Goal: Task Accomplishment & Management: Use online tool/utility

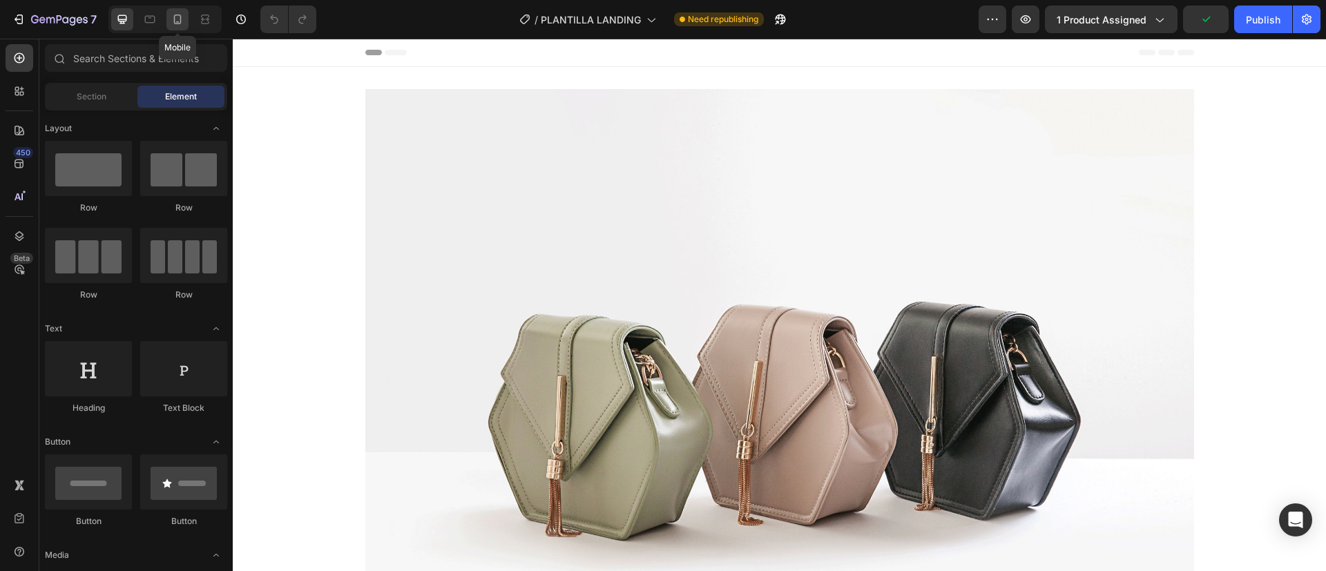
click at [171, 29] on div at bounding box center [177, 19] width 22 height 22
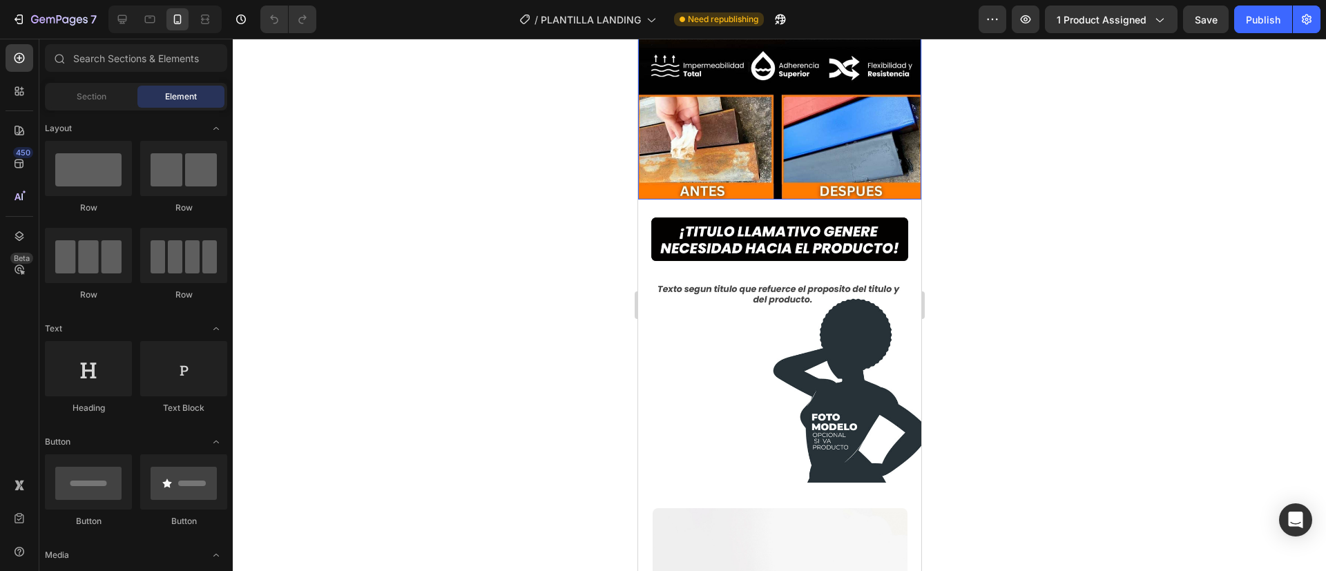
scroll to position [420, 0]
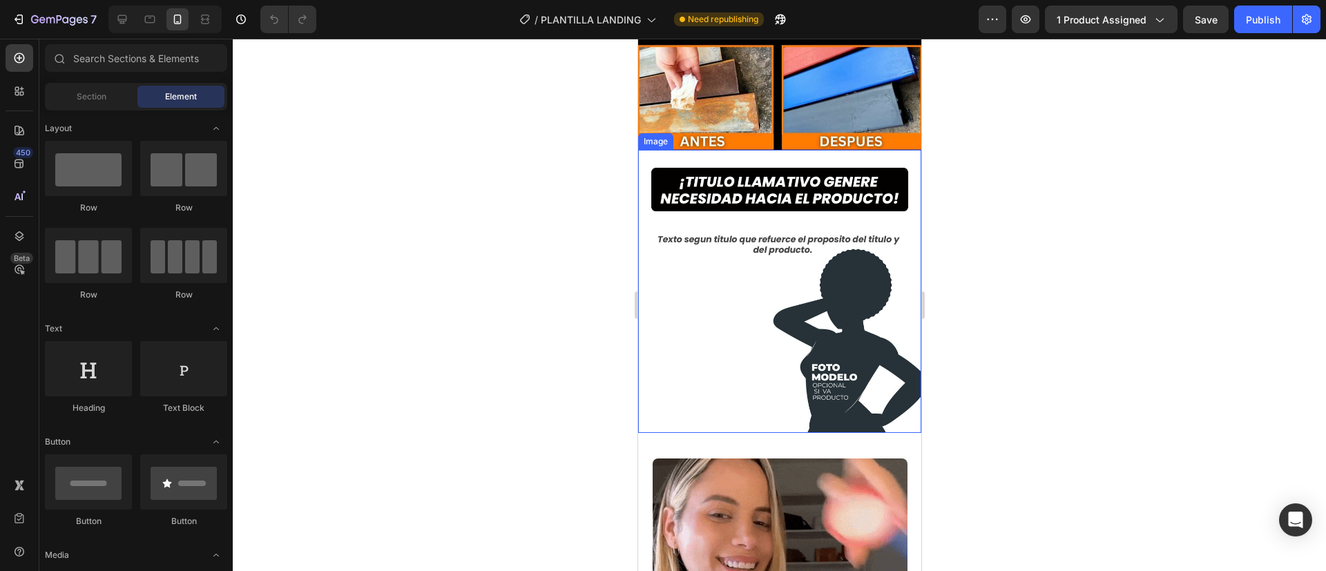
click at [721, 150] on img at bounding box center [778, 291] width 283 height 283
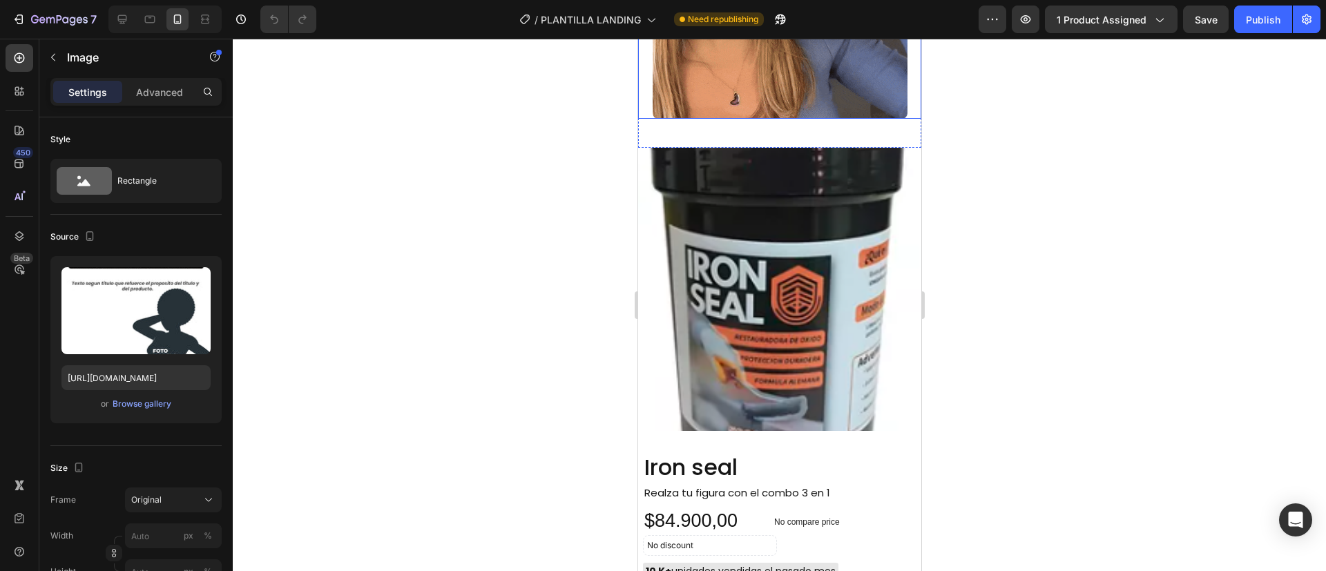
scroll to position [969, 0]
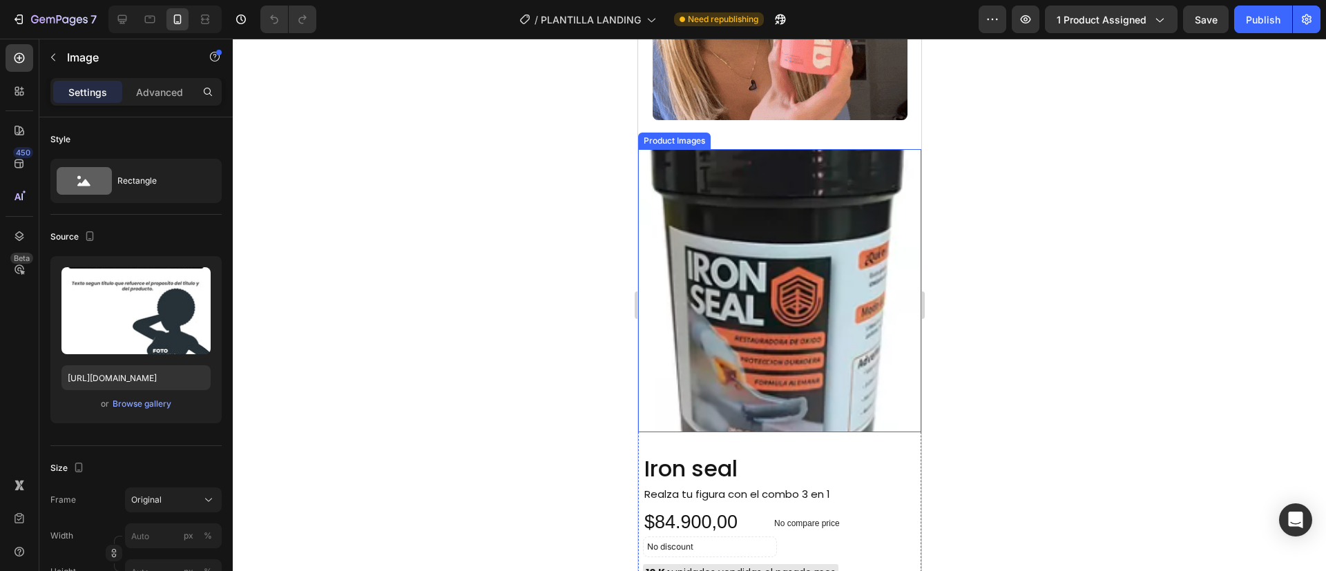
click at [765, 297] on img at bounding box center [778, 290] width 283 height 283
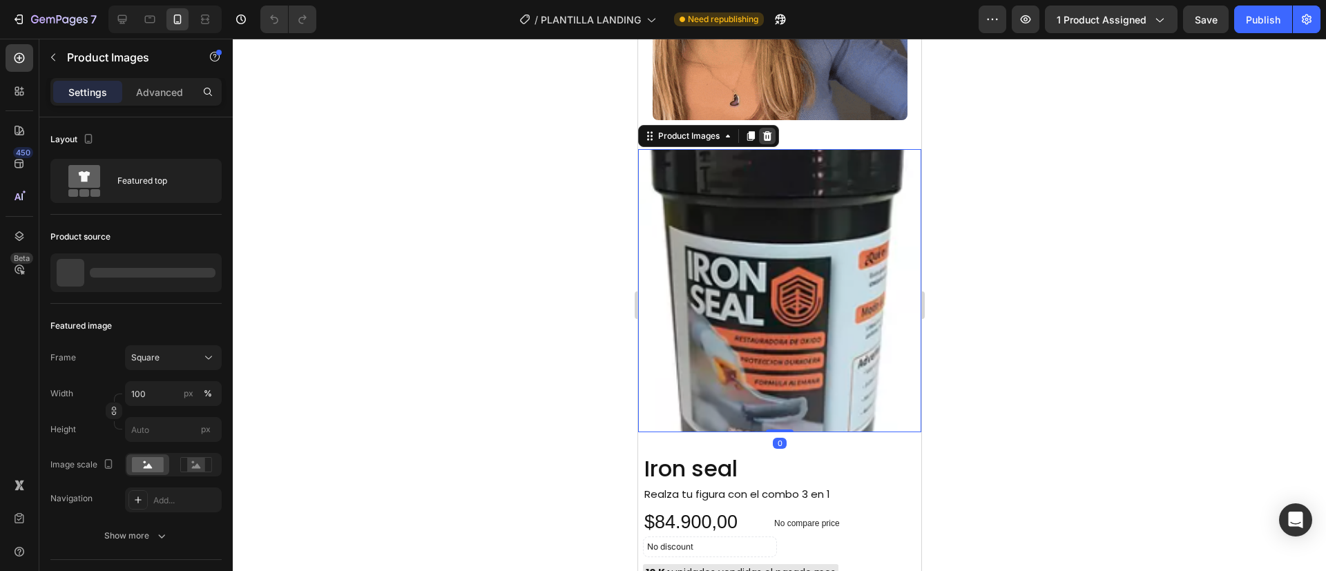
click at [766, 130] on icon at bounding box center [766, 135] width 11 height 11
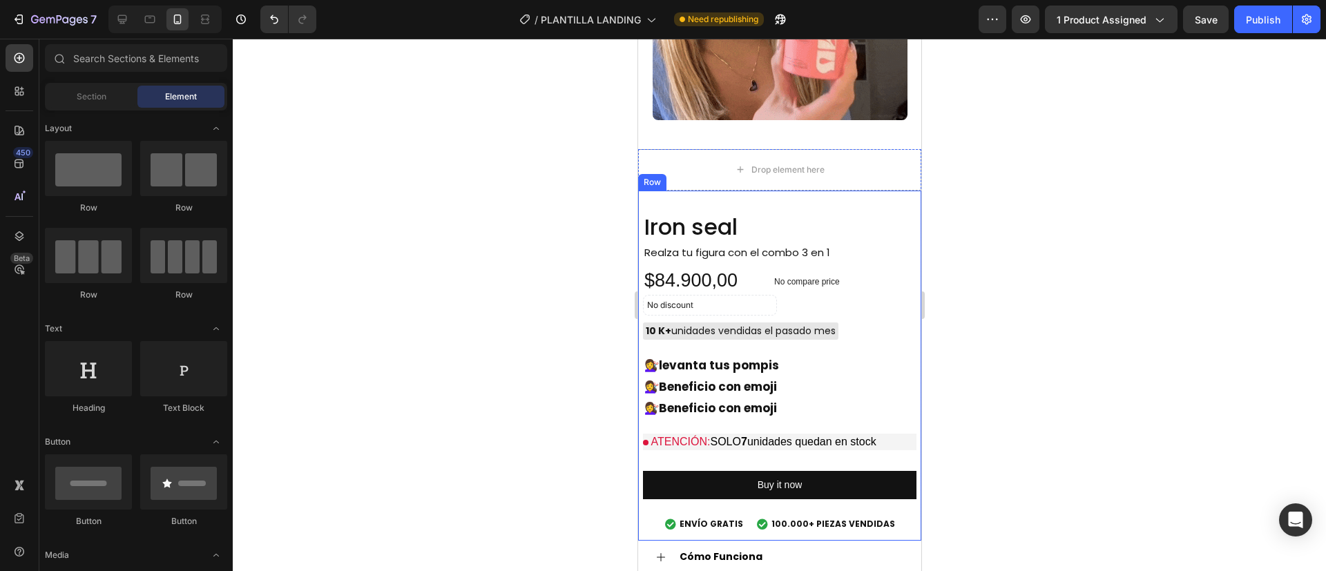
click at [773, 196] on div "Iron seal Product Title Realza tu figura con [PERSON_NAME] 3 en 1 Text Block $8…" at bounding box center [778, 366] width 283 height 350
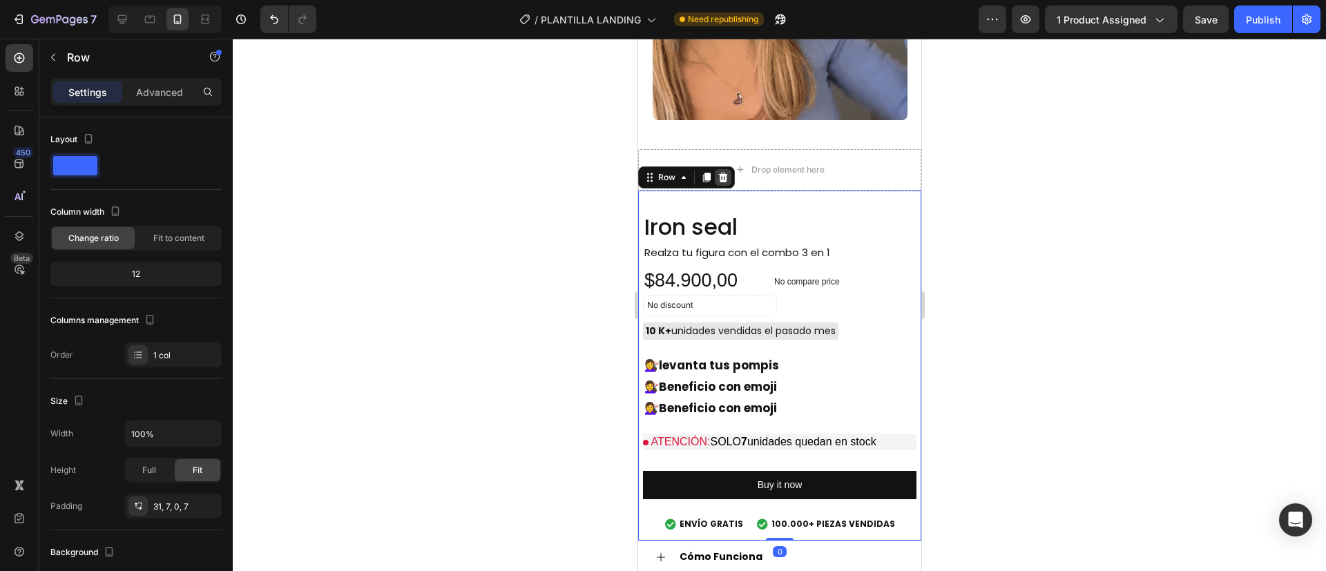
click at [715, 169] on div at bounding box center [722, 177] width 17 height 17
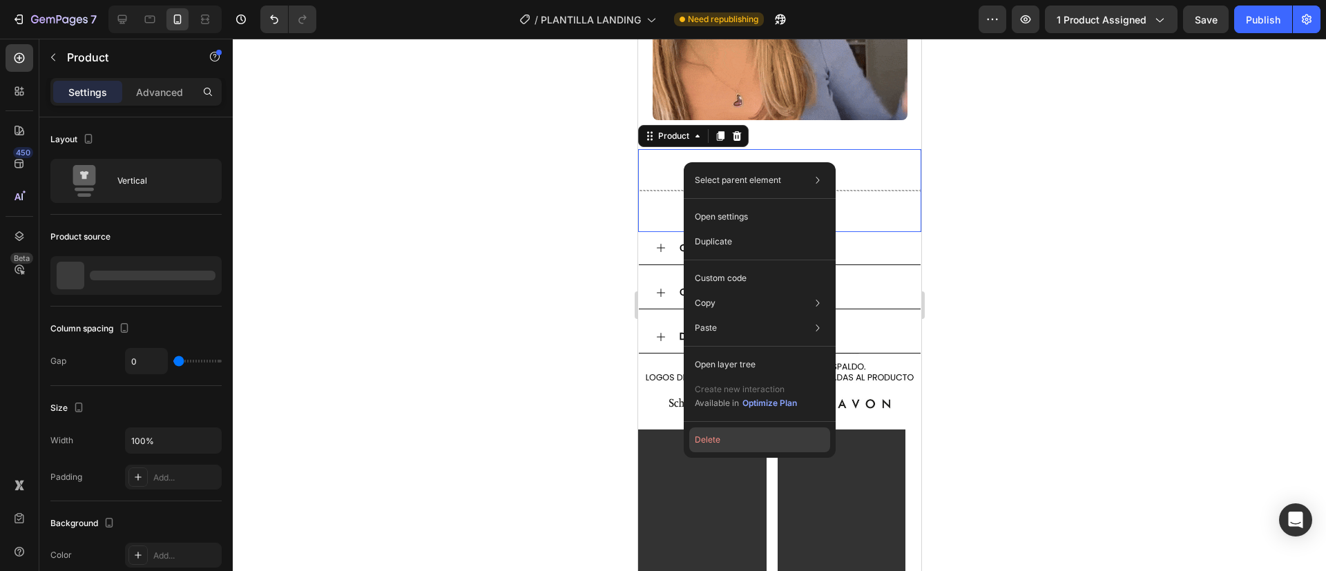
click at [724, 445] on button "Delete" at bounding box center [759, 439] width 141 height 25
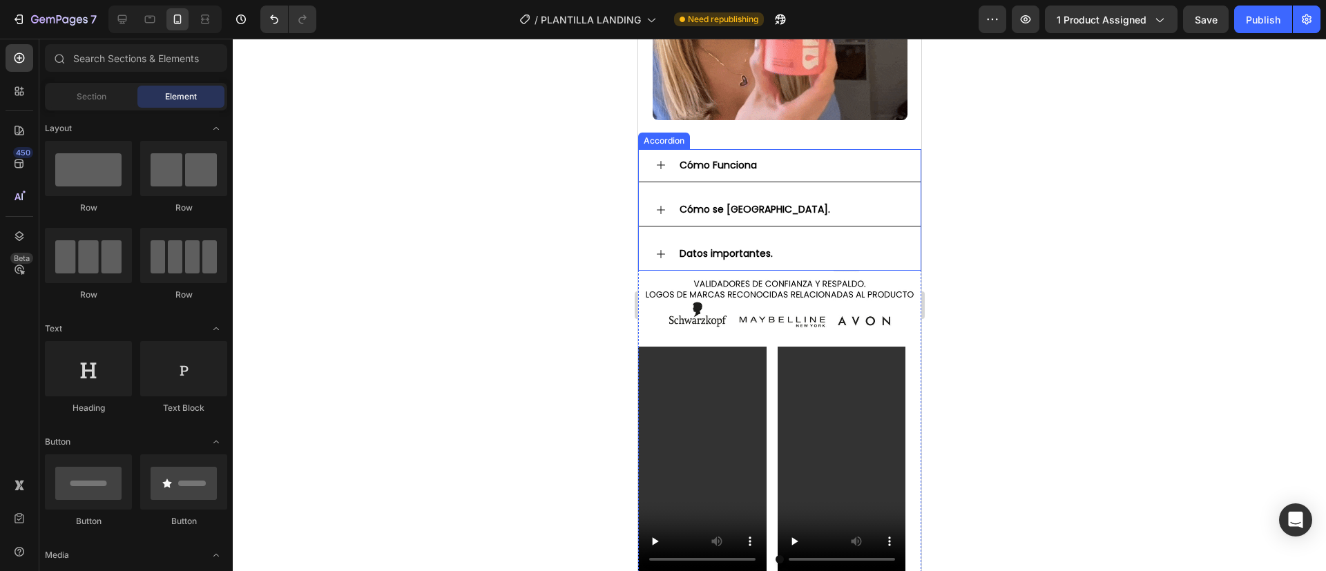
click at [653, 149] on div "Cómo Funciona" at bounding box center [779, 165] width 282 height 33
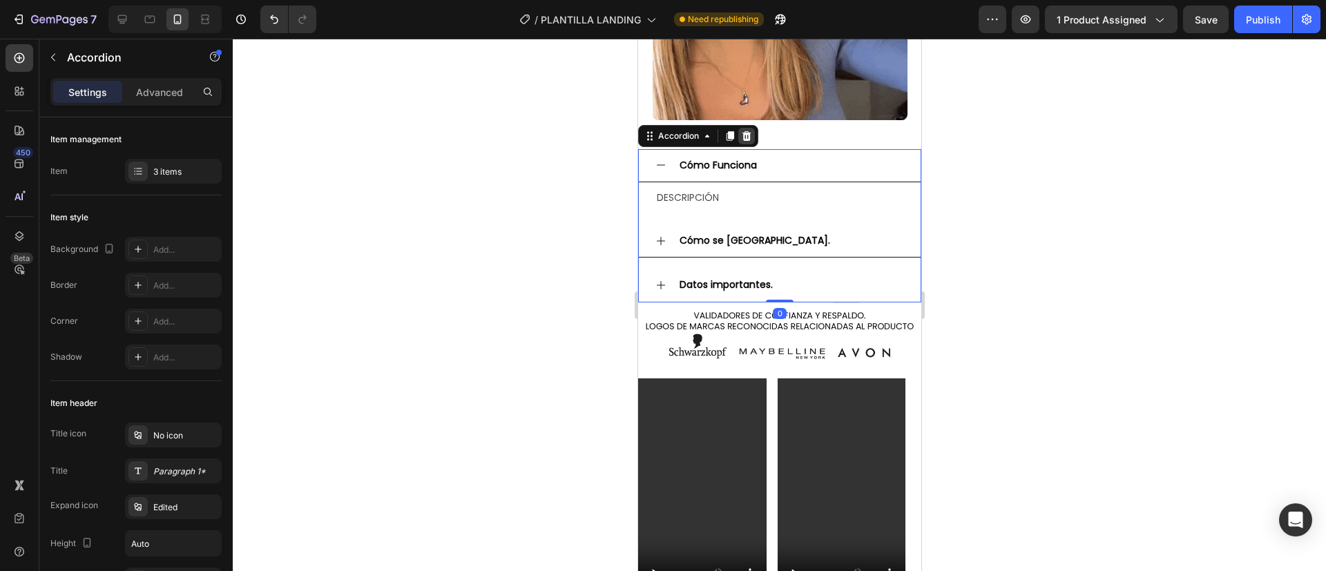
click at [748, 131] on icon at bounding box center [746, 136] width 9 height 10
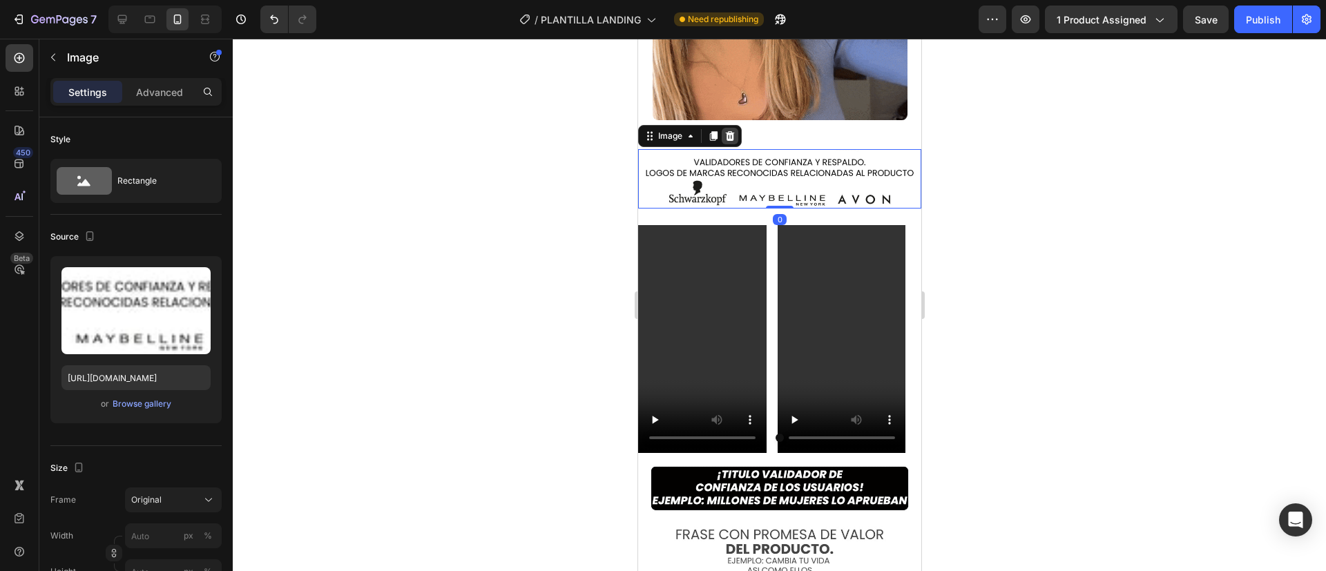
click at [735, 128] on div at bounding box center [729, 136] width 17 height 17
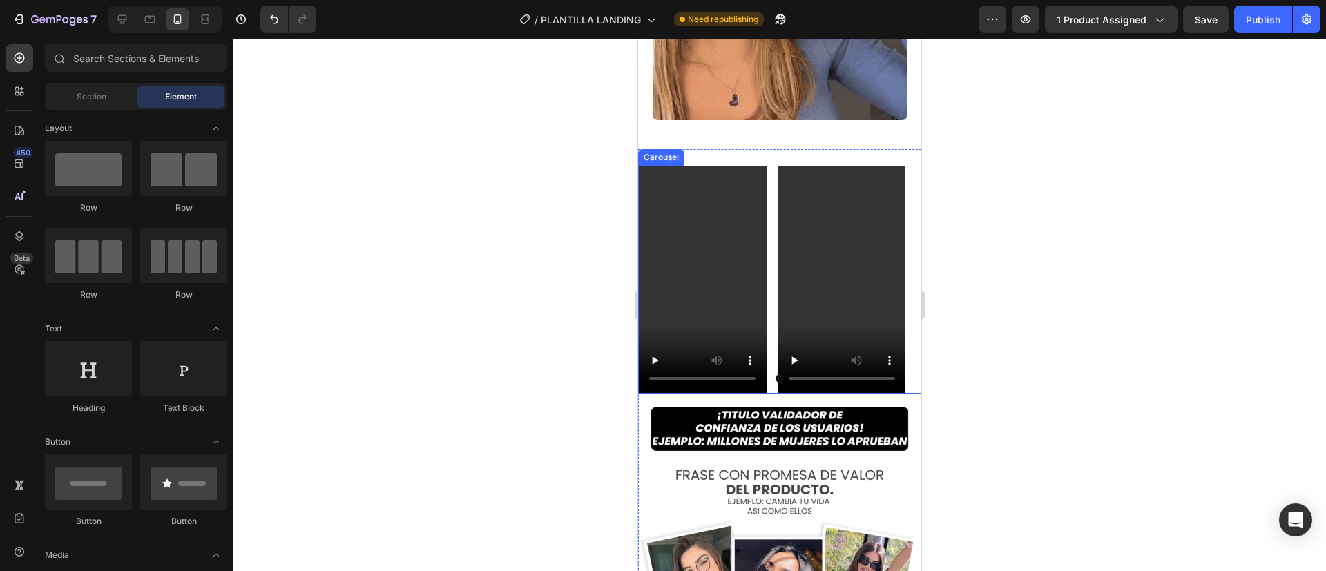
click at [775, 166] on div "Video Video" at bounding box center [778, 280] width 283 height 228
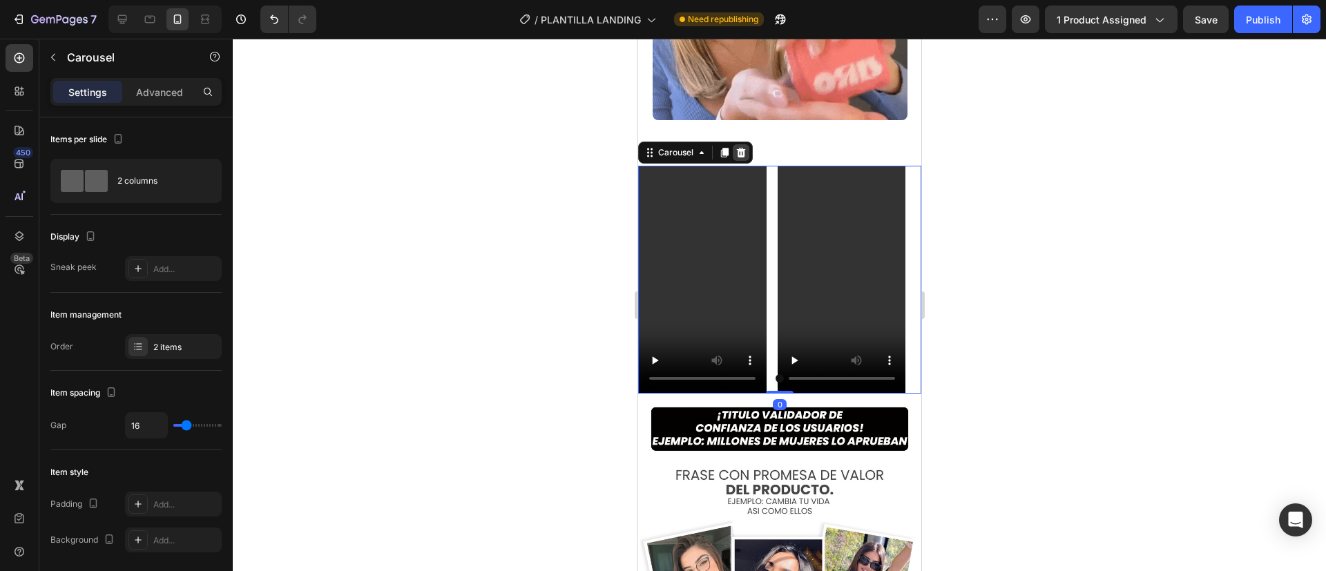
click at [736, 147] on icon at bounding box center [740, 152] width 11 height 11
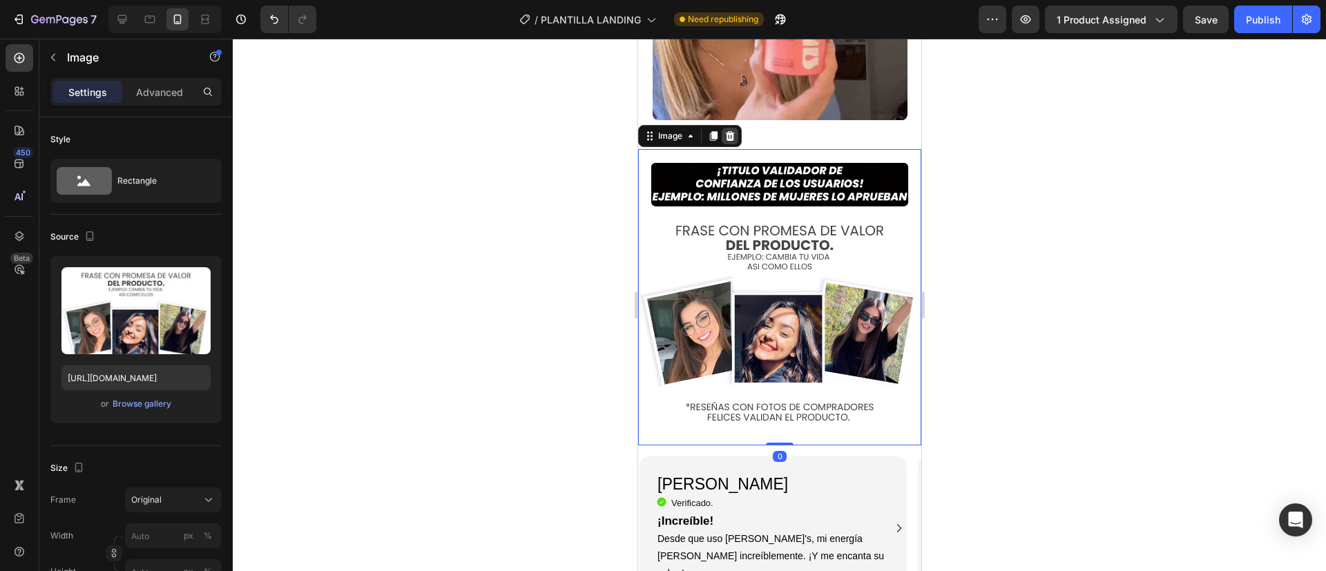
click at [729, 130] on icon at bounding box center [729, 135] width 11 height 11
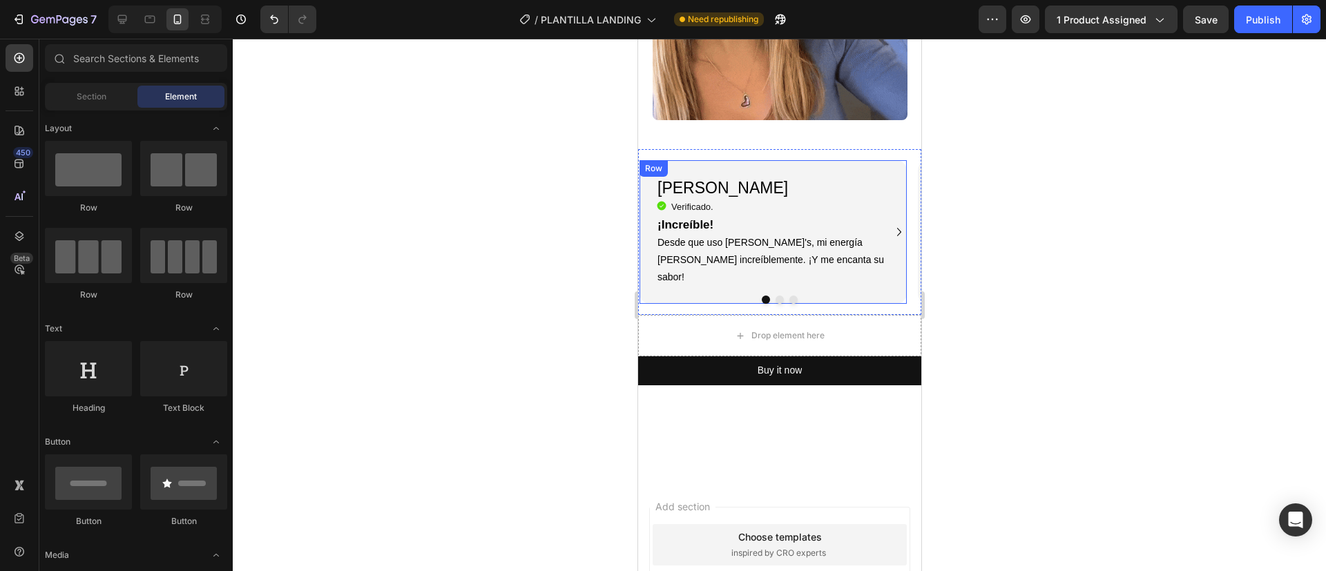
click at [742, 160] on div "[PERSON_NAME] Heading Icon Verificado. Heading Icon List ¡Increíble! Desde que …" at bounding box center [772, 232] width 267 height 144
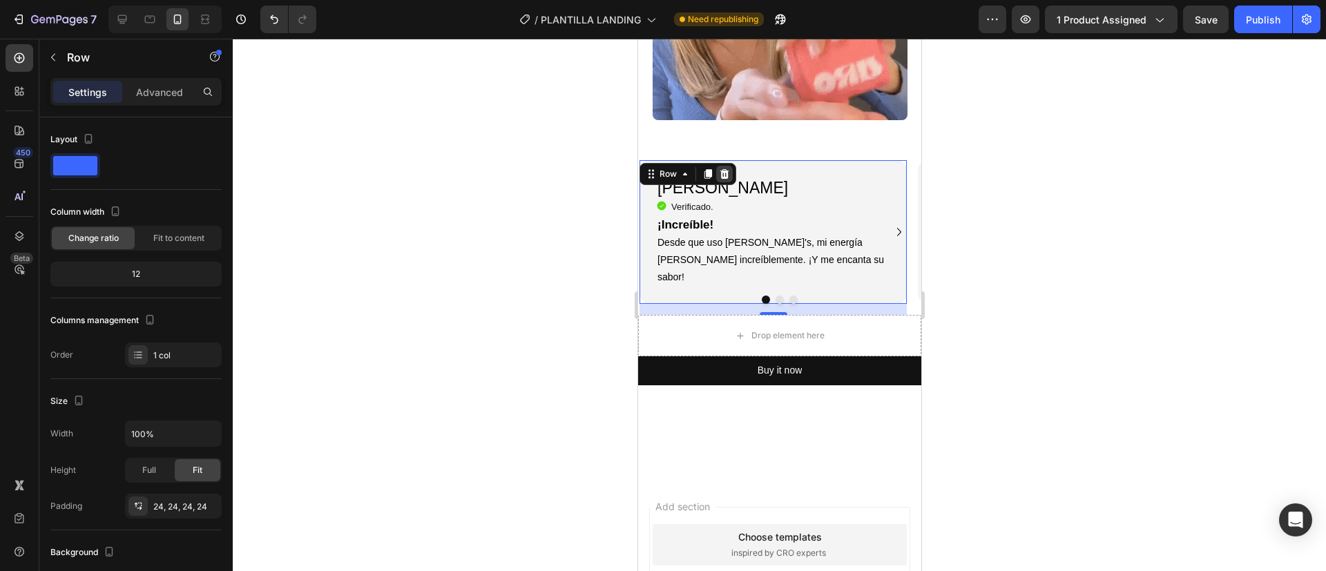
click at [719, 168] on icon at bounding box center [723, 173] width 11 height 11
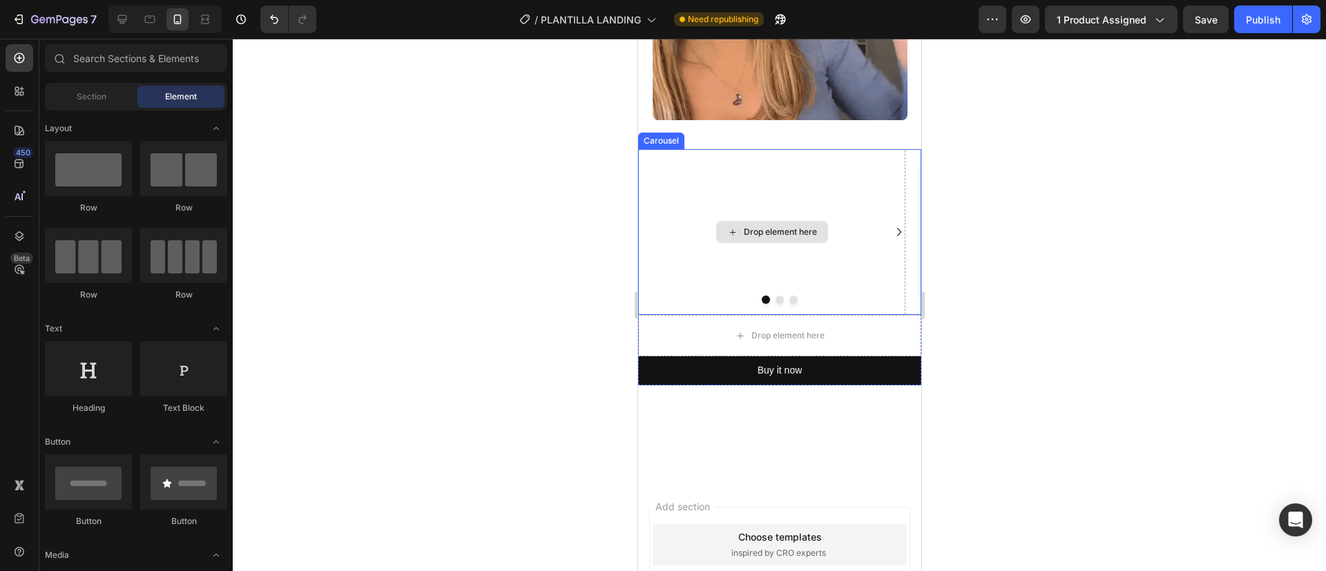
click at [728, 149] on div "Drop element here" at bounding box center [770, 232] width 267 height 166
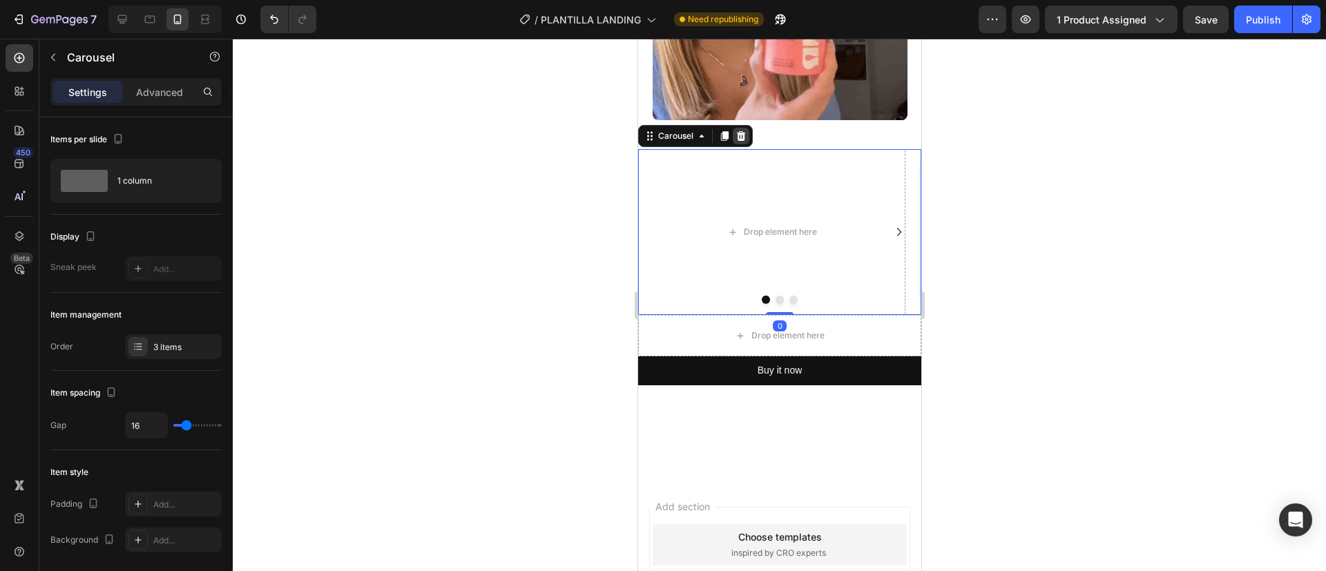
click at [742, 130] on icon at bounding box center [740, 135] width 11 height 11
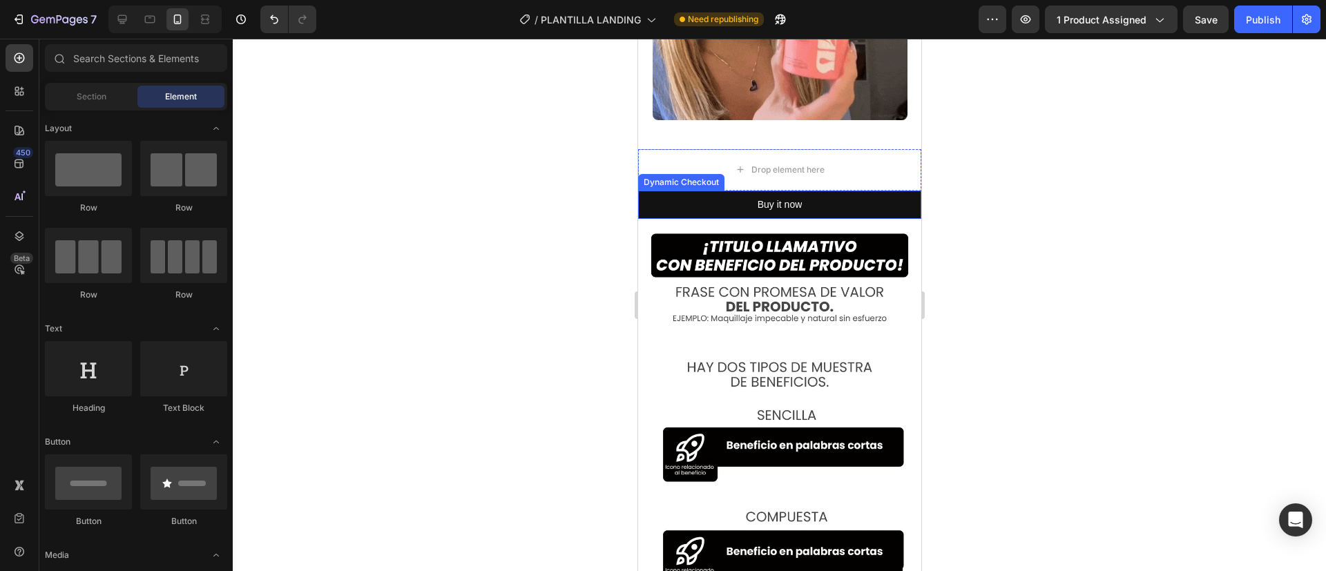
click at [717, 176] on div "Dynamic Checkout" at bounding box center [680, 182] width 81 height 12
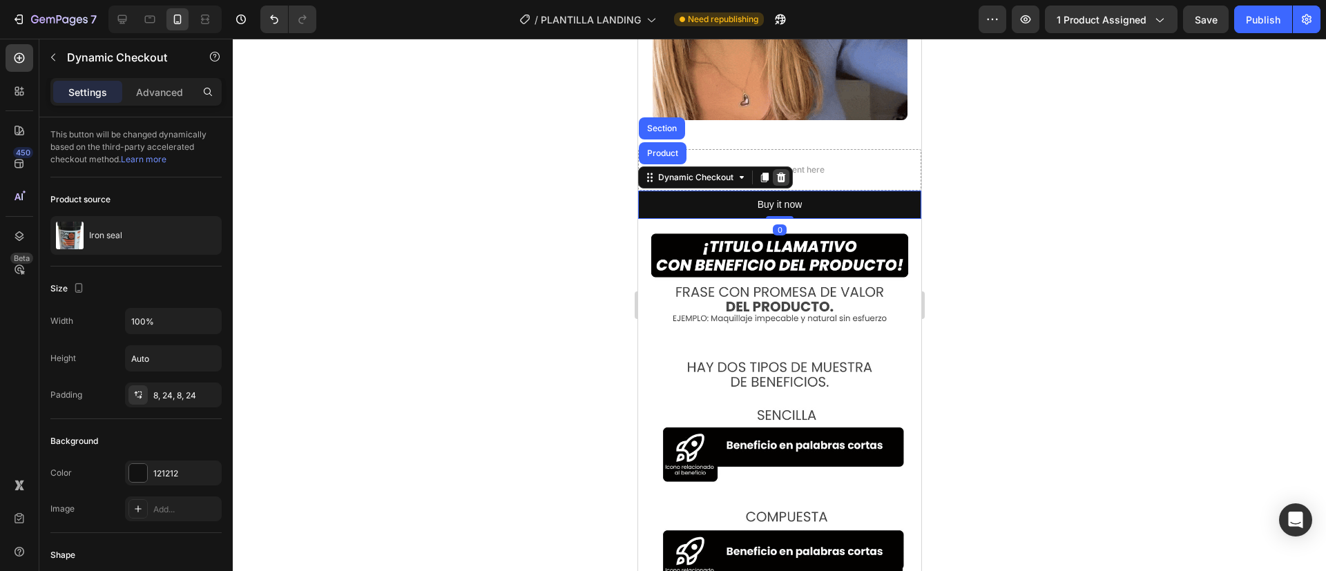
click at [781, 173] on icon at bounding box center [780, 178] width 9 height 10
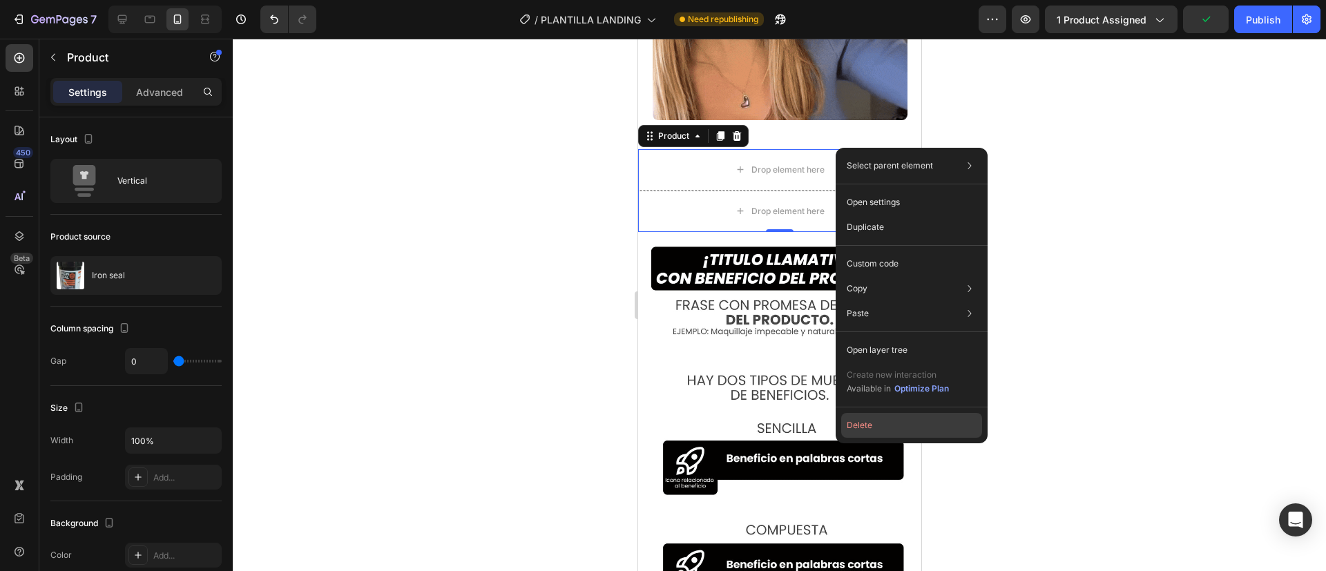
click at [873, 418] on button "Delete" at bounding box center [911, 425] width 141 height 25
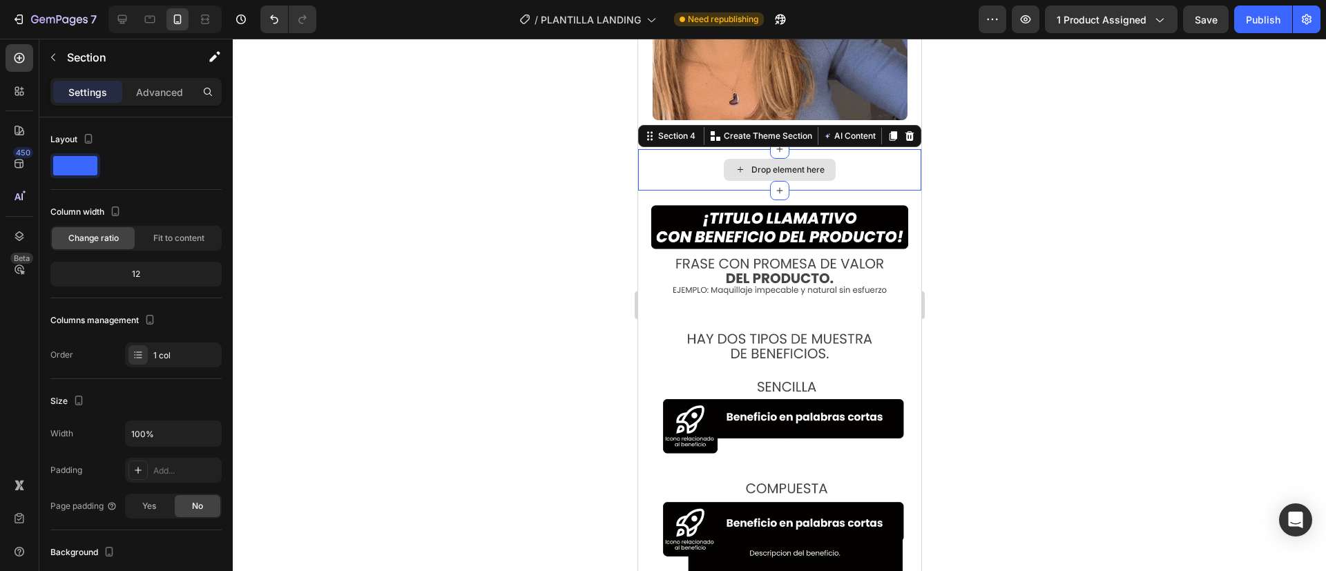
click at [871, 153] on div "Drop element here" at bounding box center [778, 169] width 283 height 41
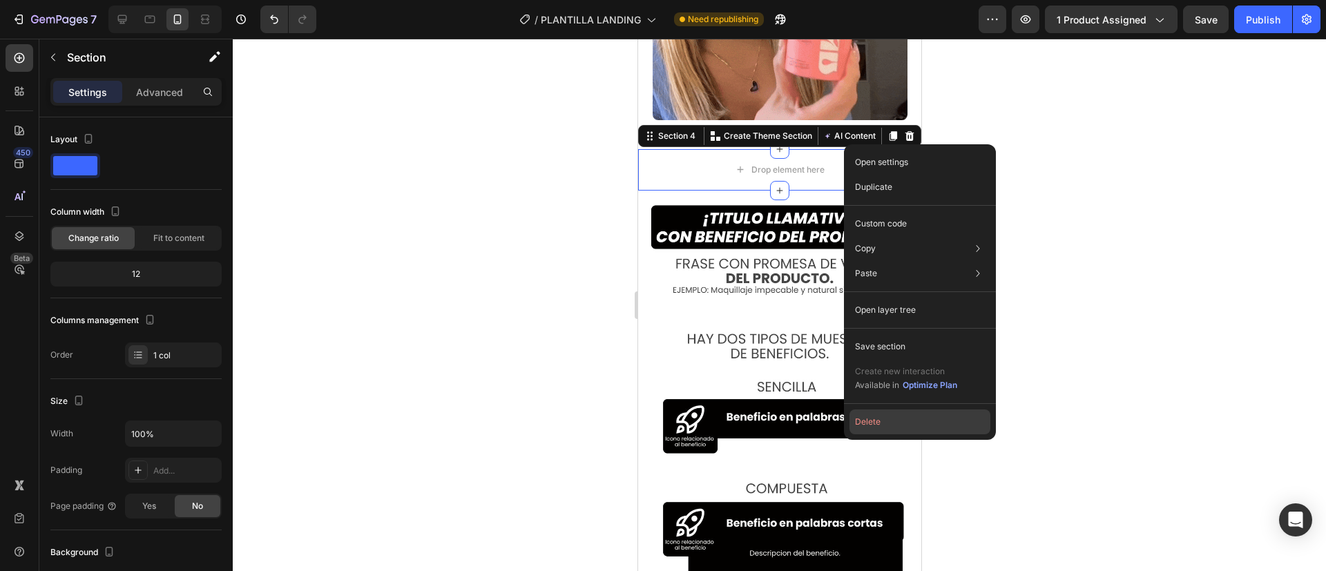
click at [880, 412] on button "Delete" at bounding box center [919, 421] width 141 height 25
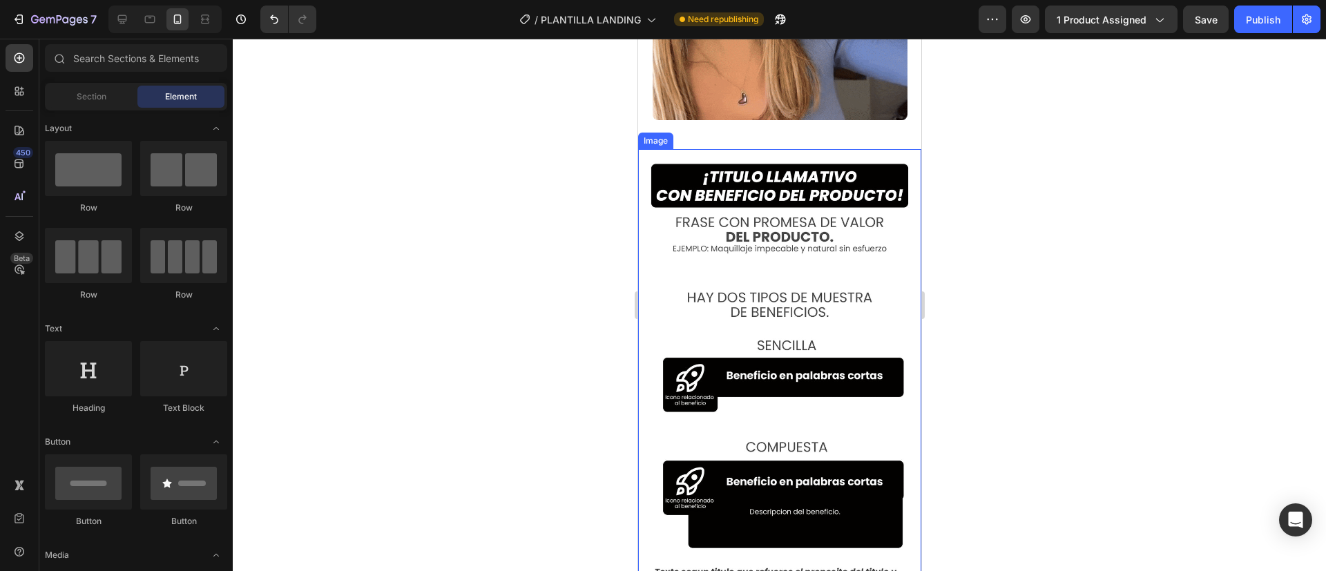
click at [895, 182] on img at bounding box center [778, 377] width 283 height 456
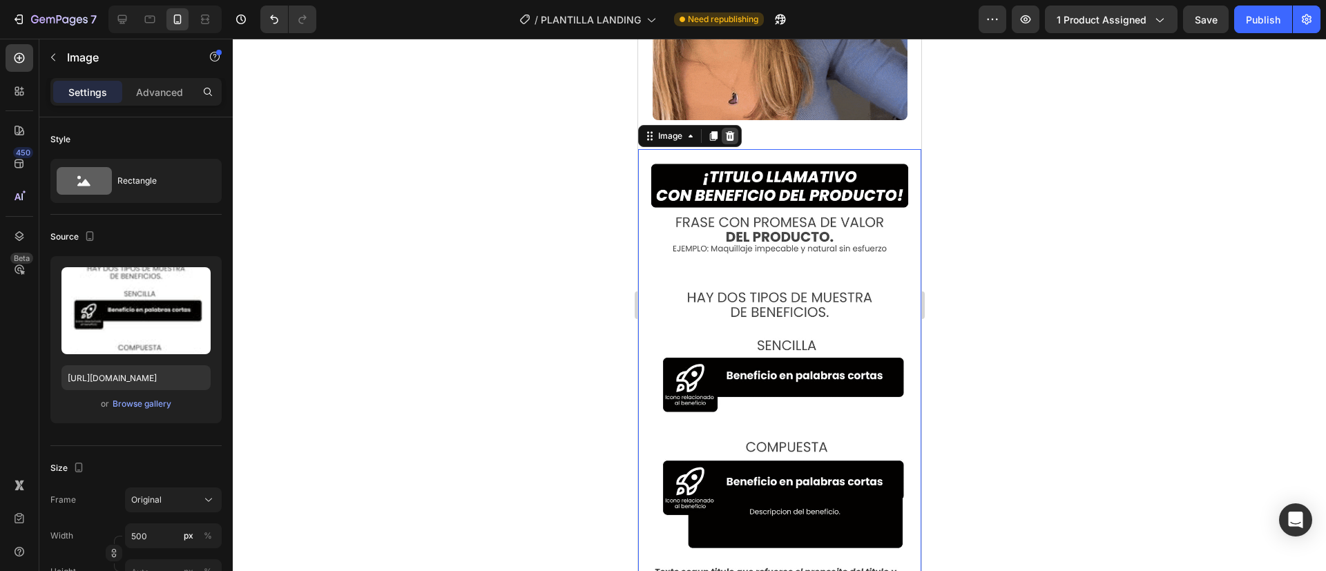
click at [727, 131] on icon at bounding box center [729, 136] width 9 height 10
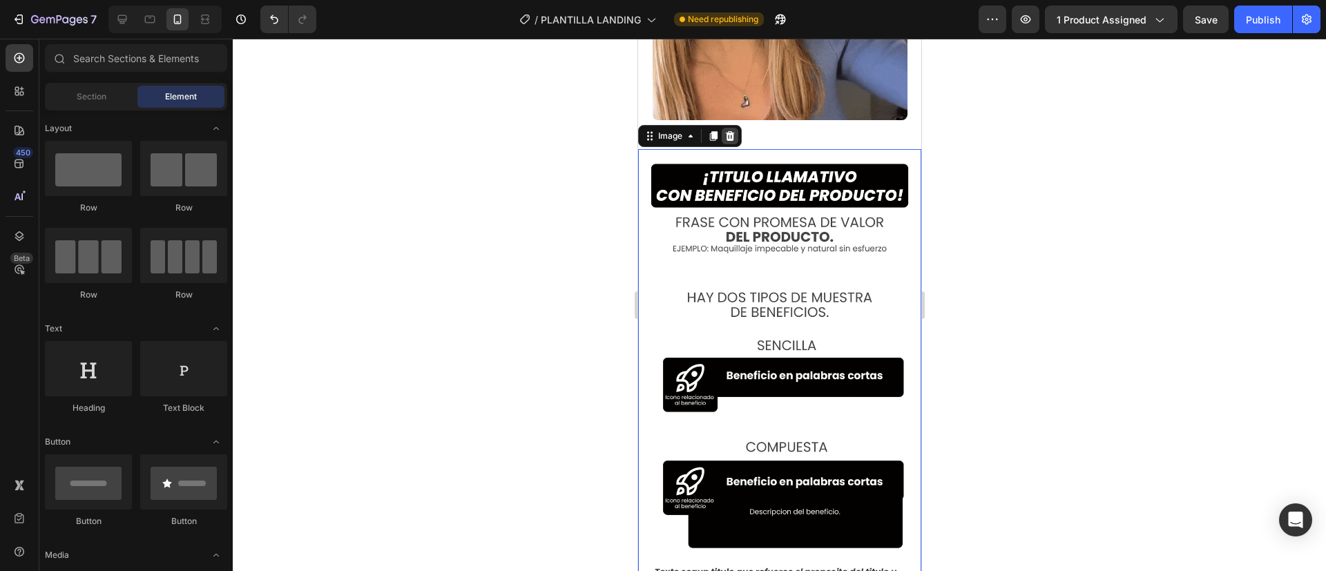
scroll to position [928, 0]
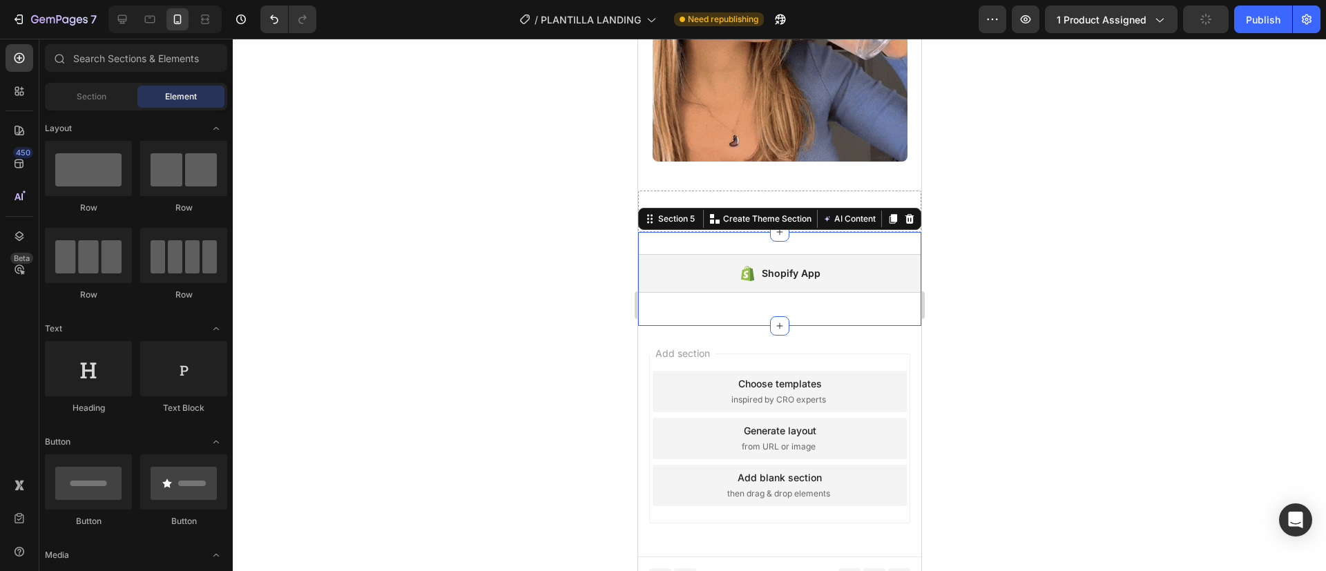
click at [889, 232] on div "Shopify App Shopify App Section 5 You can create reusable sections Create Theme…" at bounding box center [778, 279] width 283 height 94
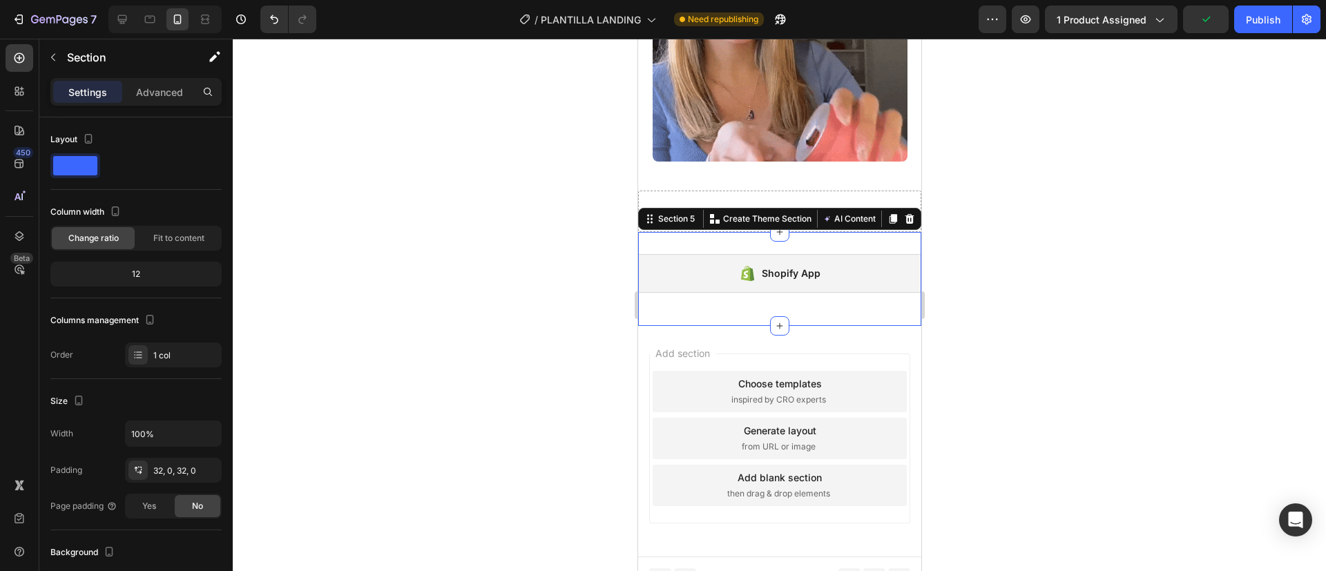
click at [989, 202] on div at bounding box center [779, 305] width 1093 height 532
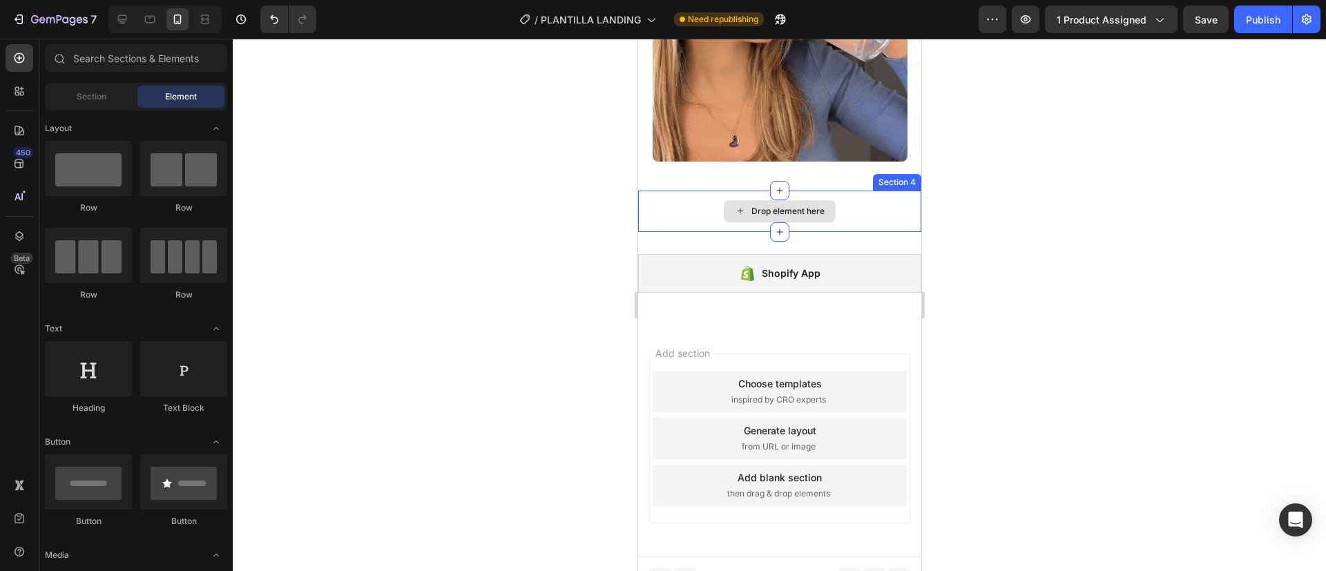
click at [878, 191] on div "Drop element here" at bounding box center [778, 211] width 283 height 41
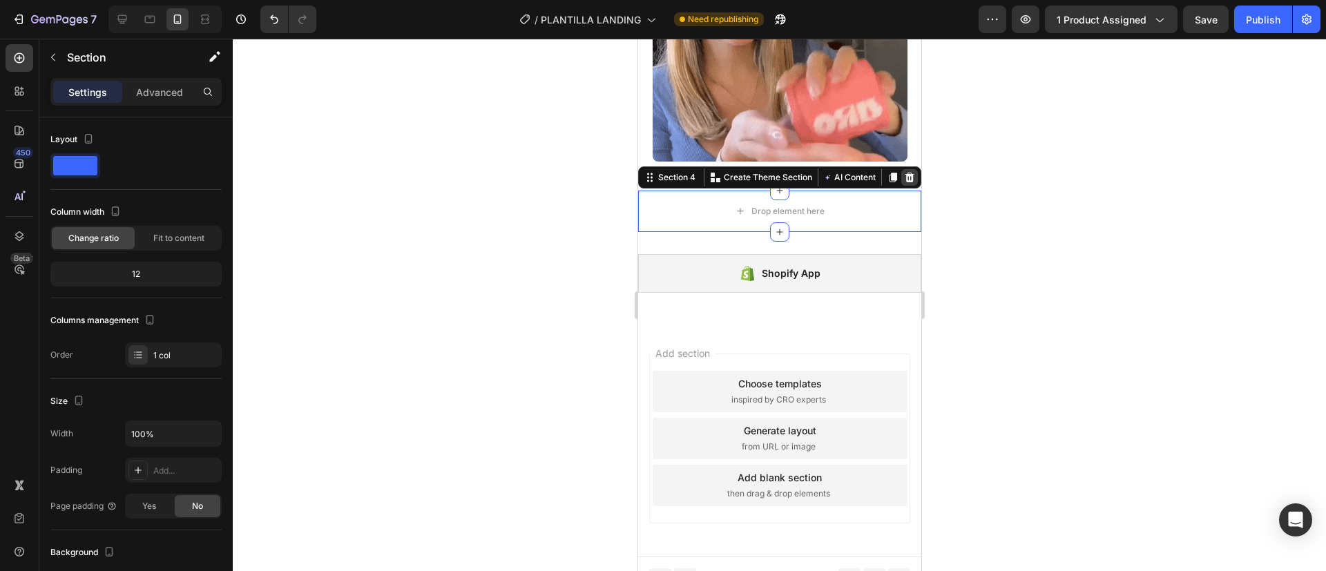
click at [904, 173] on icon at bounding box center [908, 178] width 9 height 10
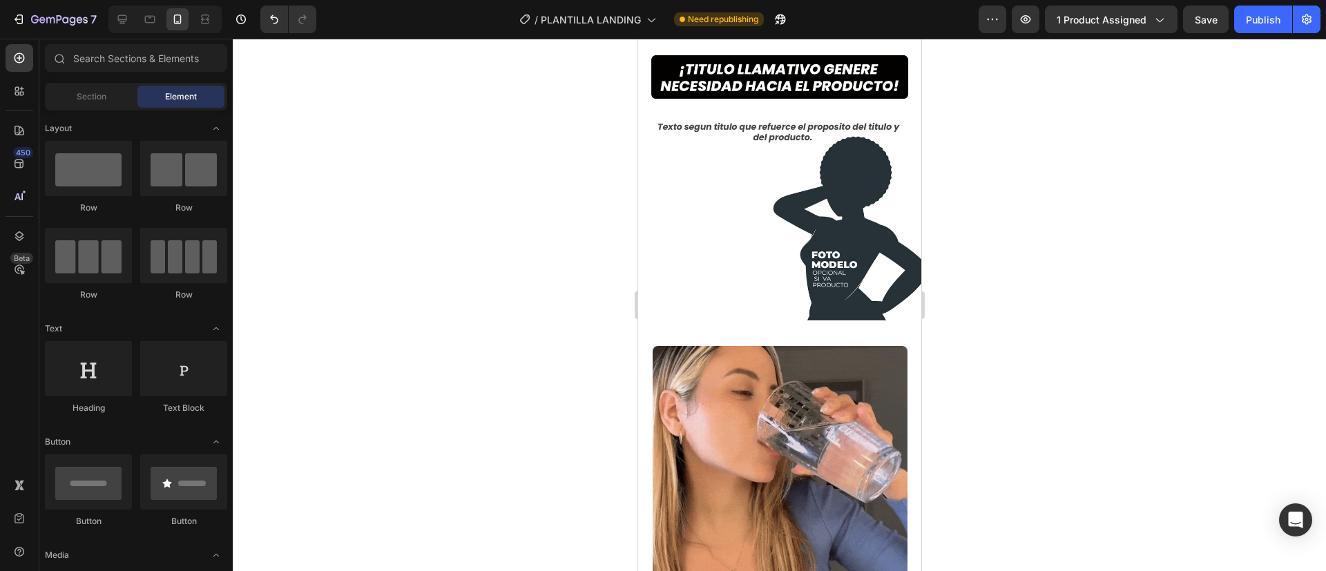
scroll to position [505, 0]
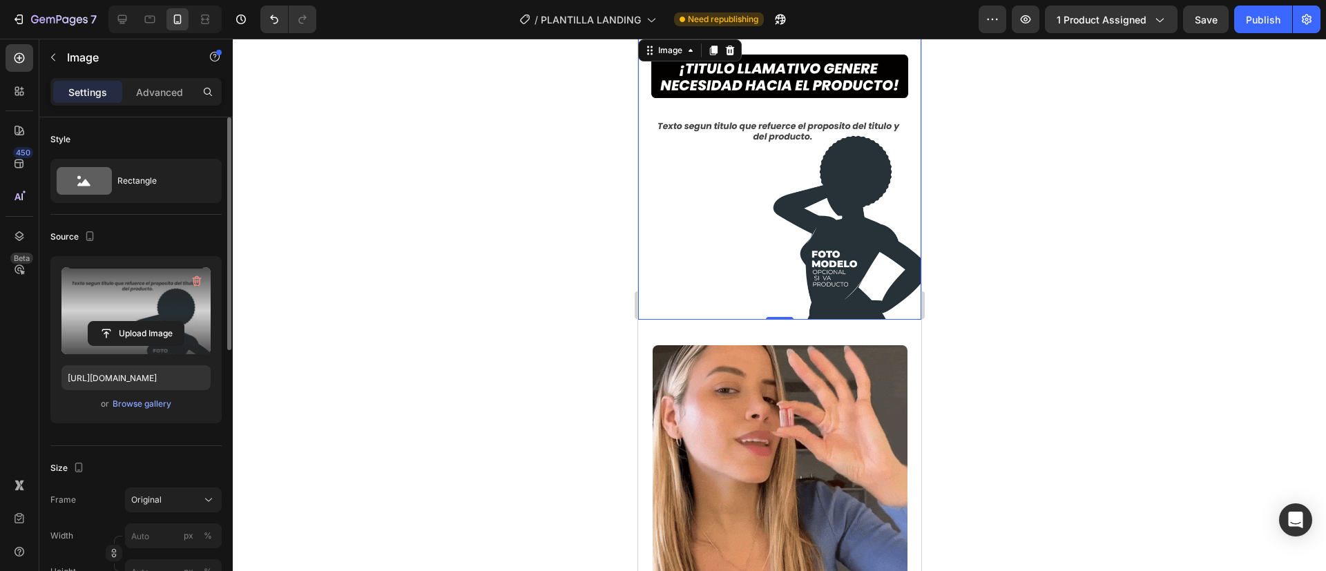
click at [122, 316] on label at bounding box center [135, 310] width 149 height 87
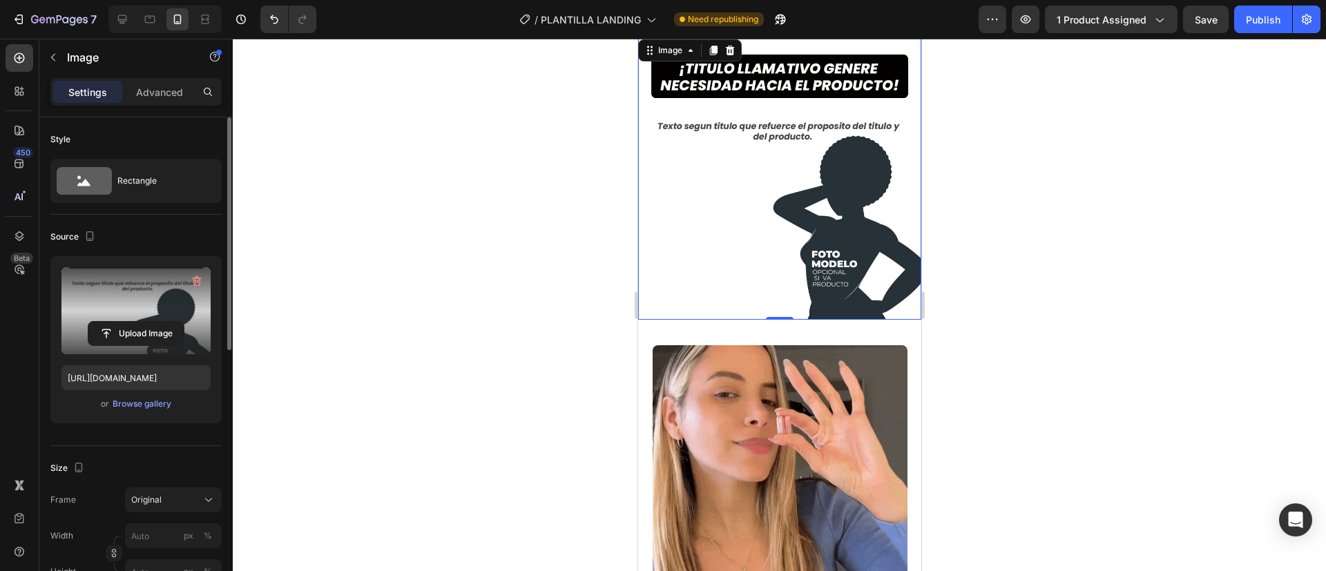
click at [122, 322] on input "file" at bounding box center [135, 333] width 95 height 23
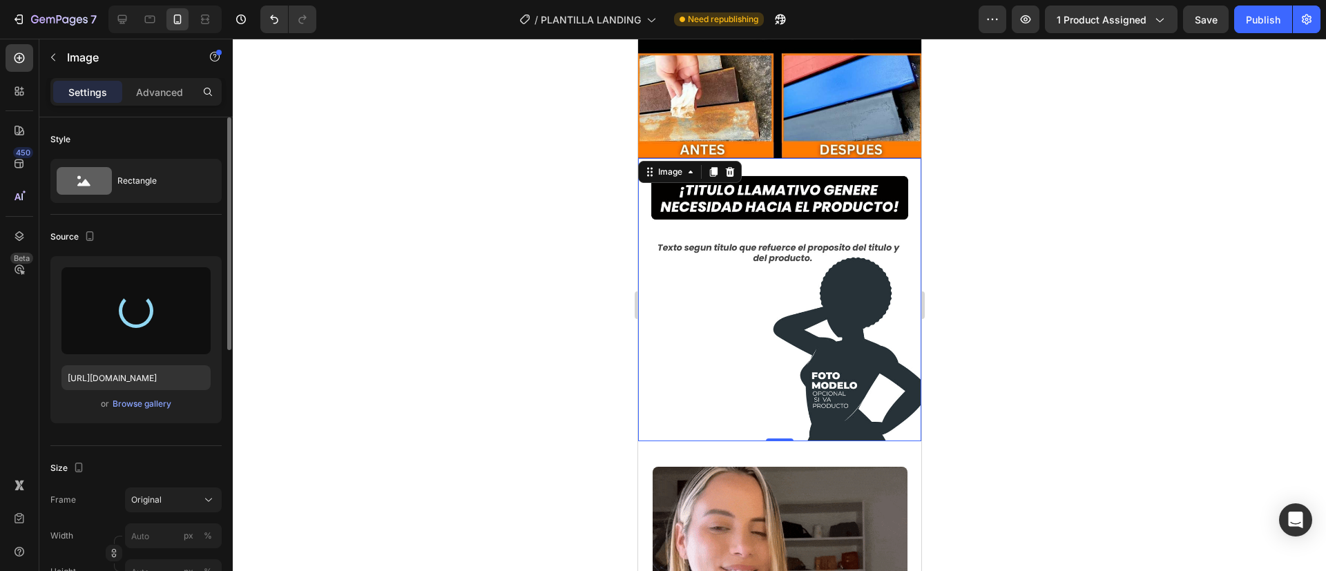
scroll to position [449, 0]
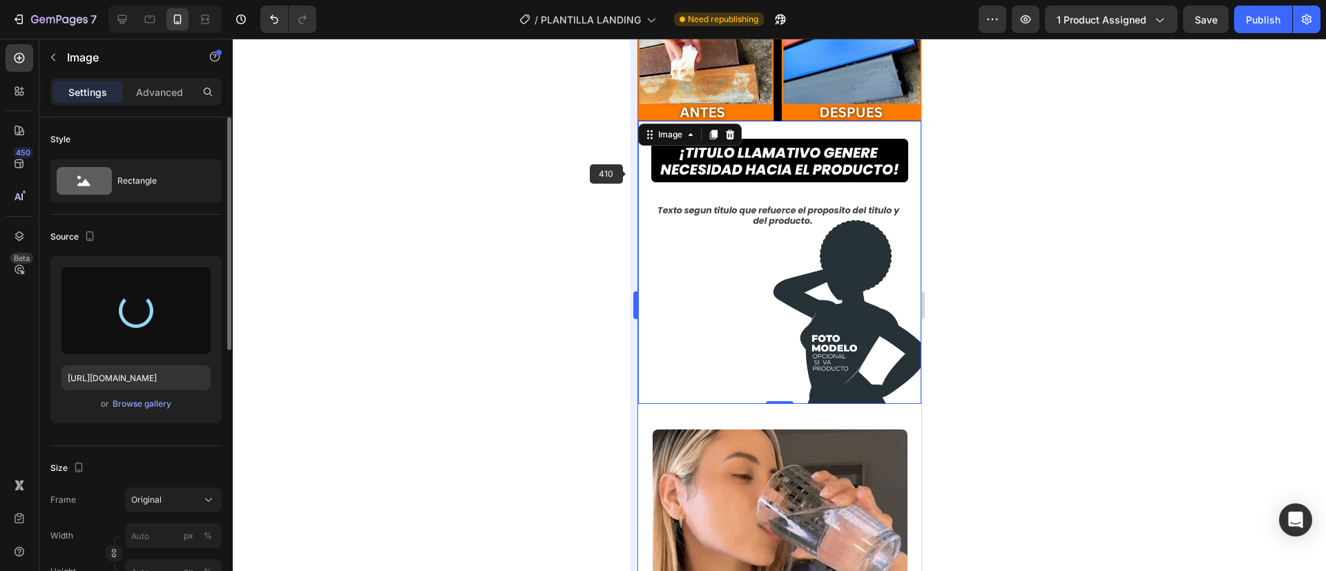
type input "[URL][DOMAIN_NAME]"
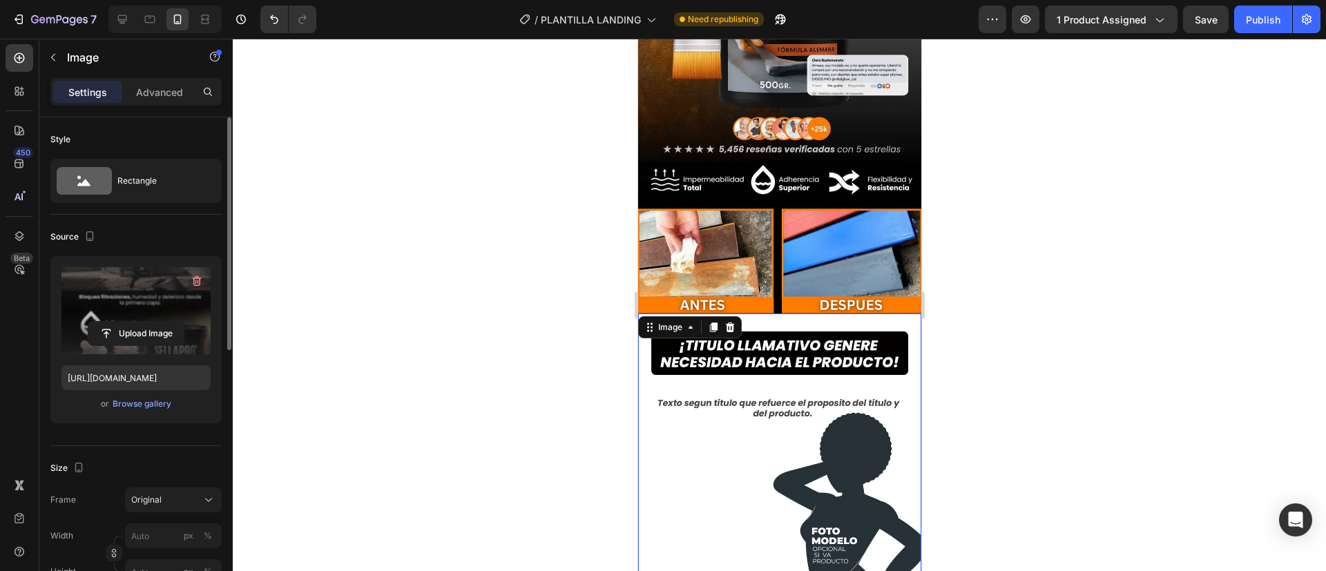
scroll to position [246, 0]
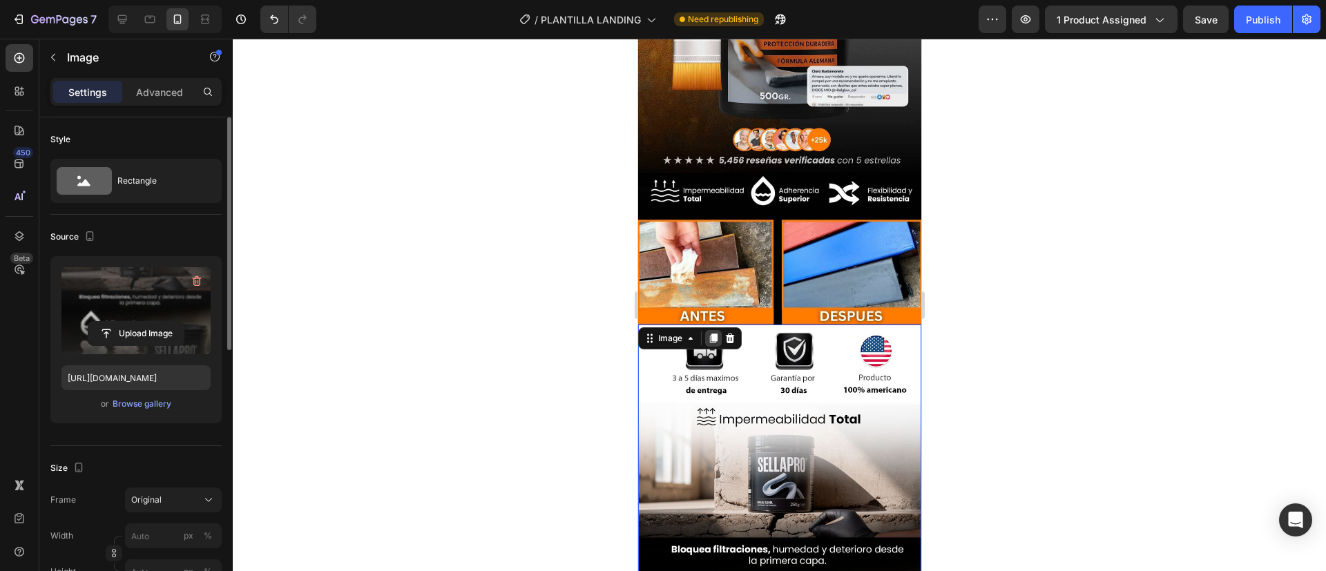
click at [708, 333] on icon at bounding box center [712, 338] width 11 height 11
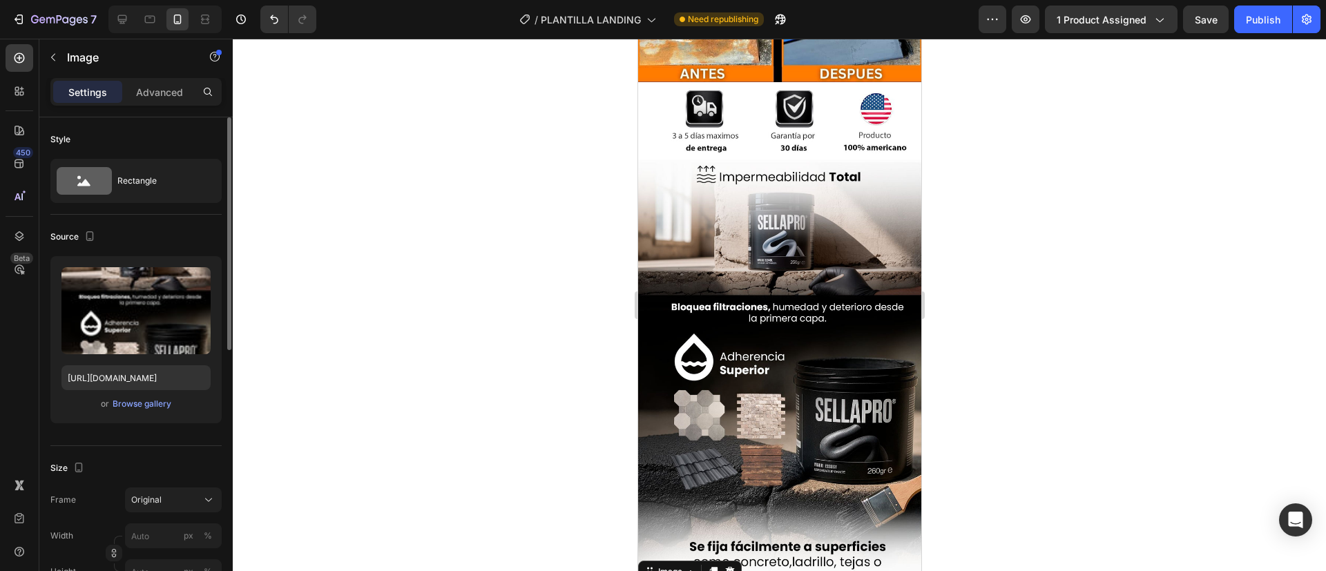
scroll to position [487, 0]
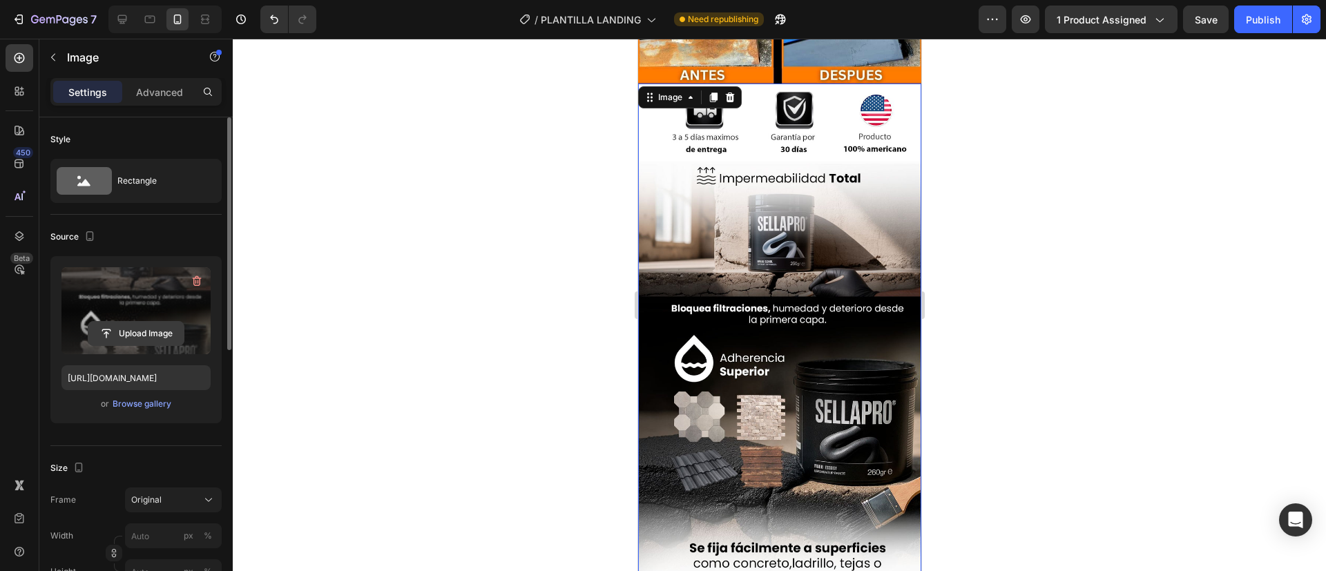
click at [119, 330] on input "file" at bounding box center [135, 333] width 95 height 23
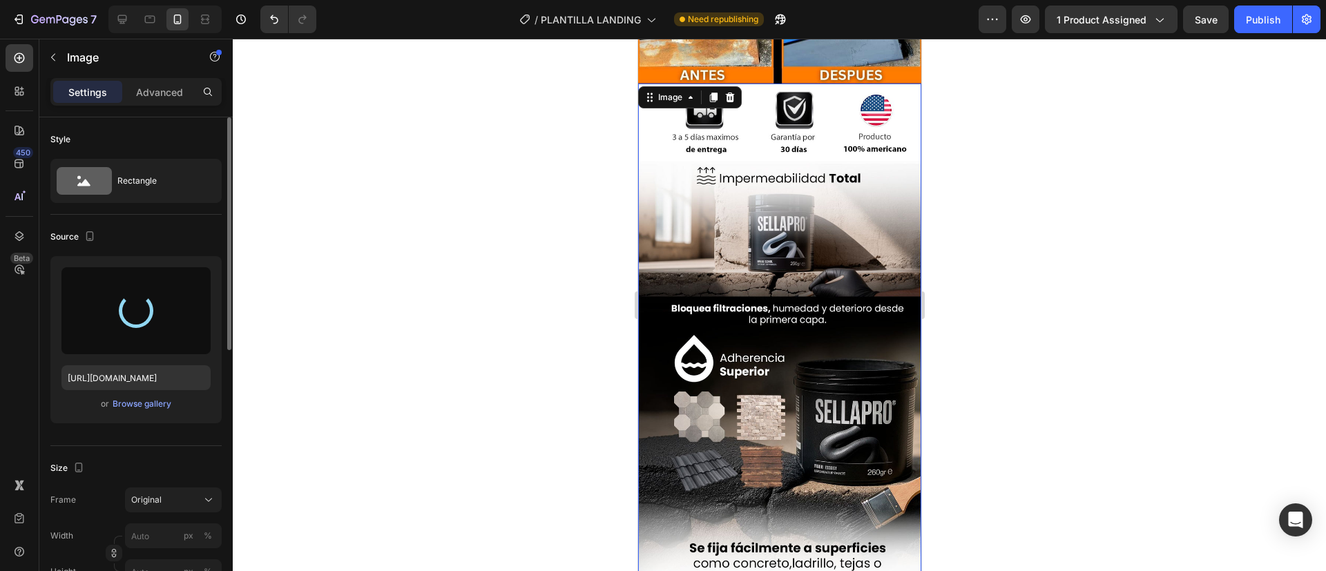
type input "[URL][DOMAIN_NAME]"
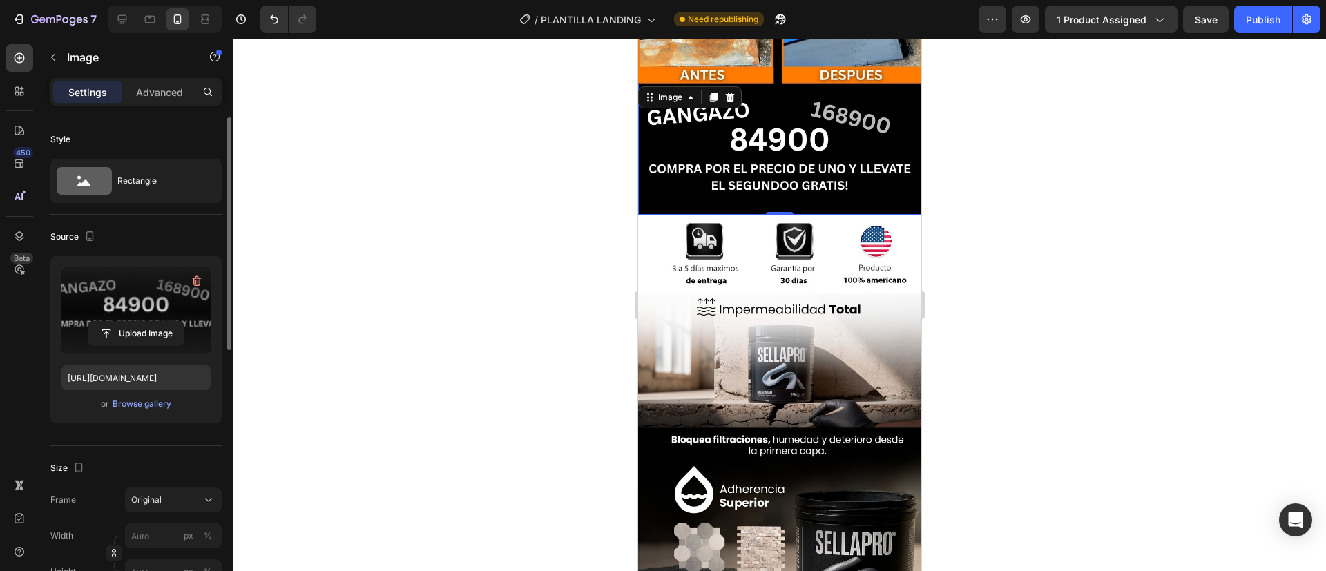
click at [1033, 208] on div at bounding box center [779, 305] width 1093 height 532
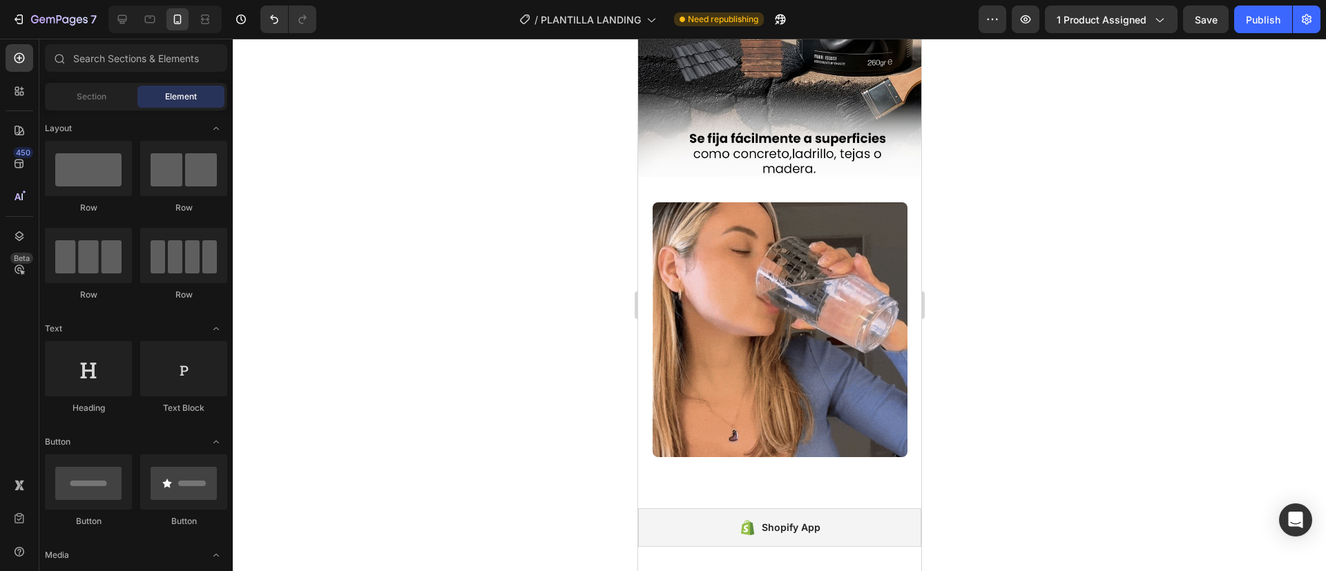
scroll to position [1000, 0]
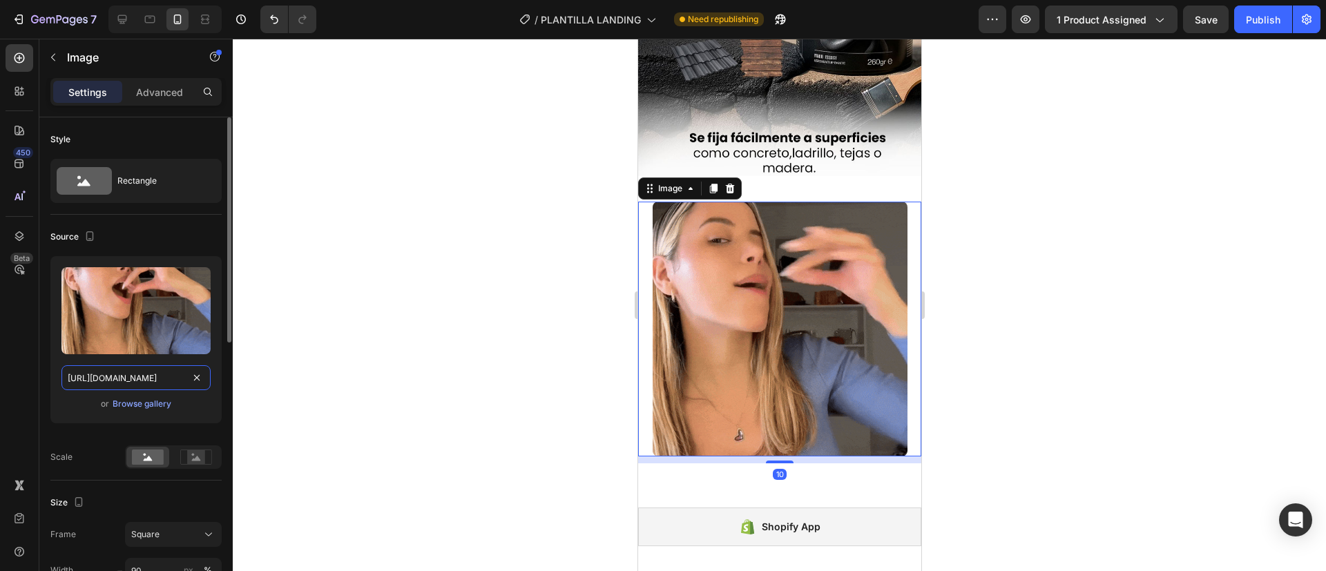
click at [84, 370] on input "[URL][DOMAIN_NAME]" at bounding box center [135, 377] width 149 height 25
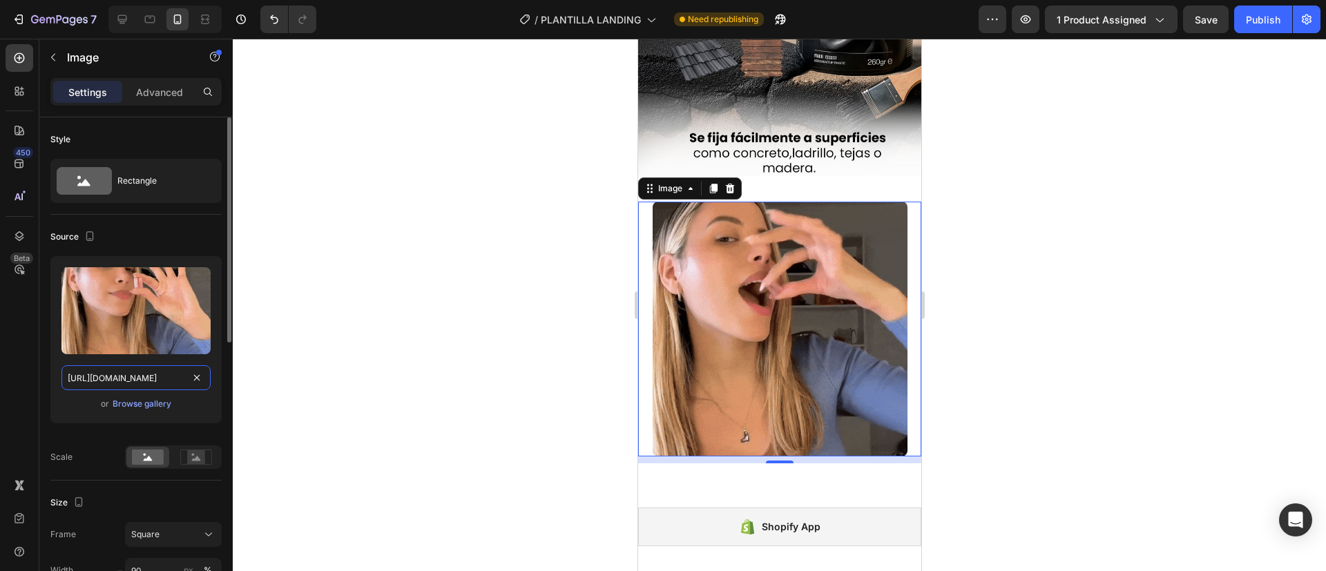
paste input "[DOMAIN_NAME][URL]"
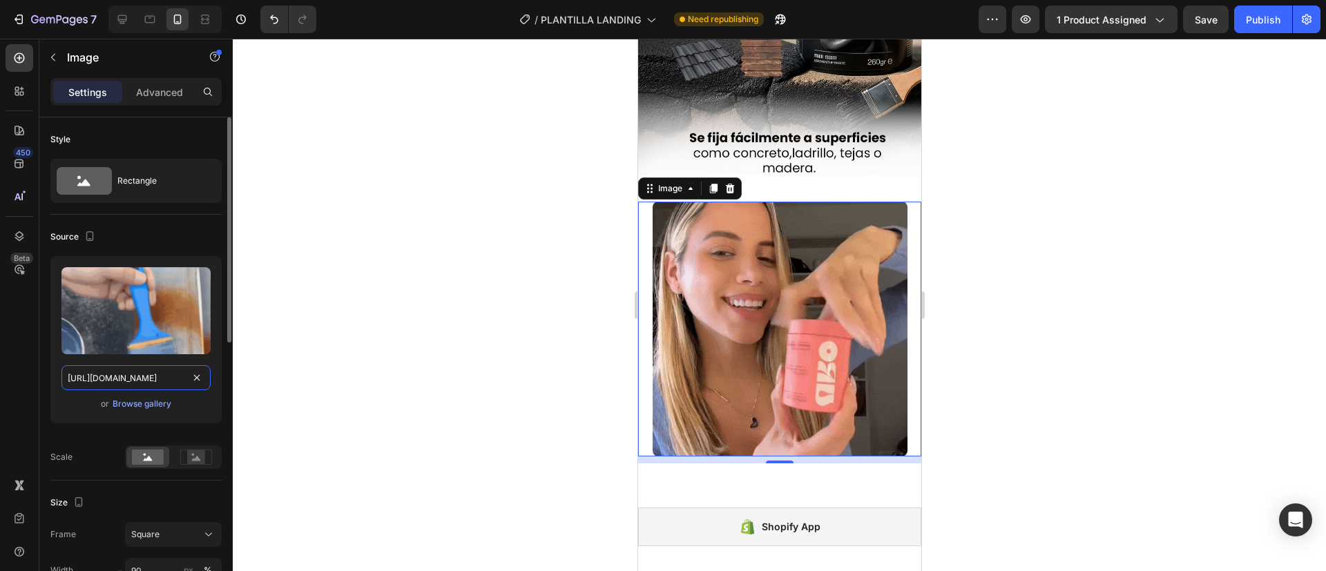
scroll to position [0, 719]
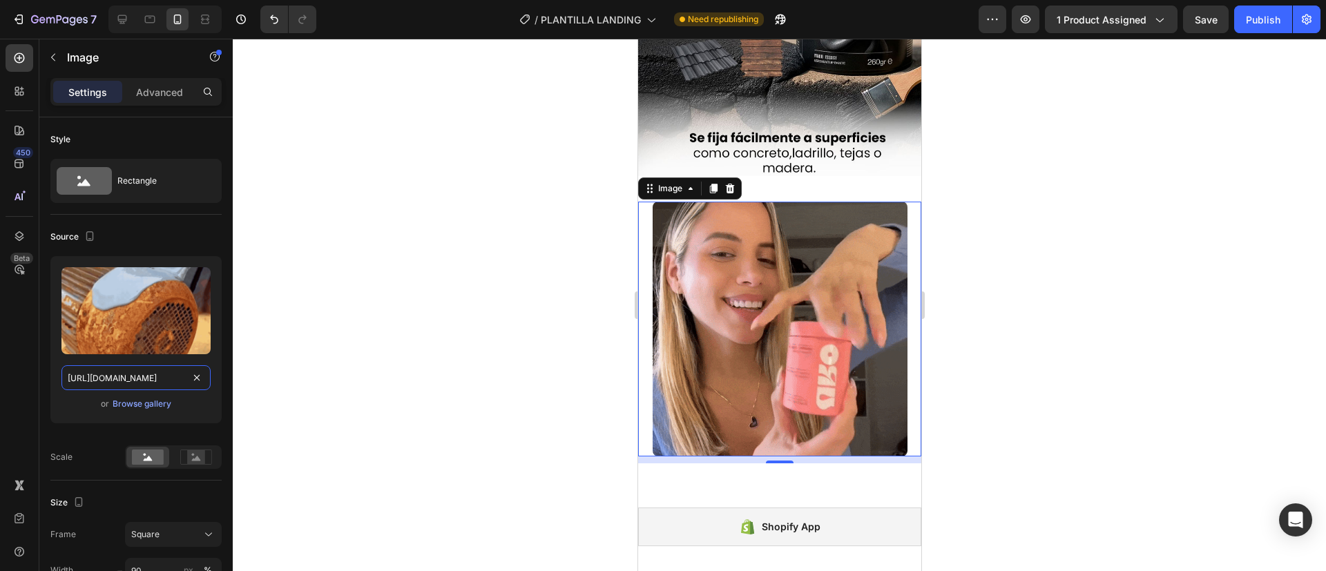
type input "[URL][DOMAIN_NAME]"
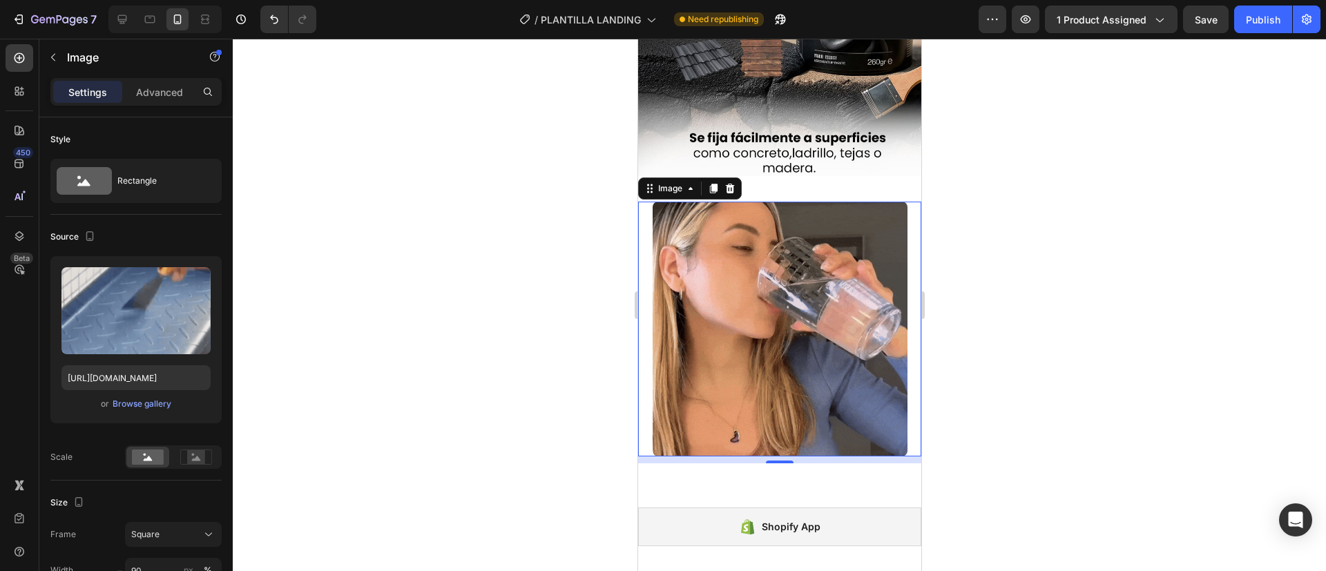
scroll to position [0, 0]
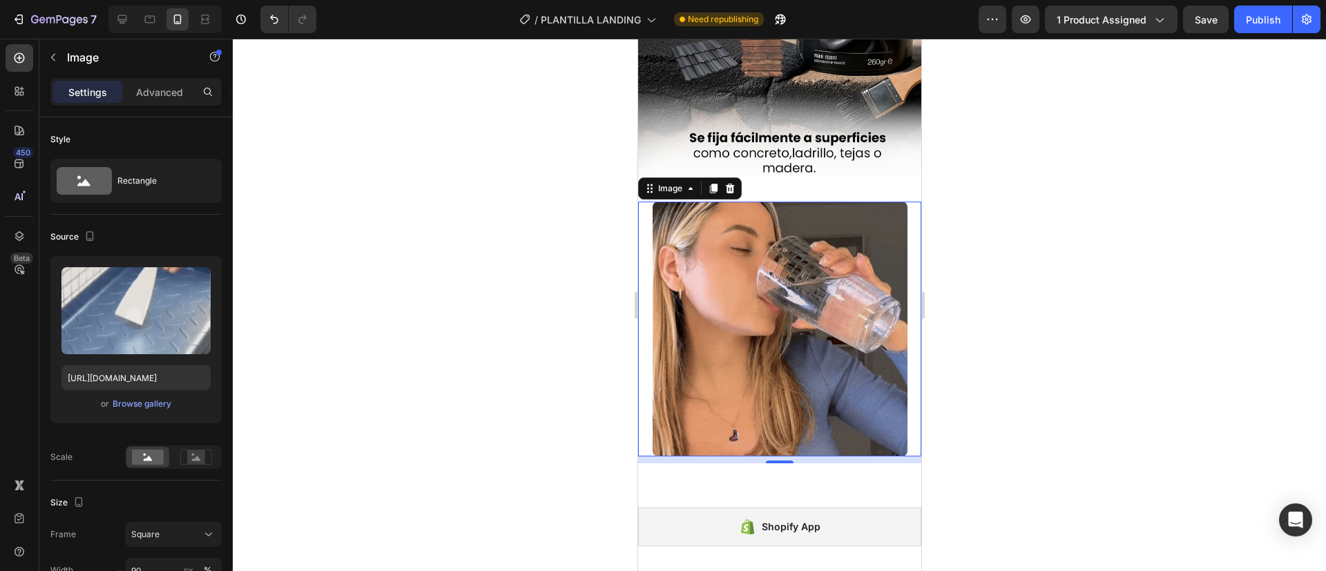
click at [333, 338] on div at bounding box center [779, 305] width 1093 height 532
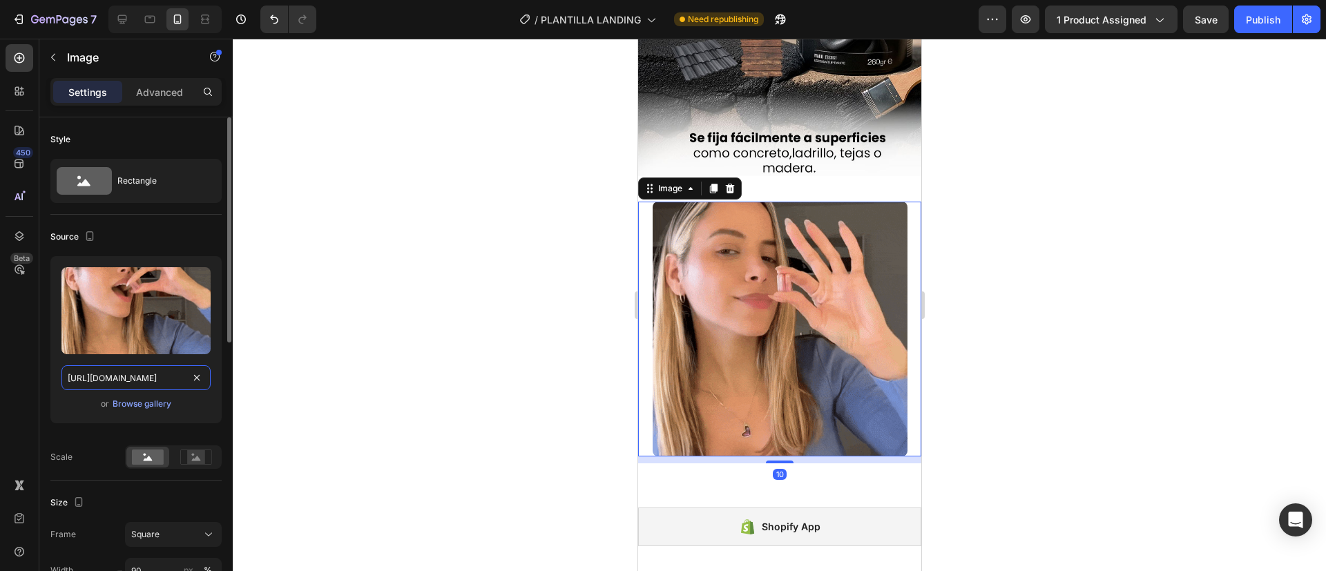
click at [72, 376] on input "[URL][DOMAIN_NAME]" at bounding box center [135, 377] width 149 height 25
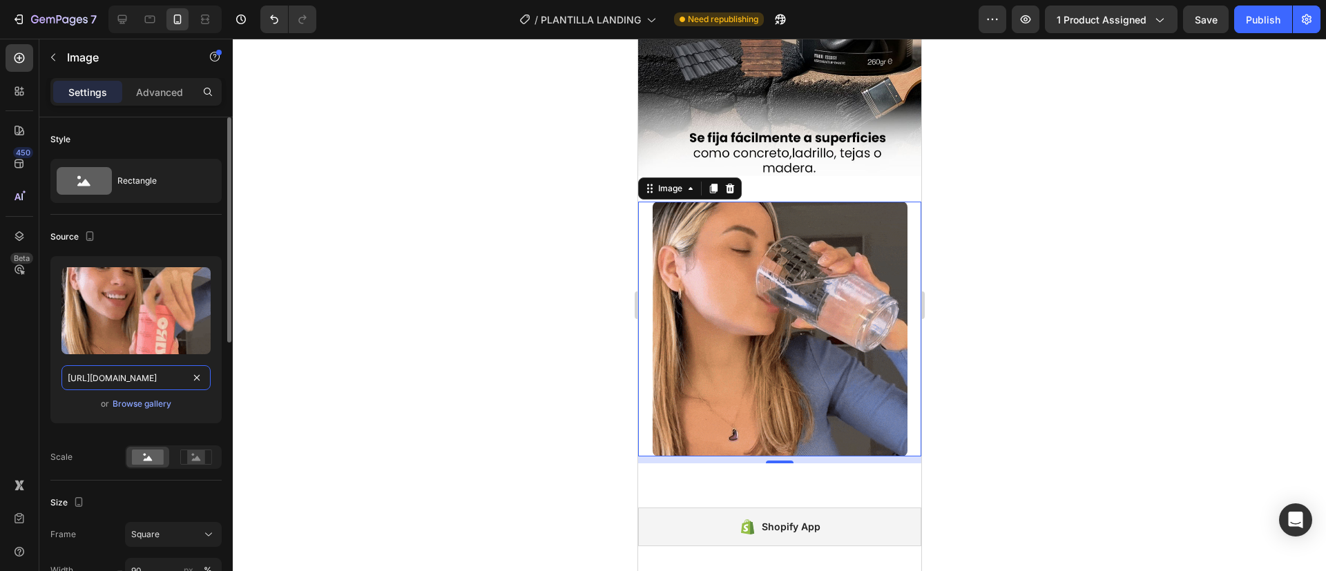
paste input "[DOMAIN_NAME][URL]"
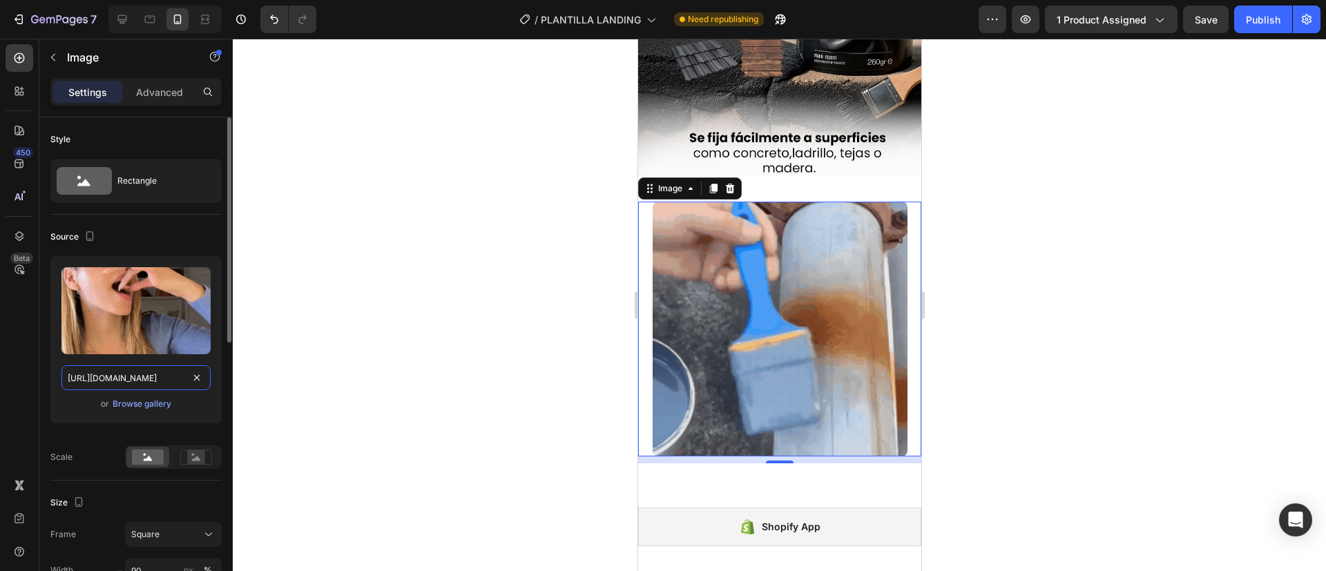
scroll to position [0, 719]
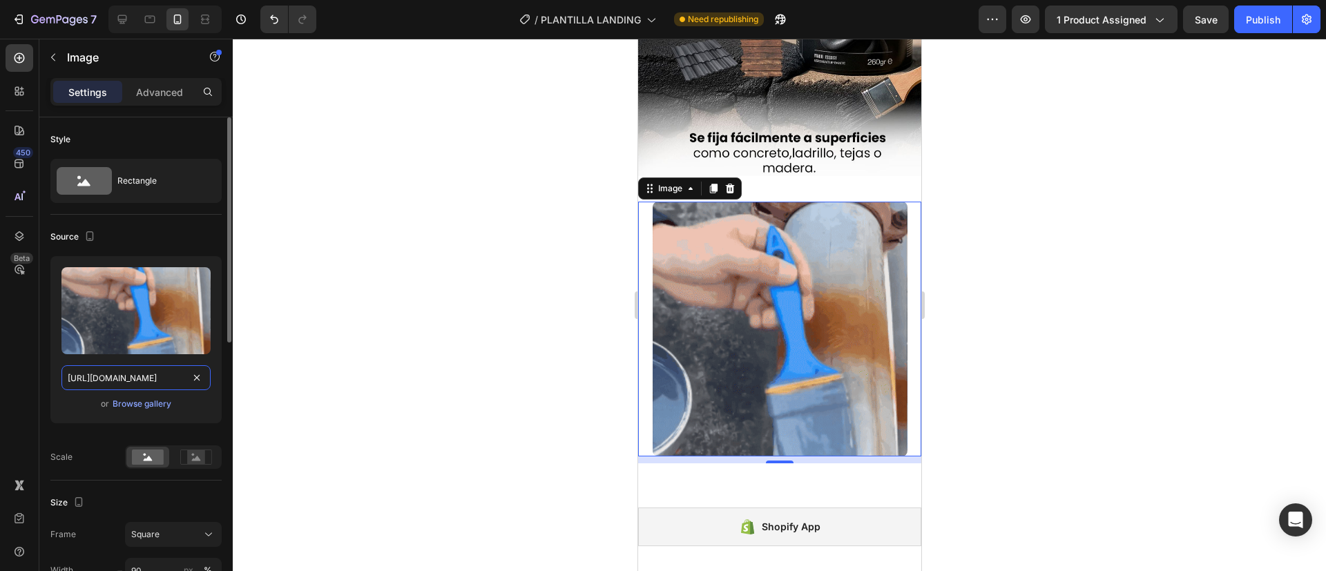
type input "[URL][DOMAIN_NAME]"
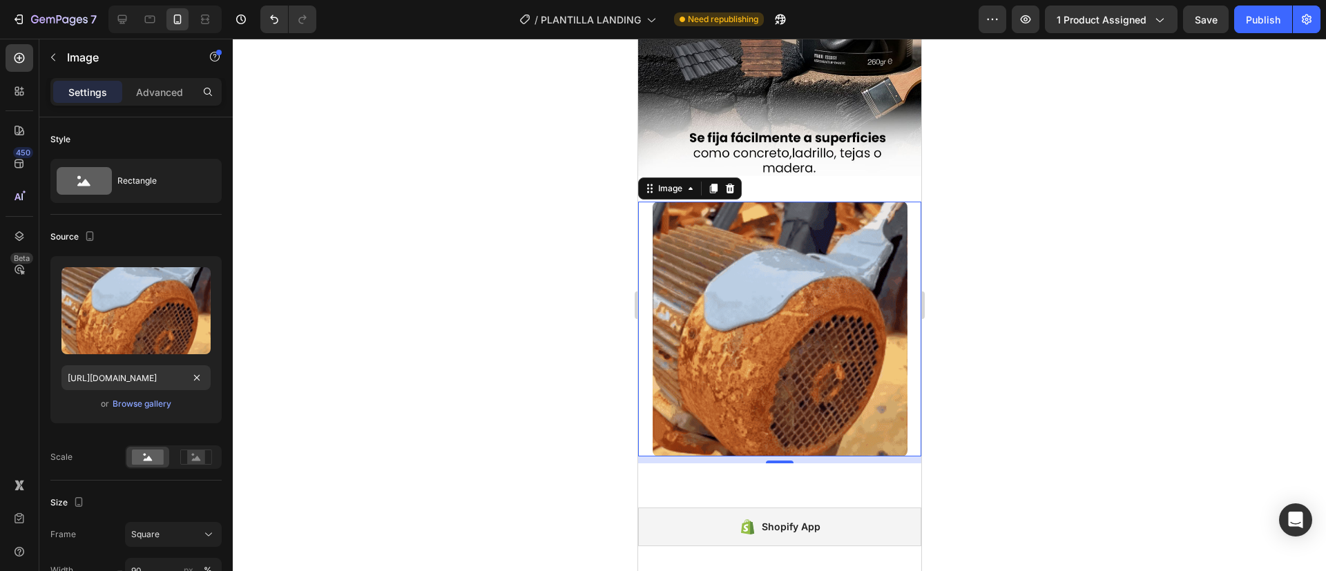
scroll to position [0, 0]
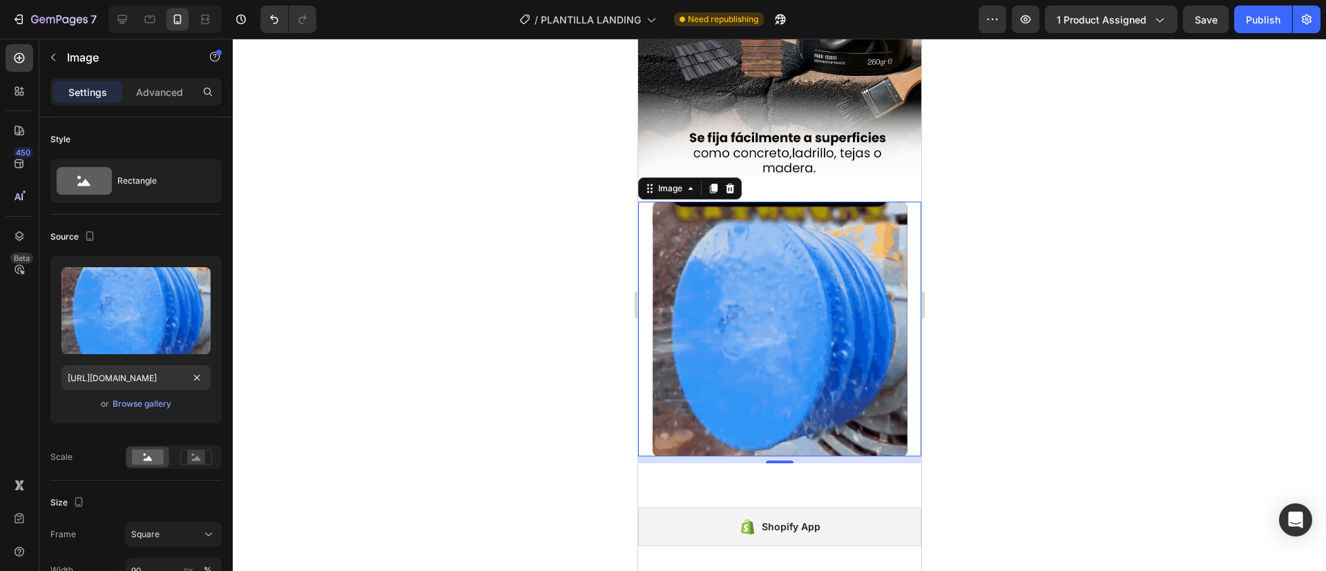
click at [490, 325] on div at bounding box center [779, 305] width 1093 height 532
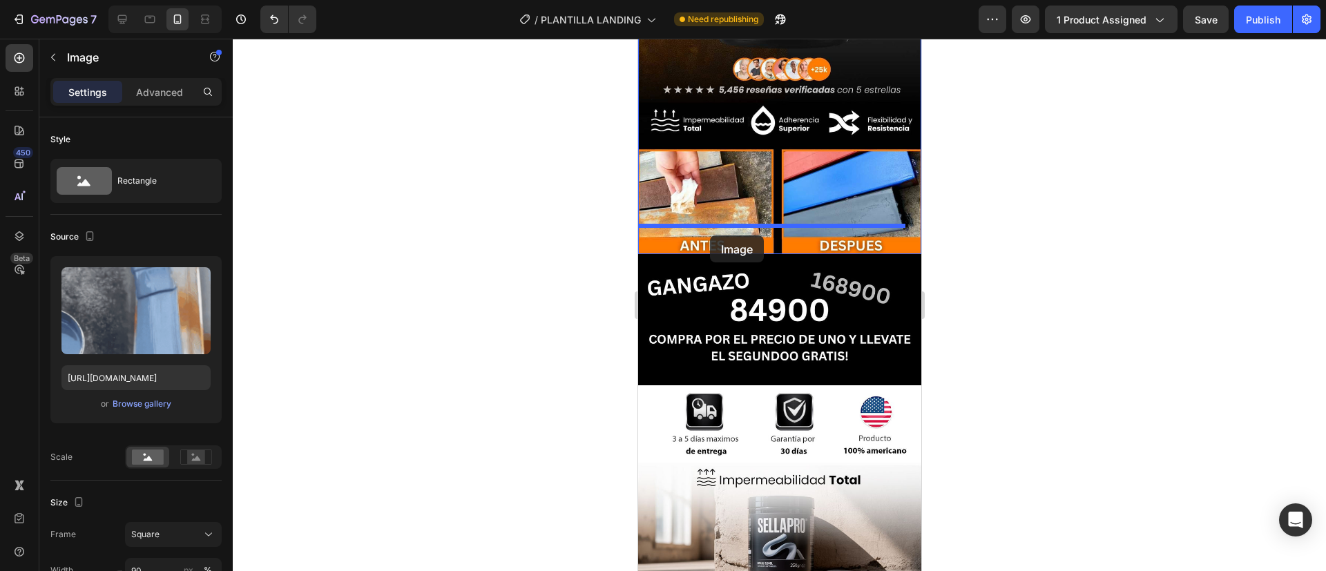
scroll to position [235, 0]
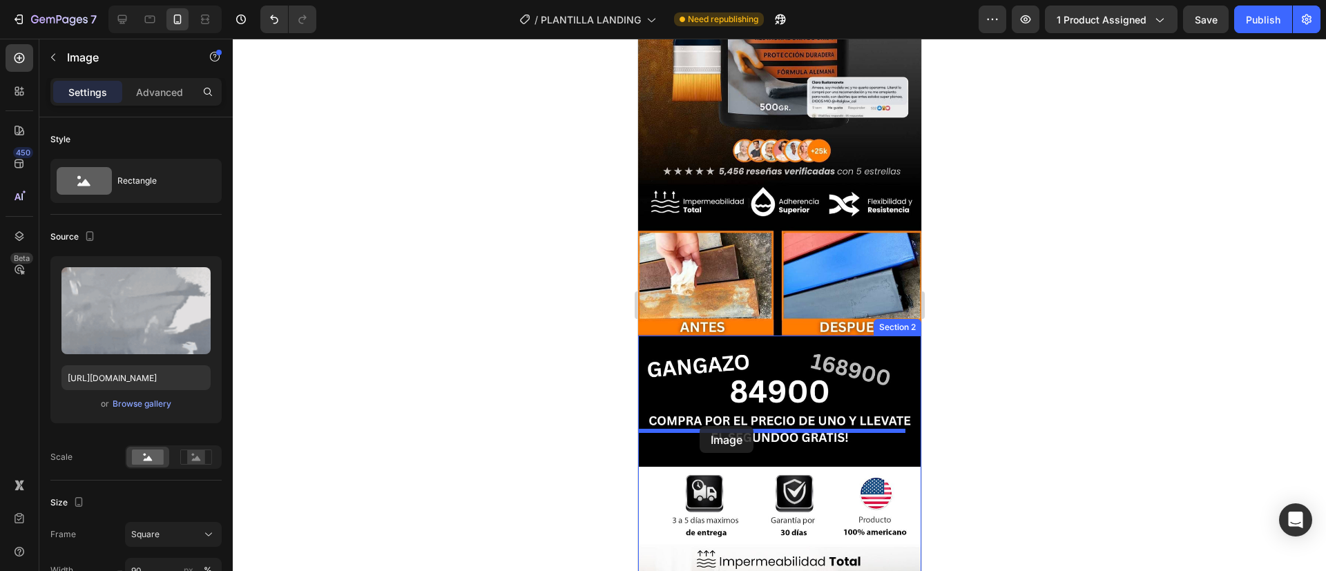
drag, startPoint x: 701, startPoint y: 224, endPoint x: 699, endPoint y: 423, distance: 198.9
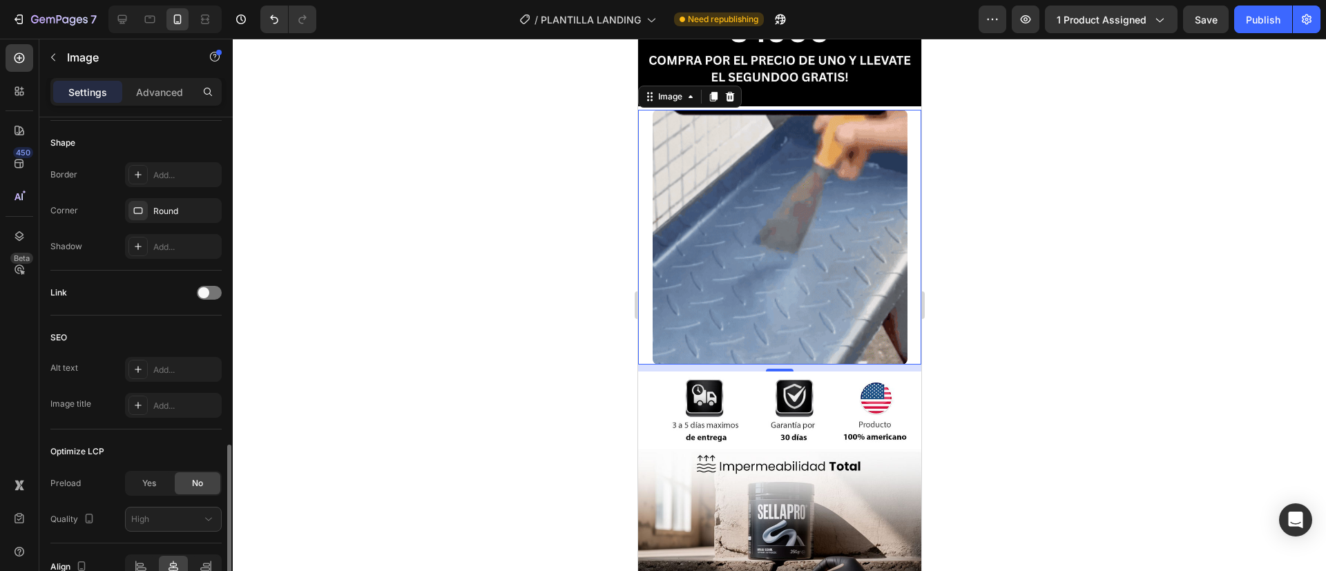
scroll to position [584, 0]
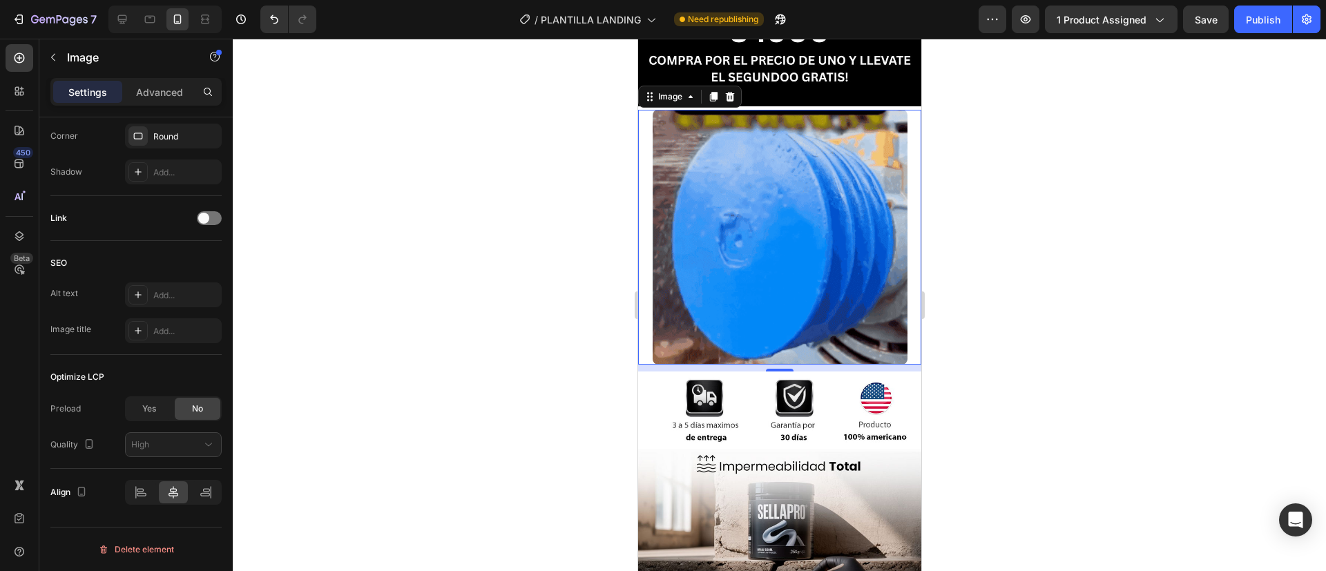
click at [591, 305] on div at bounding box center [779, 305] width 1093 height 532
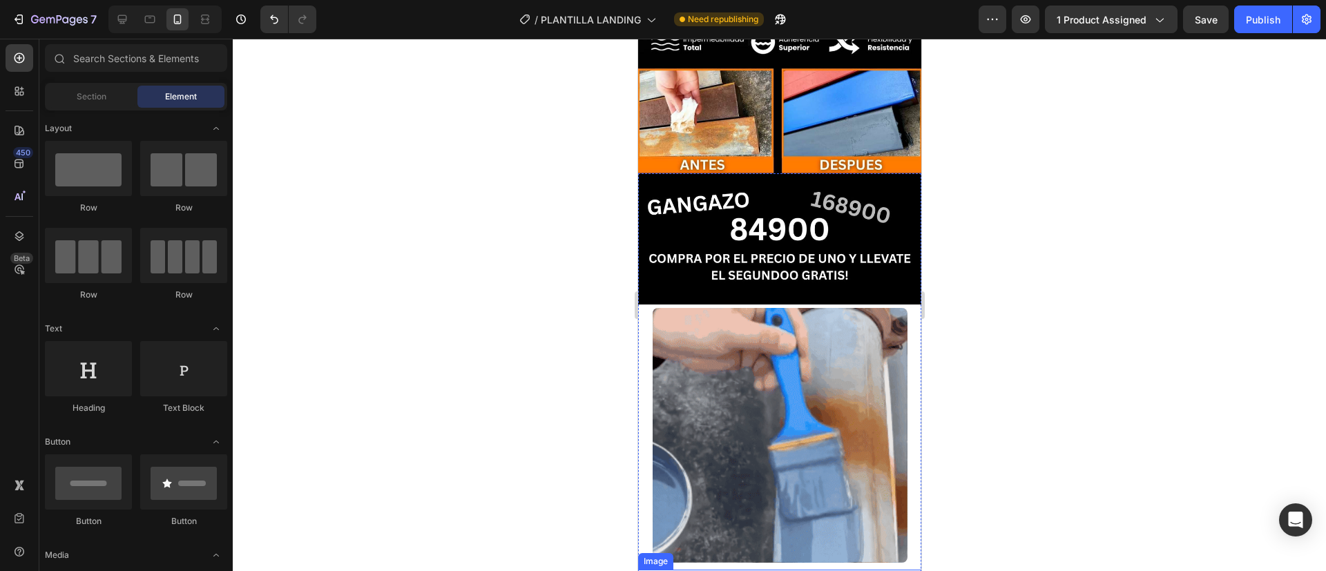
scroll to position [399, 0]
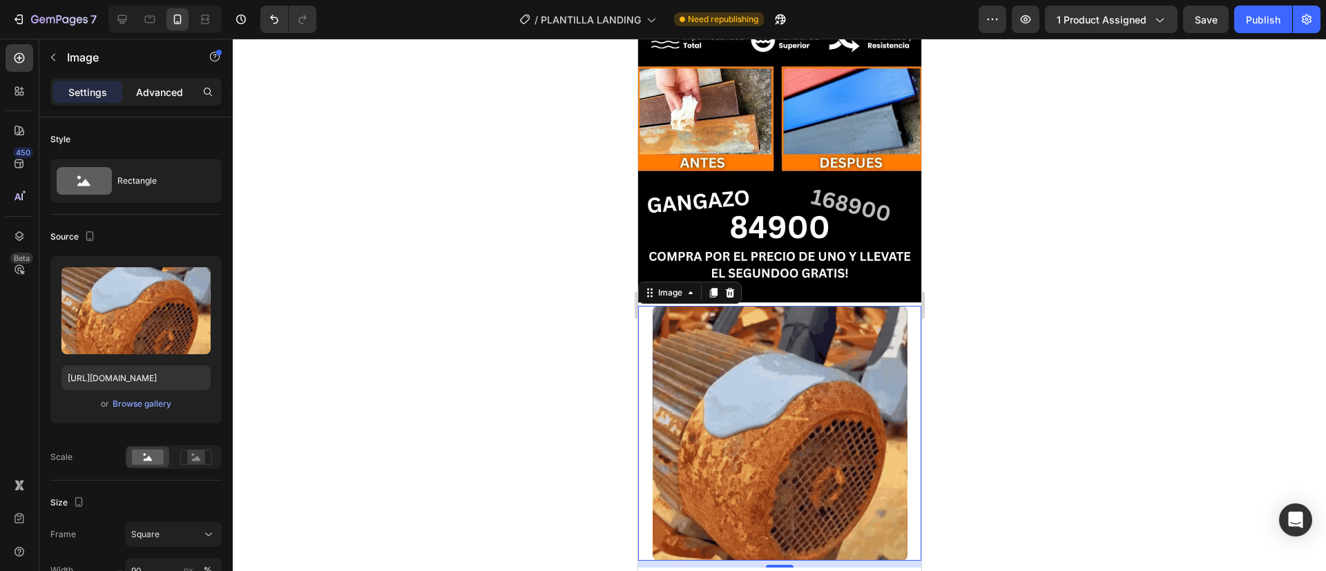
click at [155, 93] on p "Advanced" at bounding box center [159, 92] width 47 height 14
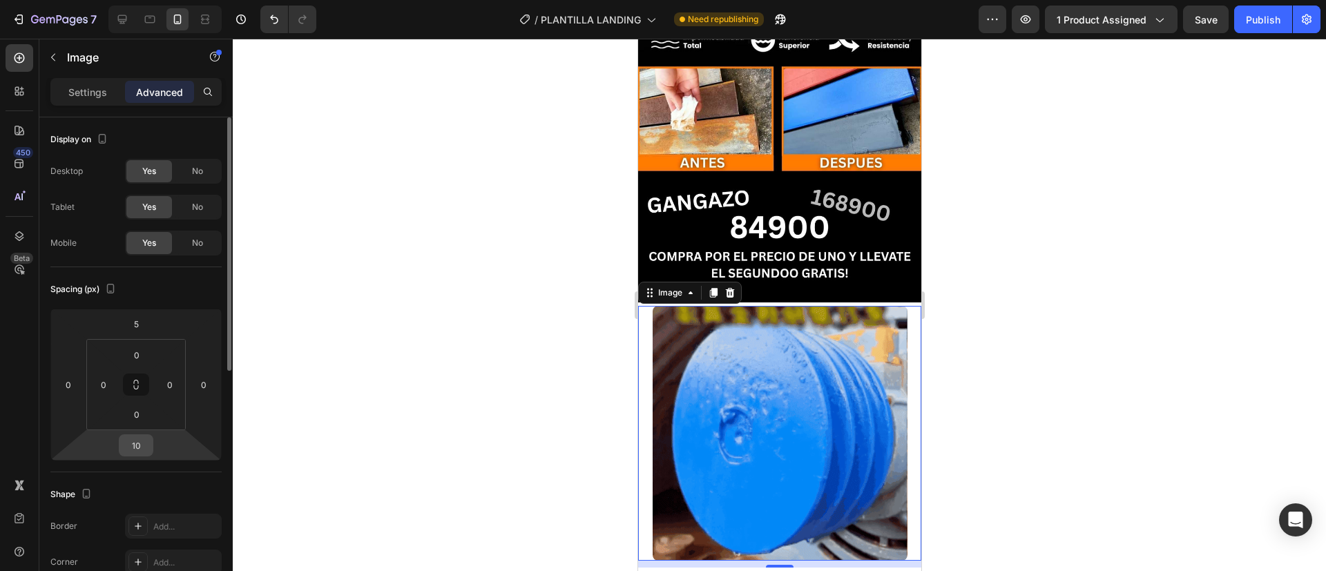
click at [126, 446] on input "10" at bounding box center [136, 445] width 28 height 21
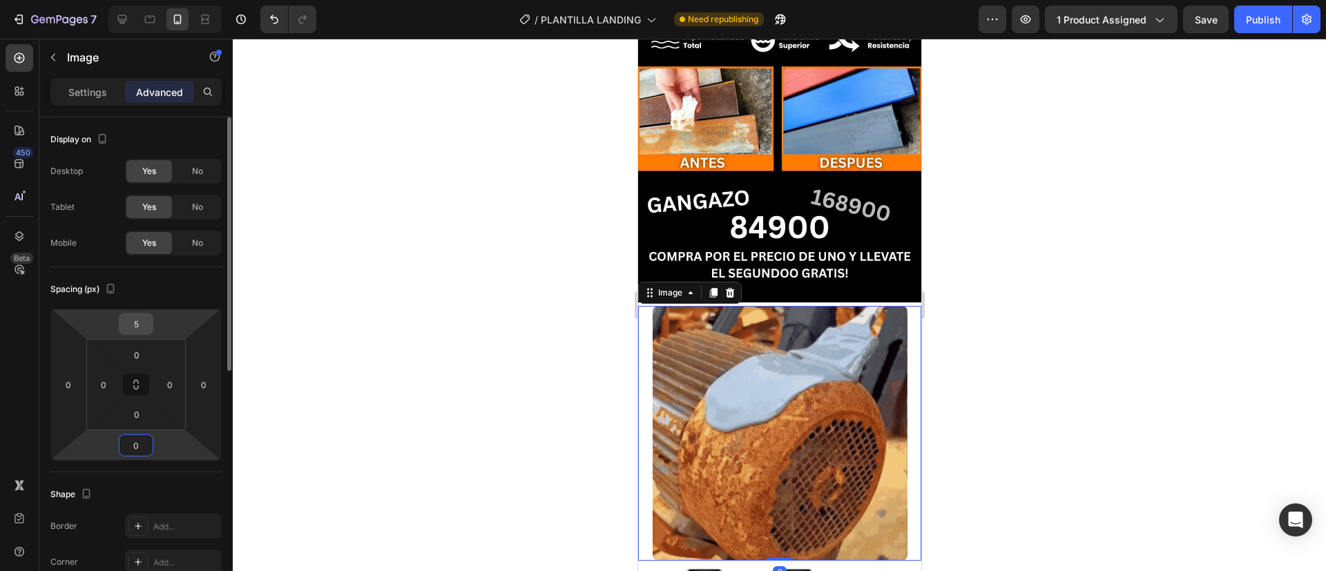
type input "0"
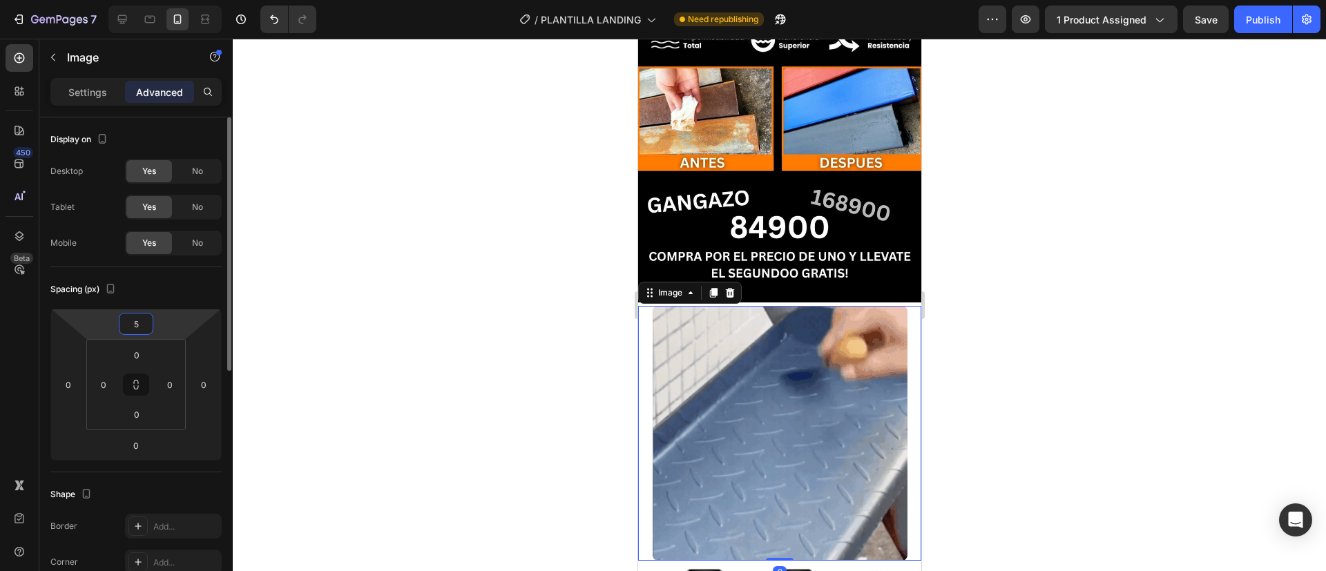
click at [135, 330] on input "5" at bounding box center [136, 323] width 28 height 21
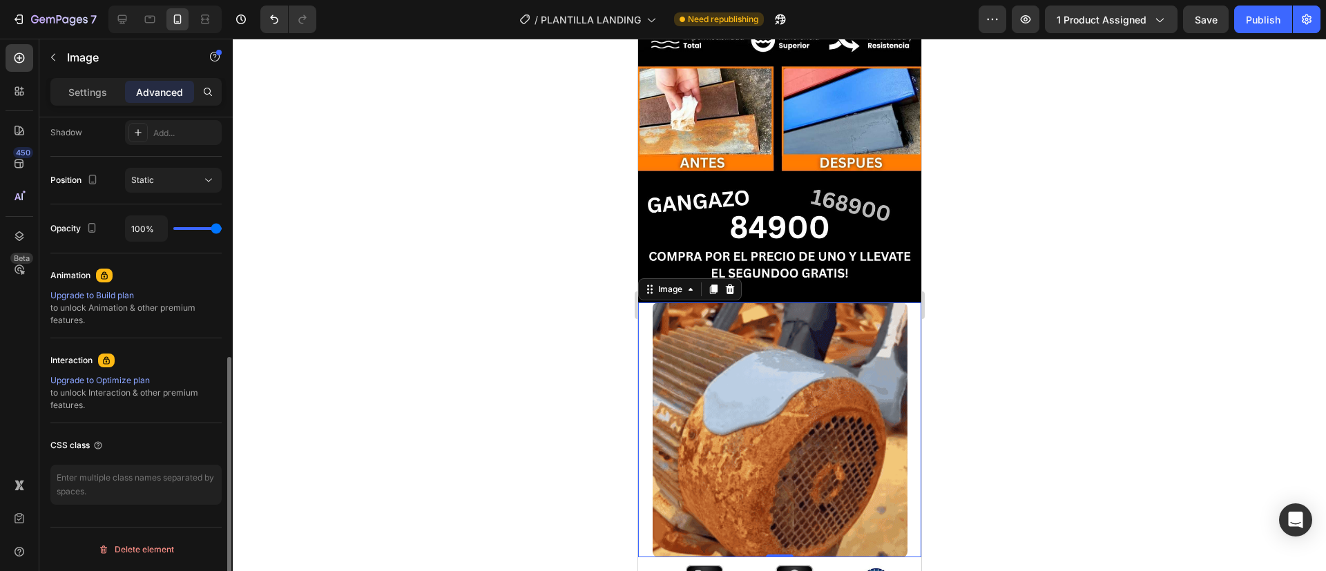
scroll to position [0, 0]
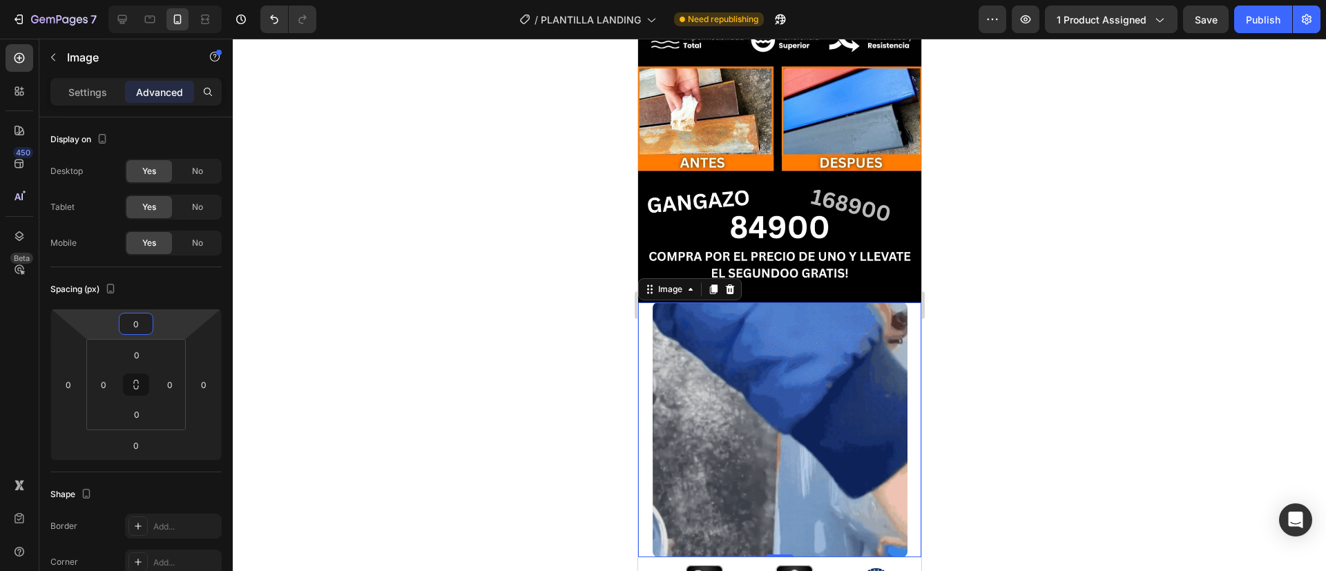
type input "0"
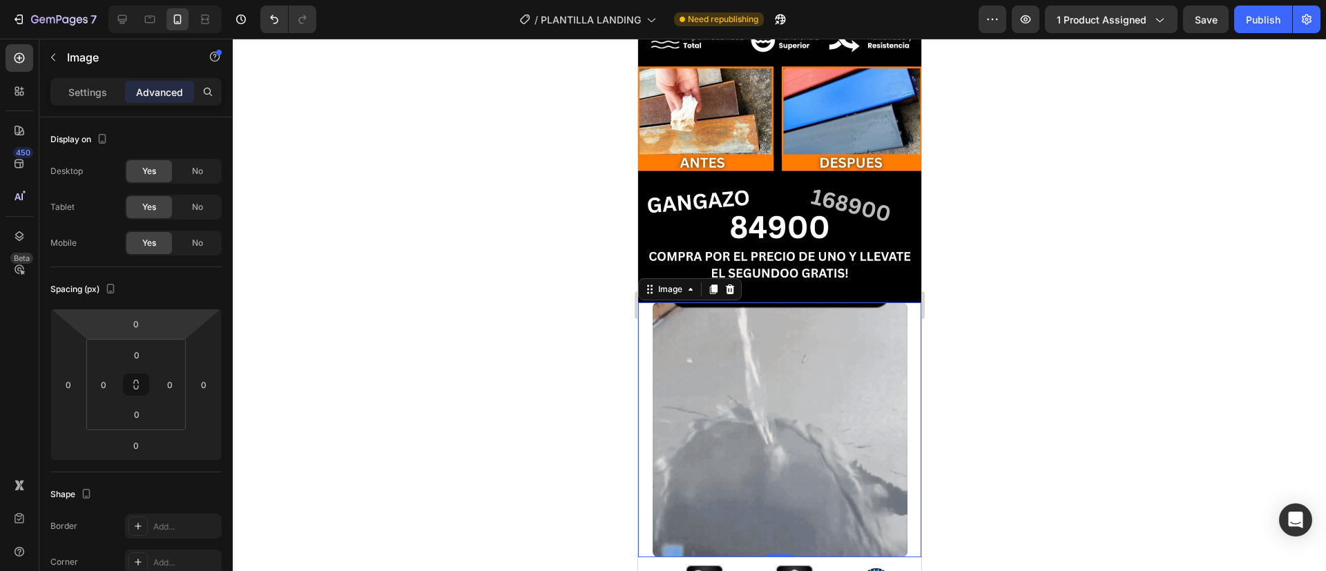
click at [641, 314] on div at bounding box center [778, 429] width 283 height 255
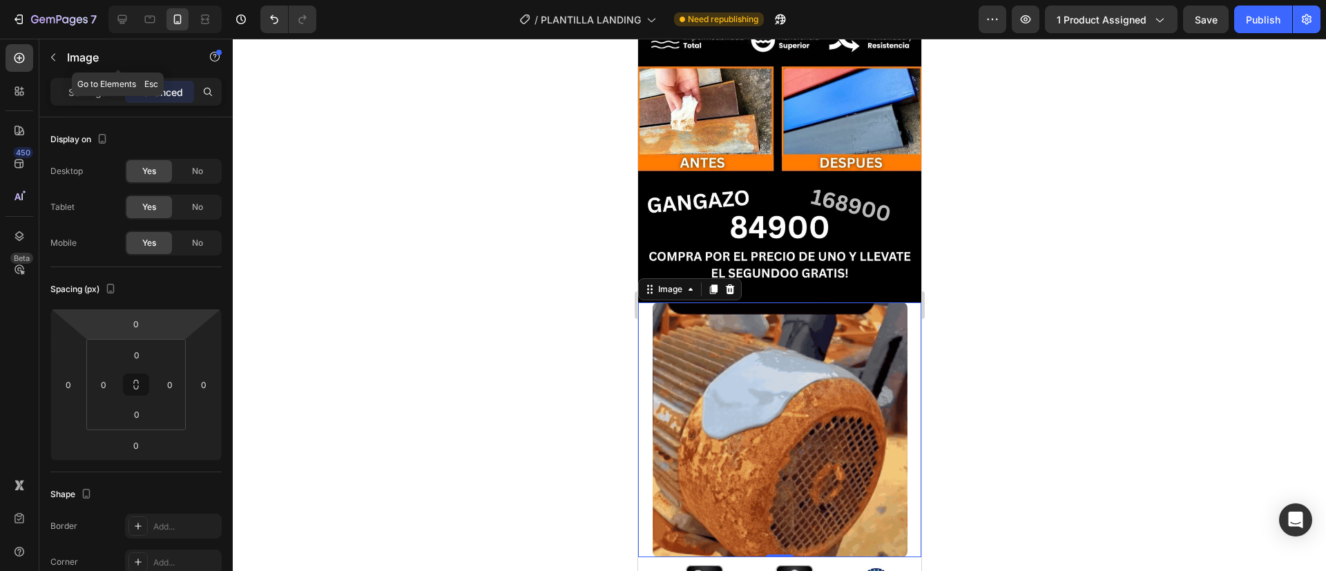
click at [74, 75] on div "Image" at bounding box center [117, 58] width 157 height 39
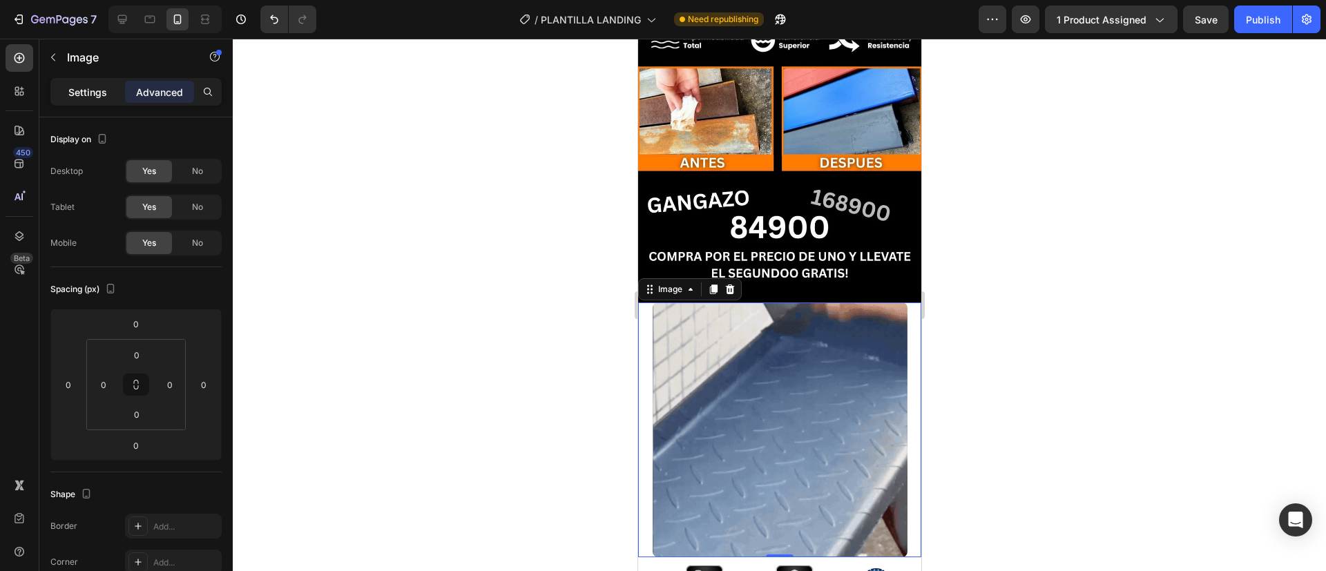
click at [81, 97] on p "Settings" at bounding box center [87, 92] width 39 height 14
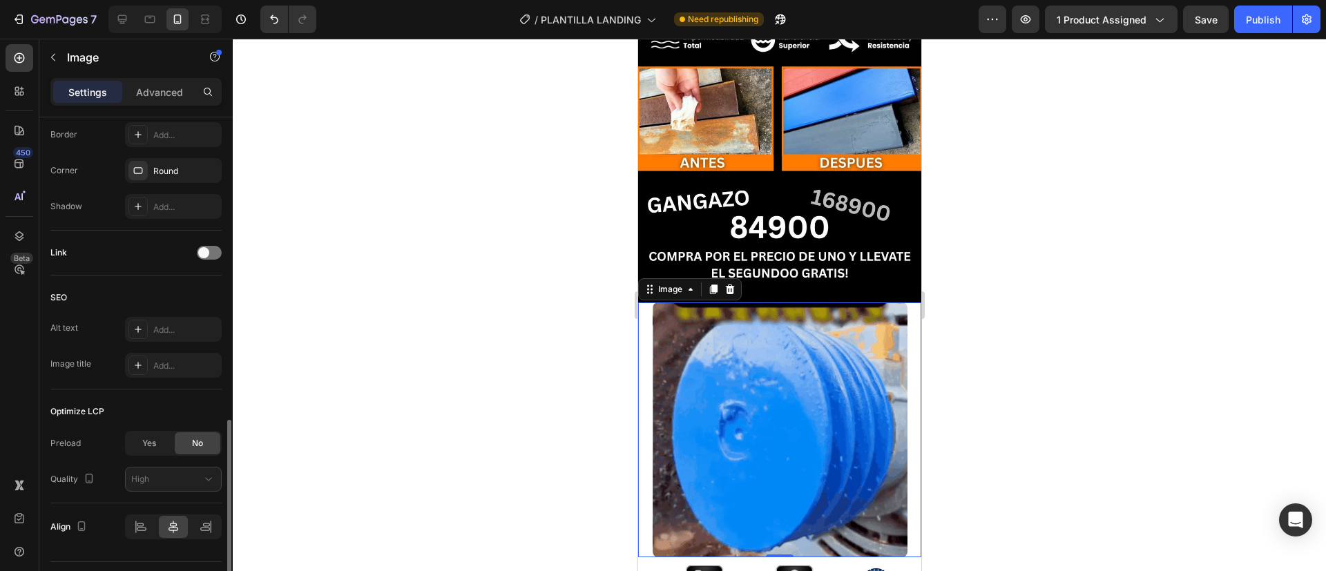
scroll to position [584, 0]
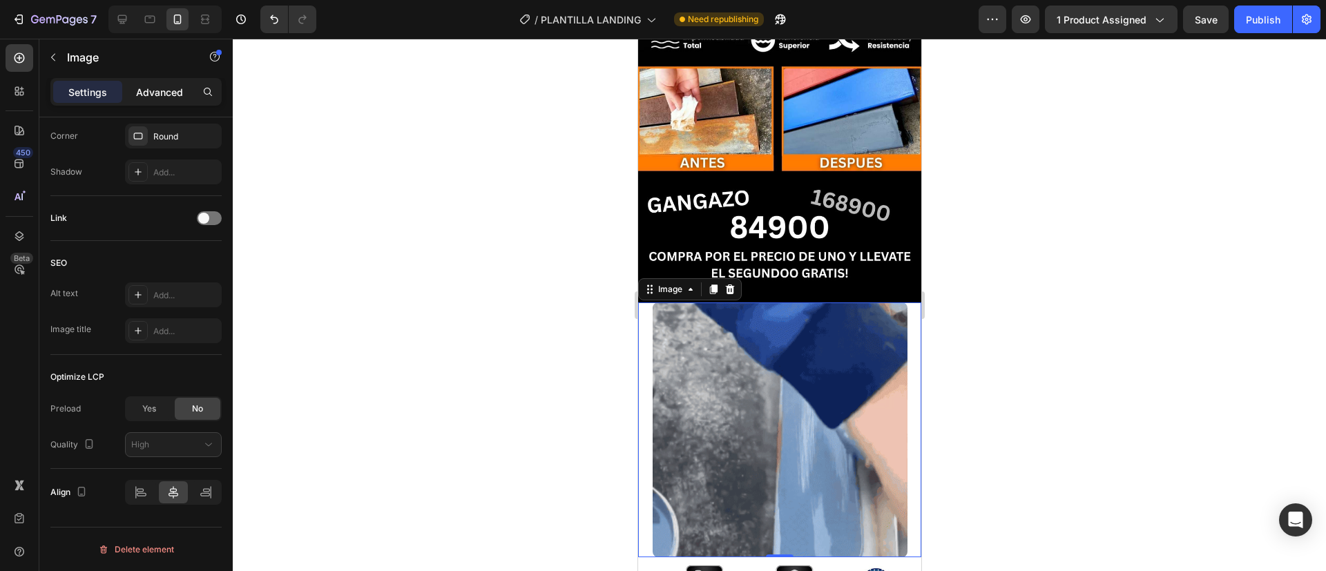
click at [157, 93] on p "Advanced" at bounding box center [159, 92] width 47 height 14
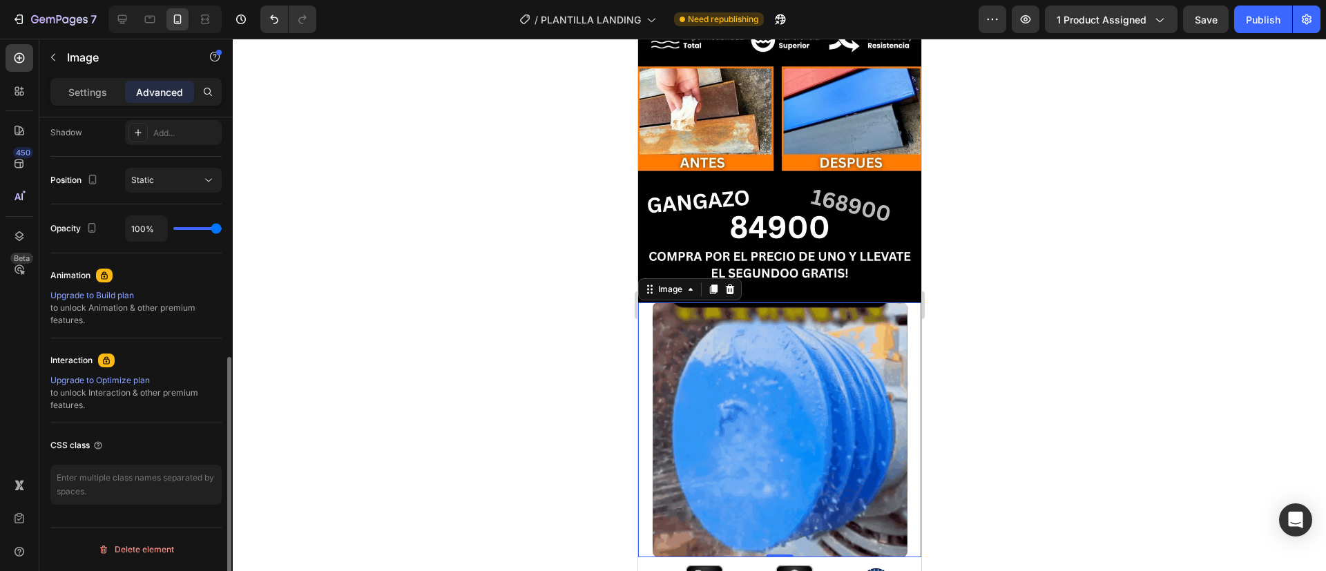
scroll to position [0, 0]
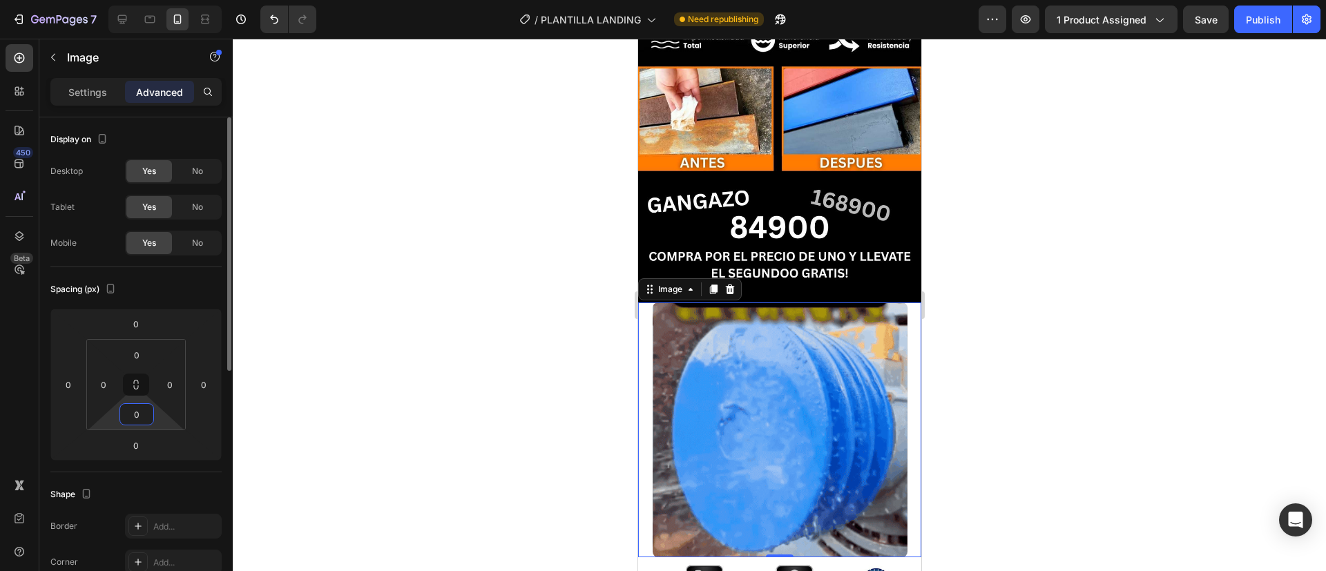
click at [135, 416] on input "0" at bounding box center [137, 414] width 28 height 21
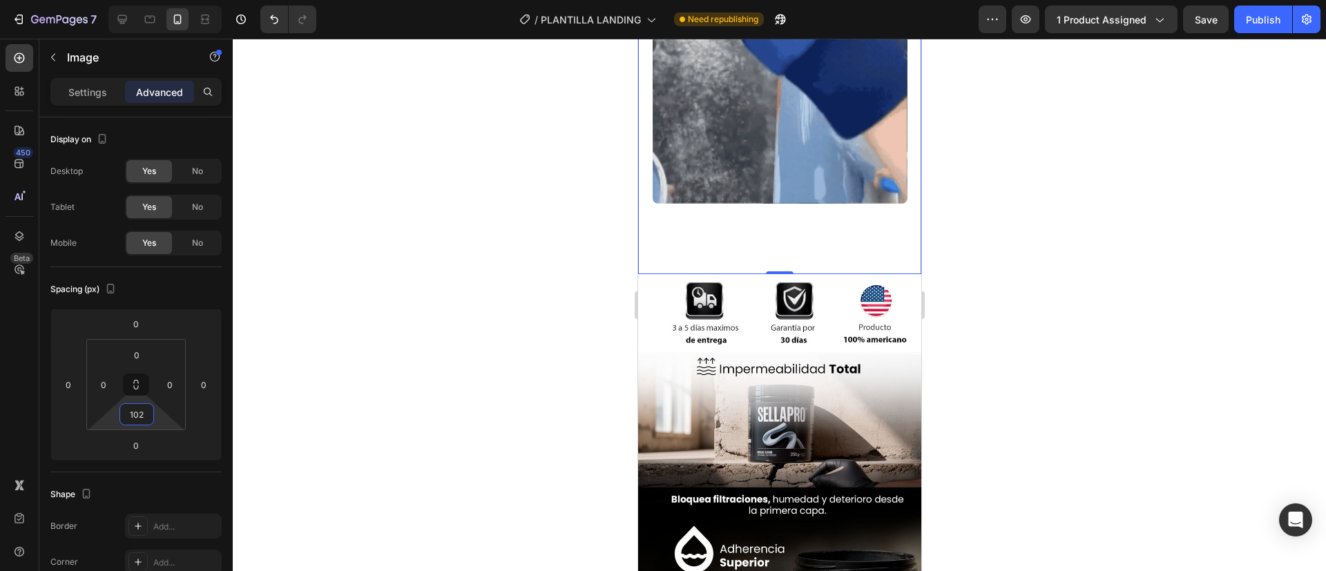
scroll to position [726, 0]
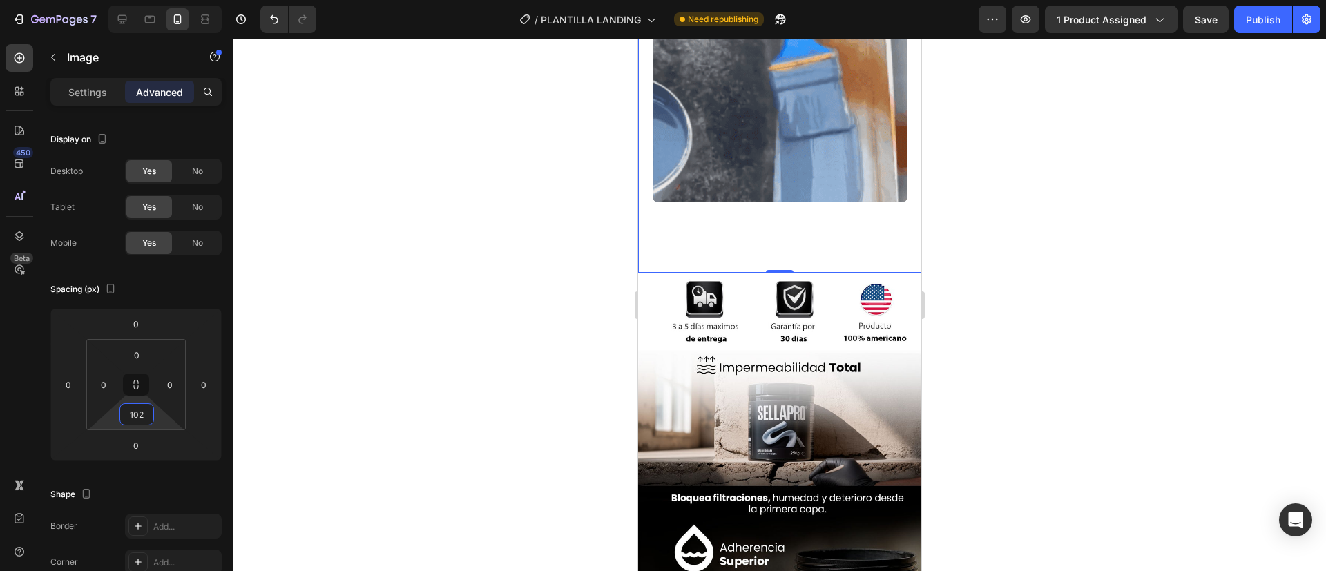
type input "102"
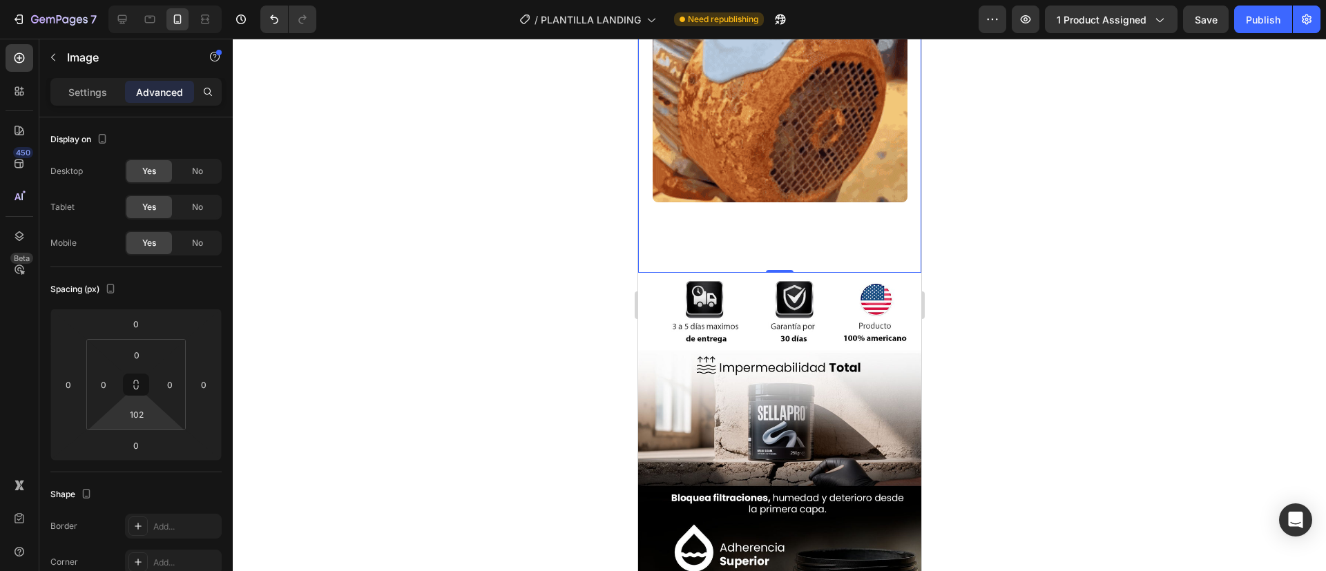
click at [543, 326] on div at bounding box center [779, 305] width 1093 height 532
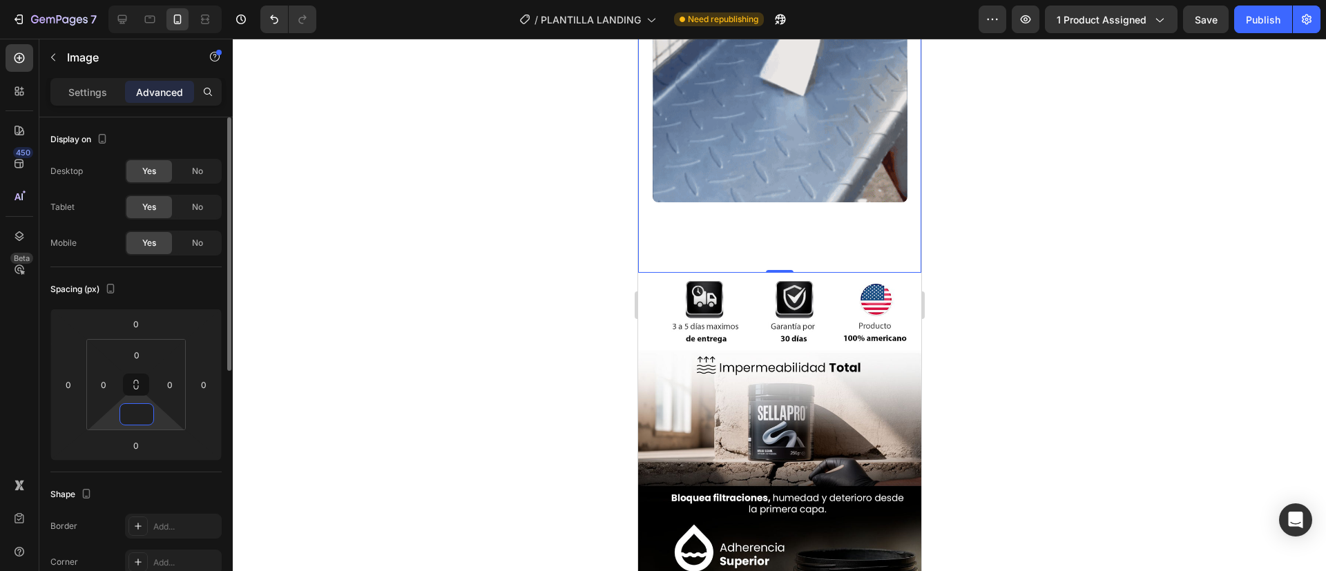
scroll to position [655, 0]
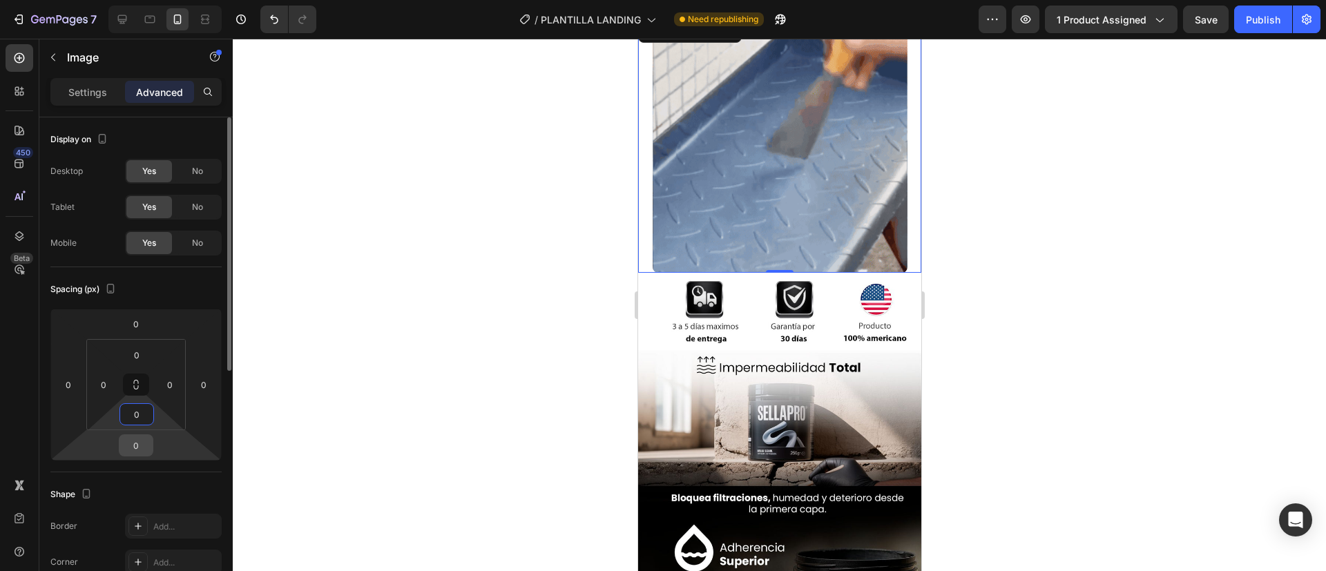
type input "0"
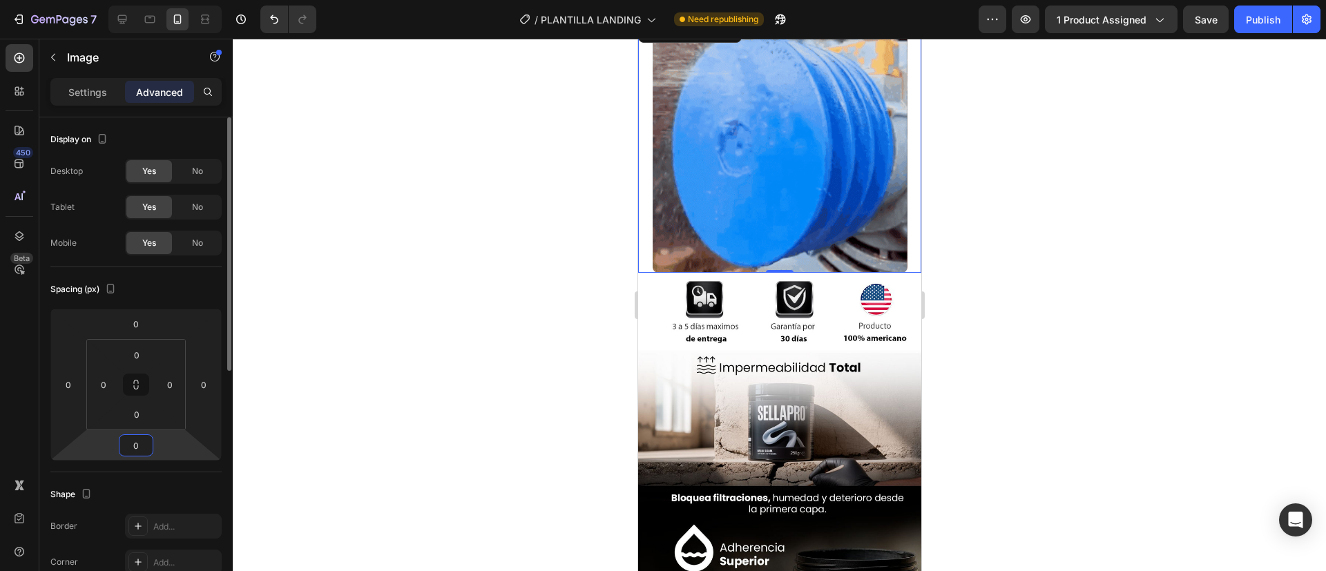
click at [142, 445] on input "0" at bounding box center [136, 445] width 28 height 21
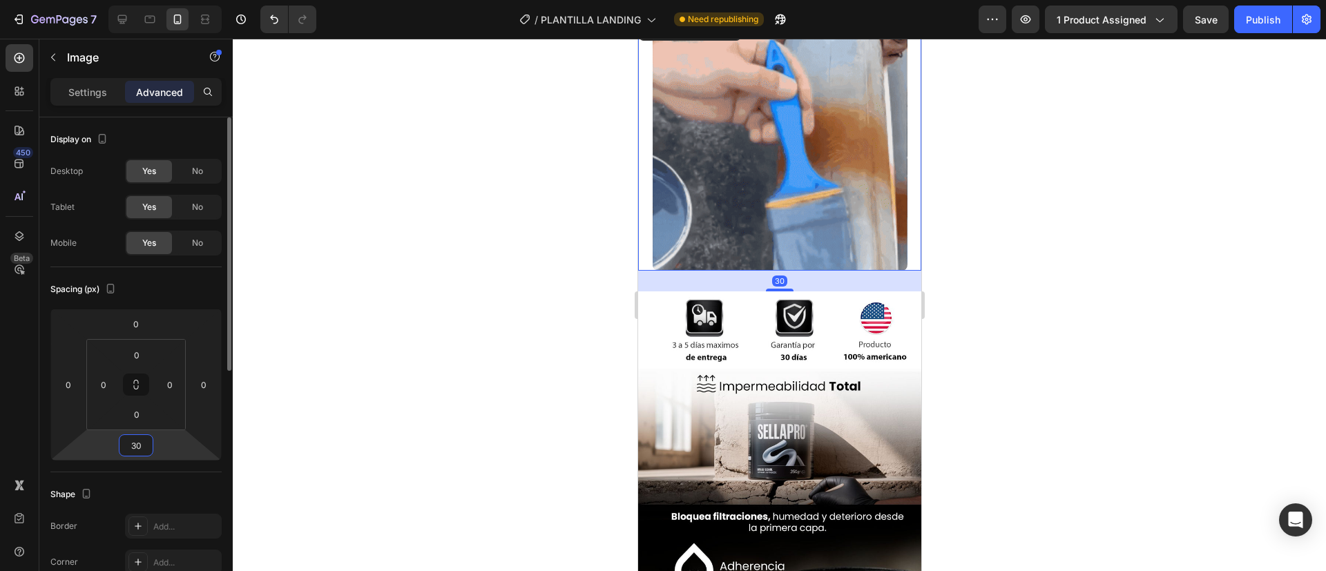
scroll to position [676, 0]
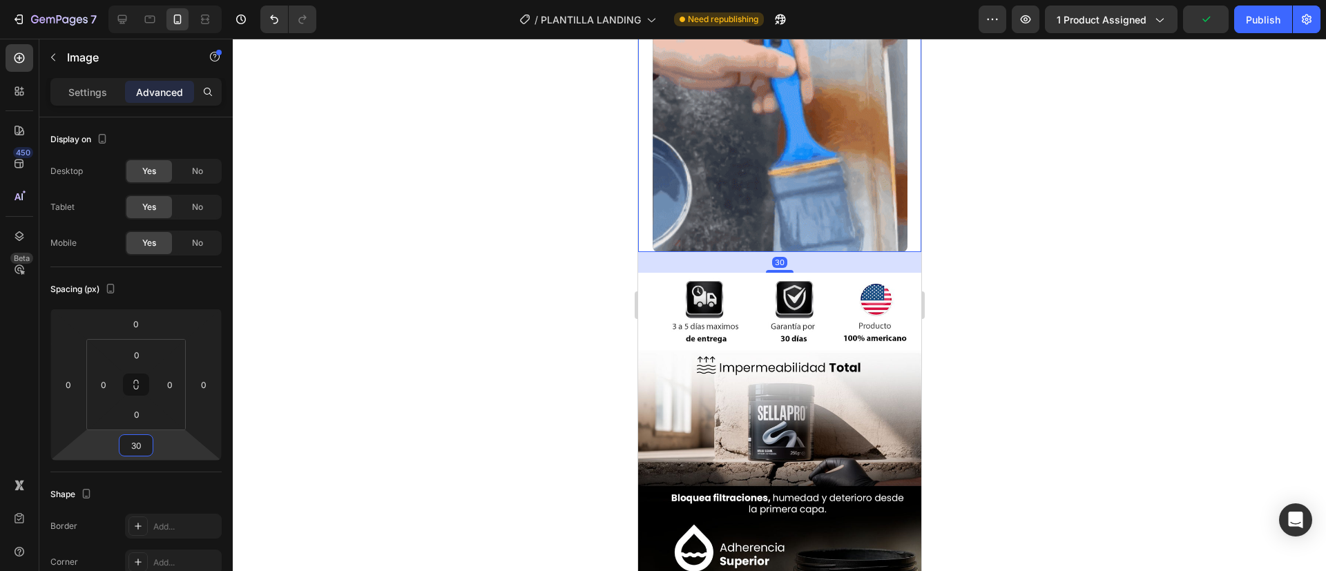
type input "30"
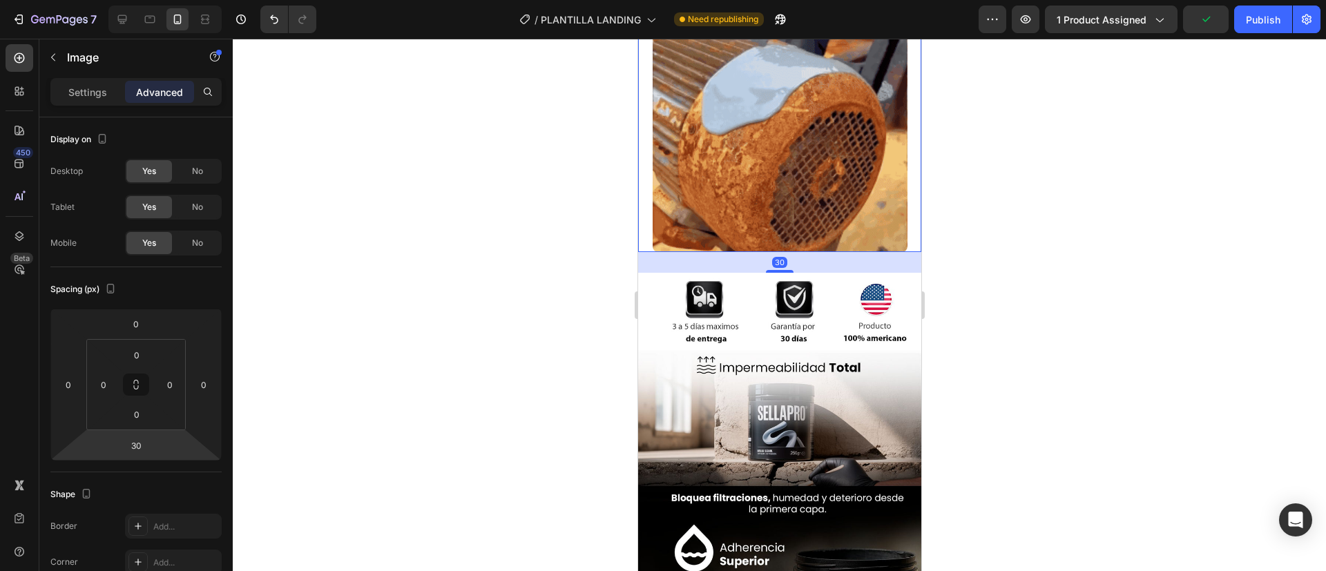
click at [662, 177] on img at bounding box center [779, 124] width 255 height 255
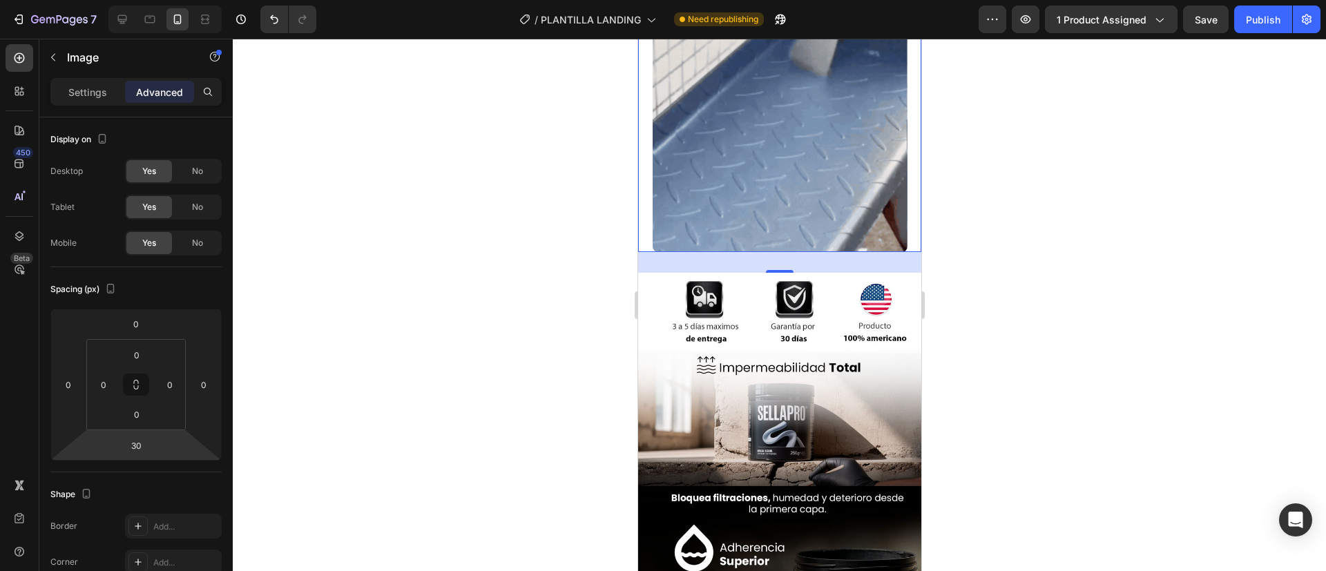
click at [657, 252] on div "30" at bounding box center [778, 262] width 283 height 21
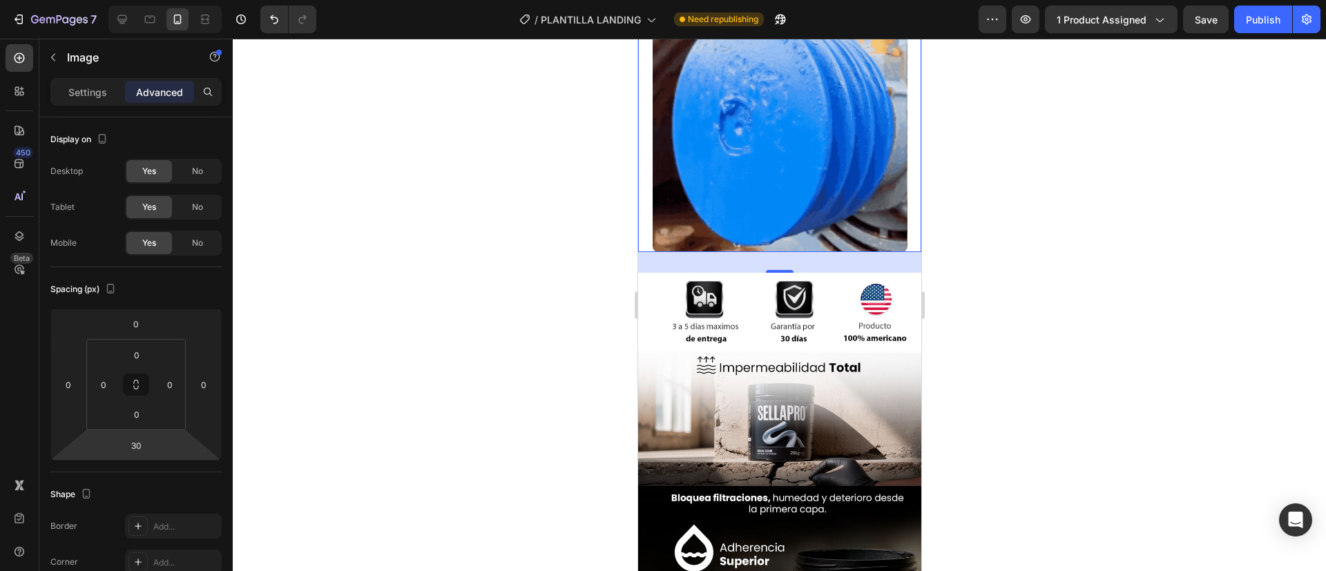
click at [596, 249] on div at bounding box center [779, 305] width 1093 height 532
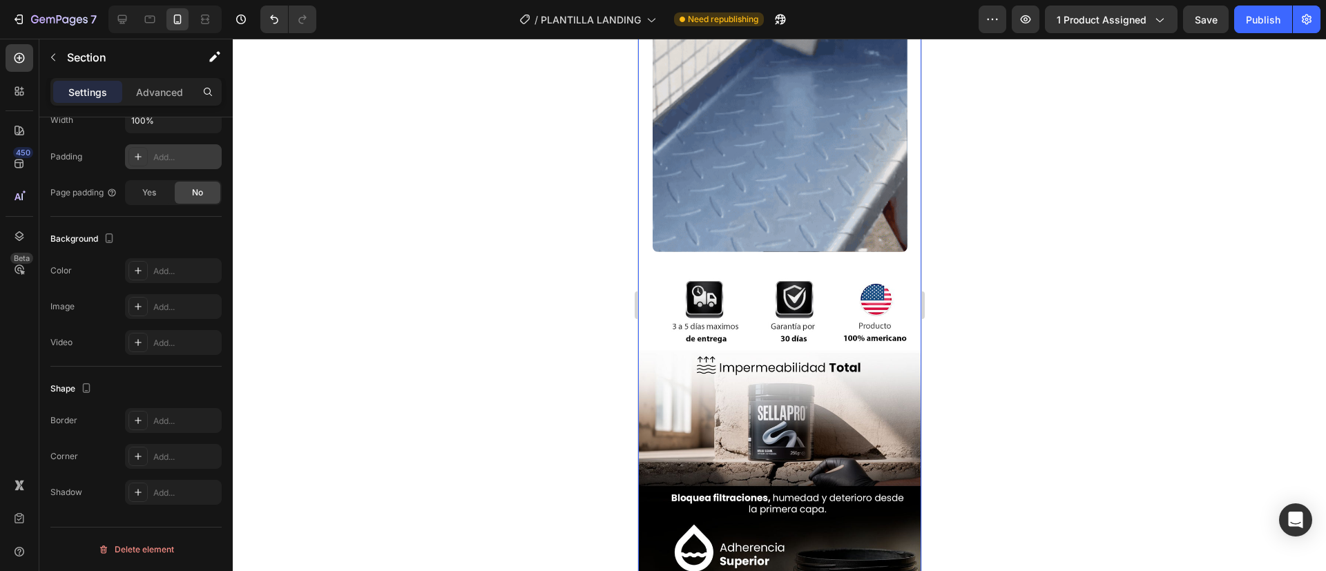
scroll to position [0, 0]
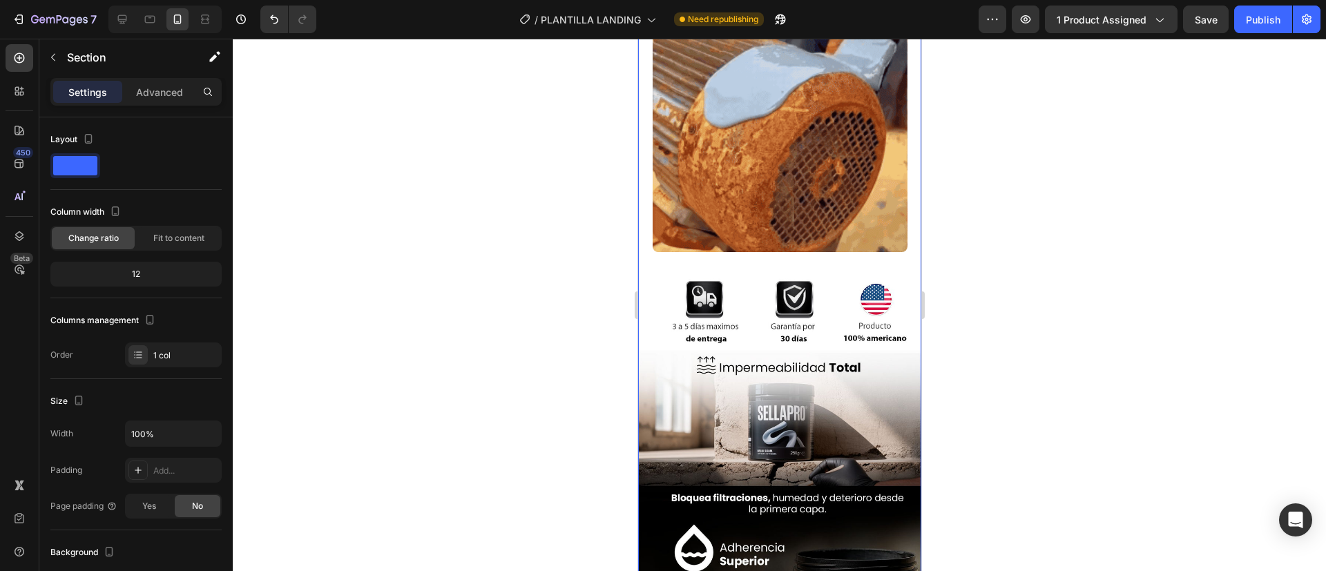
click at [766, 235] on div "Image Image Image" at bounding box center [778, 321] width 283 height 910
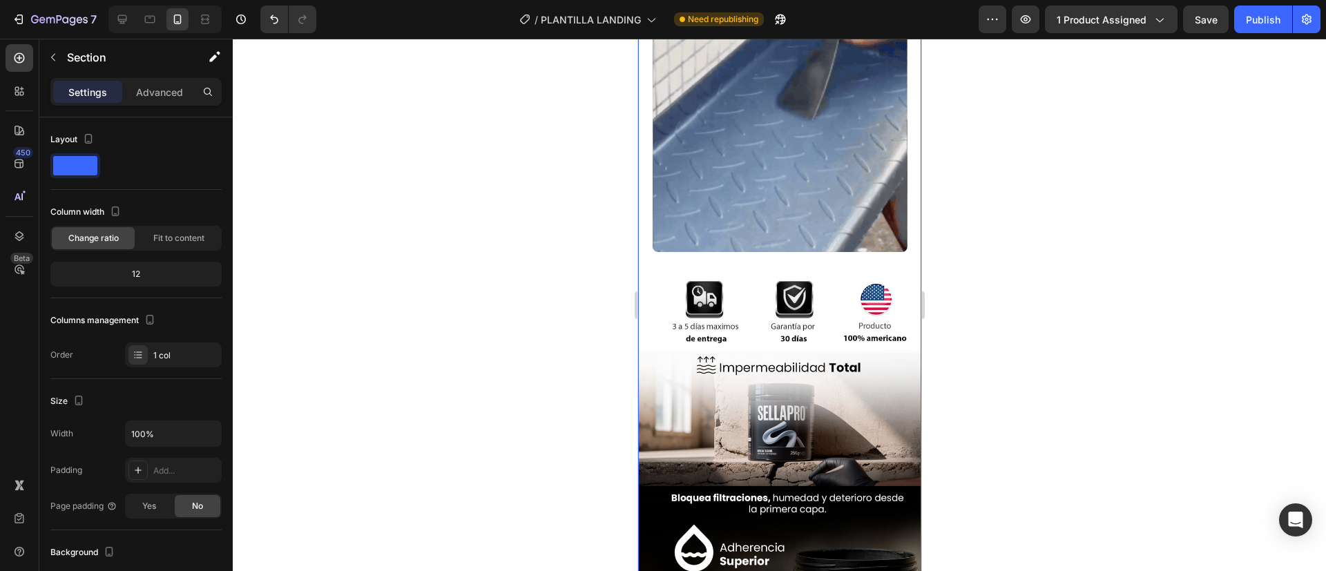
click at [766, 235] on div "Image Image Image" at bounding box center [778, 321] width 283 height 910
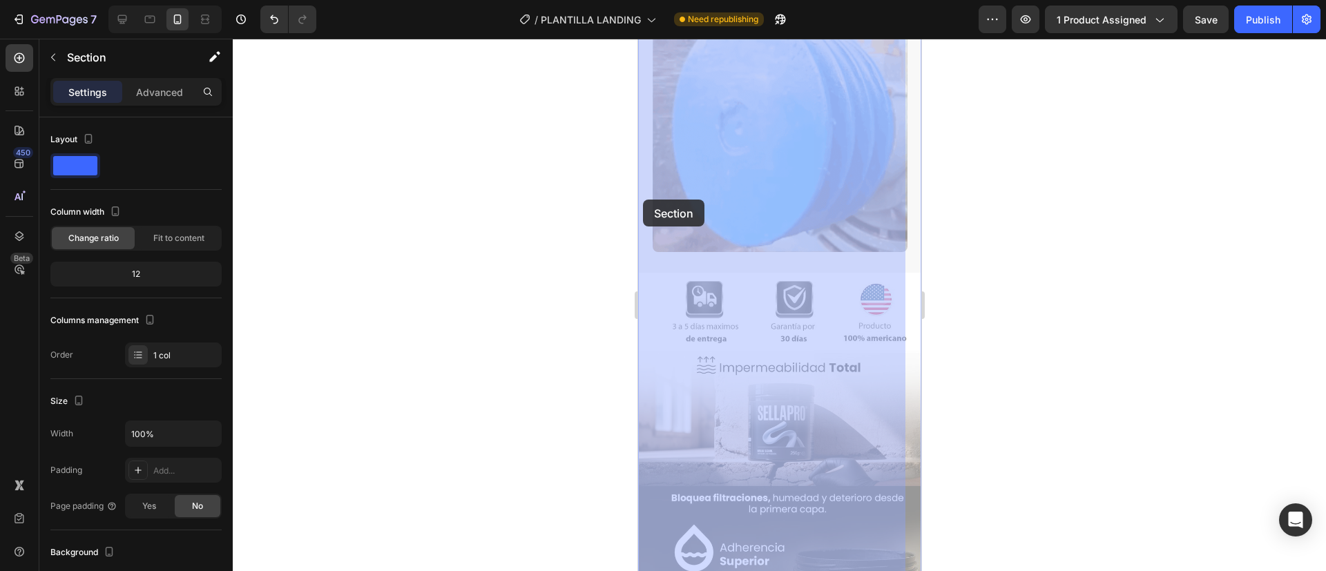
drag, startPoint x: 766, startPoint y: 235, endPoint x: 644, endPoint y: 203, distance: 125.6
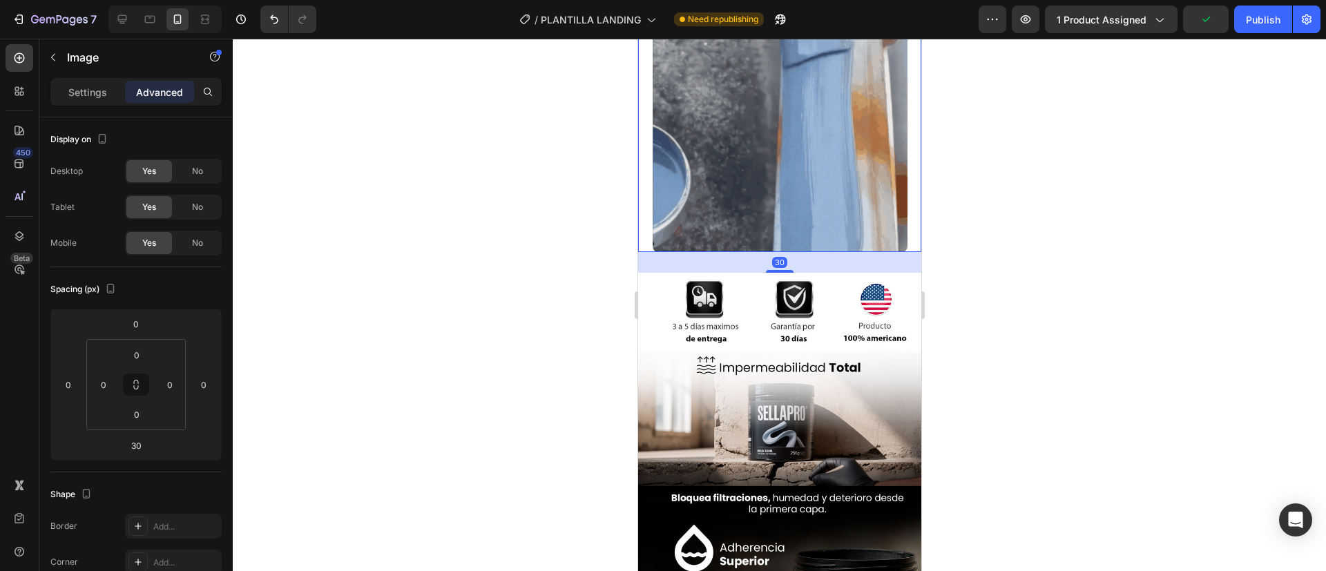
click at [662, 228] on img at bounding box center [779, 124] width 255 height 255
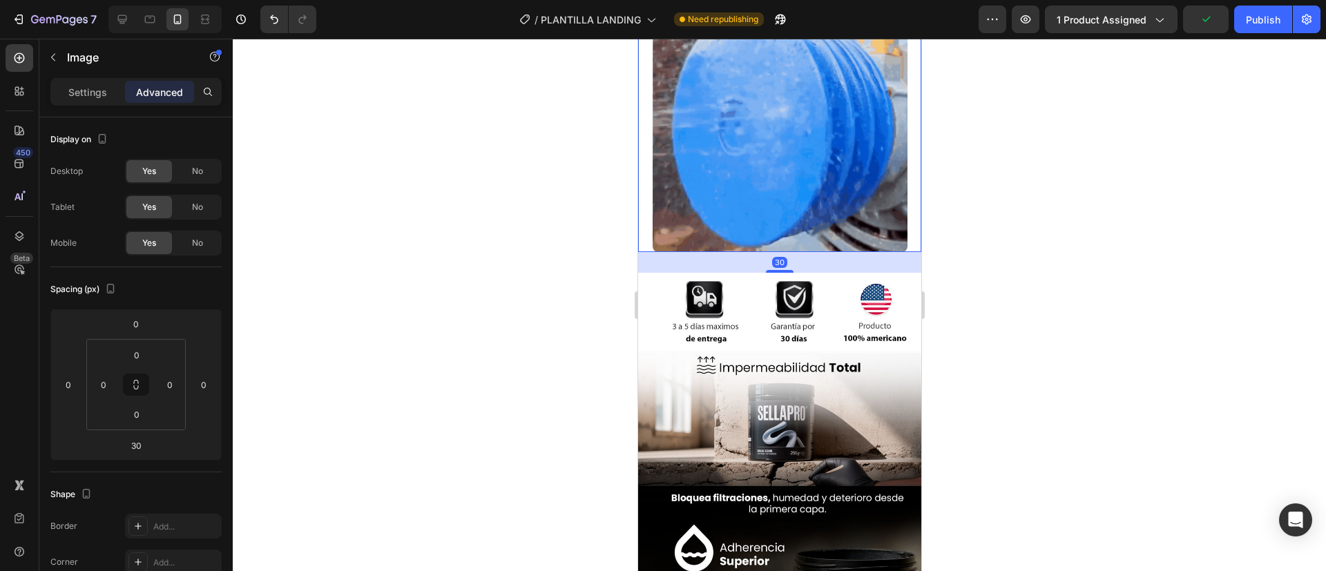
click at [664, 252] on div "30" at bounding box center [778, 262] width 283 height 21
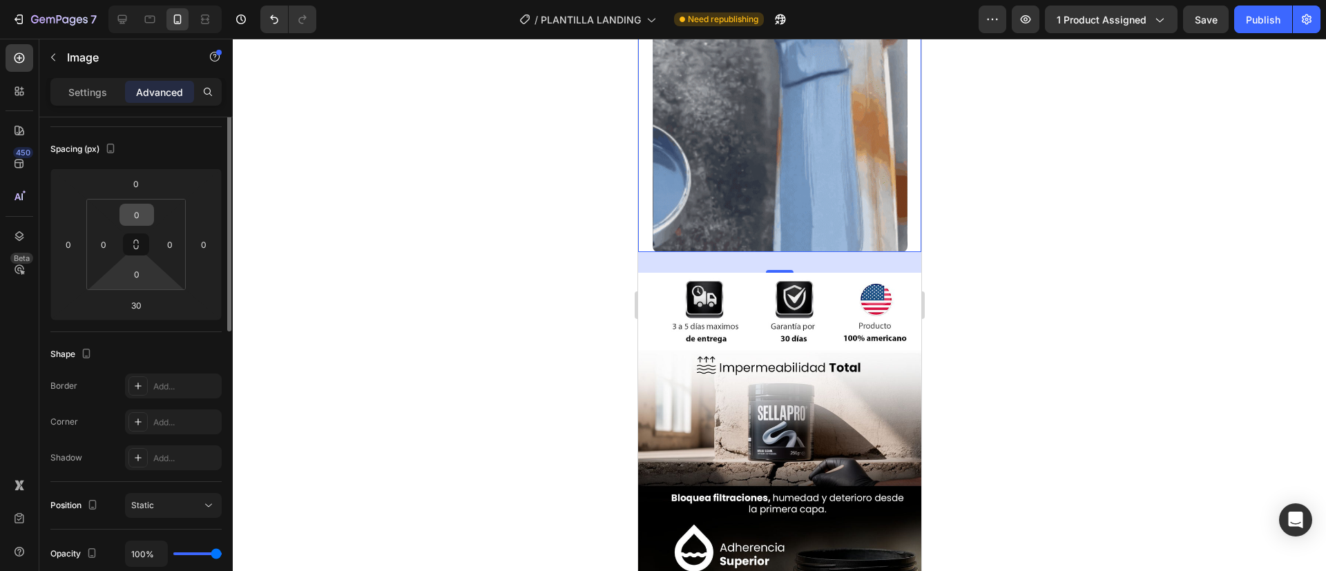
scroll to position [67, 0]
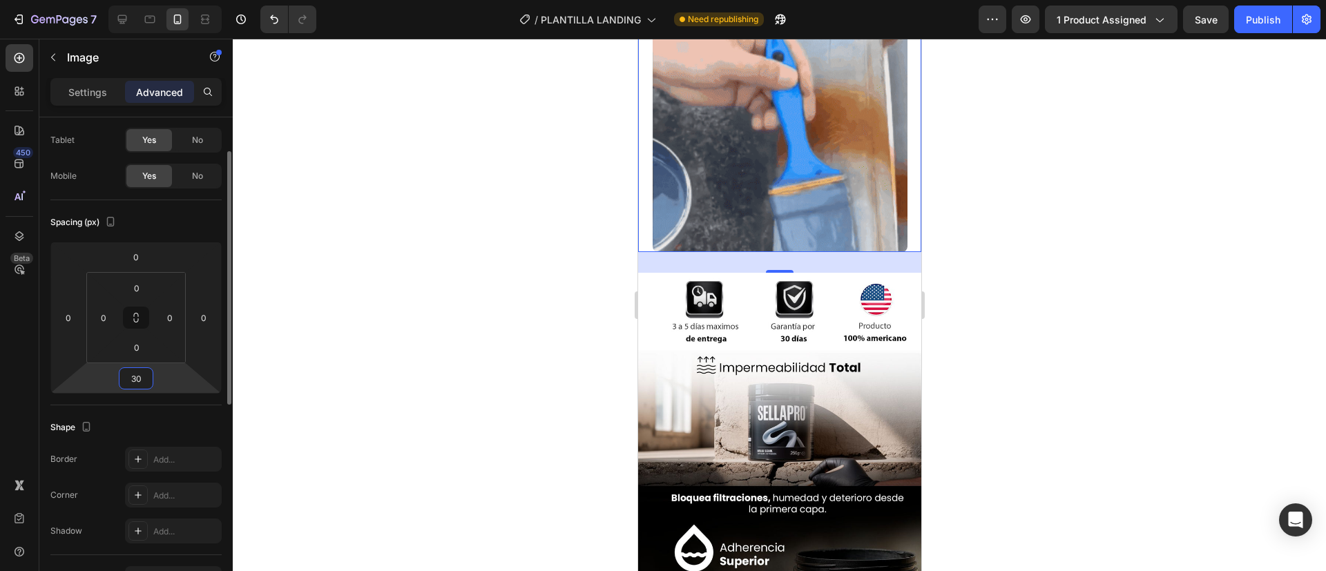
click at [137, 375] on input "30" at bounding box center [136, 378] width 28 height 21
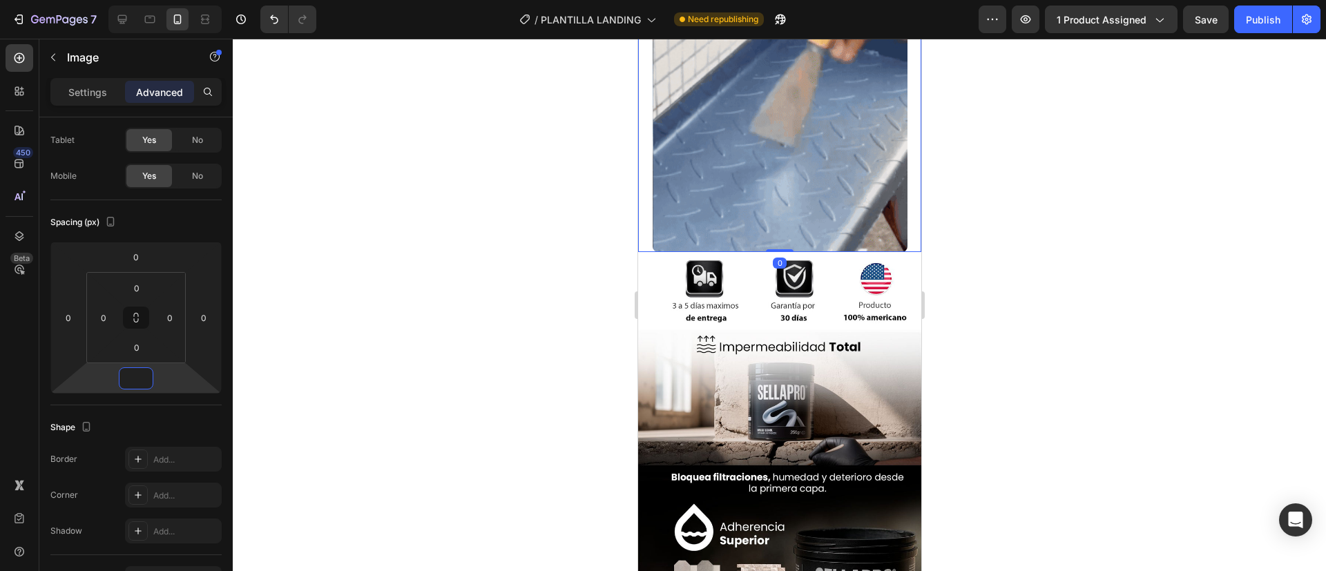
type input "0"
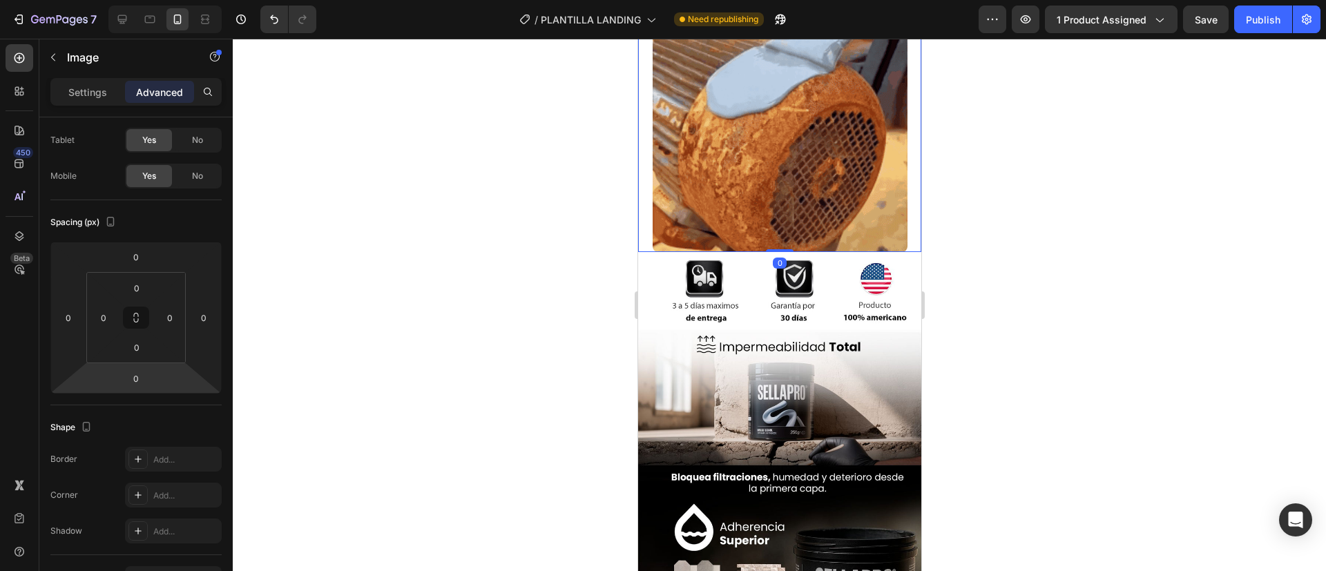
drag, startPoint x: 533, startPoint y: 252, endPoint x: 29, endPoint y: 197, distance: 507.0
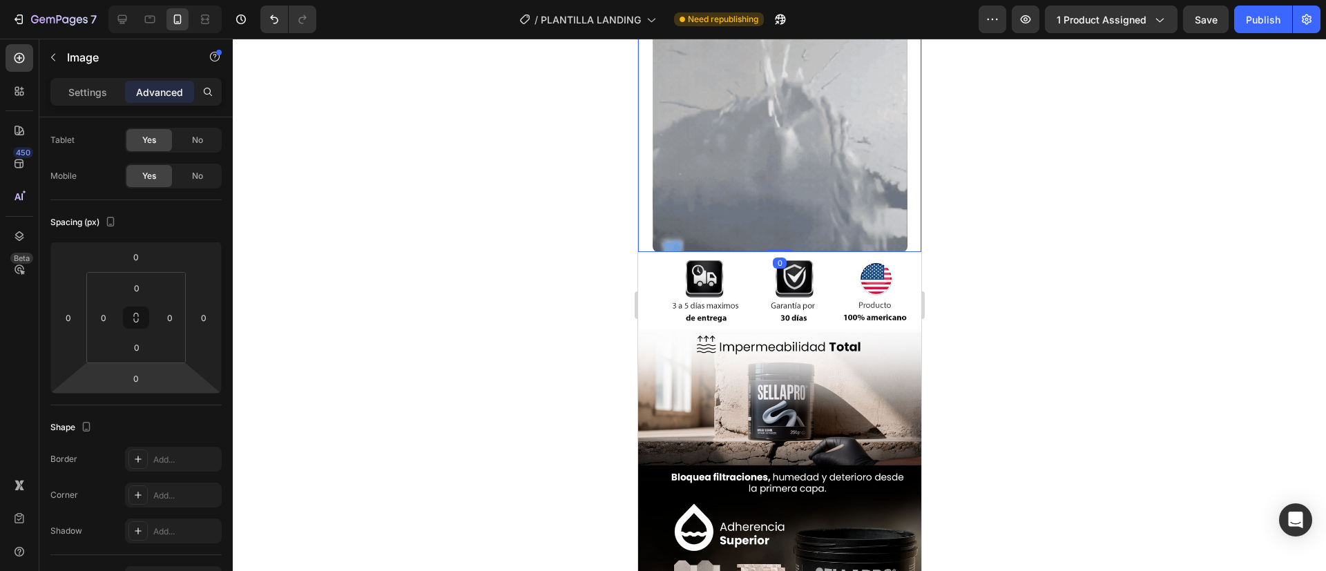
click at [533, 252] on div at bounding box center [779, 305] width 1093 height 532
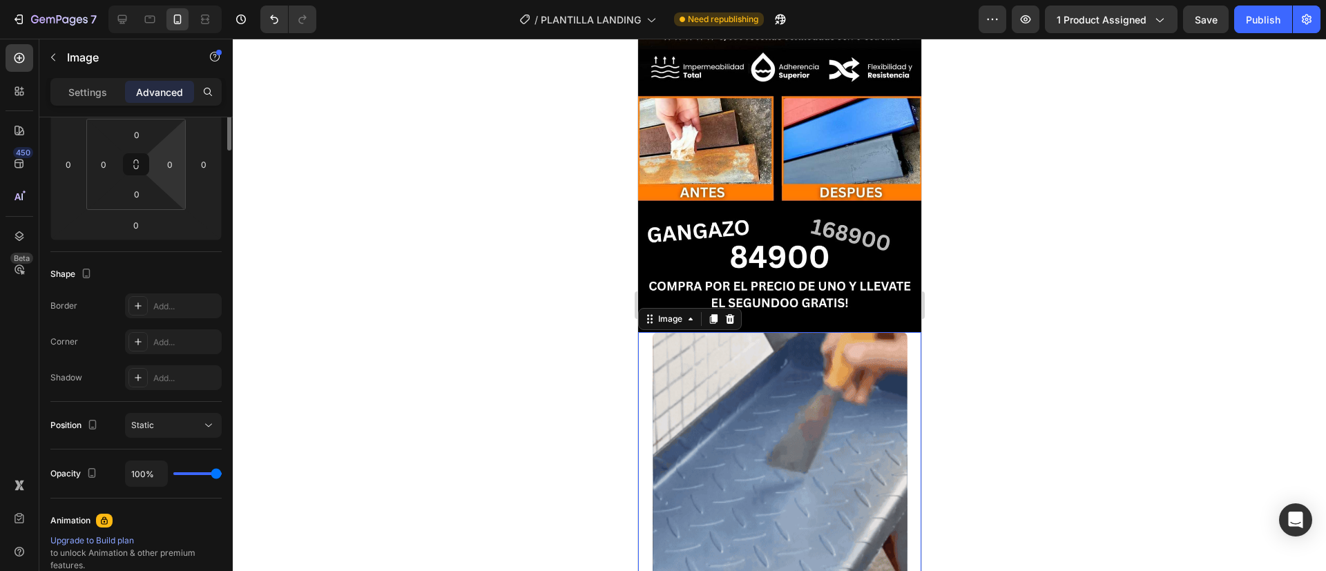
scroll to position [0, 0]
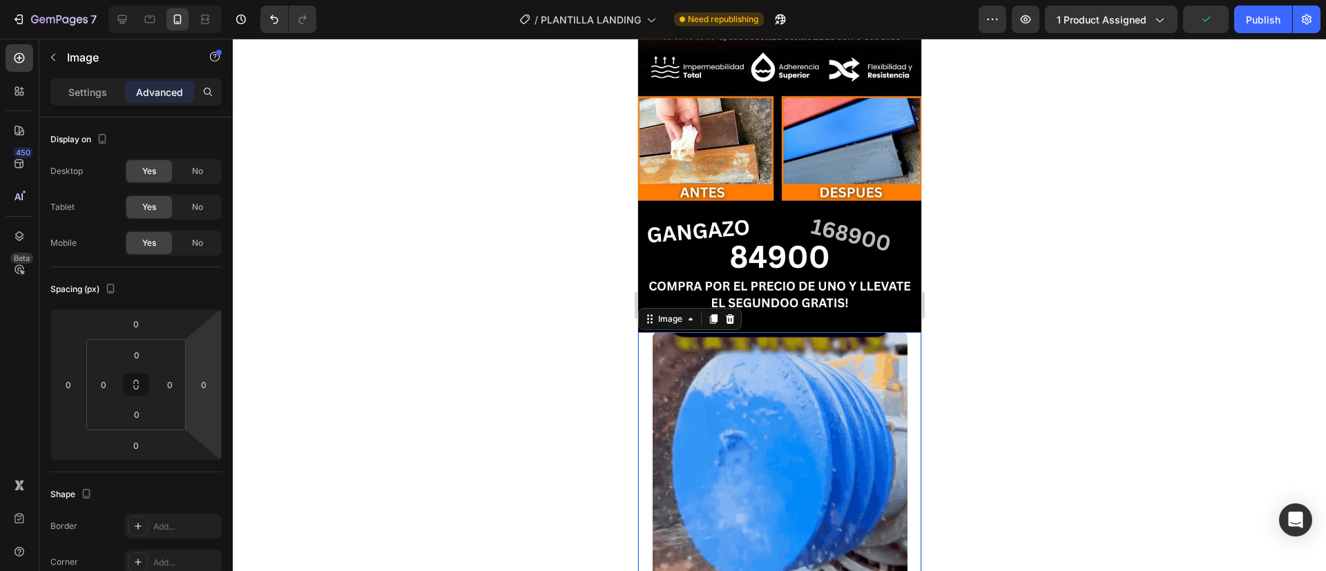
click at [524, 349] on div at bounding box center [779, 305] width 1093 height 532
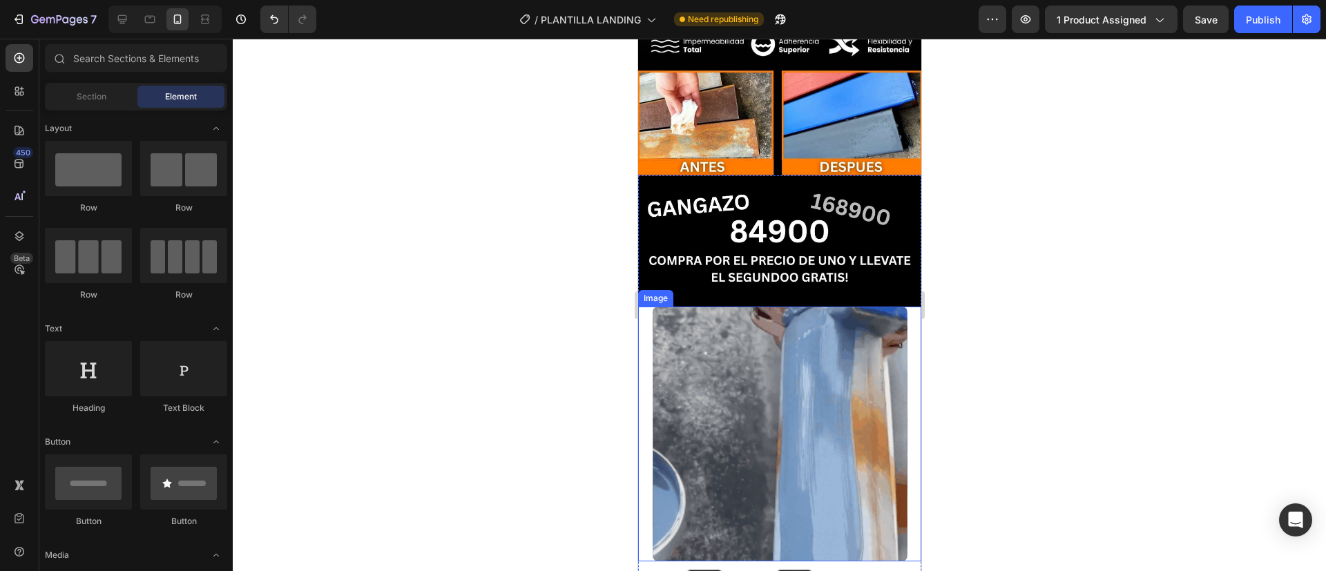
scroll to position [391, 0]
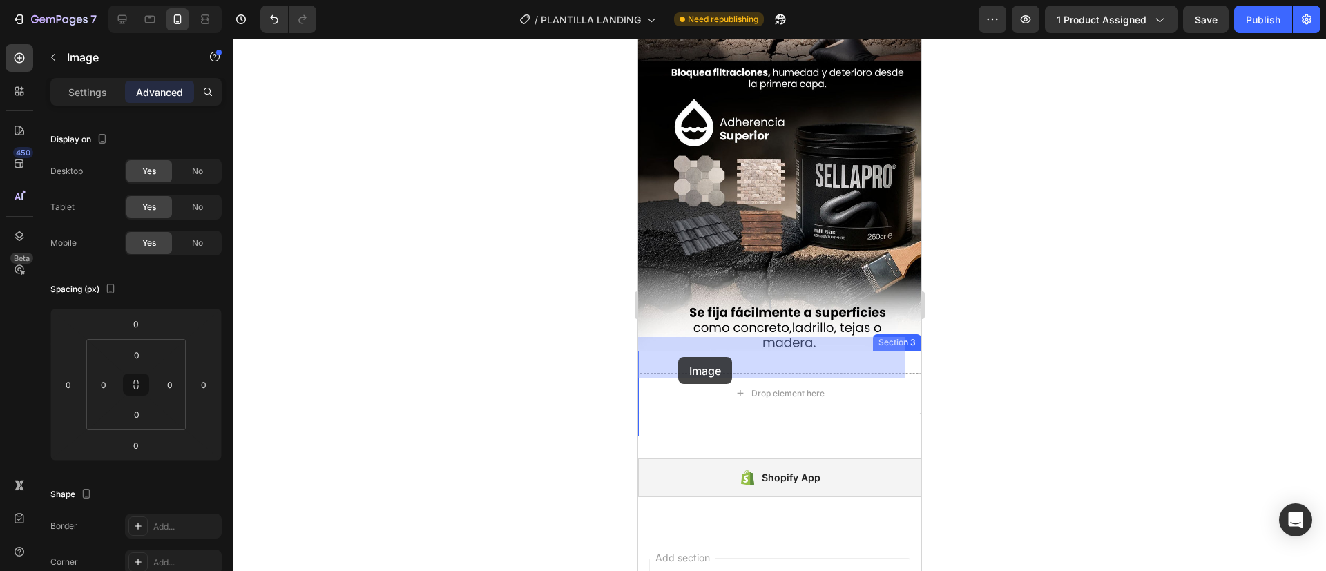
drag, startPoint x: 663, startPoint y: 301, endPoint x: 677, endPoint y: 356, distance: 56.4
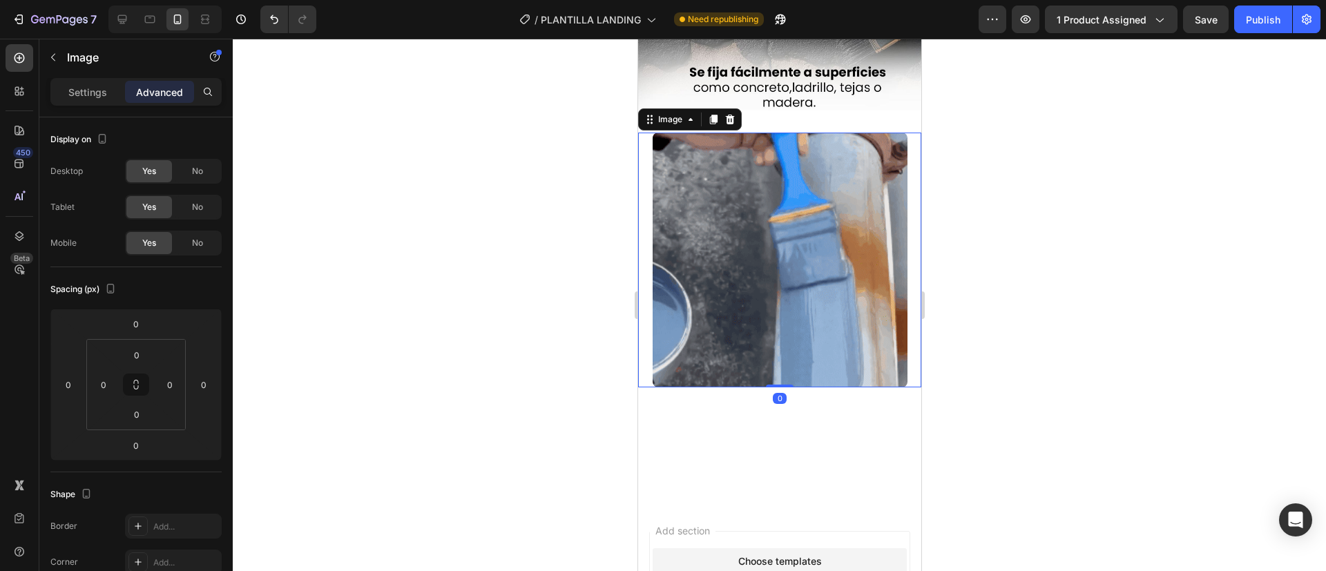
scroll to position [825, 0]
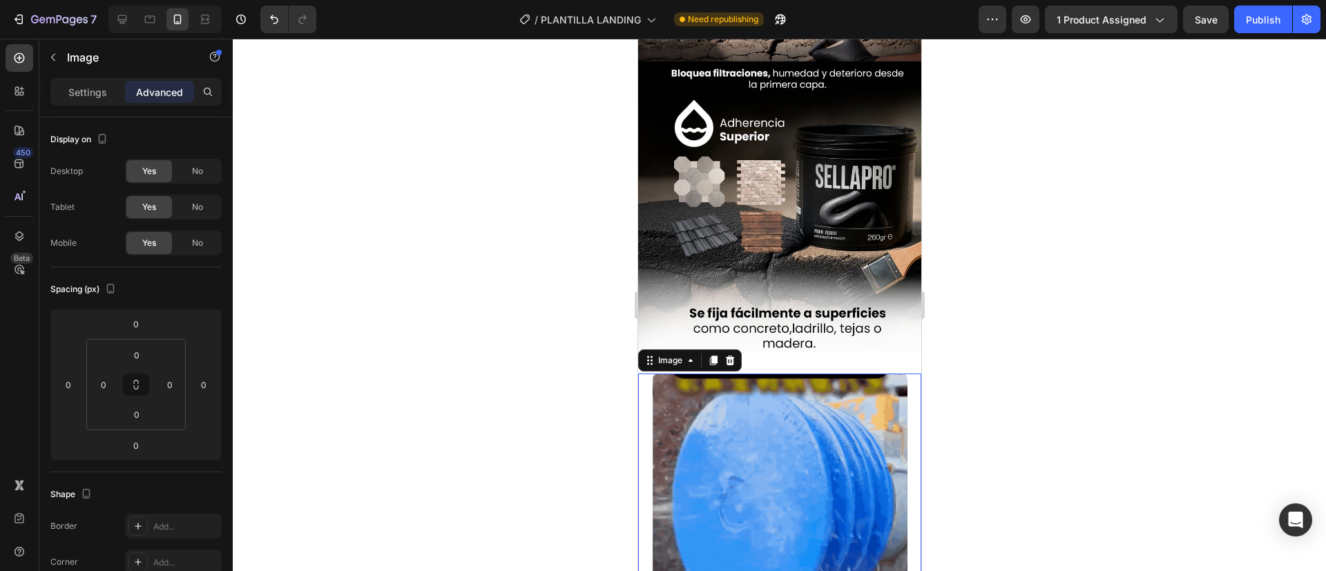
click at [474, 269] on div at bounding box center [779, 305] width 1093 height 532
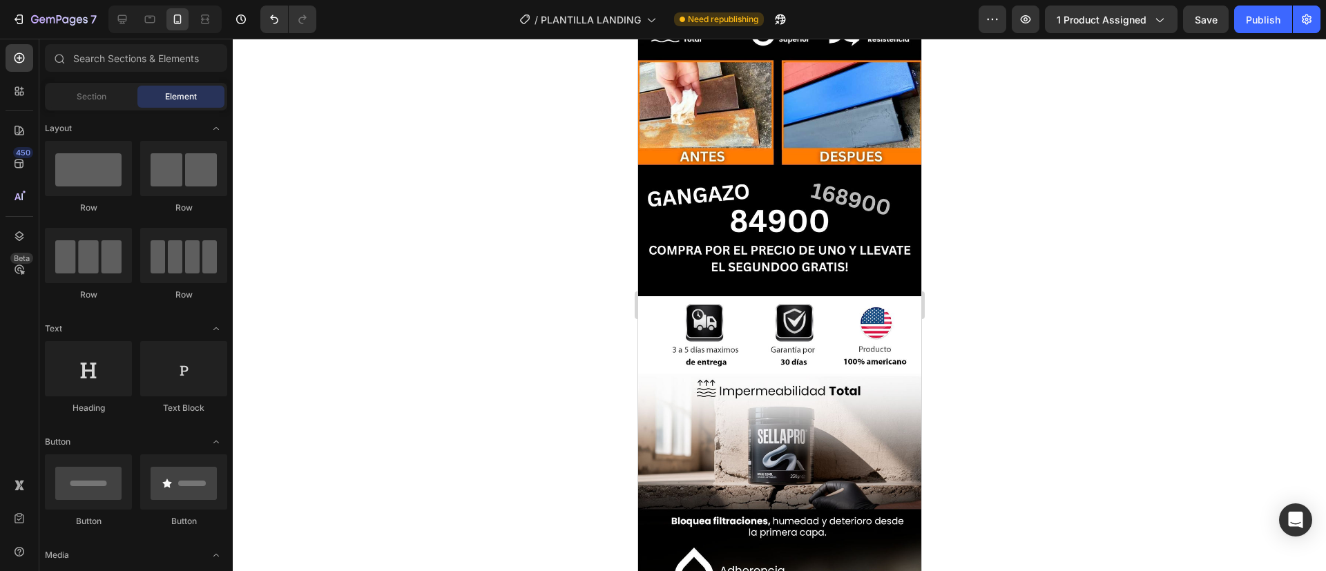
scroll to position [405, 0]
click at [22, 89] on icon at bounding box center [22, 89] width 4 height 4
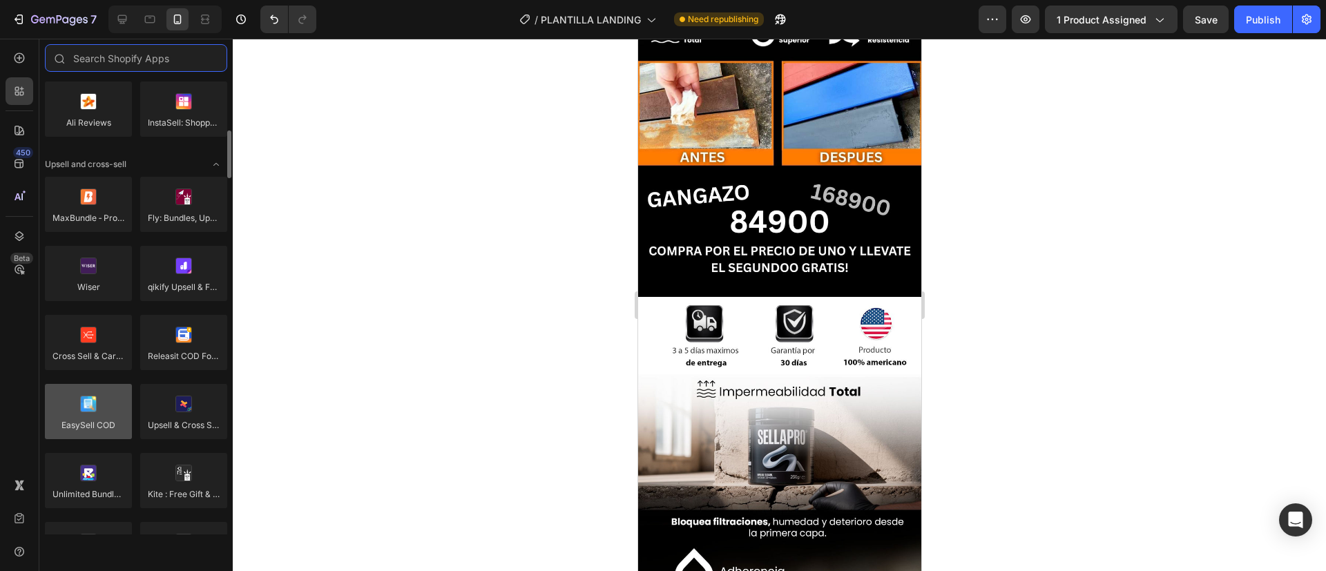
scroll to position [512, 0]
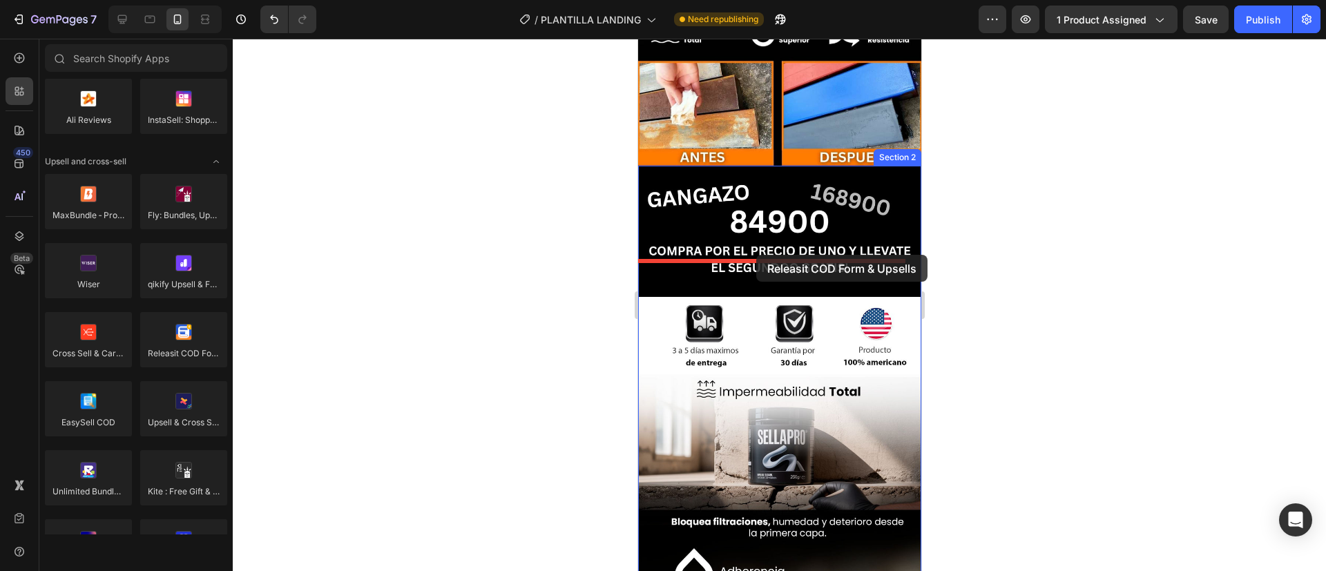
drag, startPoint x: 807, startPoint y: 374, endPoint x: 754, endPoint y: 255, distance: 129.5
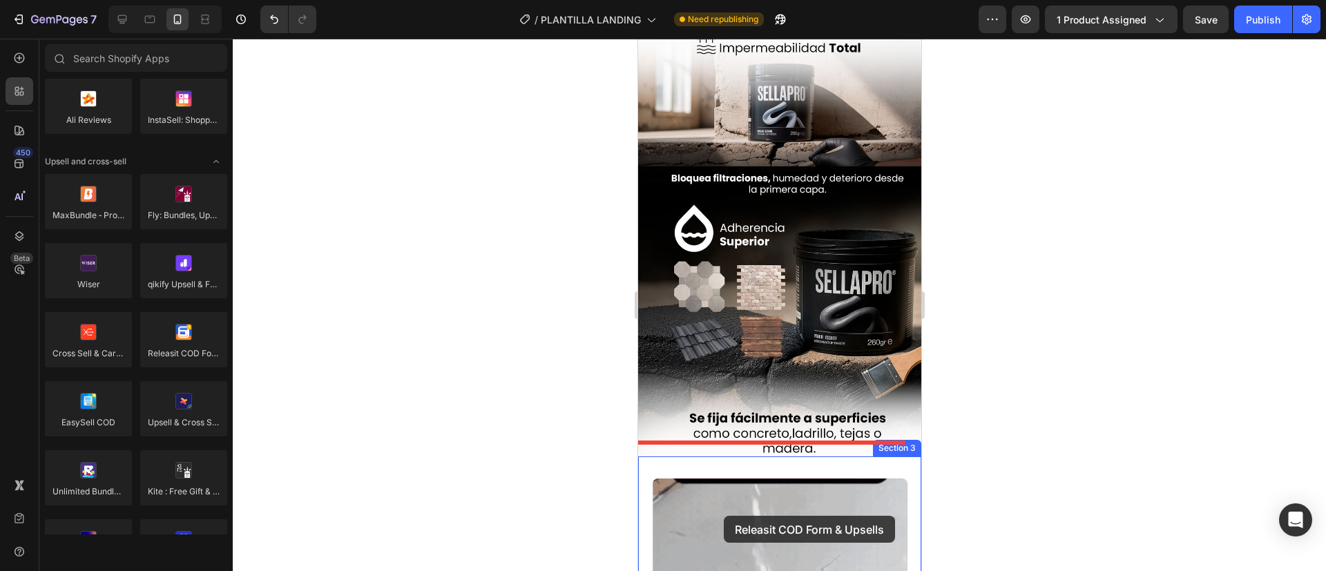
scroll to position [735, 0]
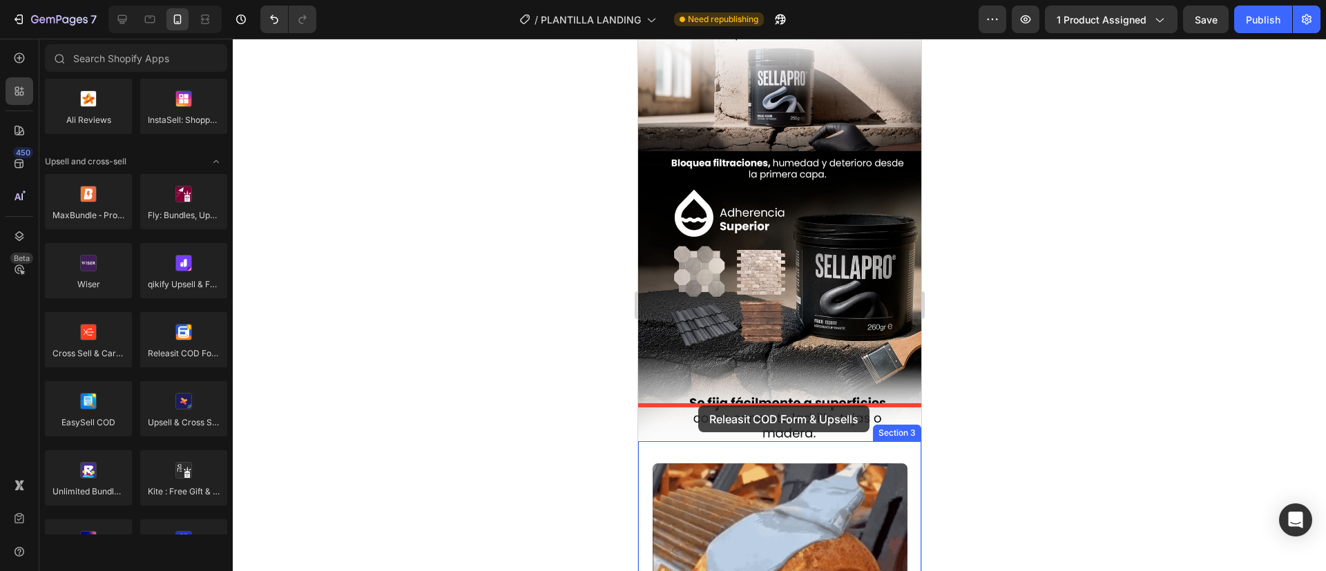
drag, startPoint x: 791, startPoint y: 369, endPoint x: 697, endPoint y: 407, distance: 100.6
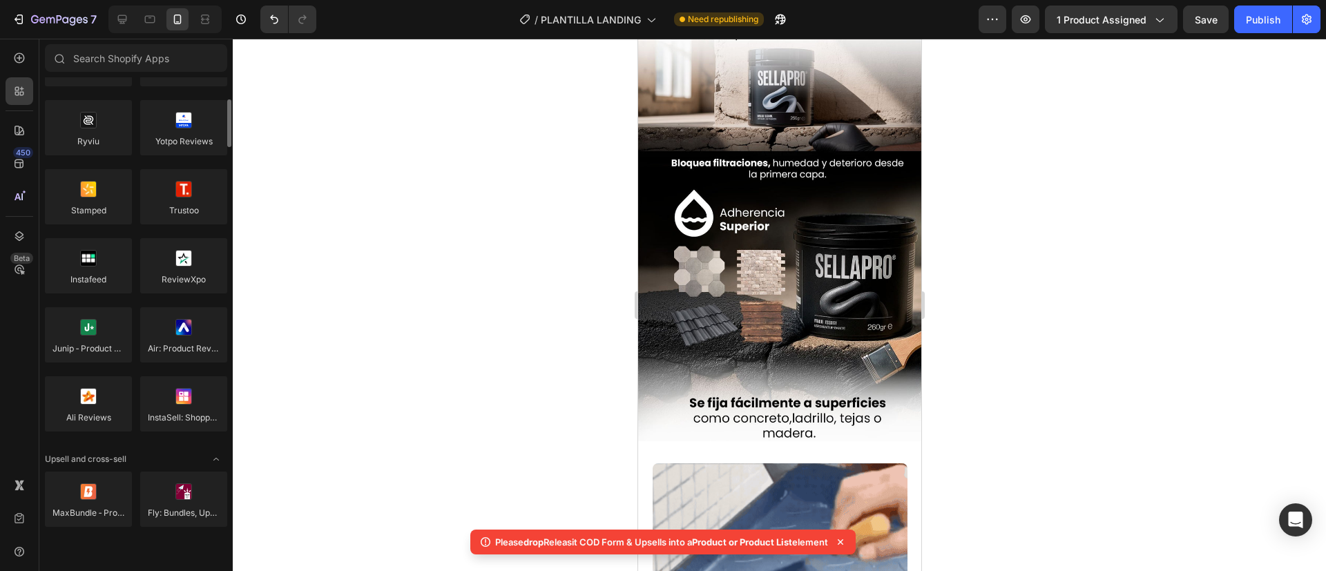
scroll to position [0, 0]
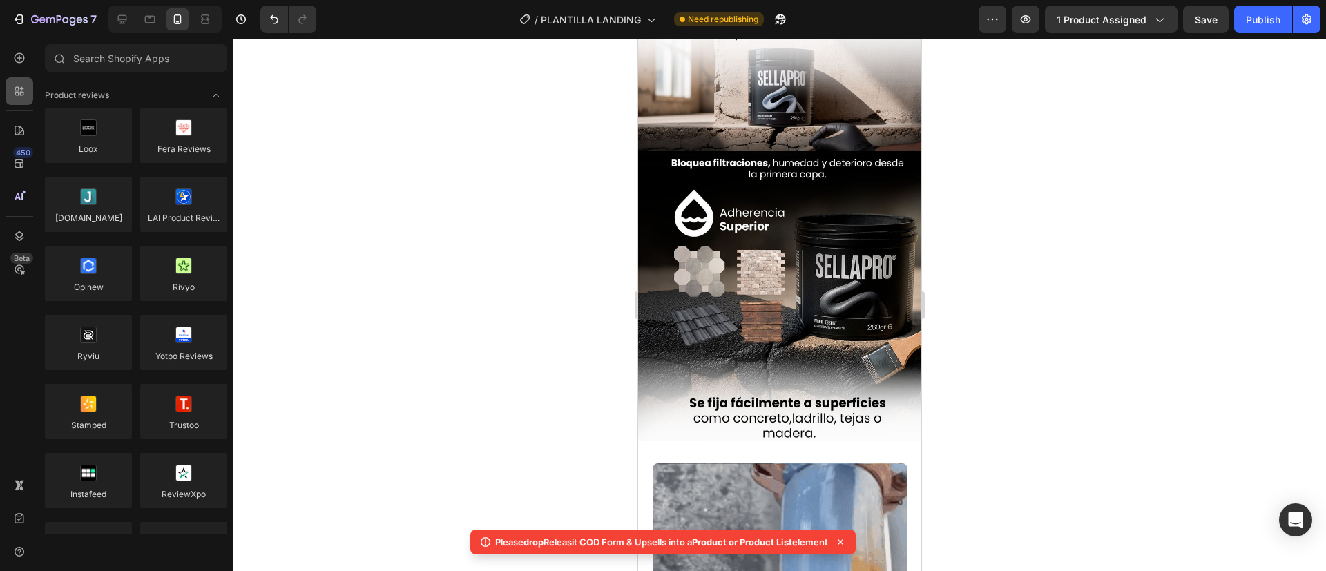
click at [15, 82] on div at bounding box center [20, 91] width 28 height 28
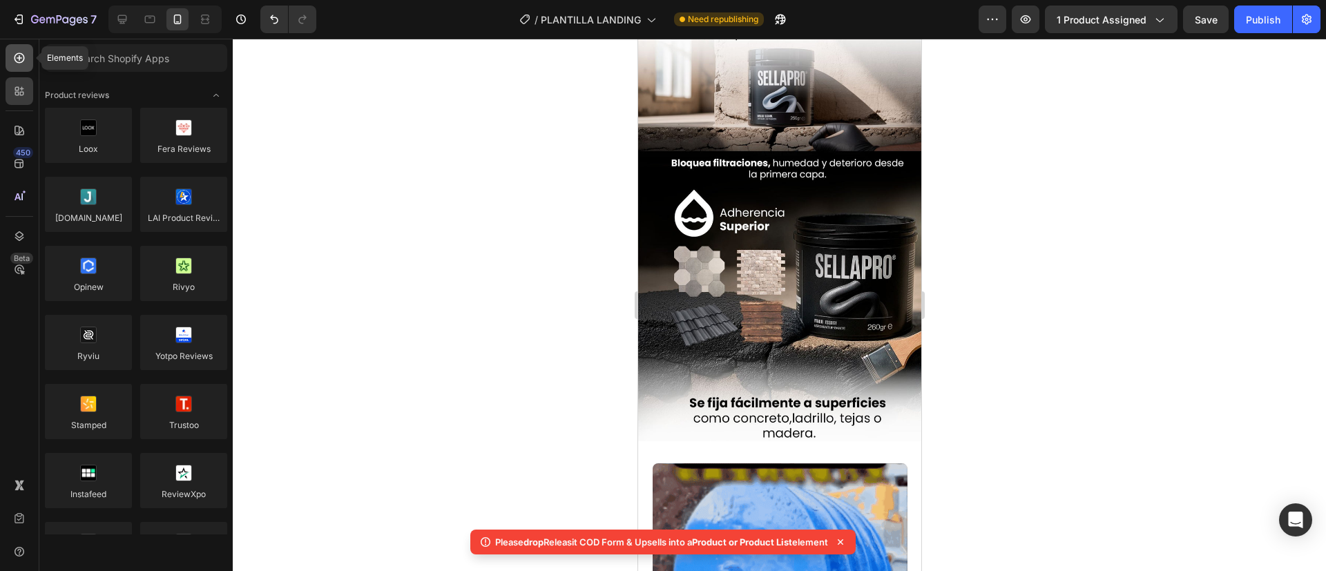
click at [18, 58] on icon at bounding box center [20, 58] width 6 height 6
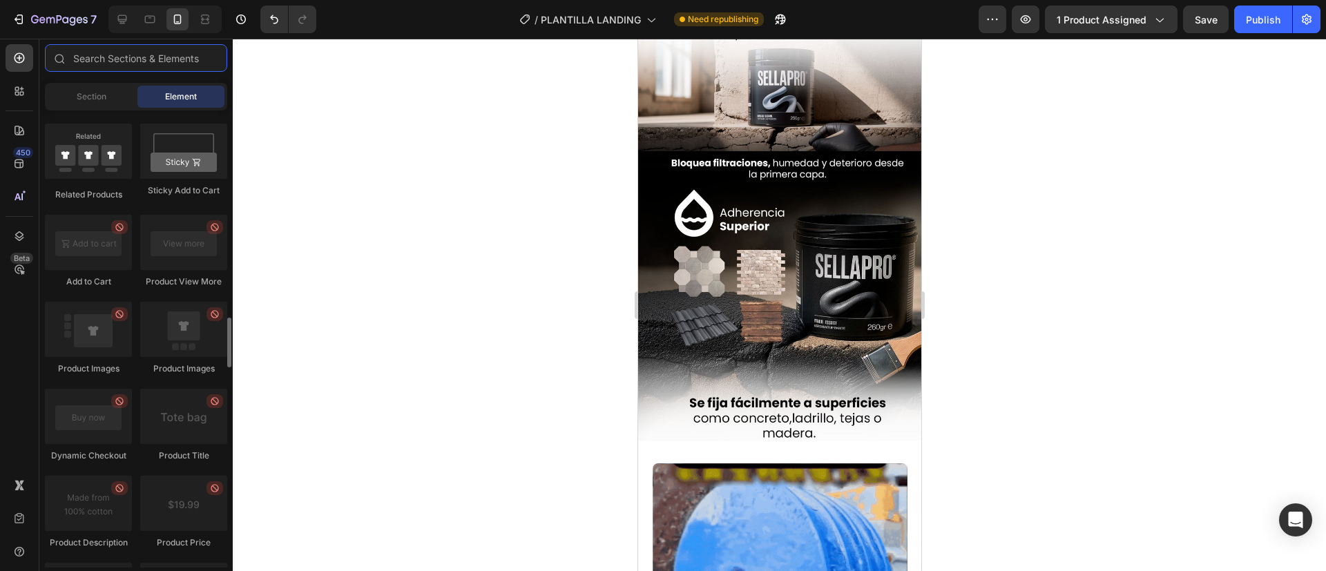
scroll to position [1944, 0]
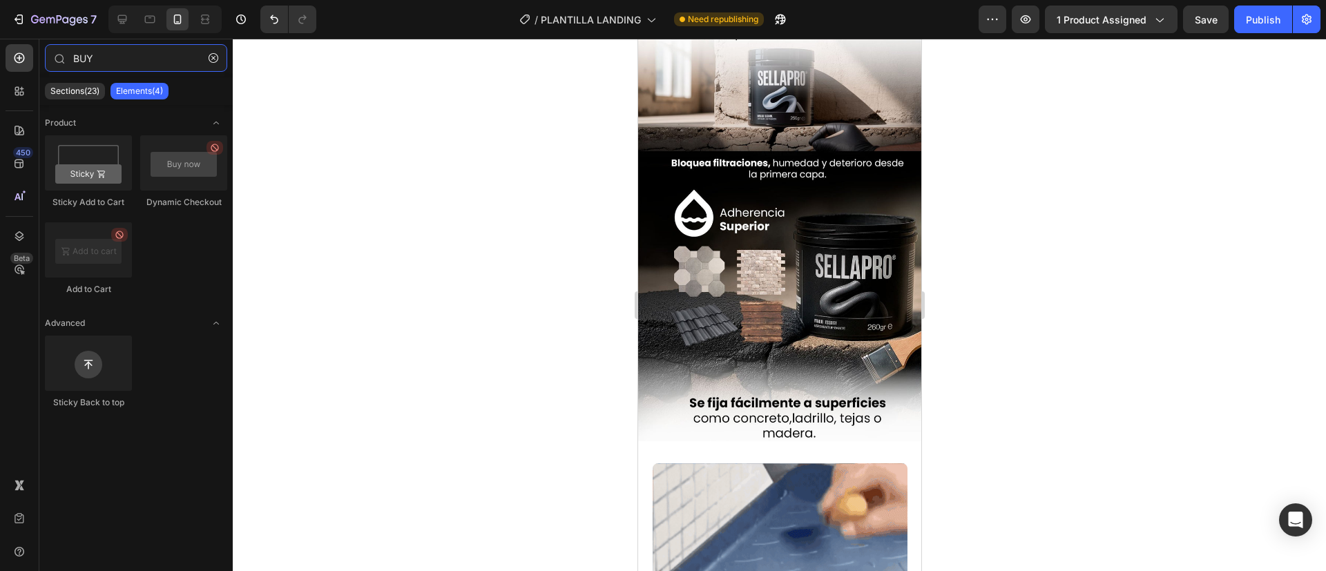
type input "BUY"
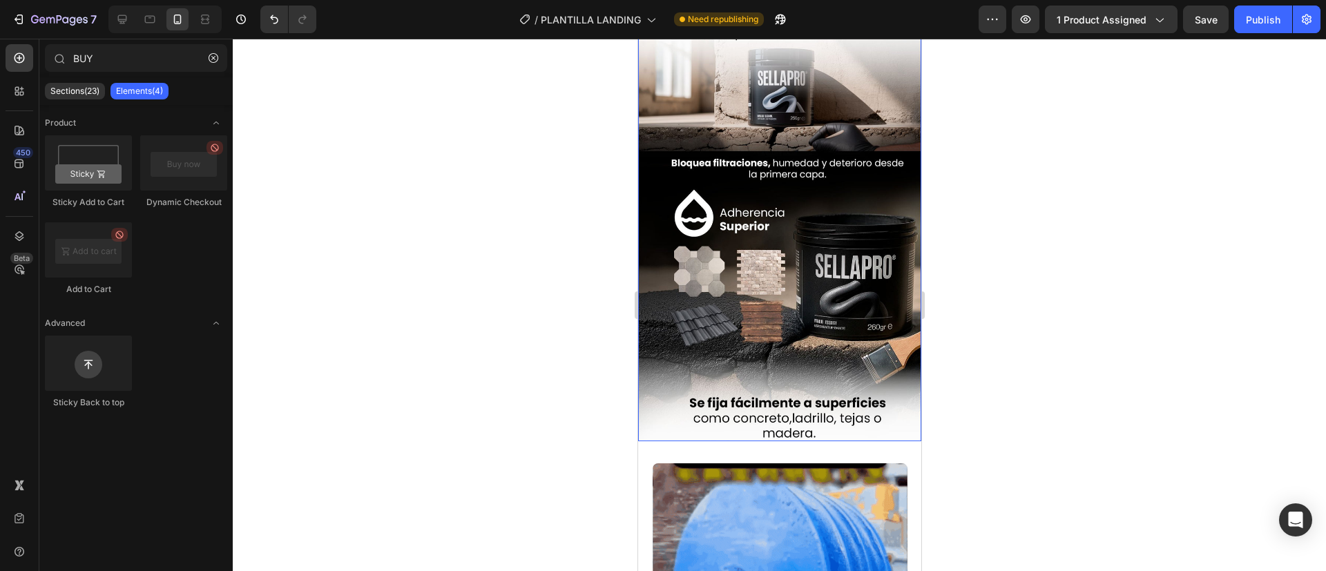
drag, startPoint x: 813, startPoint y: 217, endPoint x: 678, endPoint y: 381, distance: 212.9
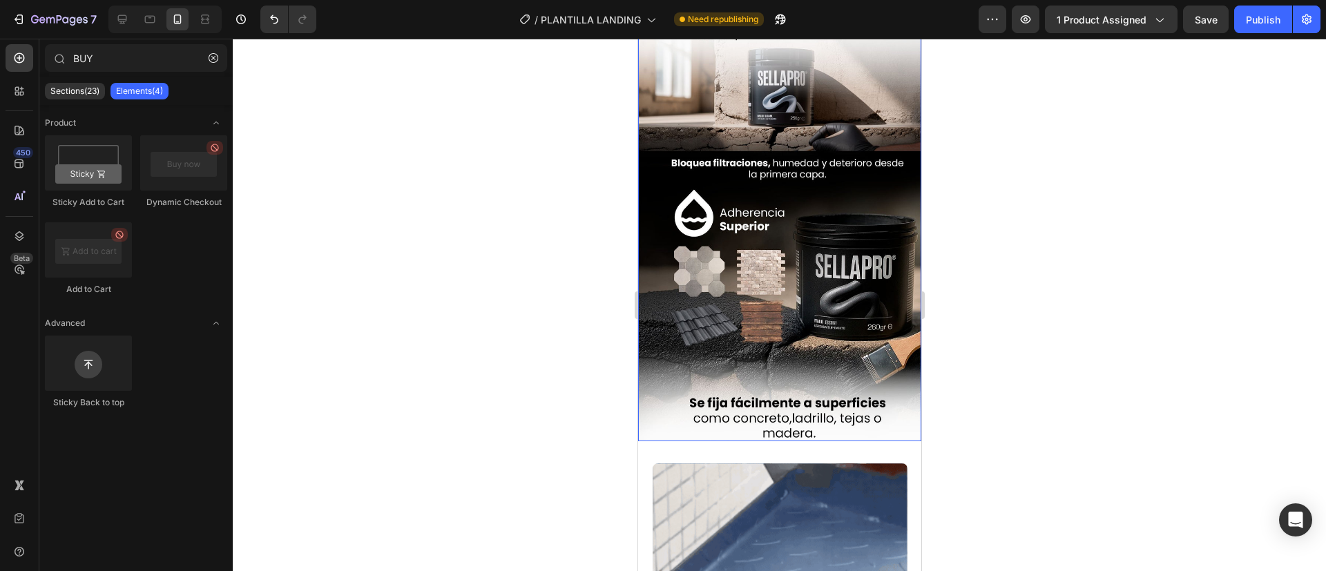
scroll to position [0, 0]
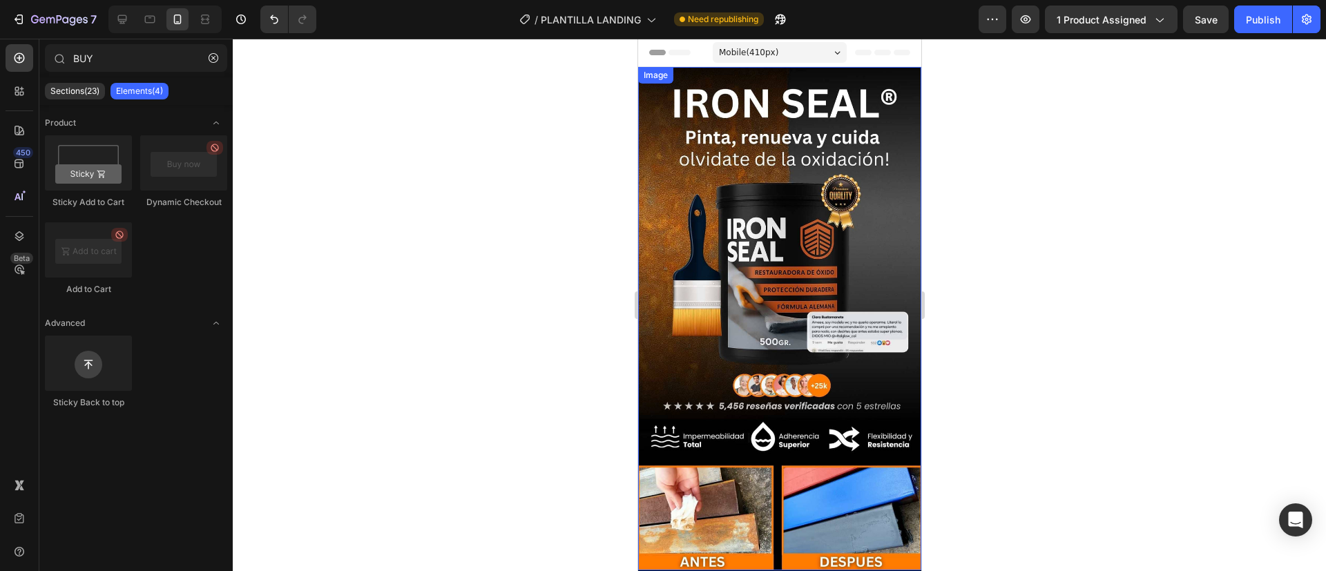
click at [693, 72] on div "Image" at bounding box center [778, 318] width 283 height 503
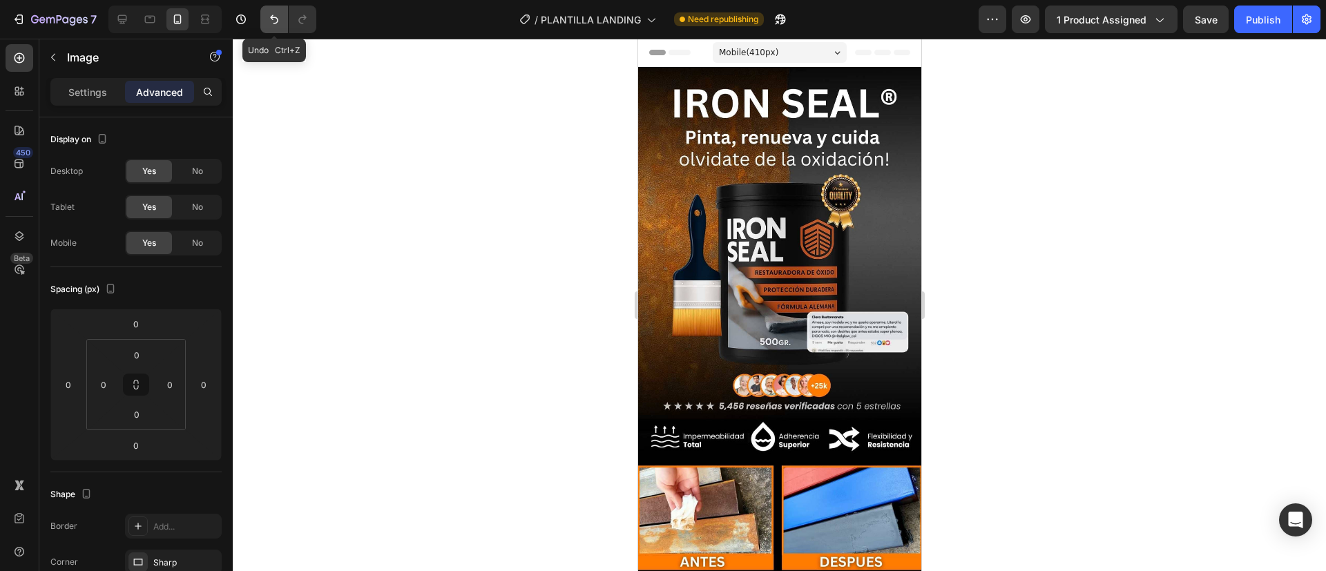
click at [267, 17] on button "Undo/Redo" at bounding box center [274, 20] width 28 height 28
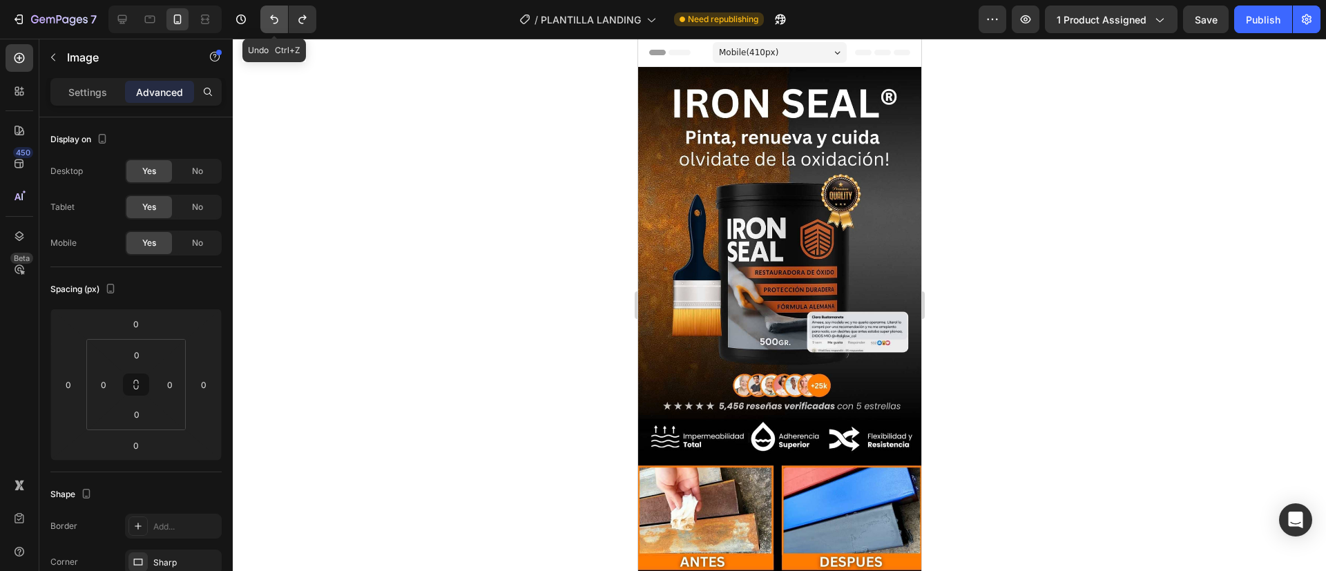
click at [267, 17] on button "Undo/Redo" at bounding box center [274, 20] width 28 height 28
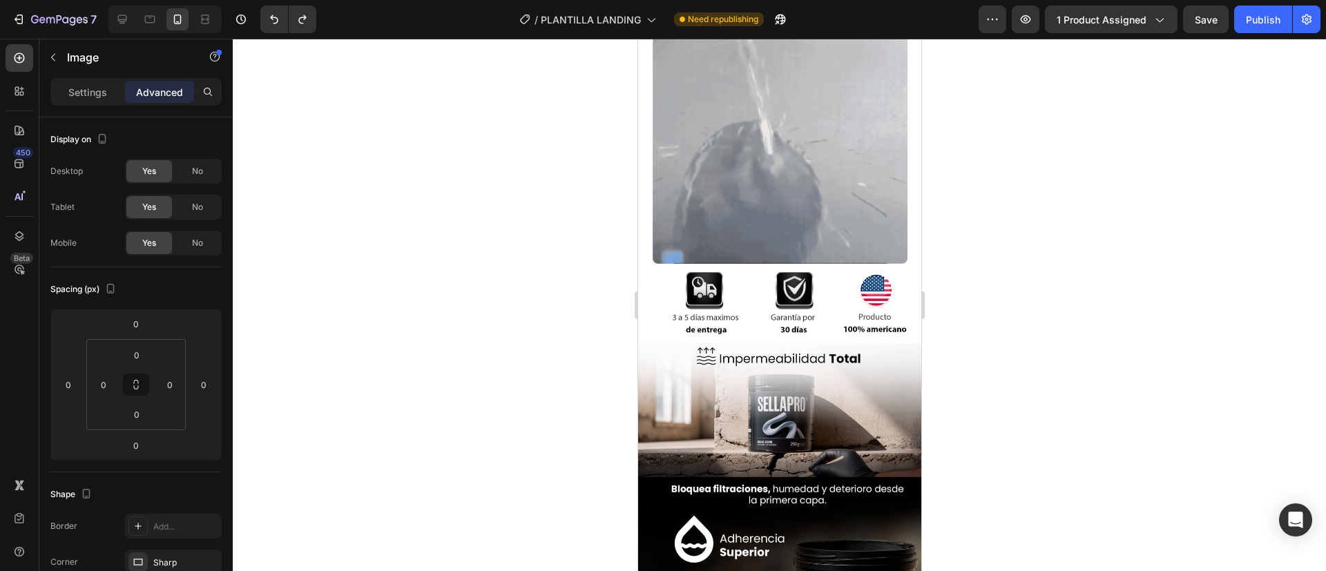
scroll to position [1249, 0]
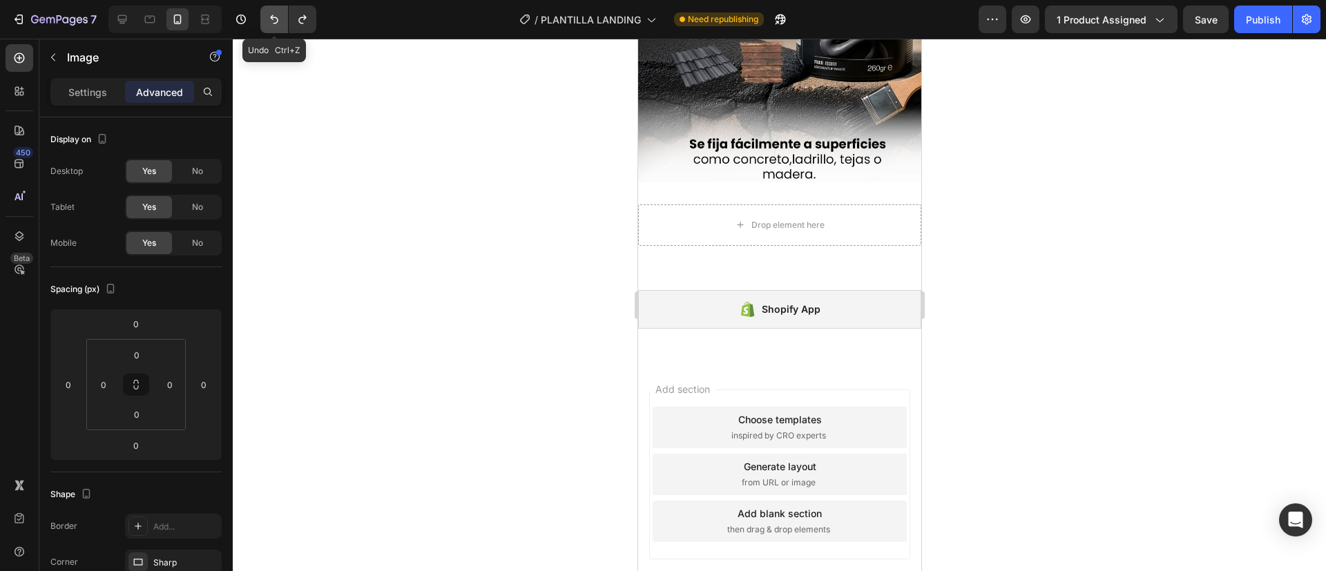
click at [268, 17] on icon "Undo/Redo" at bounding box center [274, 19] width 14 height 14
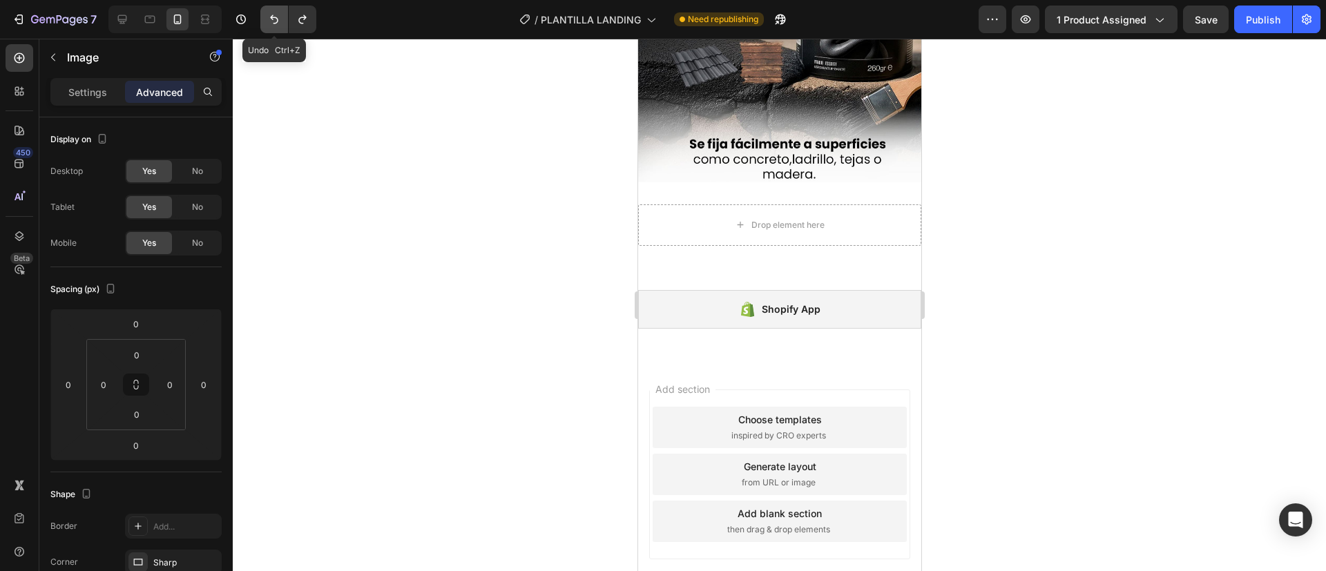
click at [268, 17] on icon "Undo/Redo" at bounding box center [274, 19] width 14 height 14
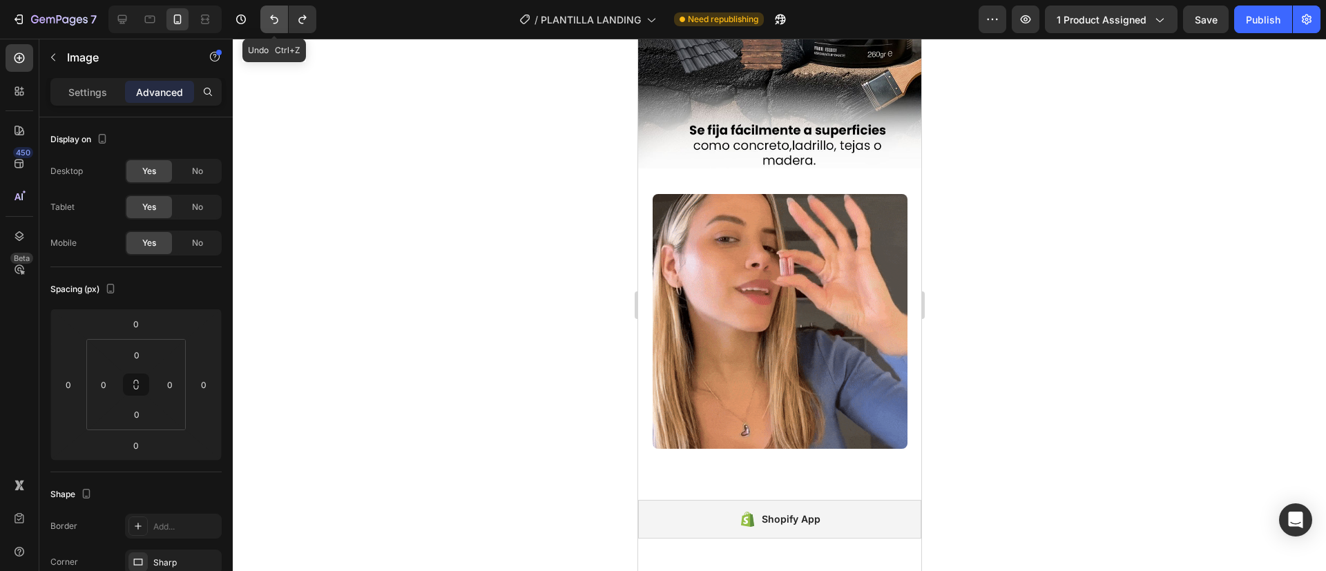
click at [268, 17] on icon "Undo/Redo" at bounding box center [274, 19] width 14 height 14
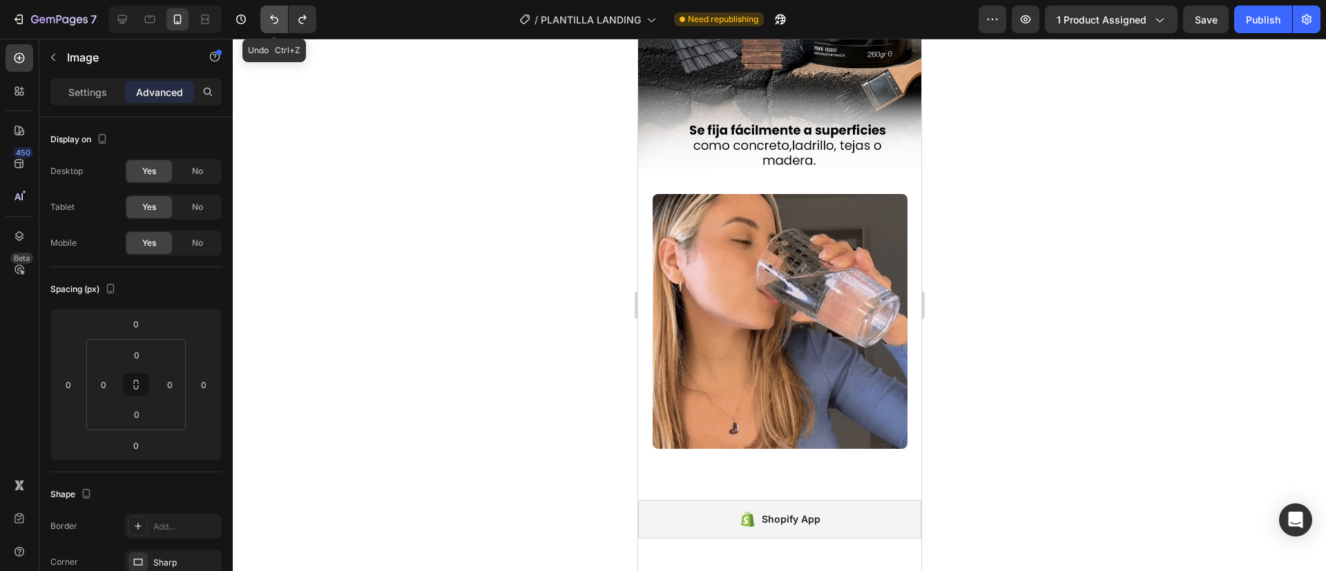
click at [268, 17] on icon "Undo/Redo" at bounding box center [274, 19] width 14 height 14
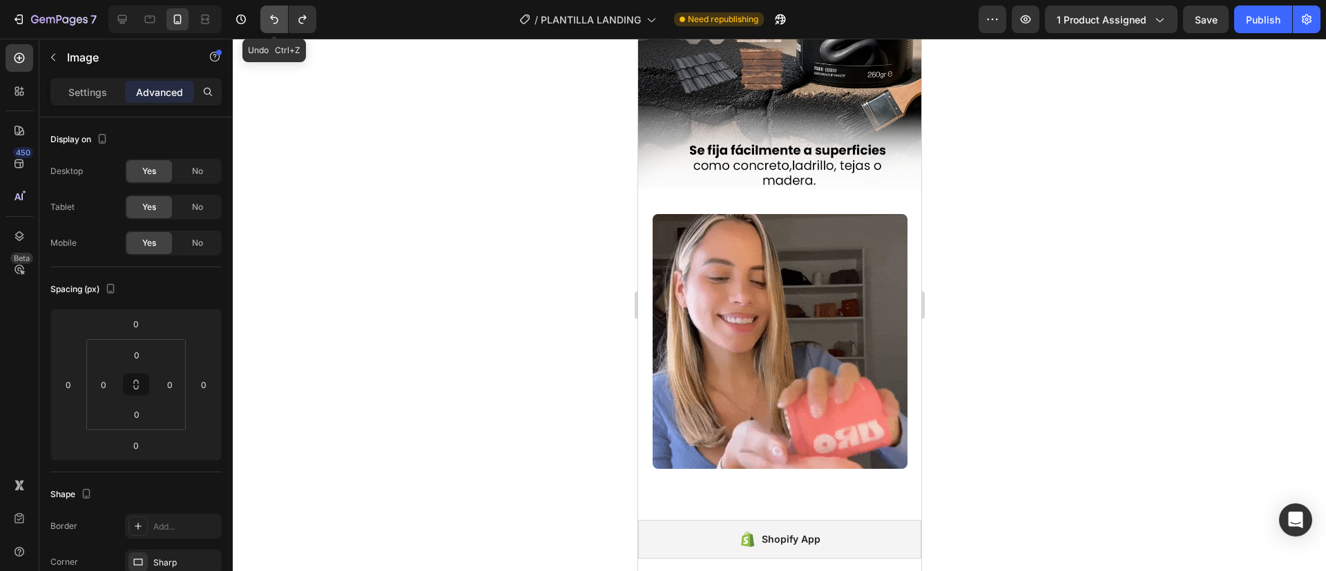
click at [268, 17] on icon "Undo/Redo" at bounding box center [274, 19] width 14 height 14
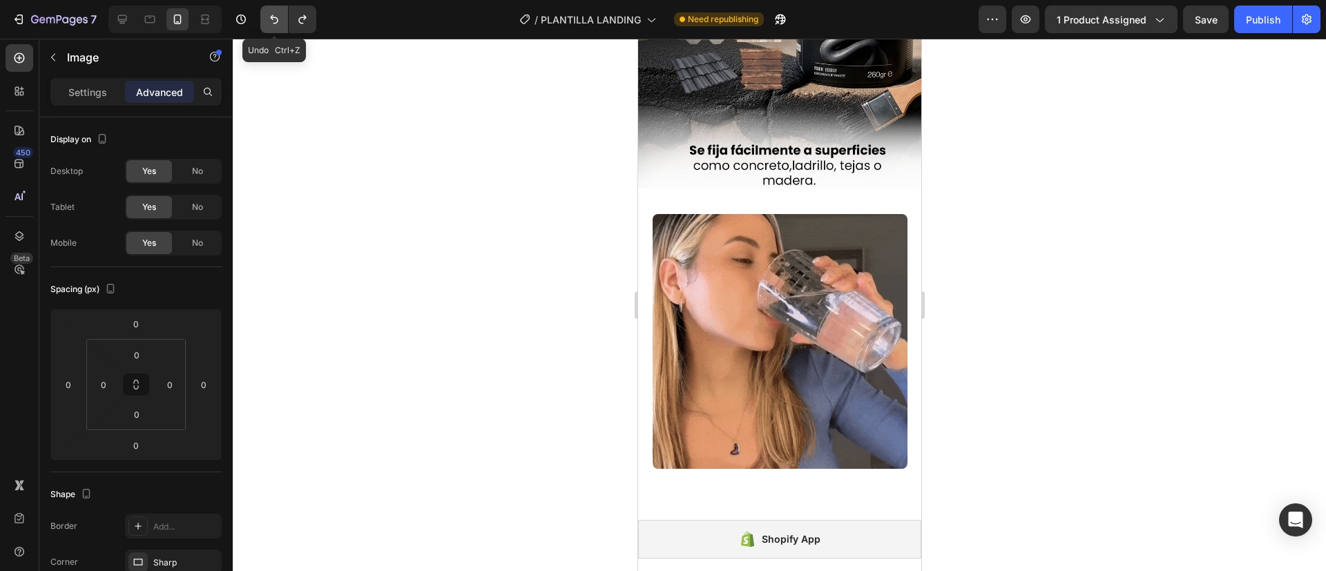
scroll to position [1094, 0]
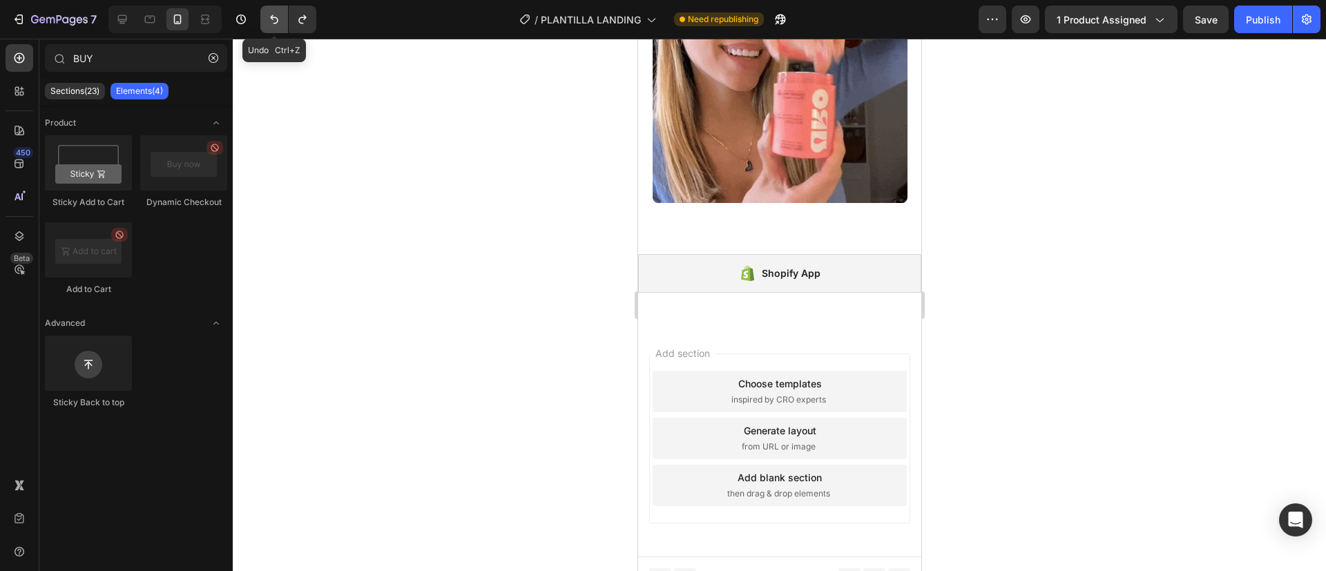
click at [268, 17] on icon "Undo/Redo" at bounding box center [274, 19] width 14 height 14
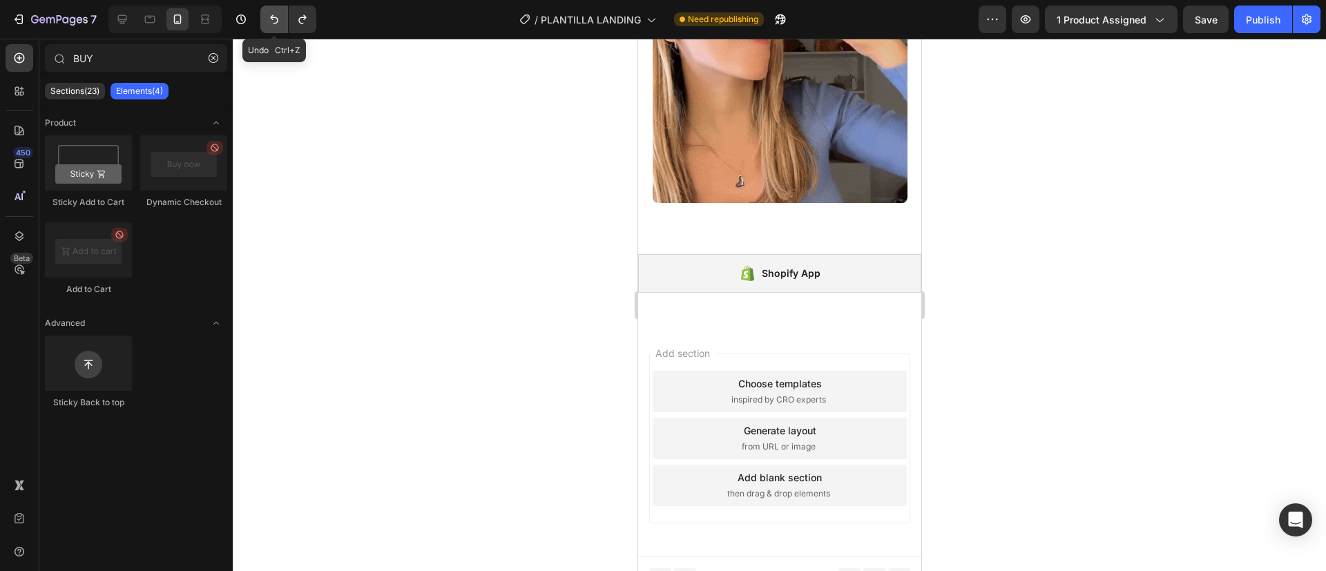
click at [268, 17] on icon "Undo/Redo" at bounding box center [274, 19] width 14 height 14
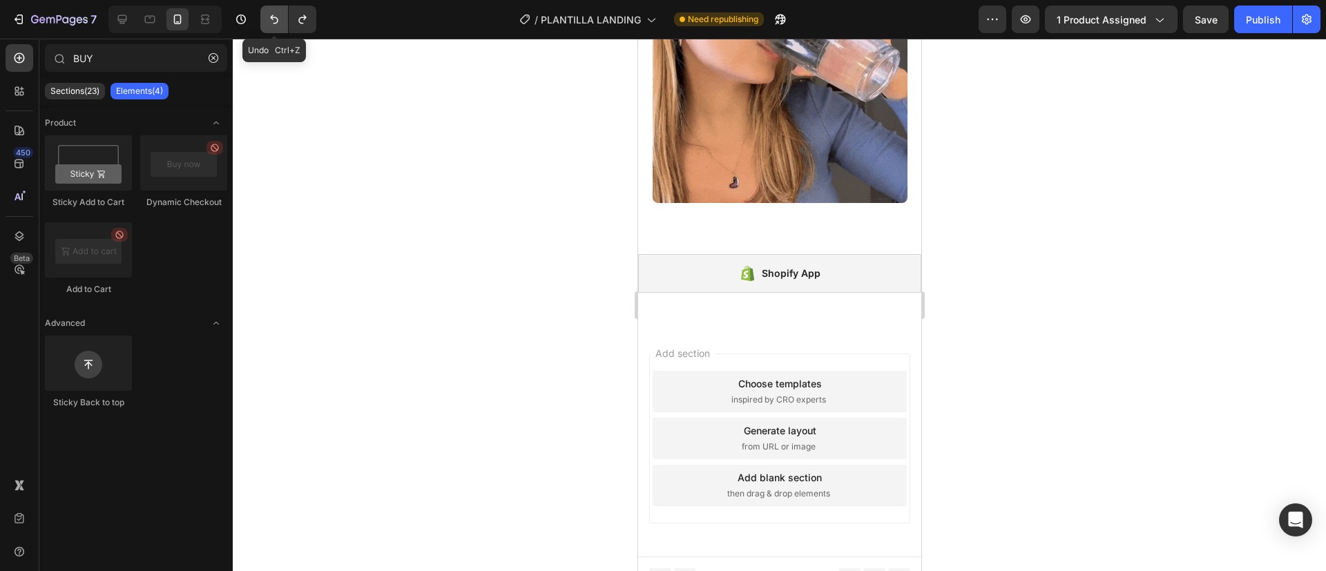
click at [268, 17] on icon "Undo/Redo" at bounding box center [274, 19] width 14 height 14
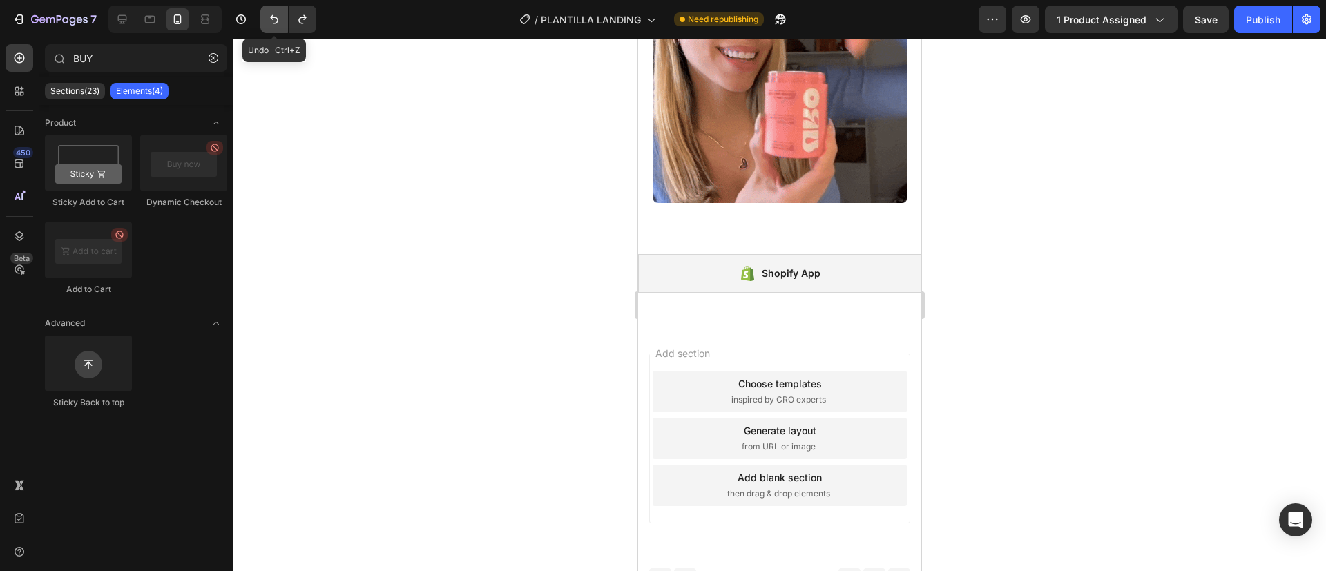
click at [268, 17] on icon "Undo/Redo" at bounding box center [274, 19] width 14 height 14
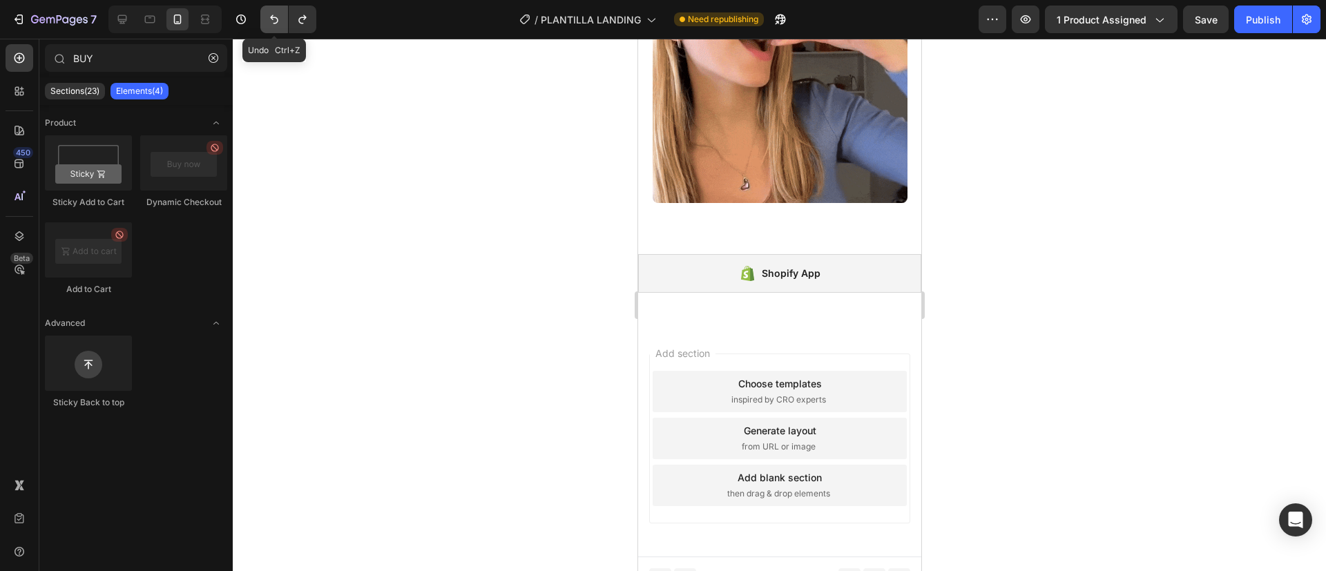
click at [268, 17] on icon "Undo/Redo" at bounding box center [274, 19] width 14 height 14
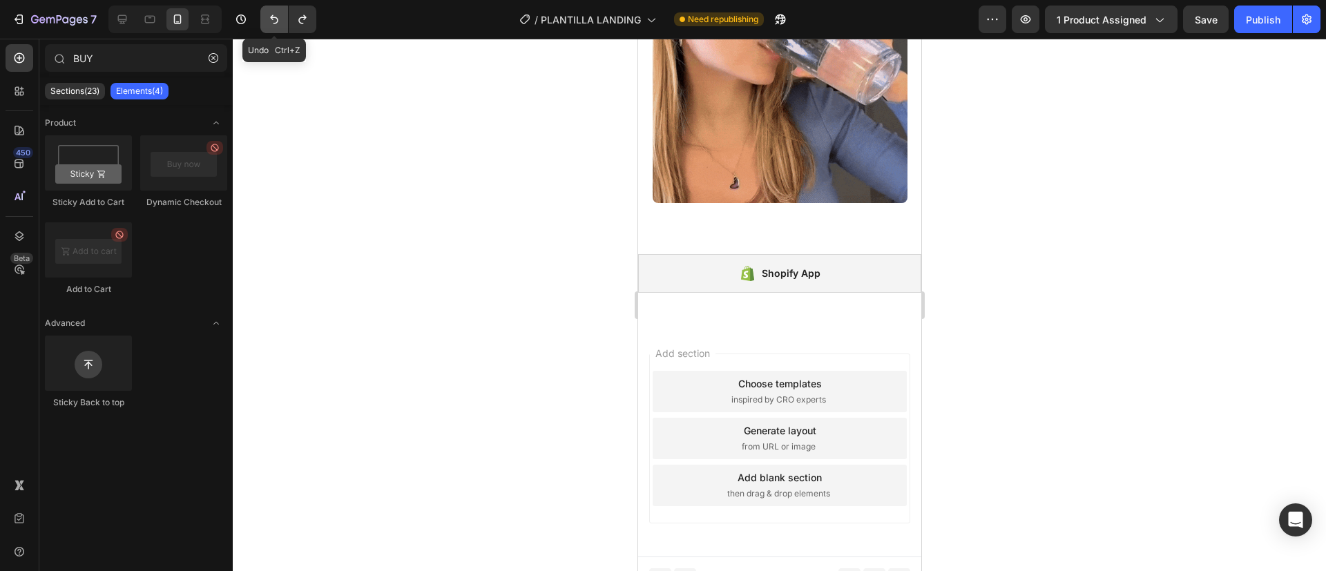
click at [268, 17] on icon "Undo/Redo" at bounding box center [274, 19] width 14 height 14
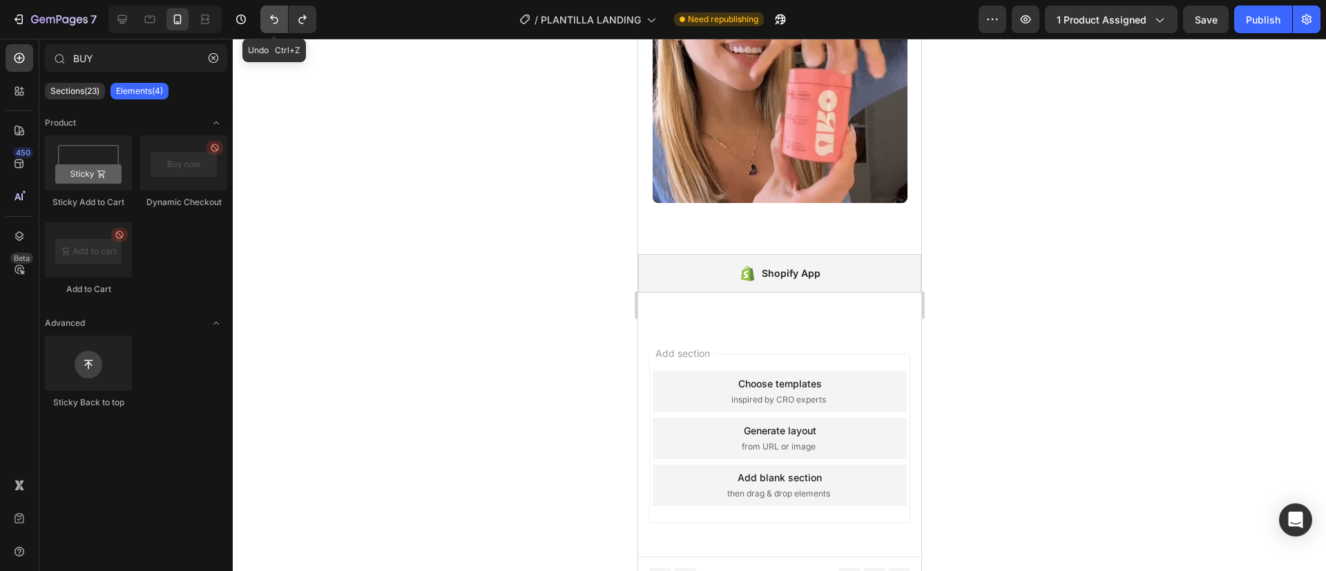
click at [268, 17] on icon "Undo/Redo" at bounding box center [274, 19] width 14 height 14
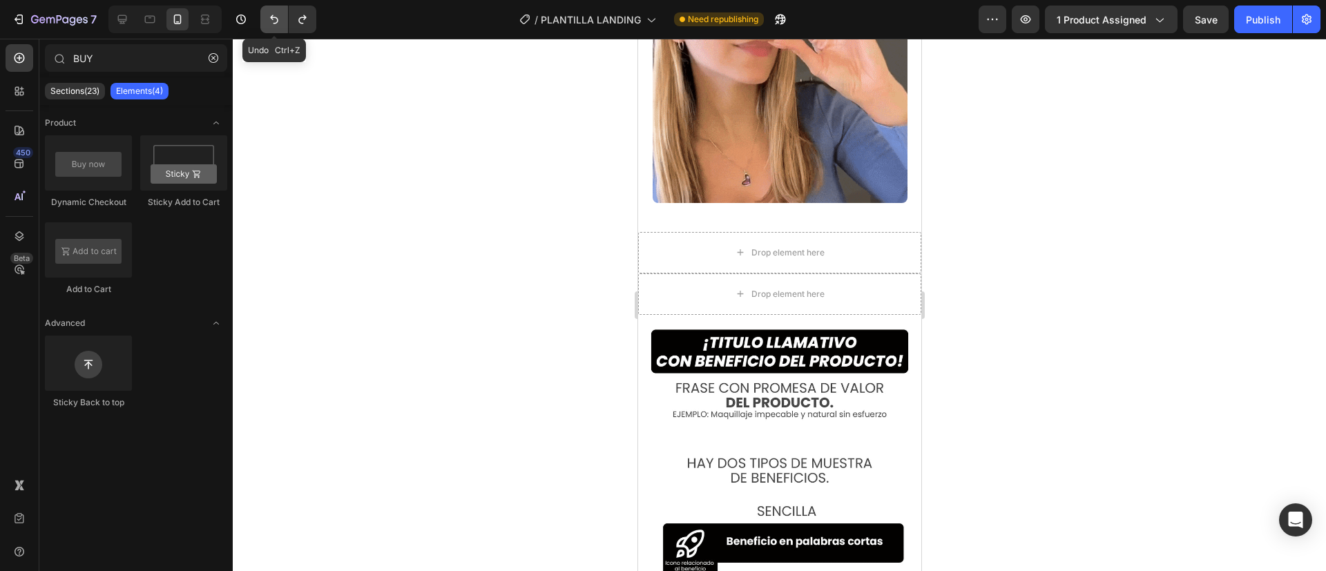
click at [268, 17] on icon "Undo/Redo" at bounding box center [274, 19] width 14 height 14
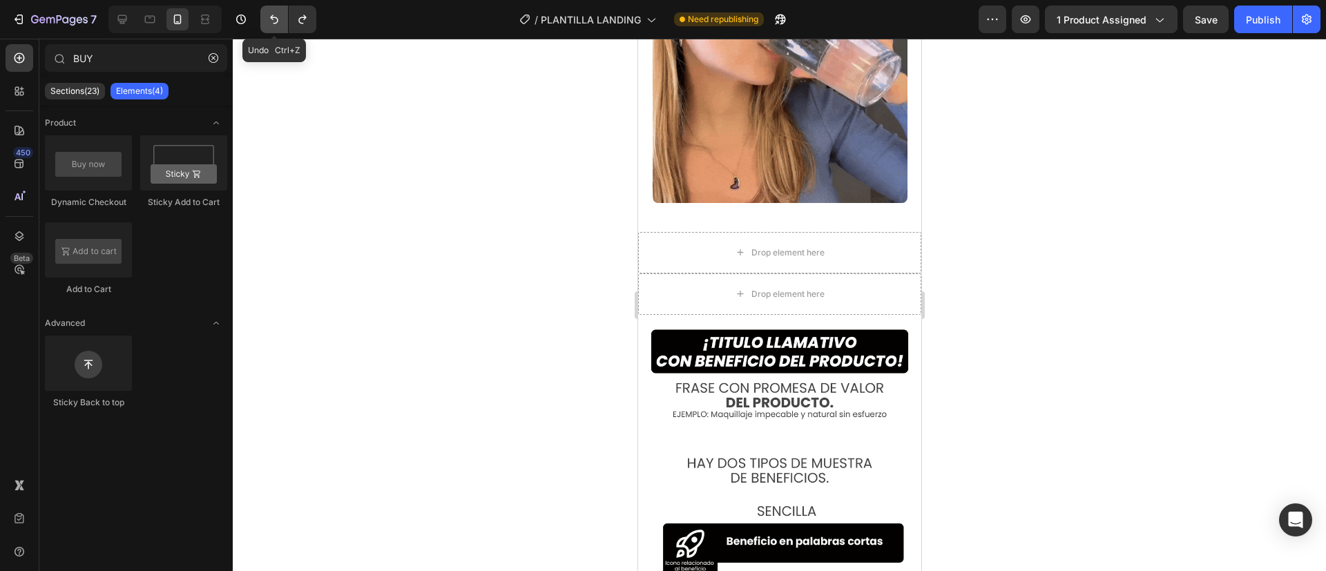
click at [268, 17] on icon "Undo/Redo" at bounding box center [274, 19] width 14 height 14
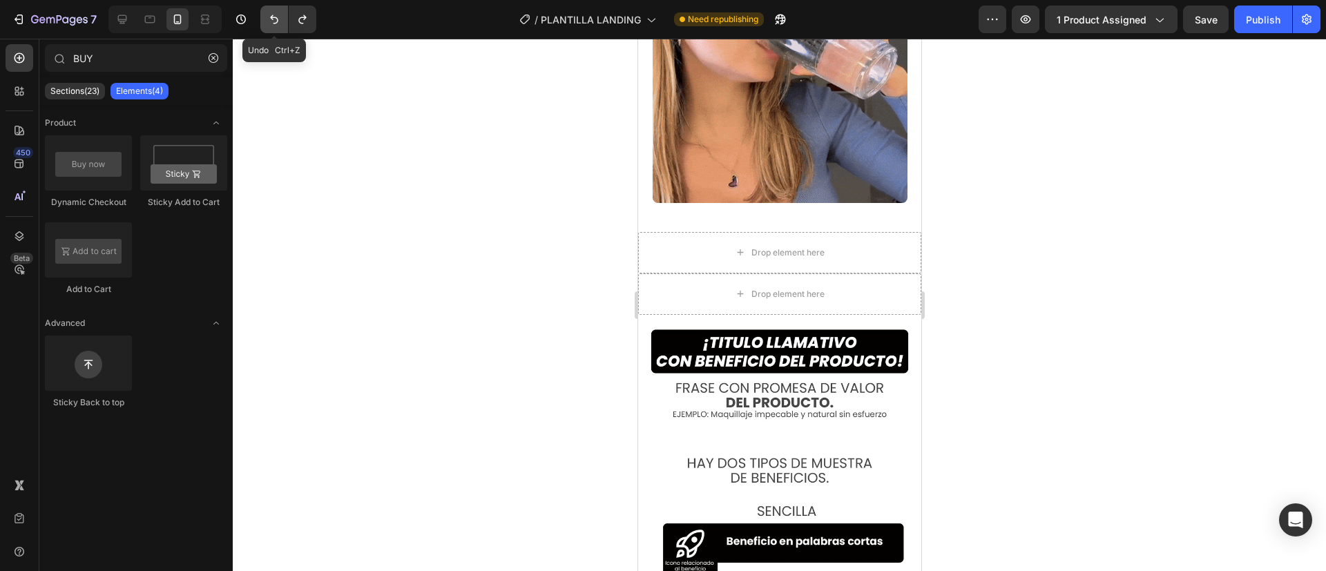
click at [268, 17] on icon "Undo/Redo" at bounding box center [274, 19] width 14 height 14
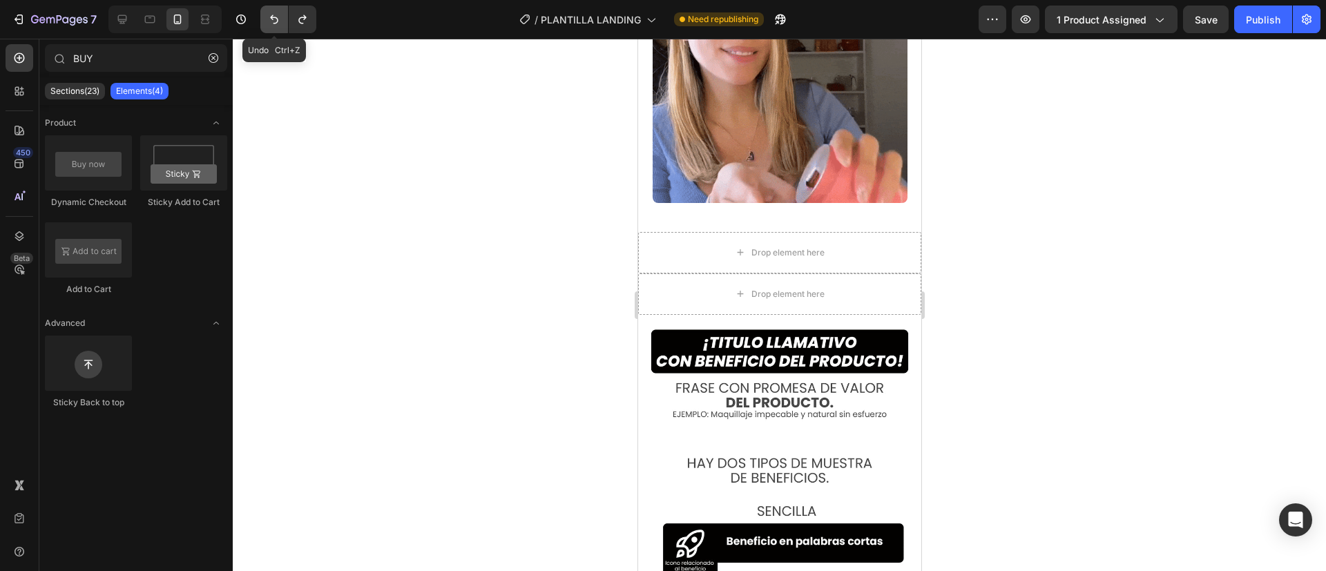
click at [268, 17] on icon "Undo/Redo" at bounding box center [274, 19] width 14 height 14
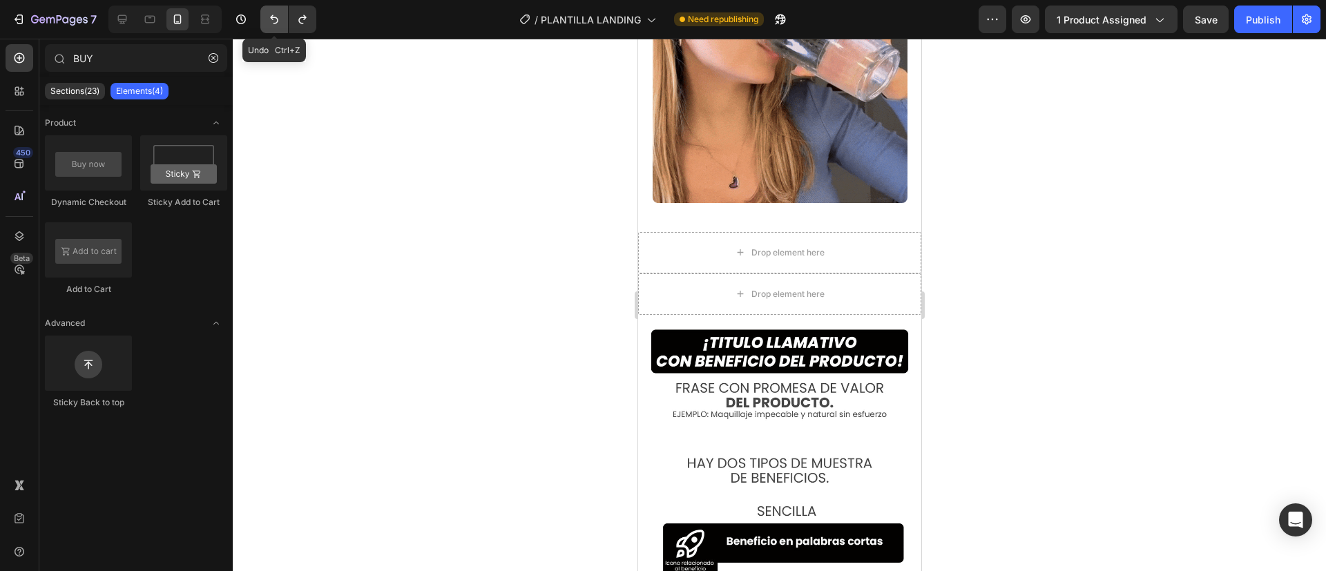
click at [268, 17] on icon "Undo/Redo" at bounding box center [274, 19] width 14 height 14
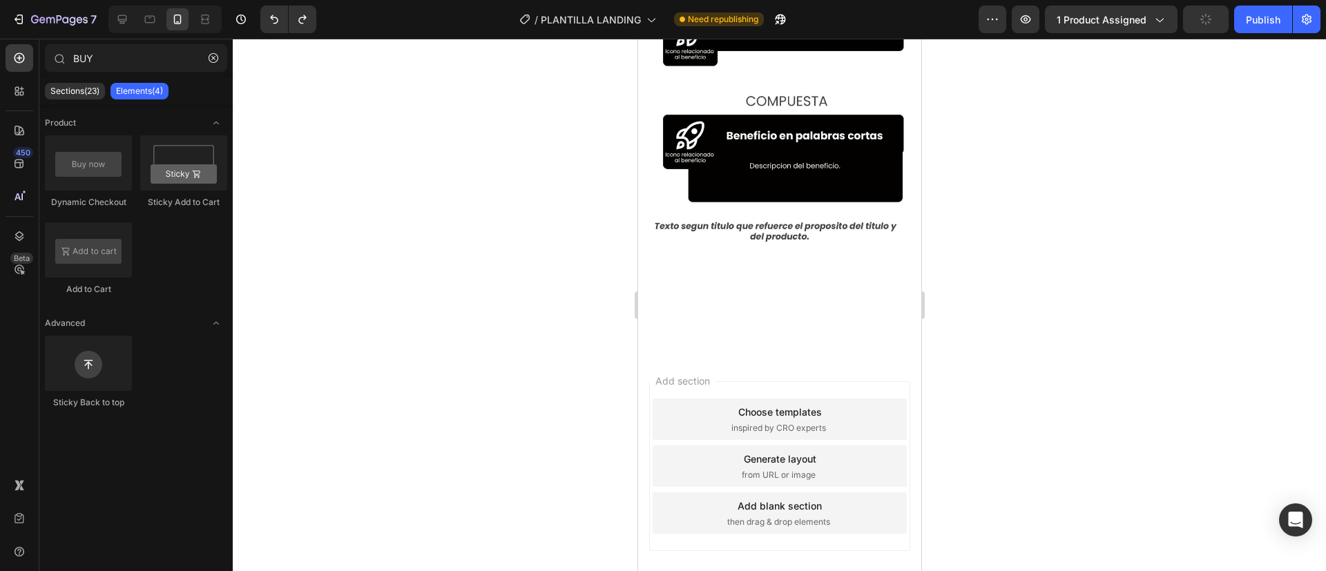
scroll to position [1707, 0]
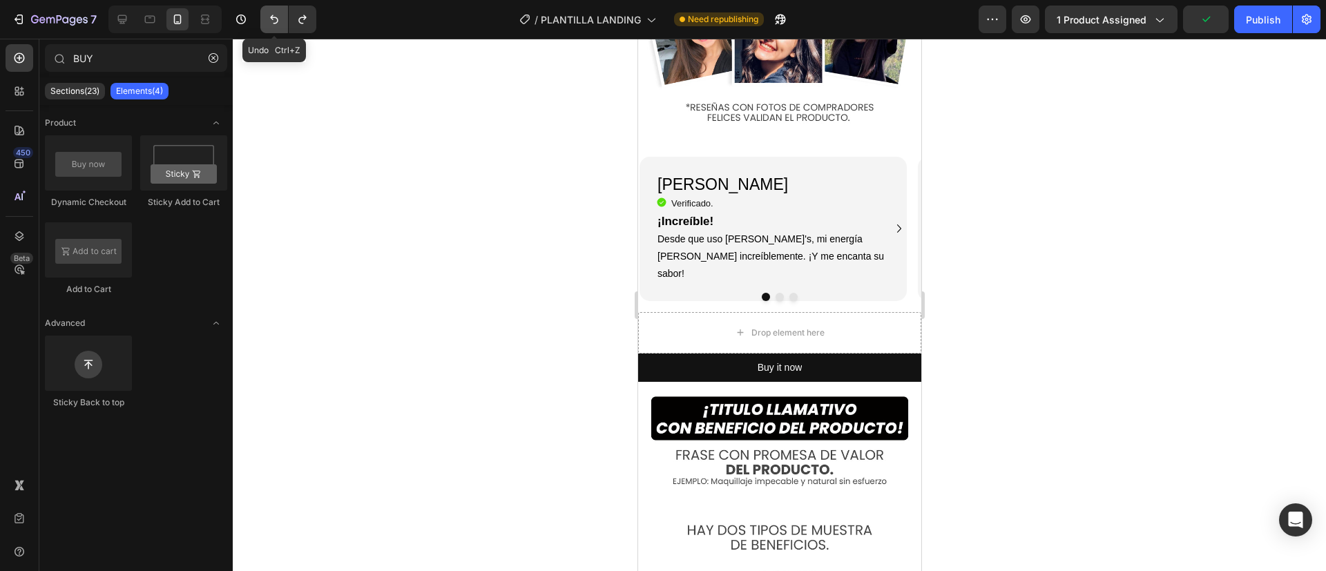
click at [268, 15] on icon "Undo/Redo" at bounding box center [274, 19] width 14 height 14
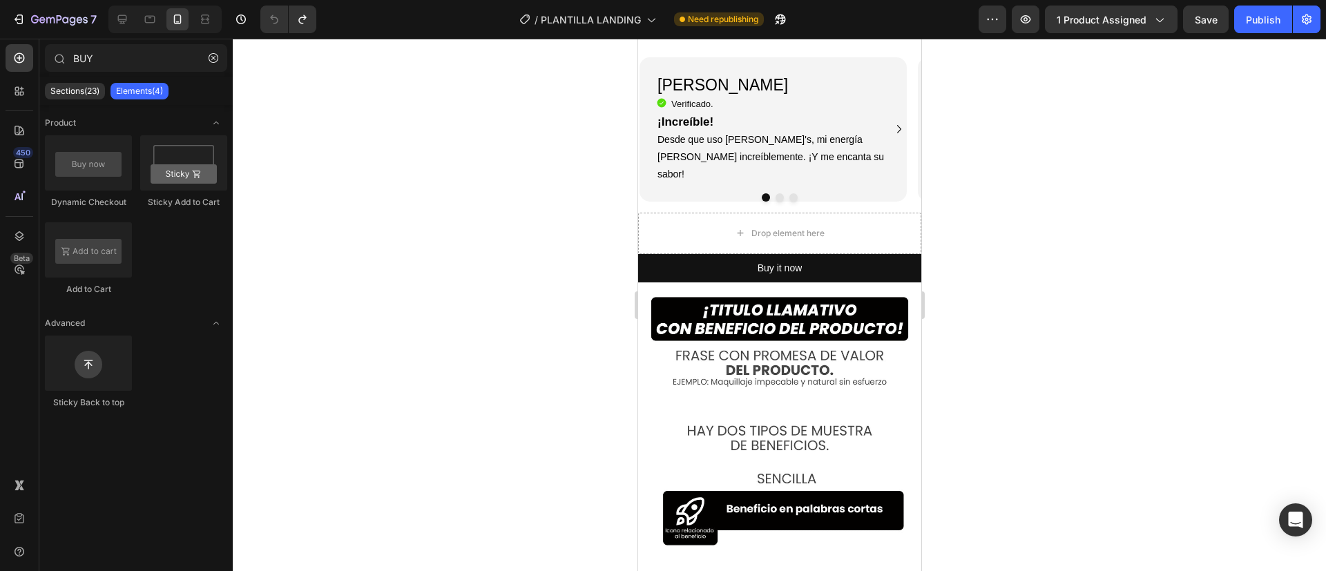
scroll to position [2480, 0]
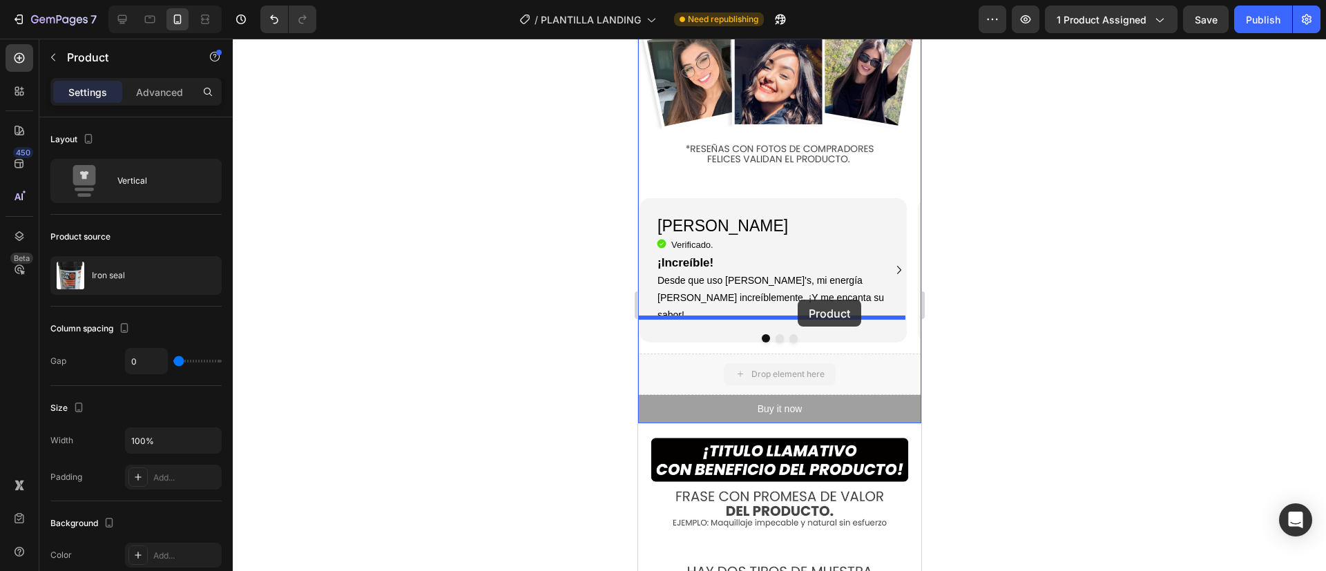
drag, startPoint x: 849, startPoint y: 334, endPoint x: 797, endPoint y: 297, distance: 63.8
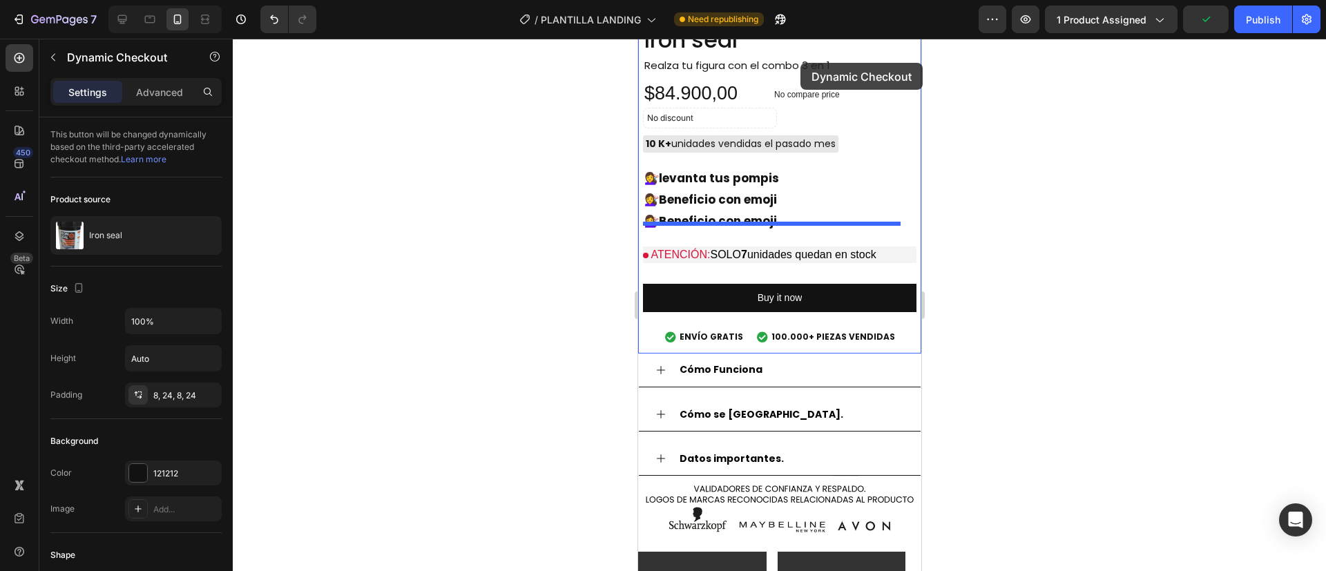
scroll to position [1571, 0]
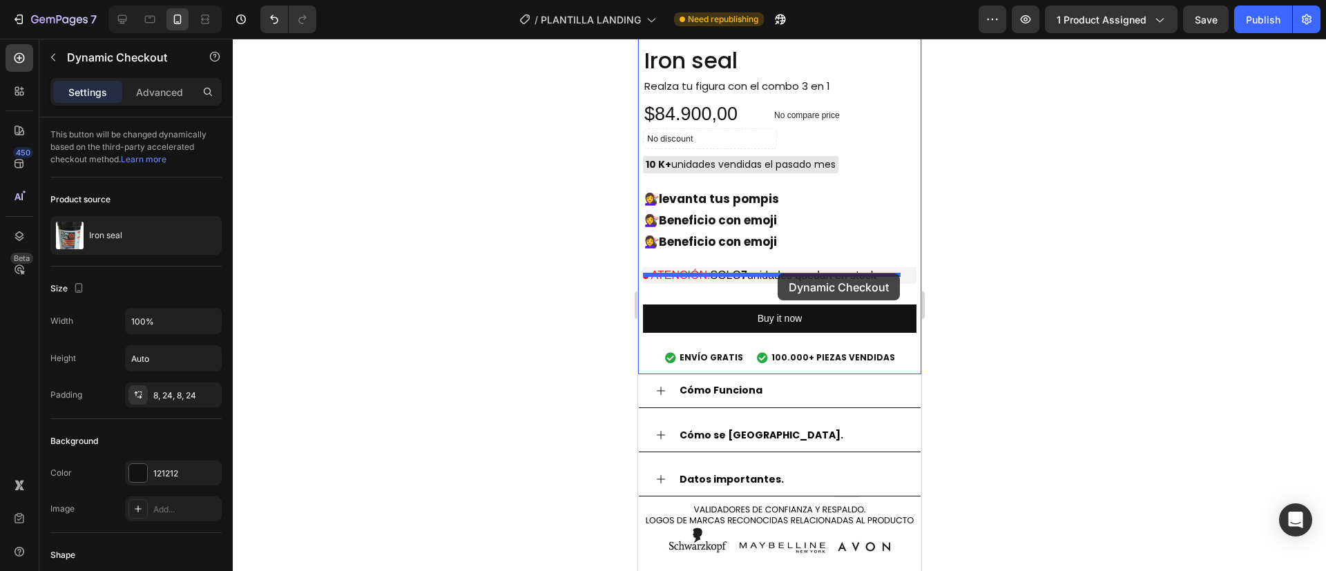
drag, startPoint x: 827, startPoint y: 376, endPoint x: 777, endPoint y: 273, distance: 113.9
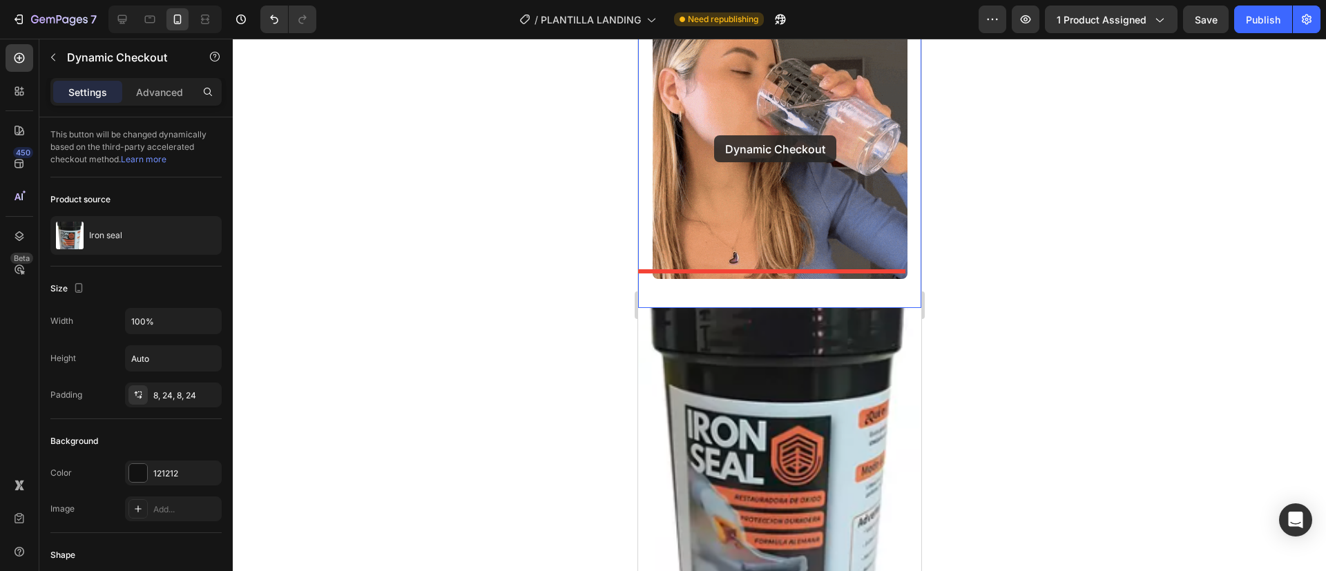
scroll to position [963, 0]
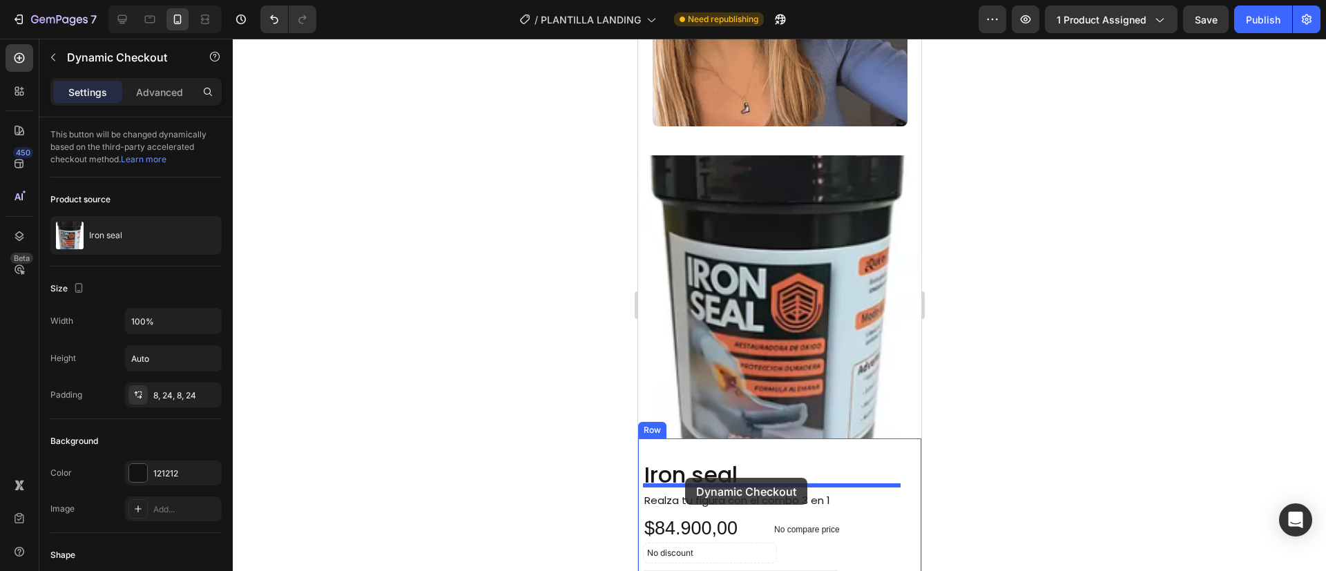
drag, startPoint x: 829, startPoint y: 398, endPoint x: 686, endPoint y: 474, distance: 161.8
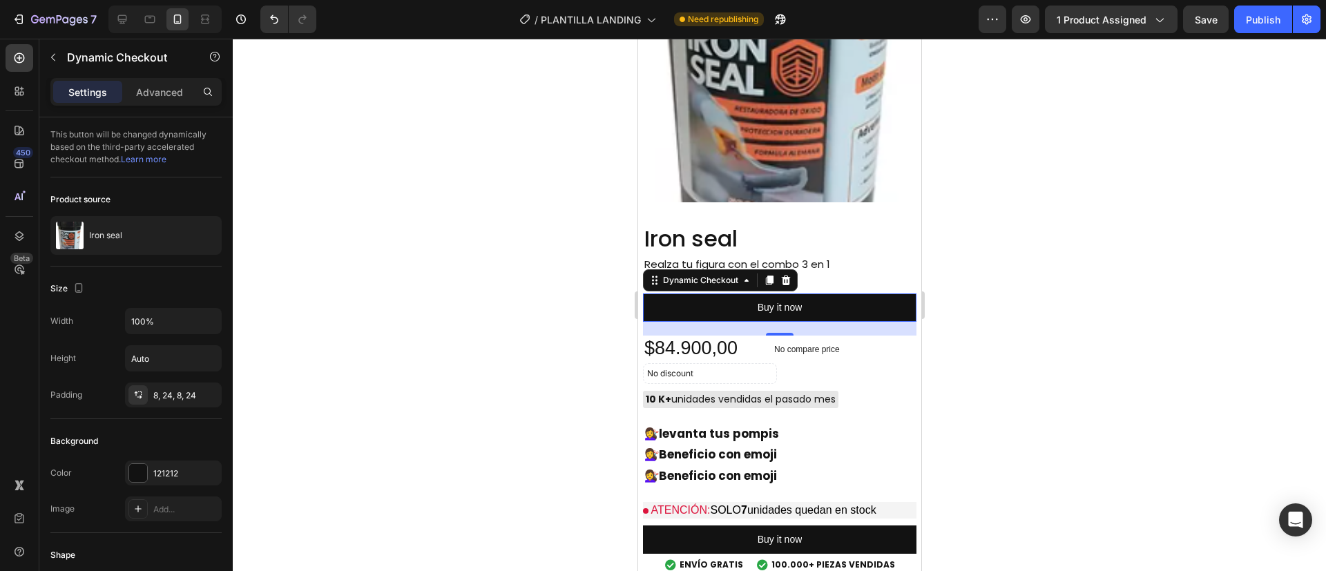
scroll to position [1186, 0]
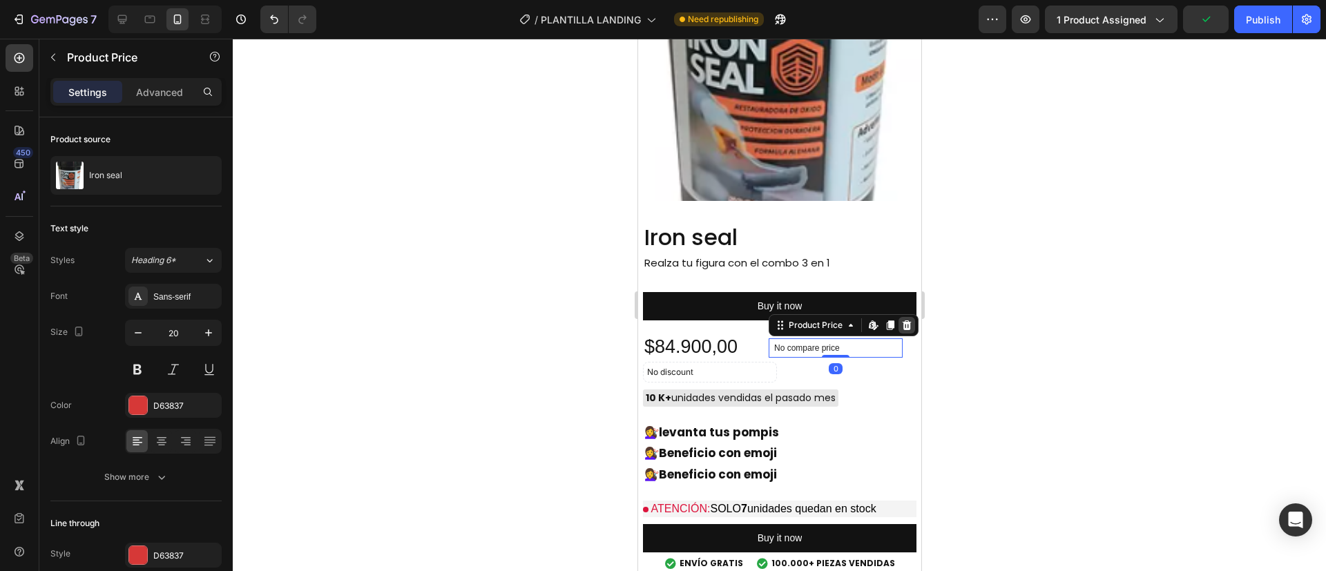
click at [898, 317] on div at bounding box center [906, 325] width 17 height 17
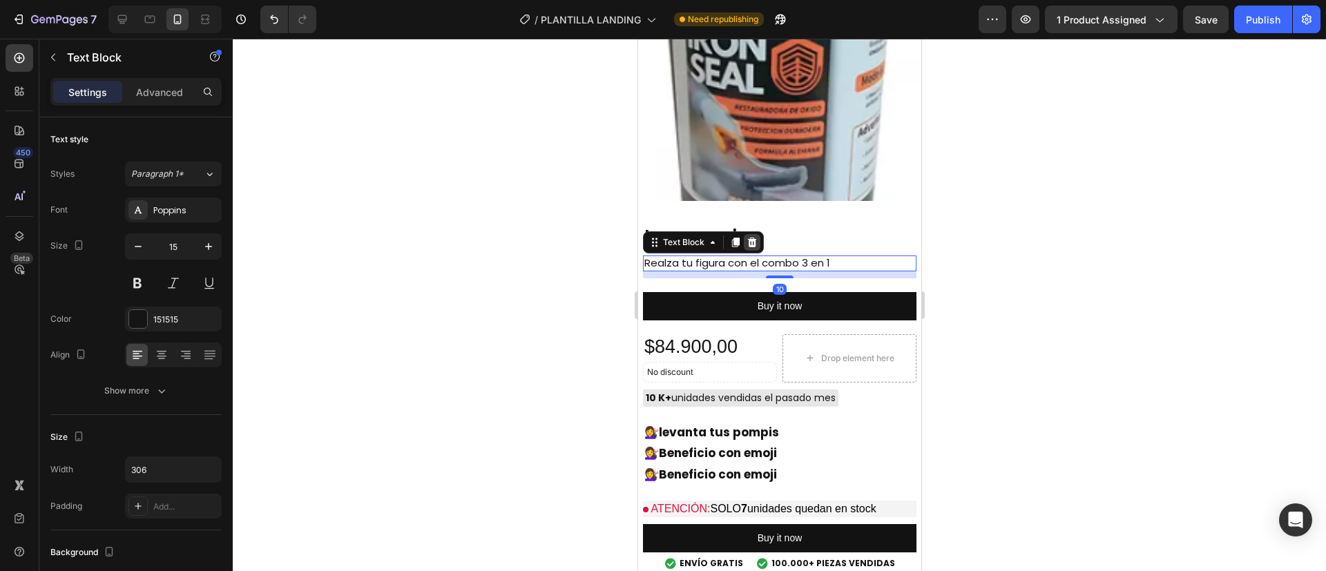
click at [749, 237] on icon at bounding box center [751, 242] width 11 height 11
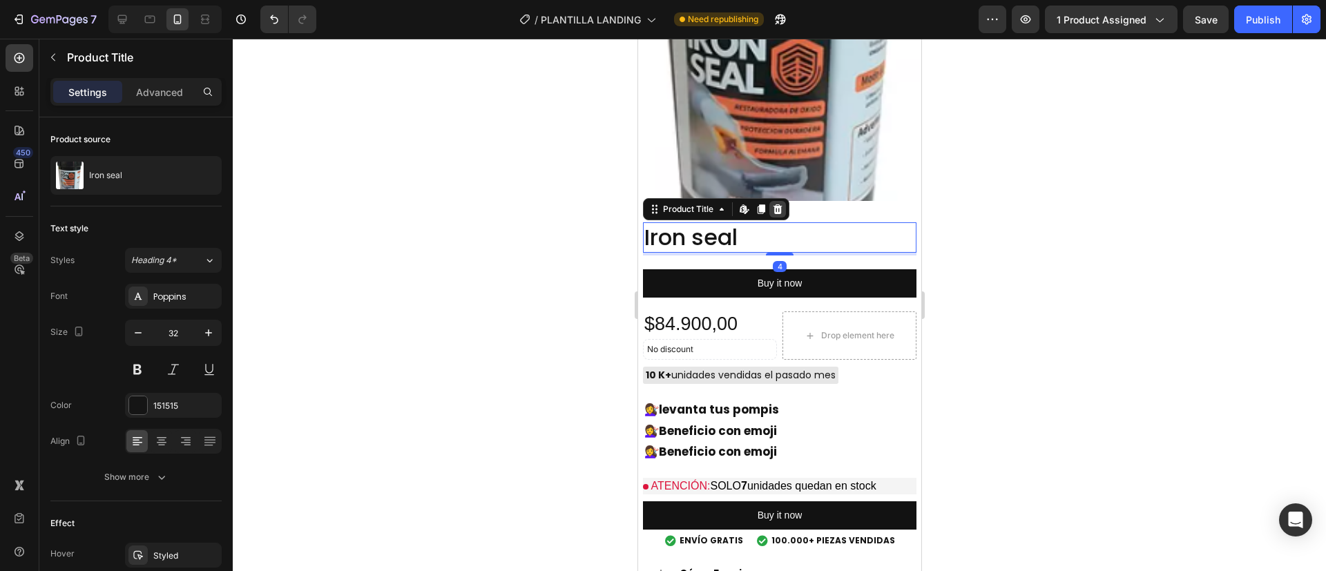
click at [779, 204] on icon at bounding box center [776, 209] width 11 height 11
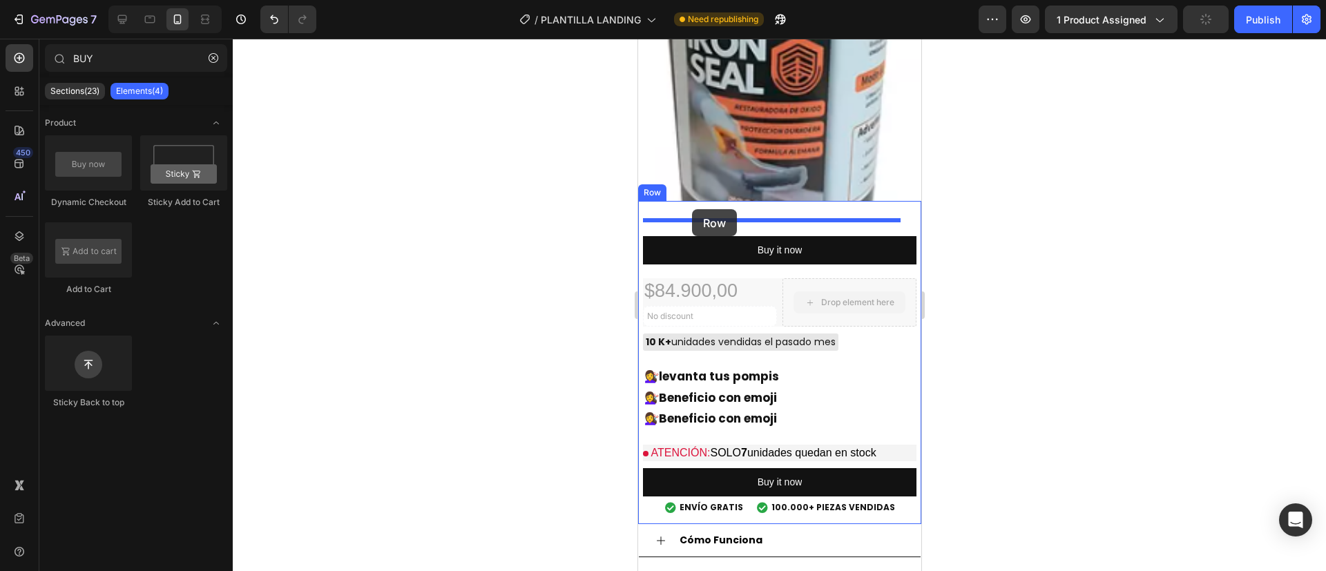
drag, startPoint x: 799, startPoint y: 284, endPoint x: 690, endPoint y: 209, distance: 132.0
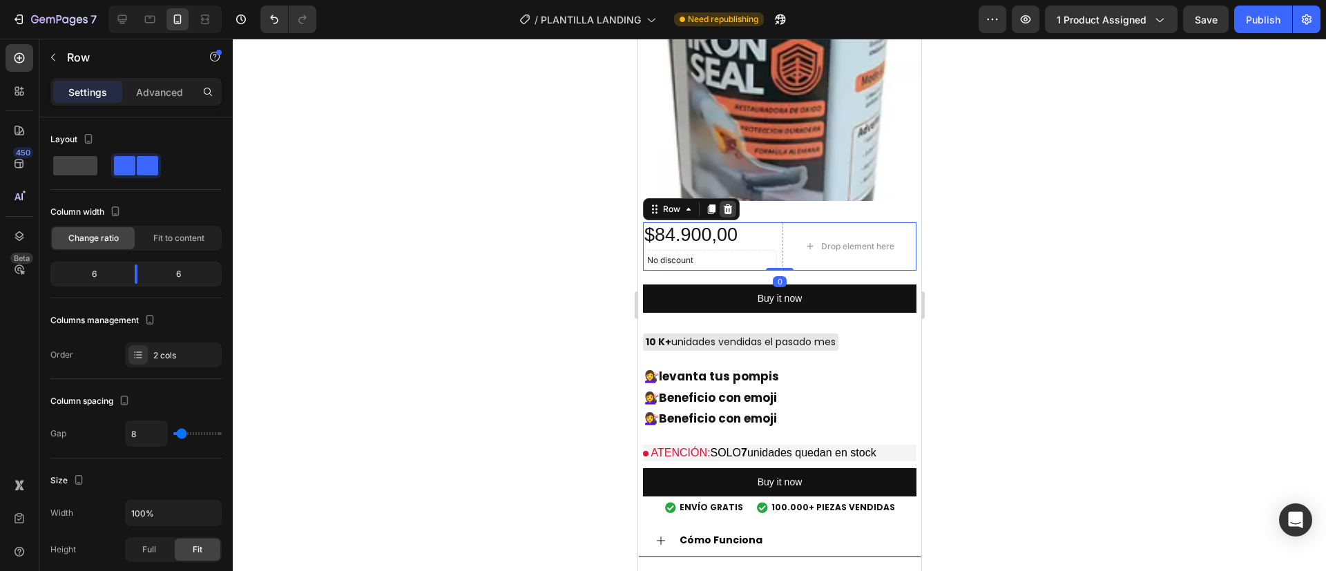
click at [722, 204] on icon at bounding box center [727, 209] width 11 height 11
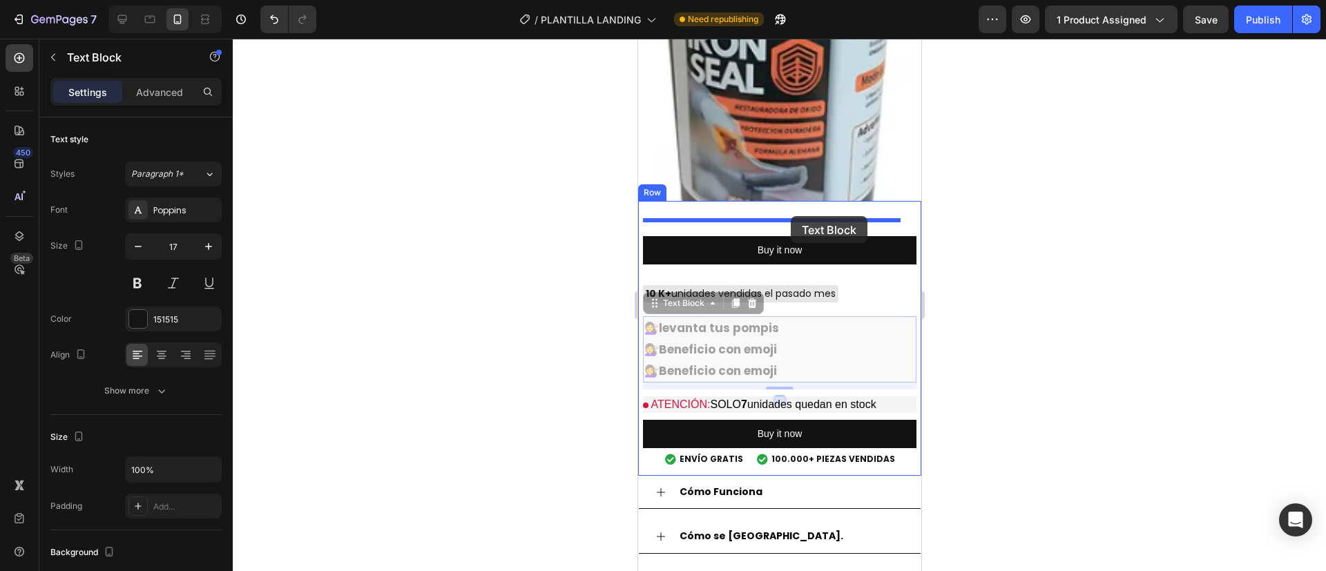
drag, startPoint x: 808, startPoint y: 318, endPoint x: 790, endPoint y: 216, distance: 103.2
click at [790, 216] on div "Mobile ( 410 px) iPhone 13 Mini iPhone 13 Pro iPhone 11 Pro Max iPhone 15 Pro M…" at bounding box center [778, 542] width 283 height 3379
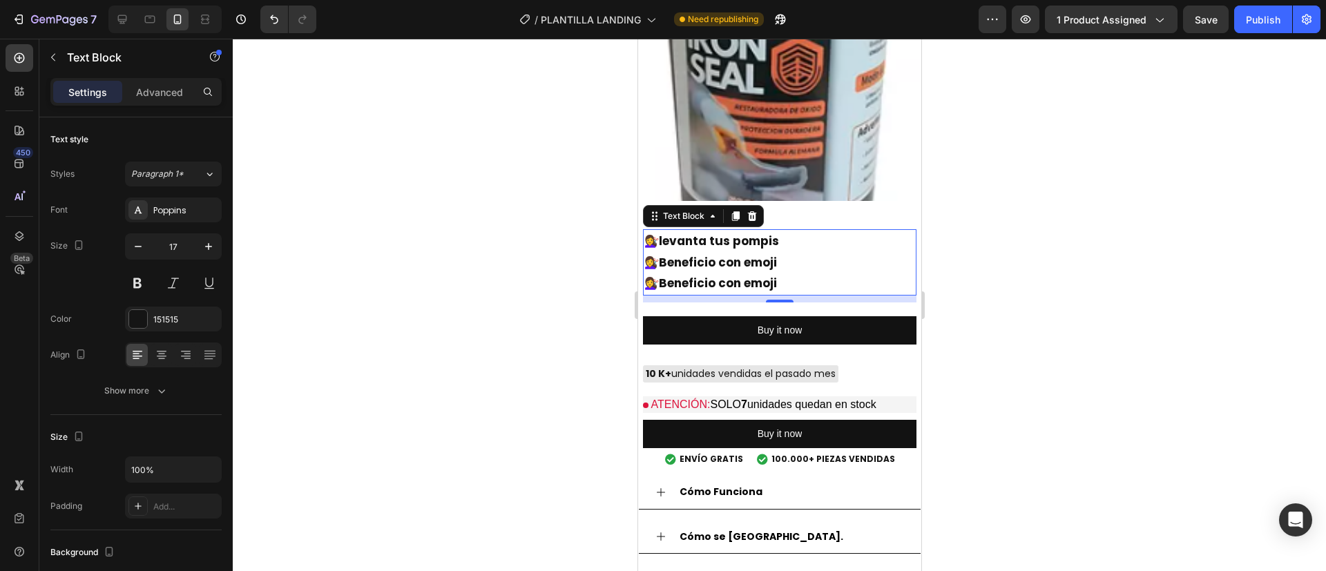
click at [799, 273] on p "💇‍♀️ Beneficio con emoji" at bounding box center [778, 283] width 271 height 21
drag, startPoint x: 799, startPoint y: 259, endPoint x: 637, endPoint y: 220, distance: 166.8
click at [637, 220] on div "💇‍♀️ levanta tus pompis 💇‍♀️ Beneficio con emoji 💇‍♀️ Beneficio con emoji Text …" at bounding box center [778, 338] width 283 height 275
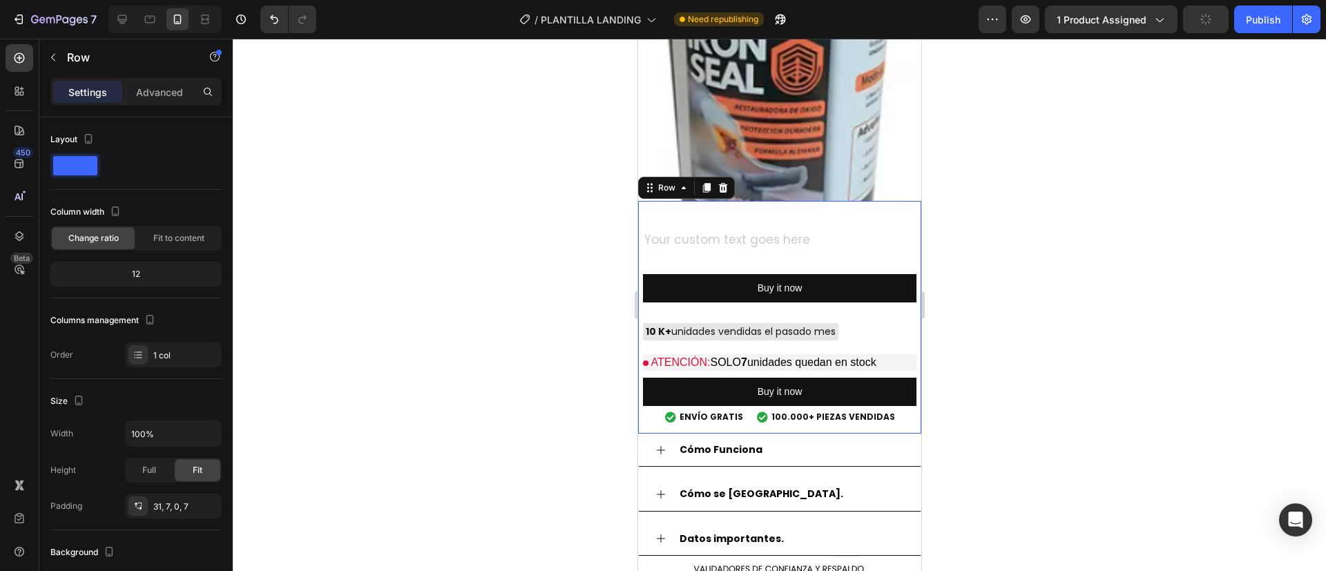
click at [647, 297] on div "Text Block Buy it now Dynamic Checkout 10 K+ unidades vendidas el pasado mes Cu…" at bounding box center [778, 327] width 273 height 211
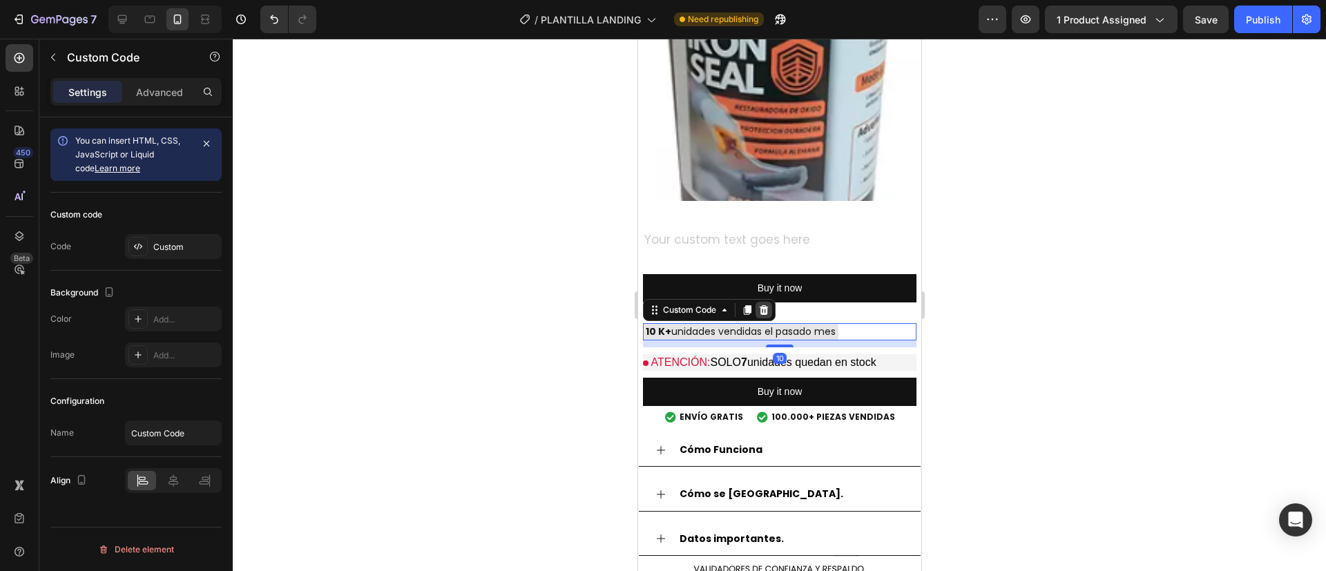
click at [765, 305] on icon at bounding box center [763, 310] width 9 height 10
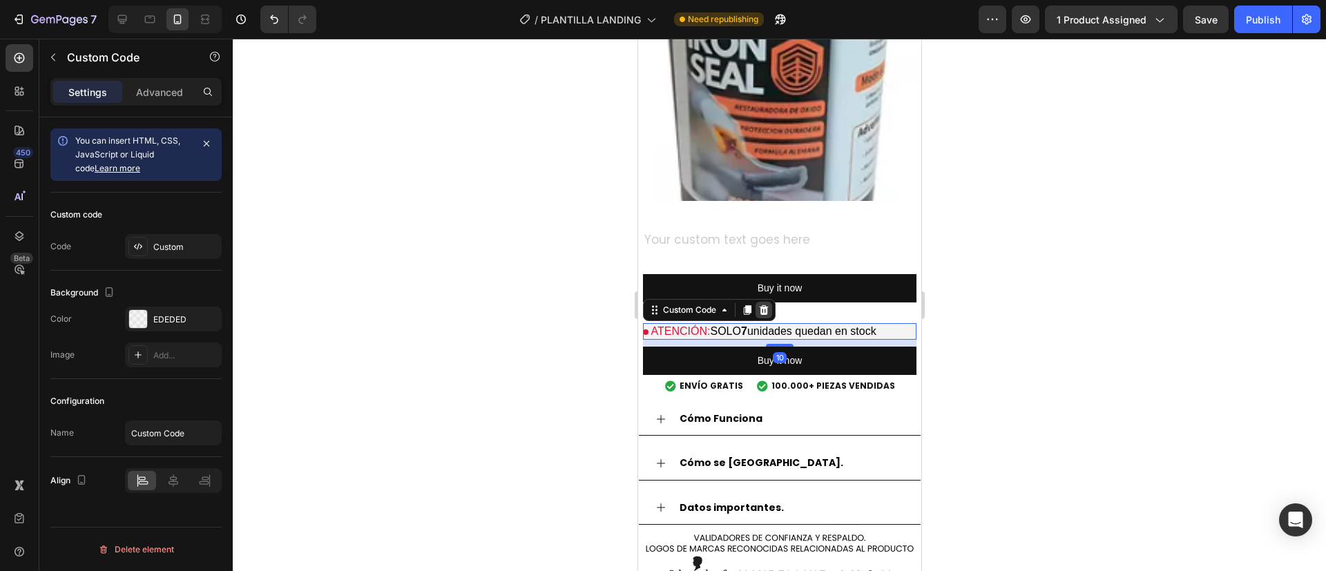
click at [760, 305] on icon at bounding box center [763, 310] width 9 height 10
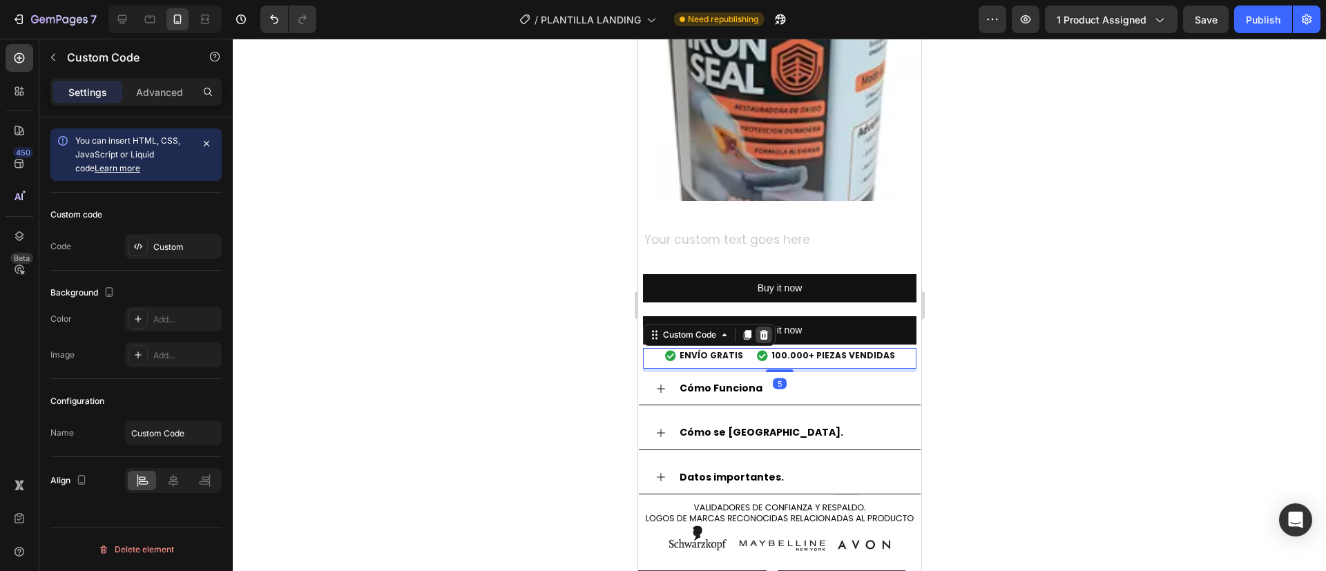
click at [766, 330] on icon at bounding box center [763, 335] width 9 height 10
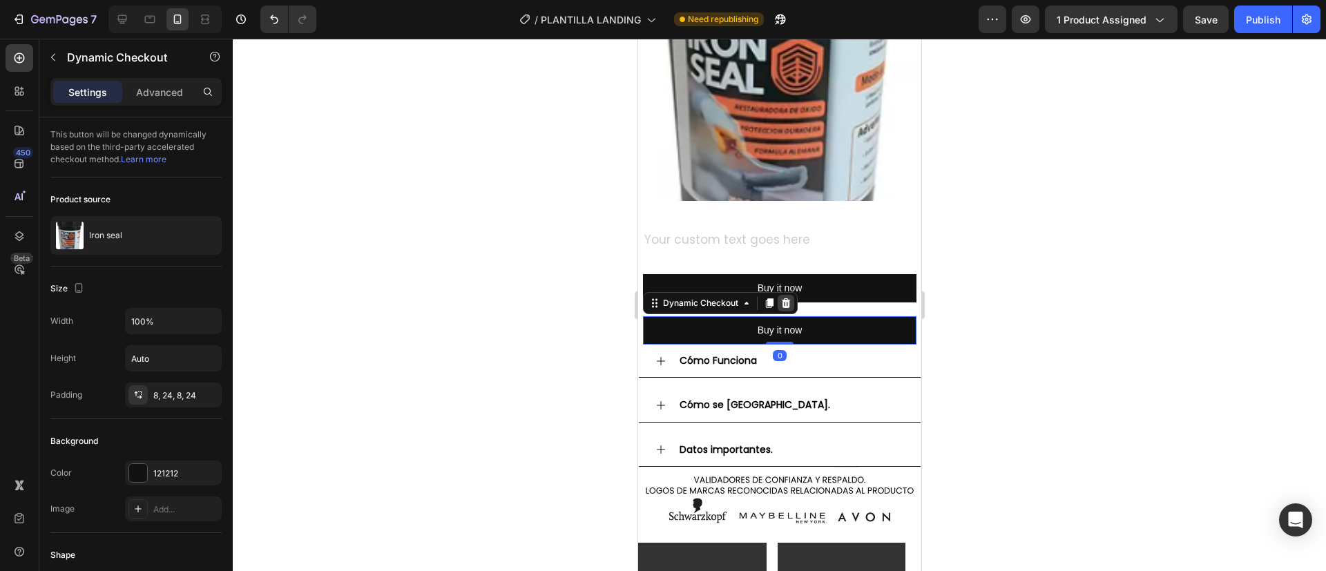
click at [786, 298] on icon at bounding box center [784, 303] width 11 height 11
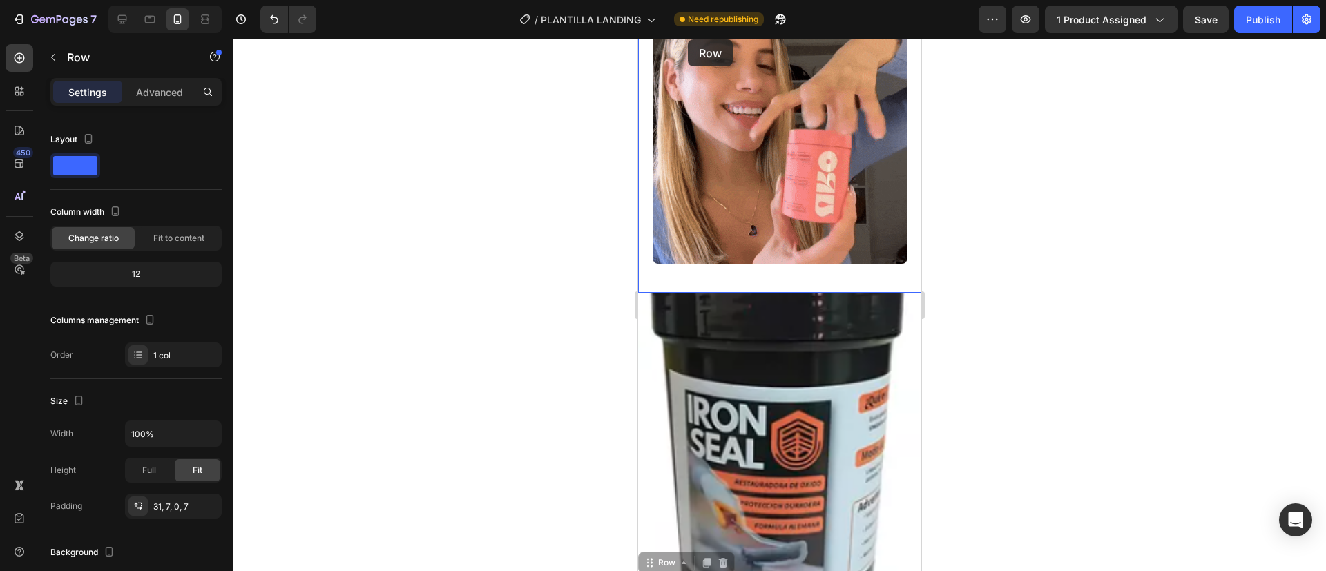
scroll to position [605, 0]
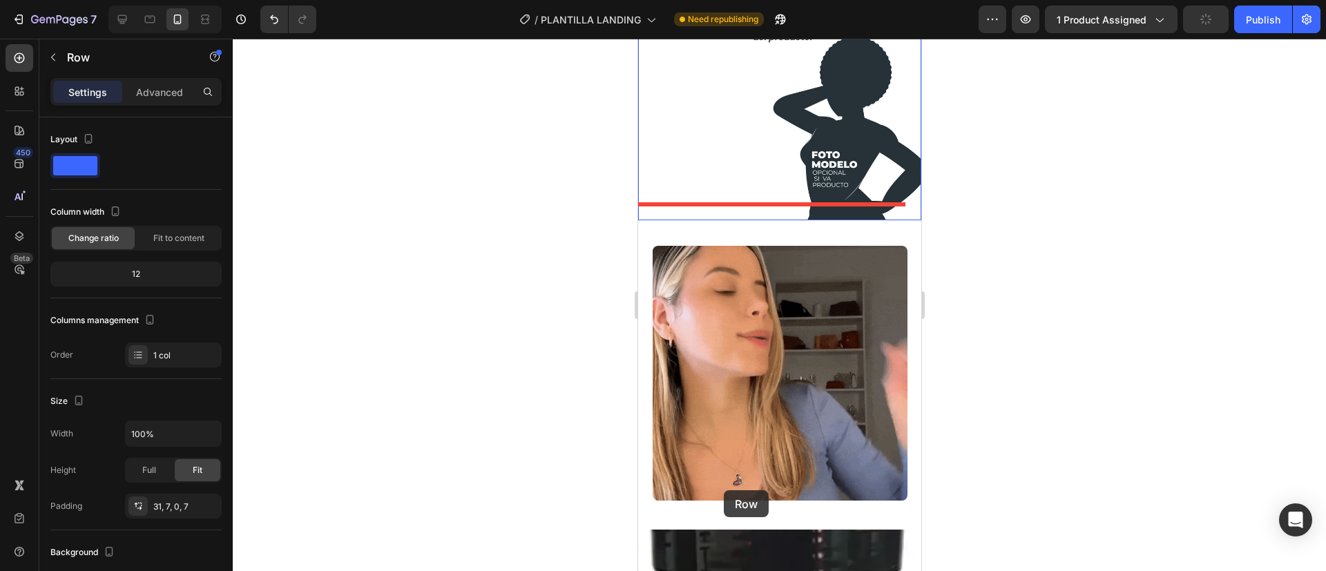
drag, startPoint x: 676, startPoint y: 238, endPoint x: 719, endPoint y: 514, distance: 279.6
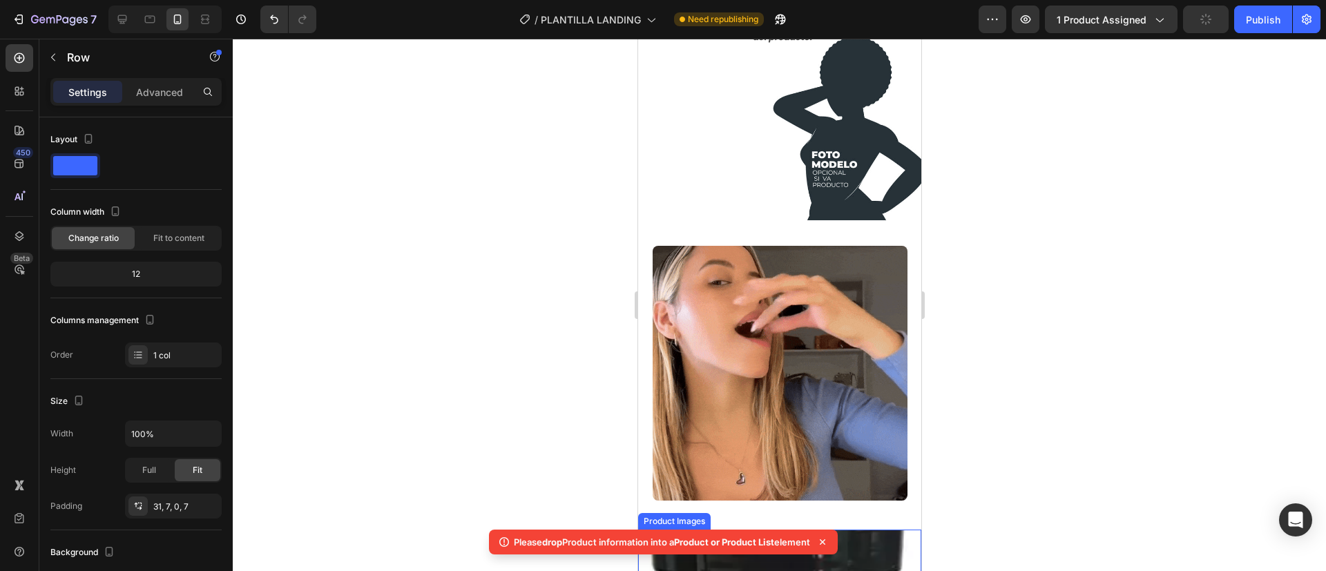
scroll to position [848, 0]
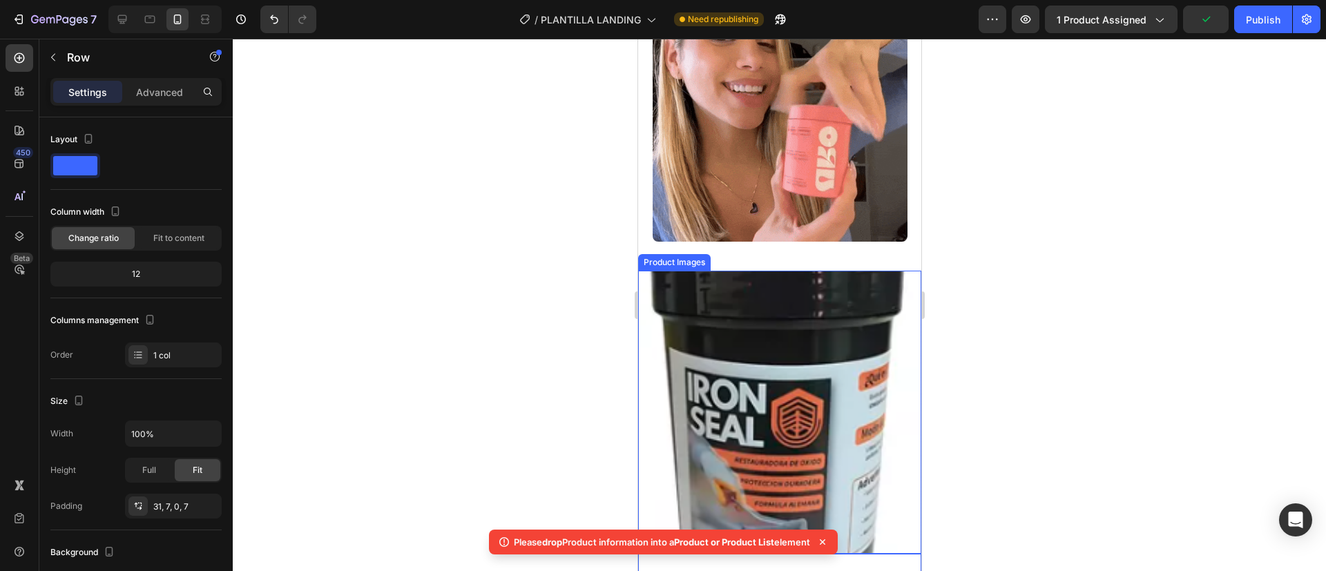
click at [650, 271] on img at bounding box center [778, 412] width 283 height 283
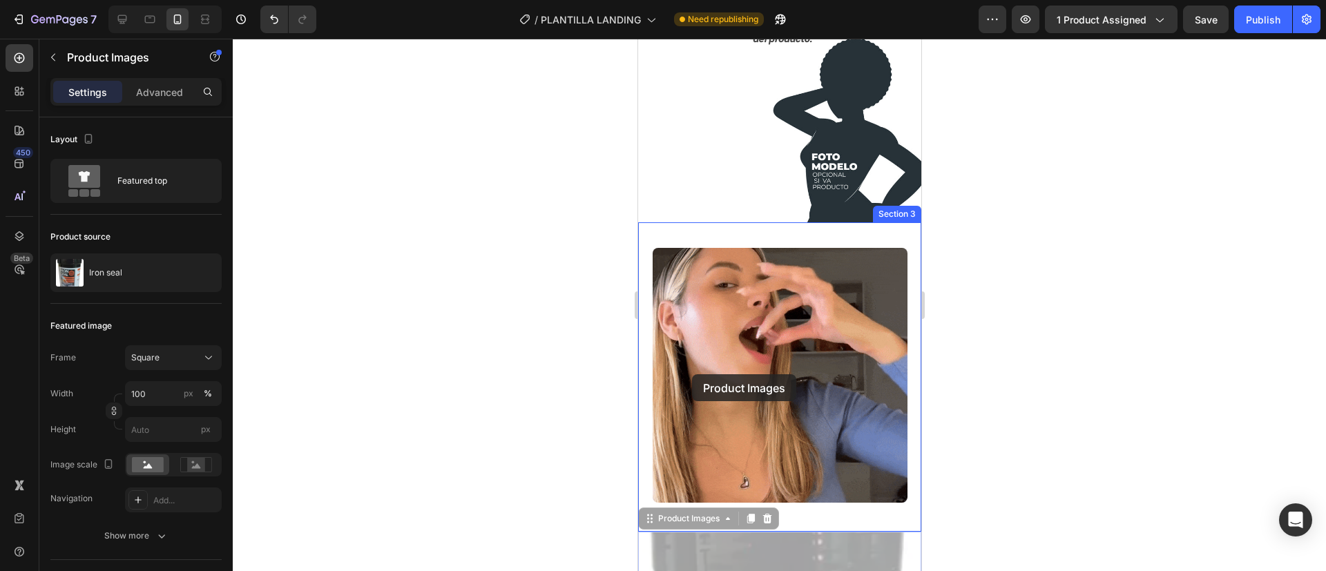
scroll to position [583, 0]
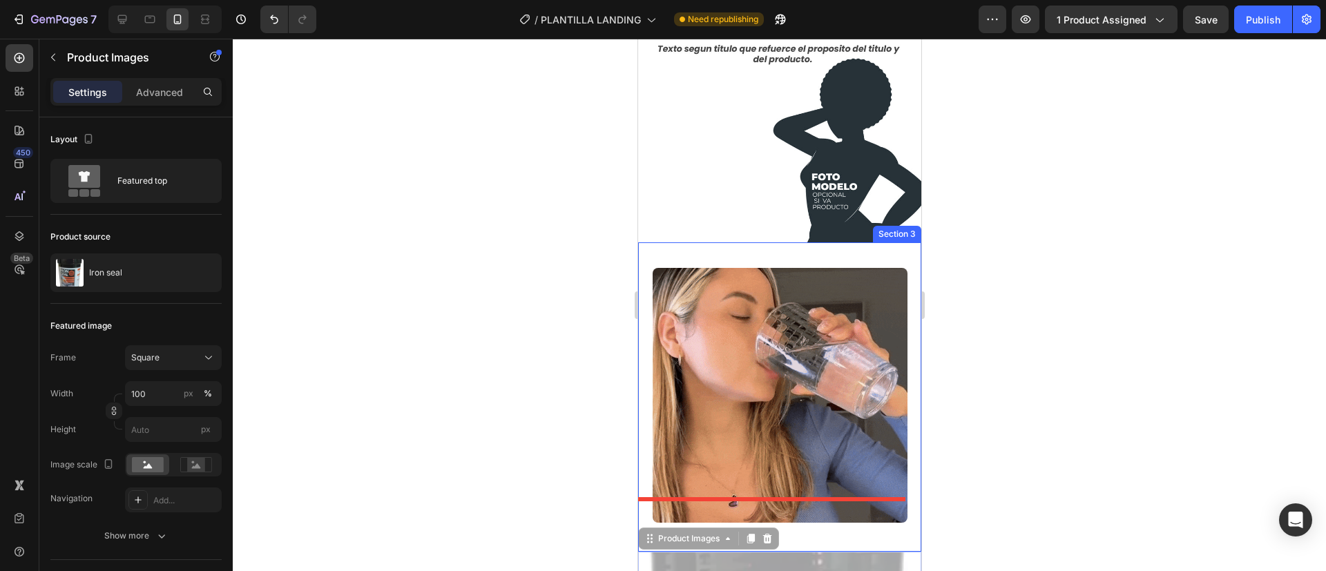
drag, startPoint x: 653, startPoint y: 131, endPoint x: 744, endPoint y: 619, distance: 495.9
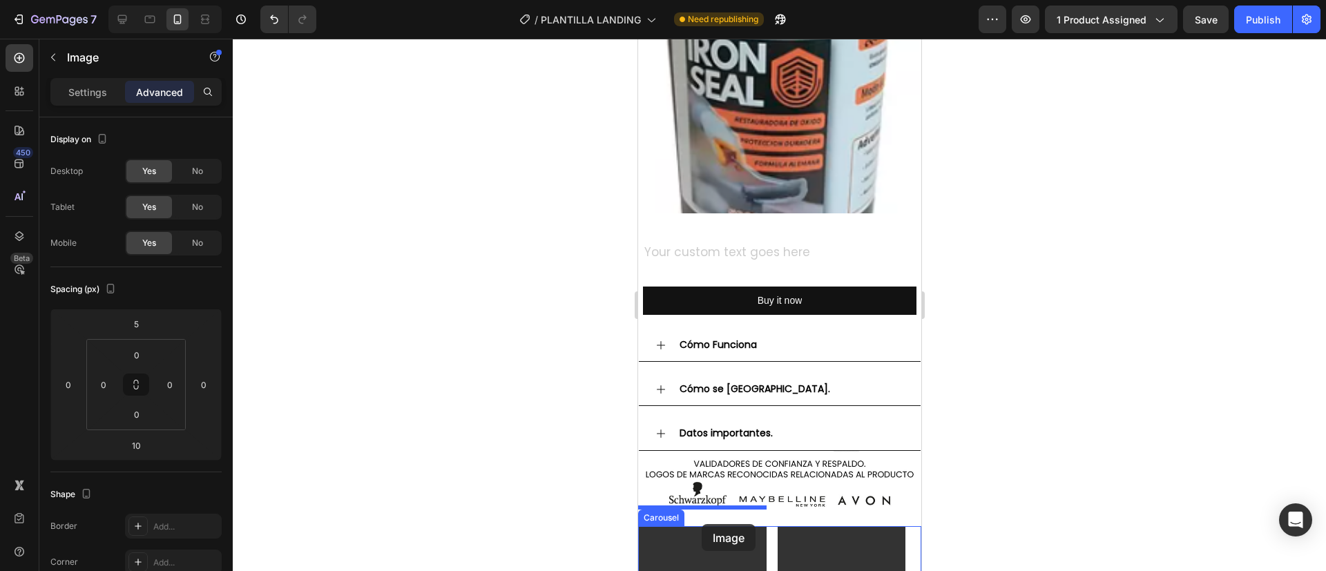
scroll to position [1181, 0]
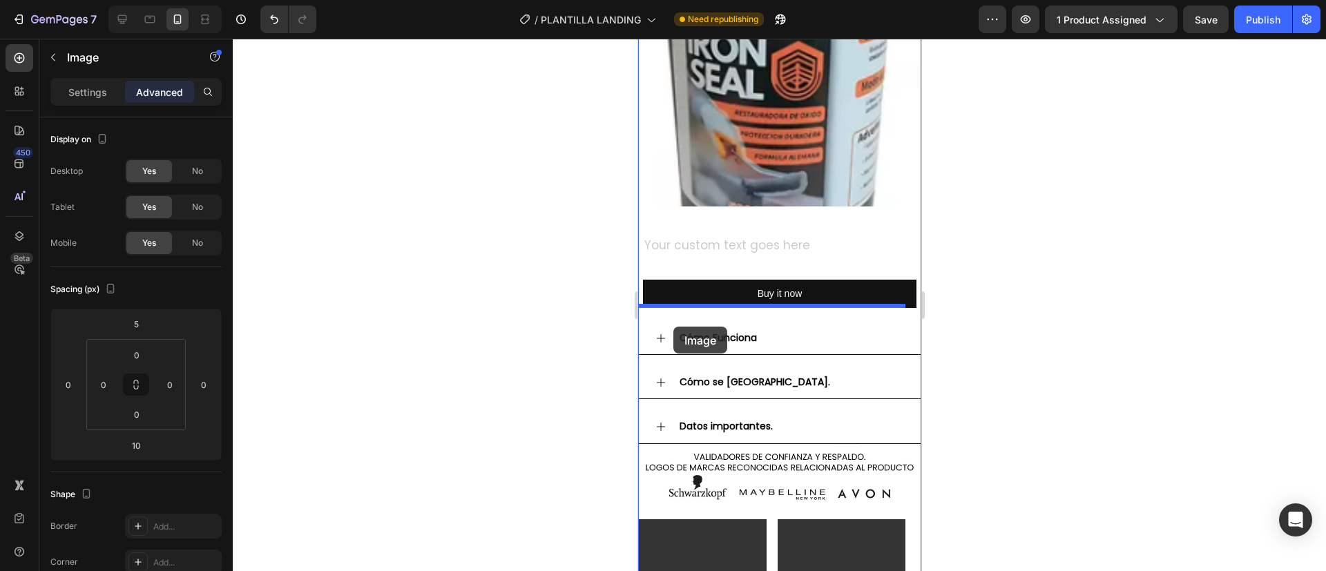
drag, startPoint x: 679, startPoint y: 278, endPoint x: 673, endPoint y: 322, distance: 45.2
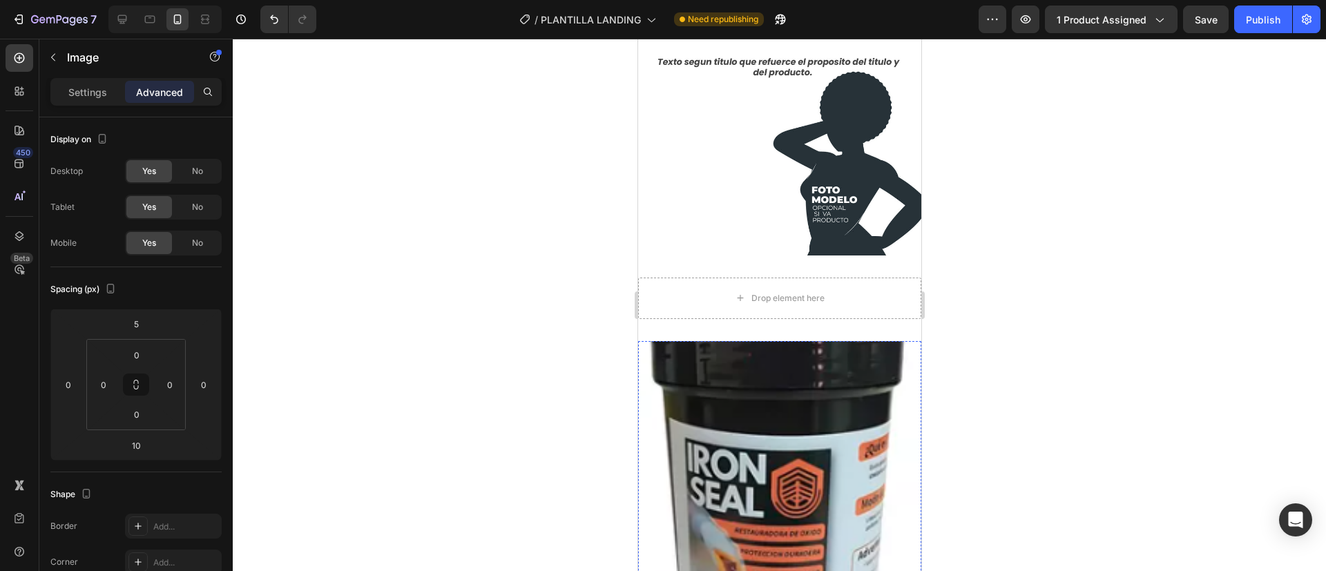
scroll to position [469, 0]
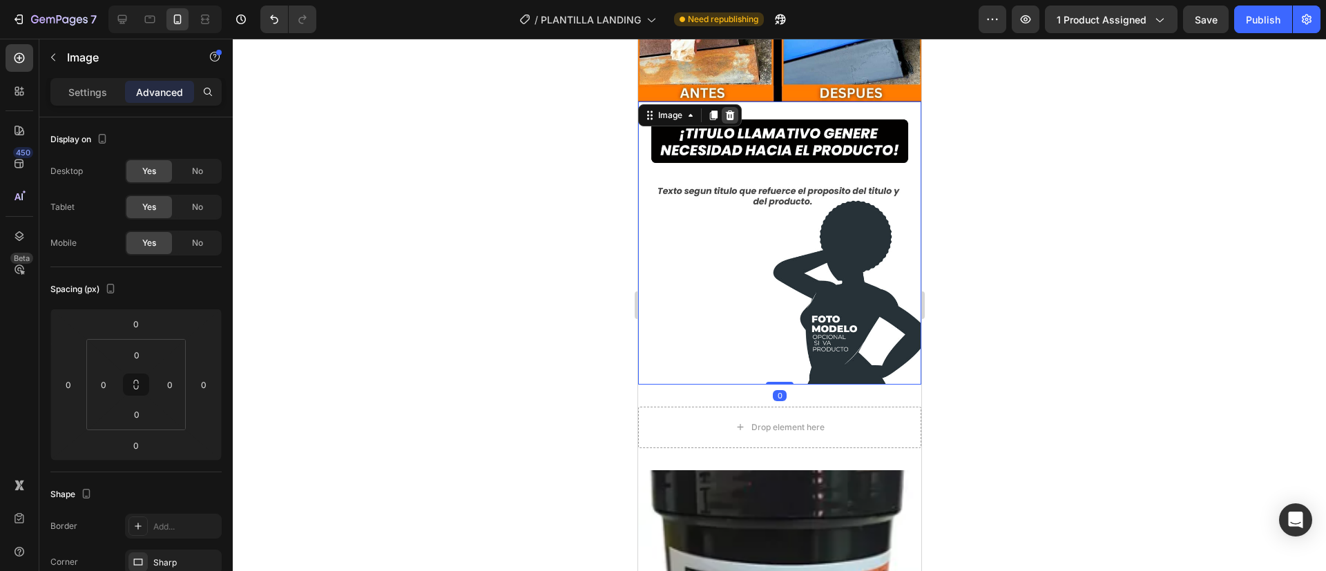
click at [731, 110] on icon at bounding box center [729, 115] width 9 height 10
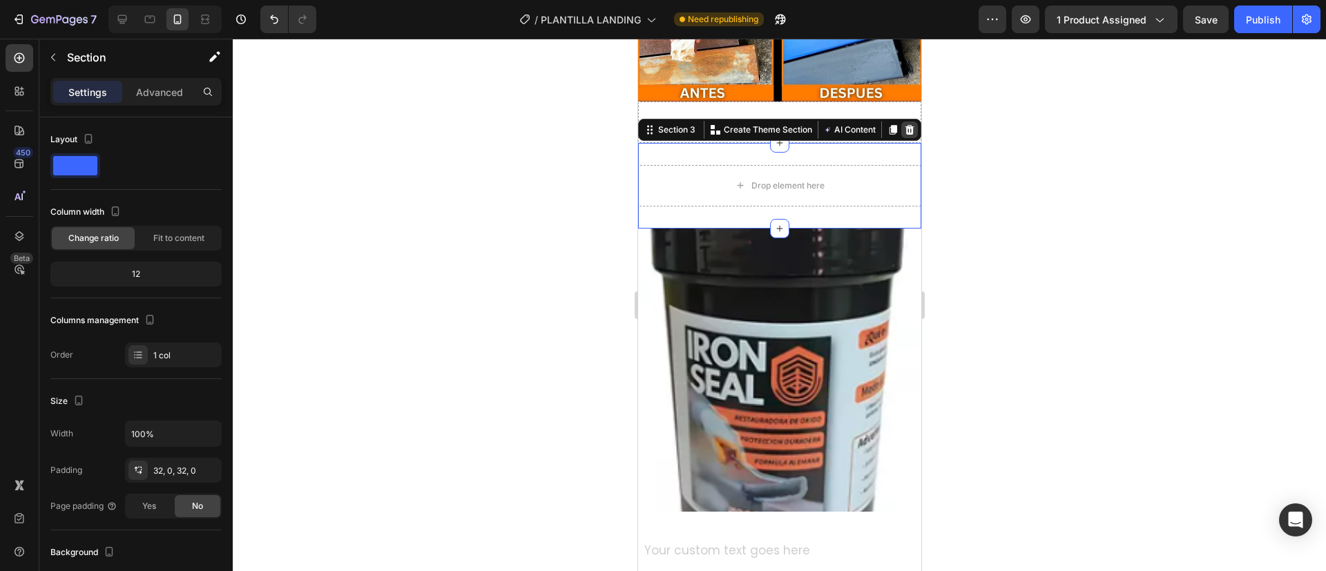
click at [904, 125] on icon at bounding box center [908, 130] width 9 height 10
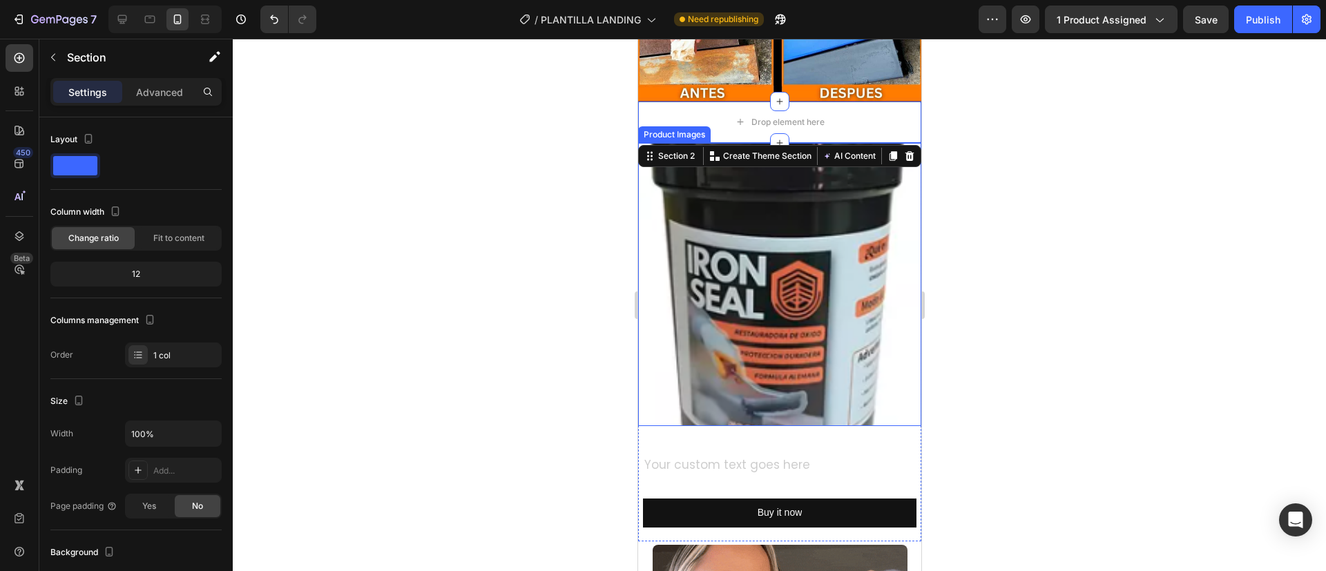
click at [903, 151] on icon at bounding box center [908, 156] width 11 height 11
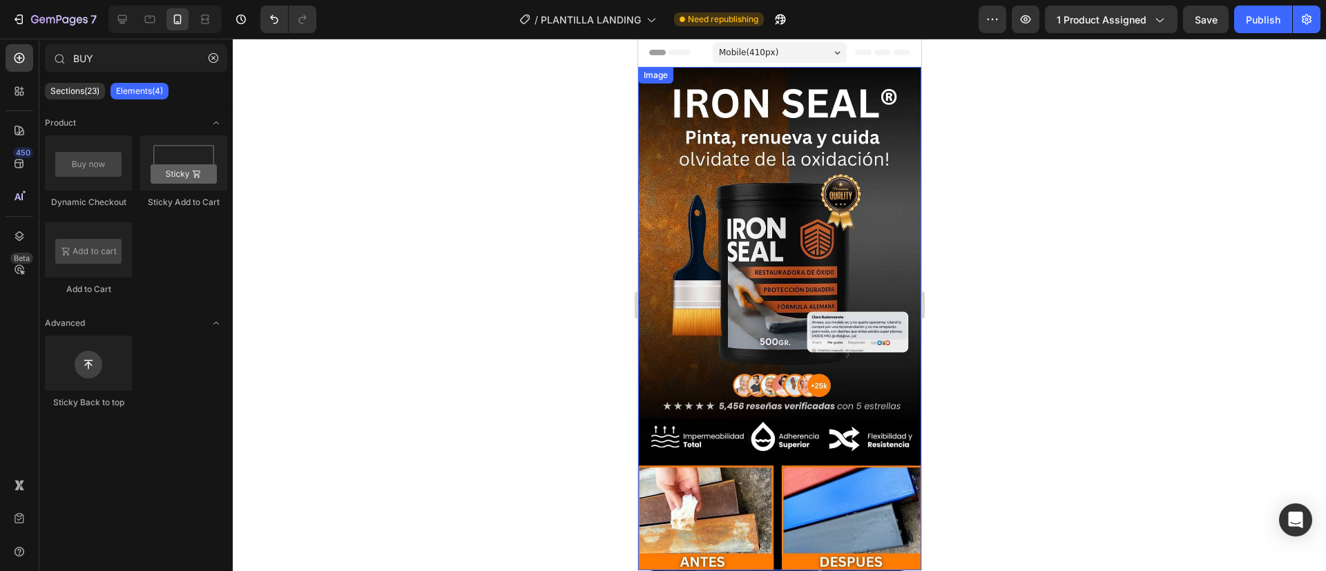
scroll to position [317, 0]
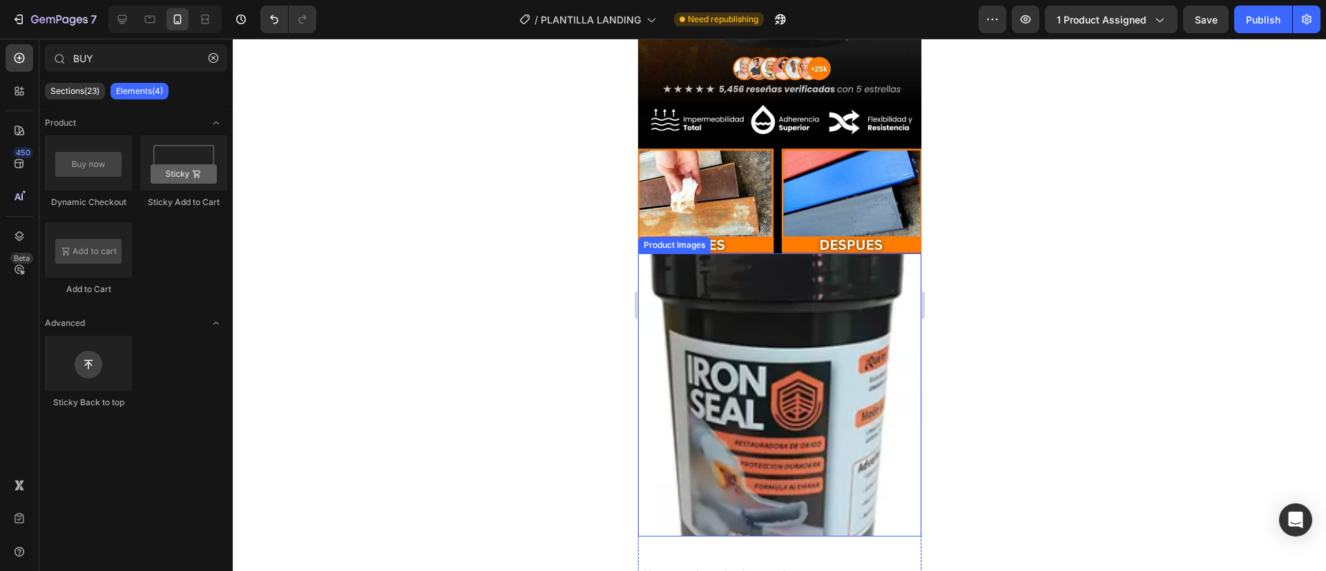
click at [747, 368] on img at bounding box center [778, 394] width 283 height 283
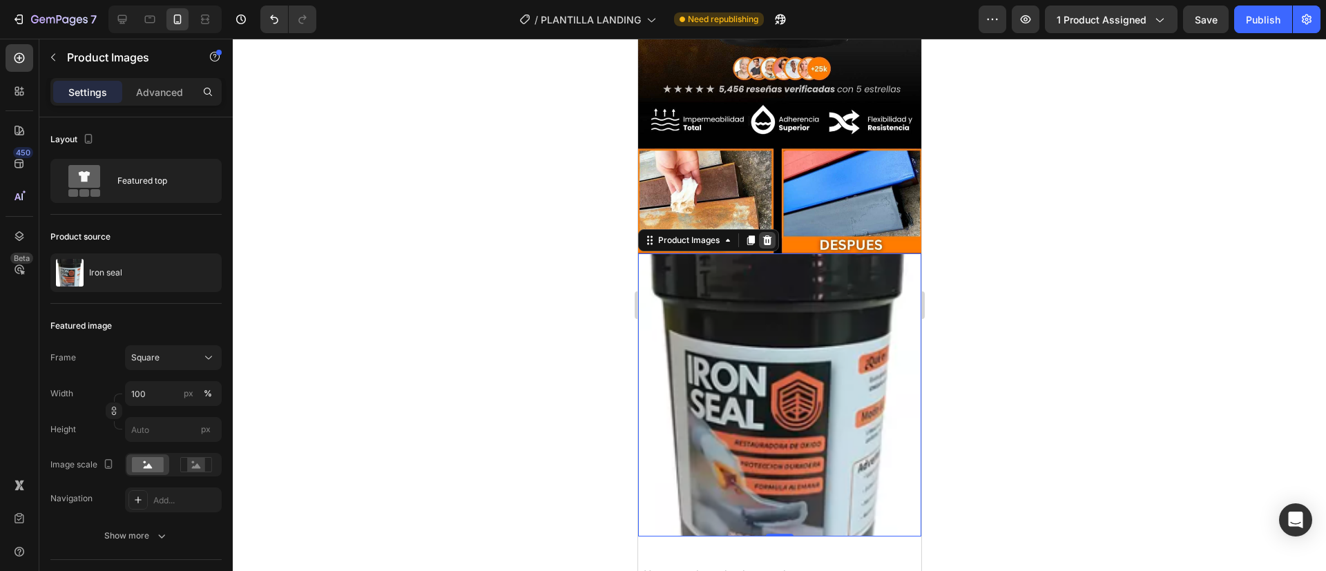
click at [767, 235] on icon at bounding box center [766, 240] width 9 height 10
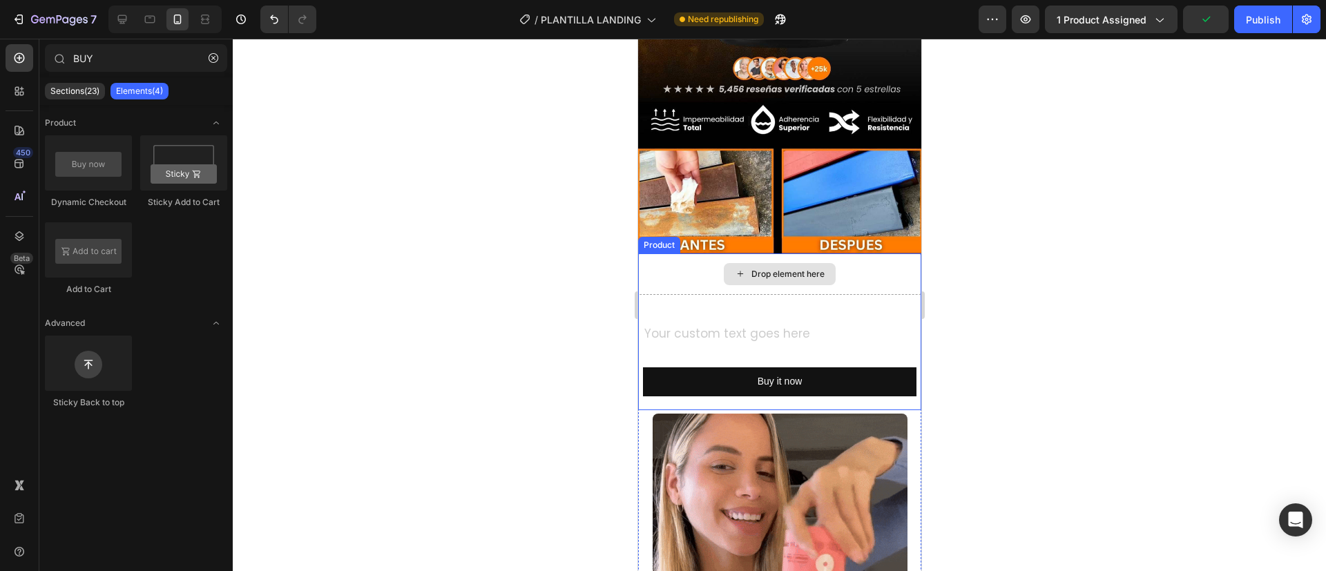
click at [851, 253] on div "Drop element here" at bounding box center [778, 273] width 283 height 41
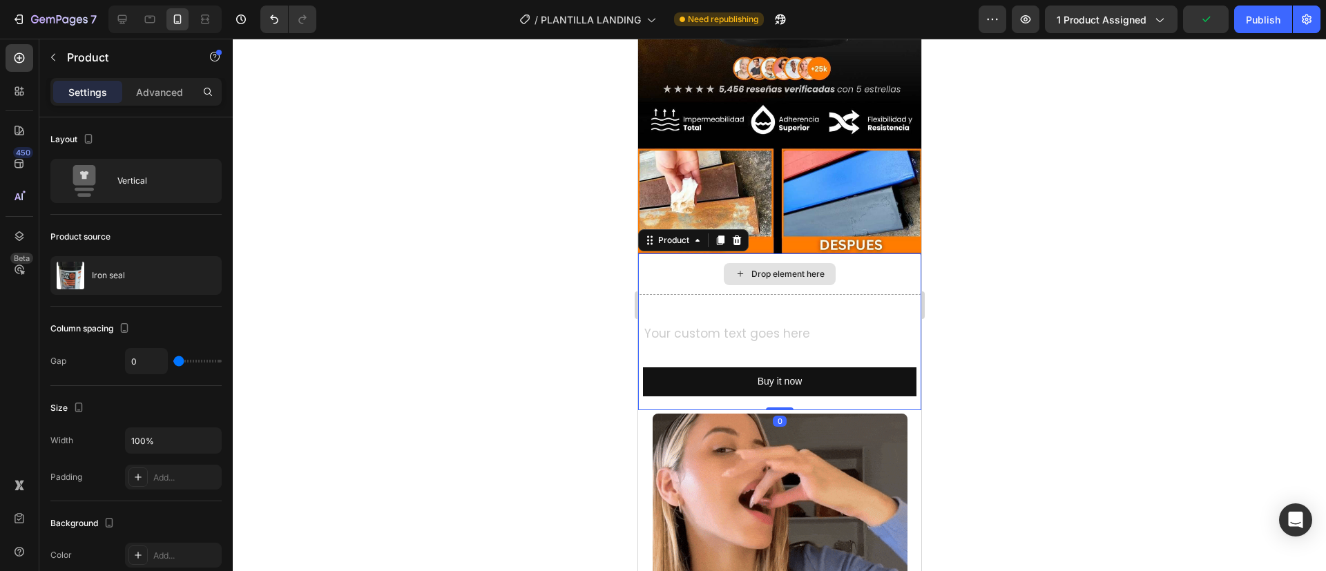
drag, startPoint x: 851, startPoint y: 252, endPoint x: 818, endPoint y: 224, distance: 42.6
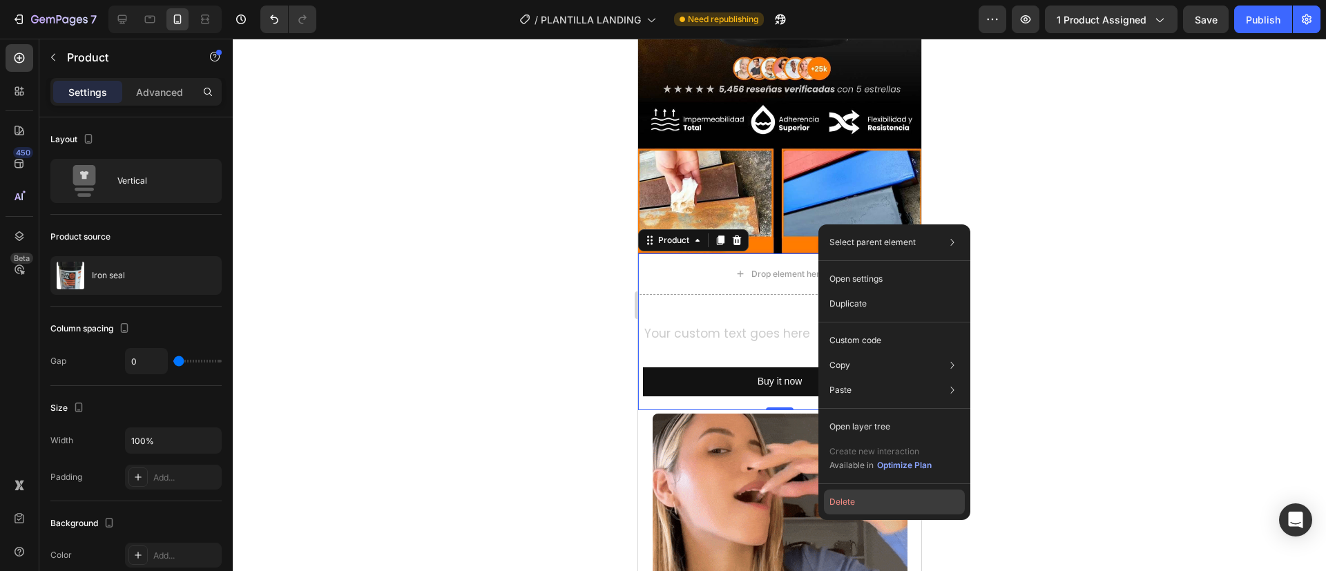
click at [846, 496] on button "Delete" at bounding box center [894, 502] width 141 height 25
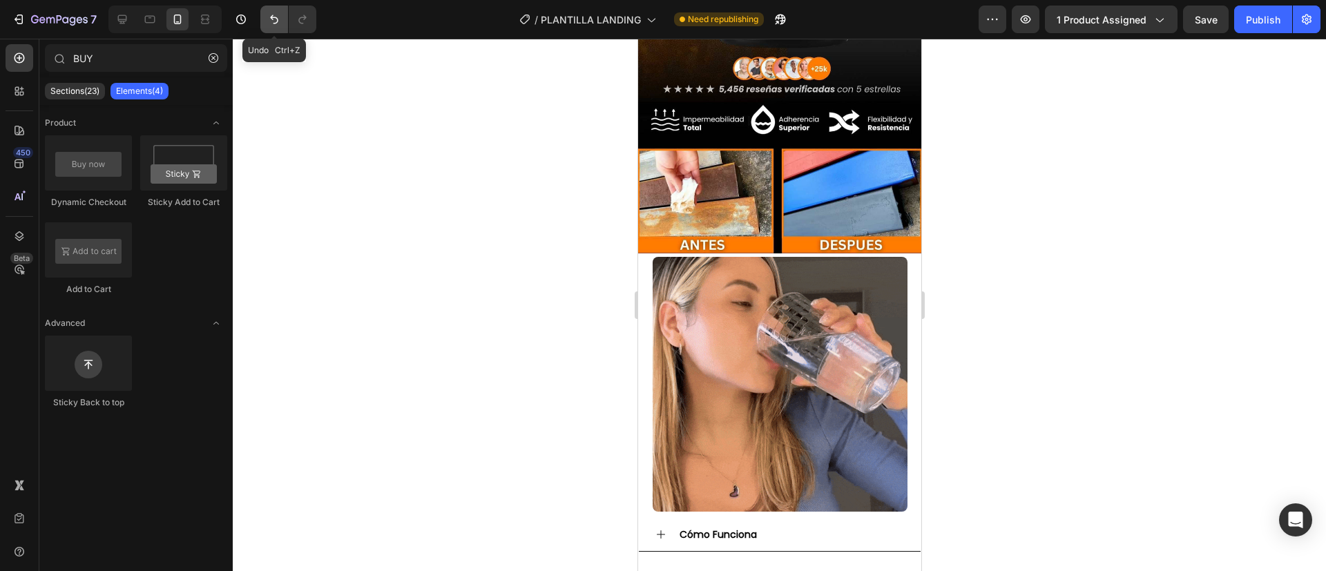
click at [269, 12] on icon "Undo/Redo" at bounding box center [274, 19] width 14 height 14
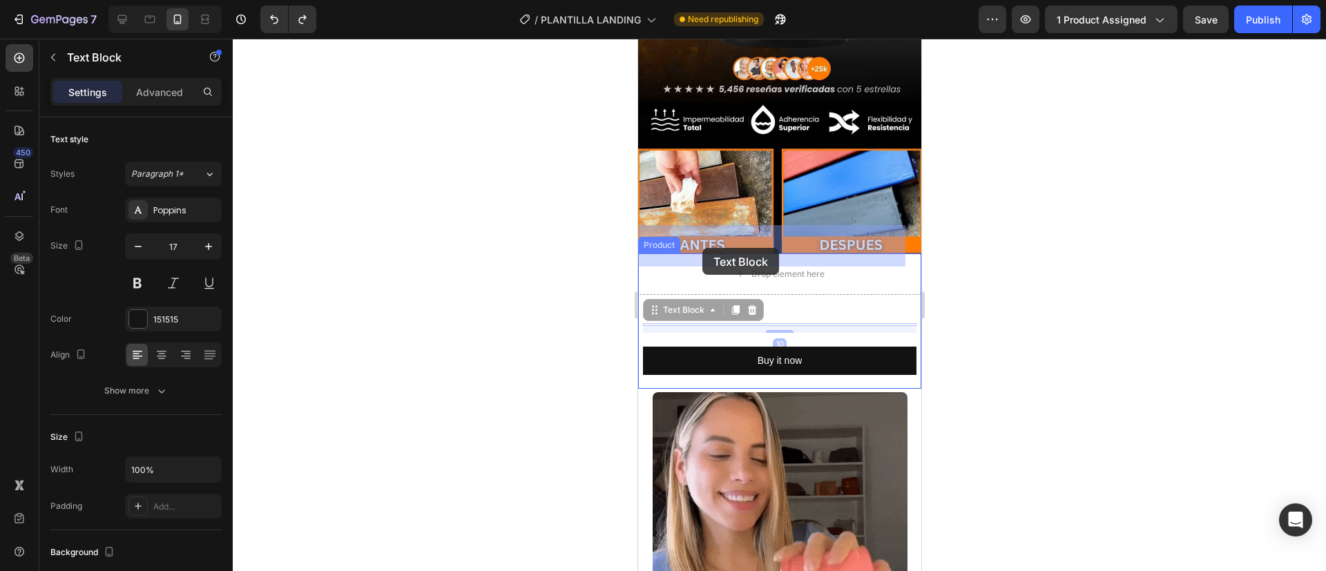
drag, startPoint x: 688, startPoint y: 294, endPoint x: 701, endPoint y: 248, distance: 48.1
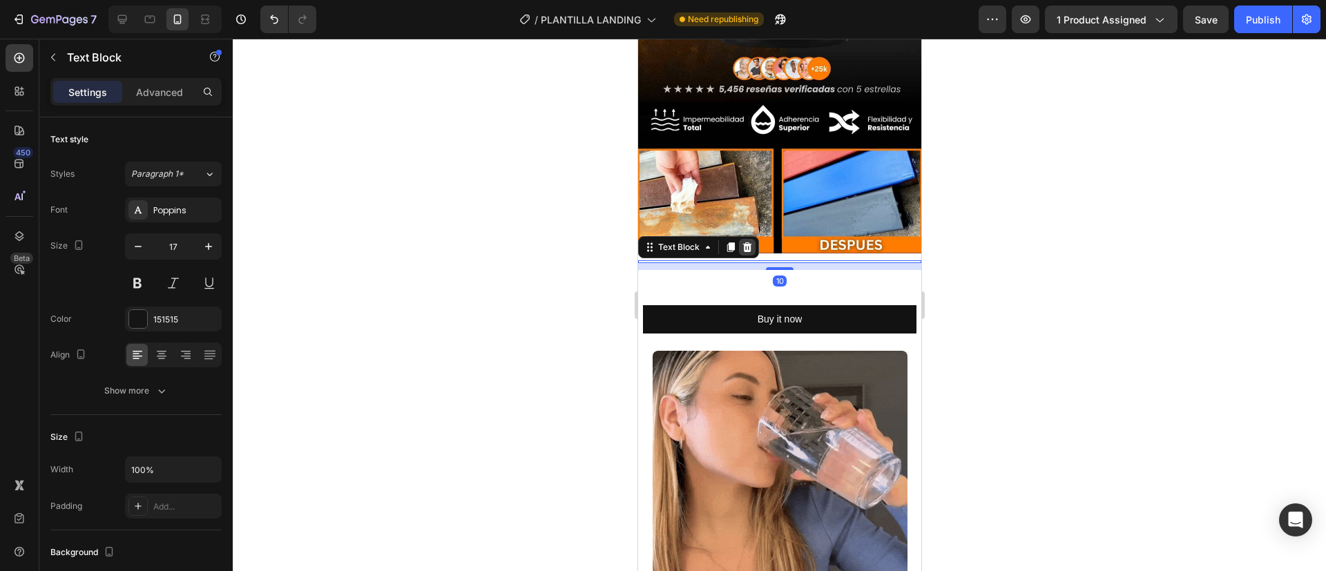
click at [748, 242] on icon at bounding box center [746, 247] width 9 height 10
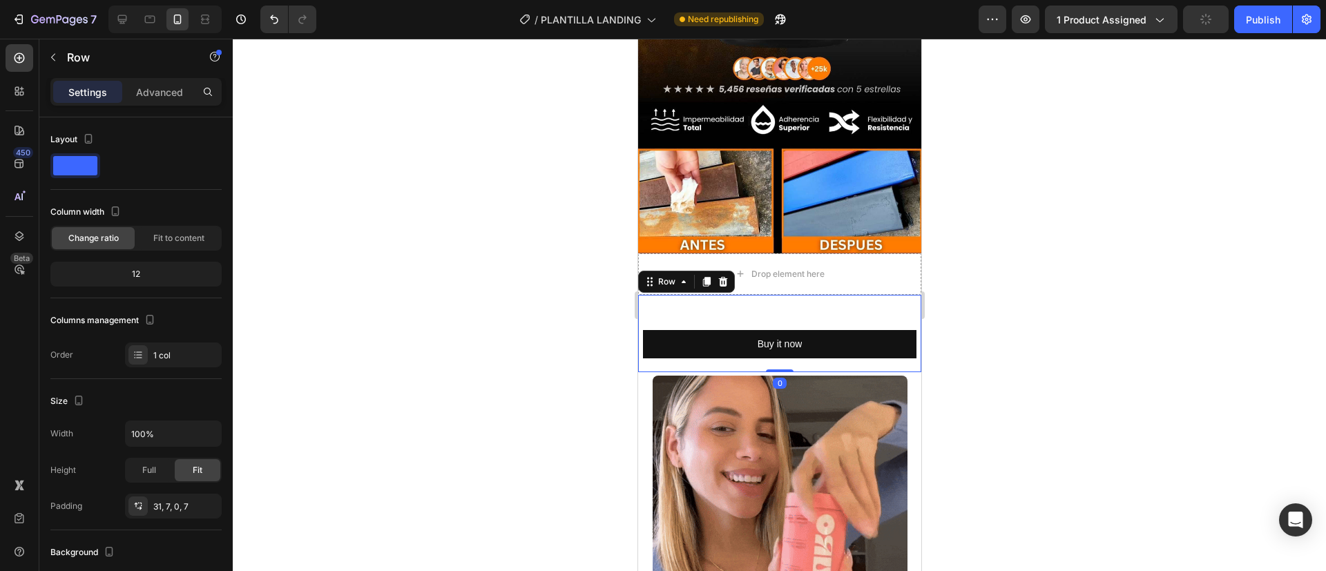
click at [765, 295] on div "Buy it now Dynamic Checkout Row 0" at bounding box center [778, 333] width 283 height 77
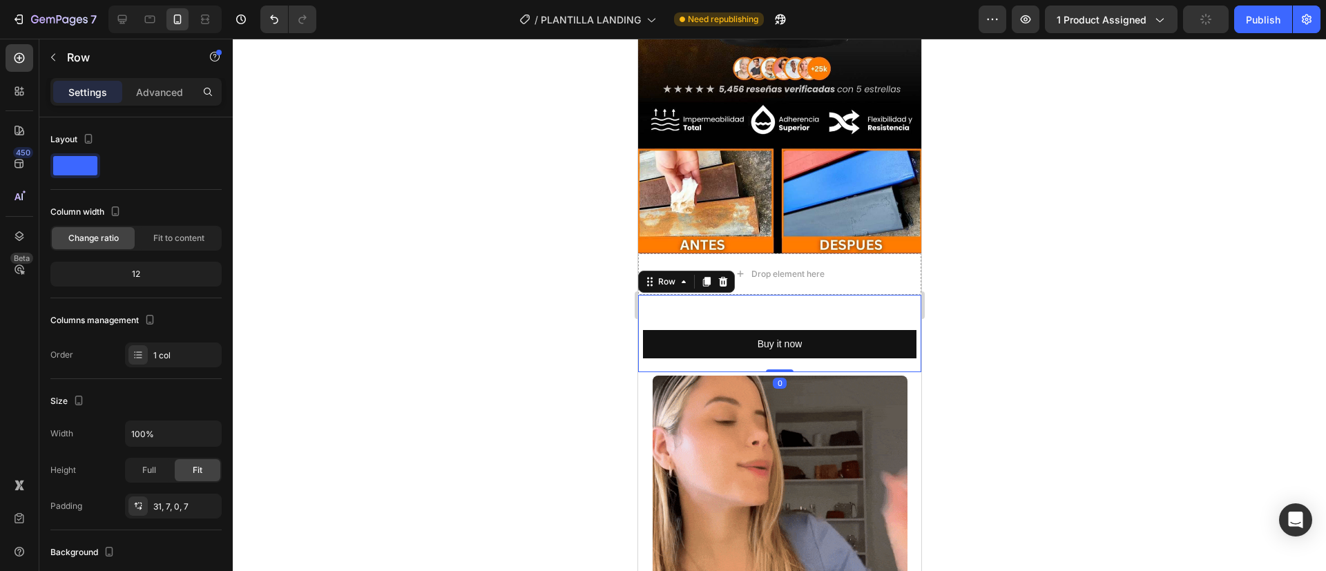
click at [765, 295] on div "Buy it now Dynamic Checkout Row 0" at bounding box center [778, 333] width 283 height 77
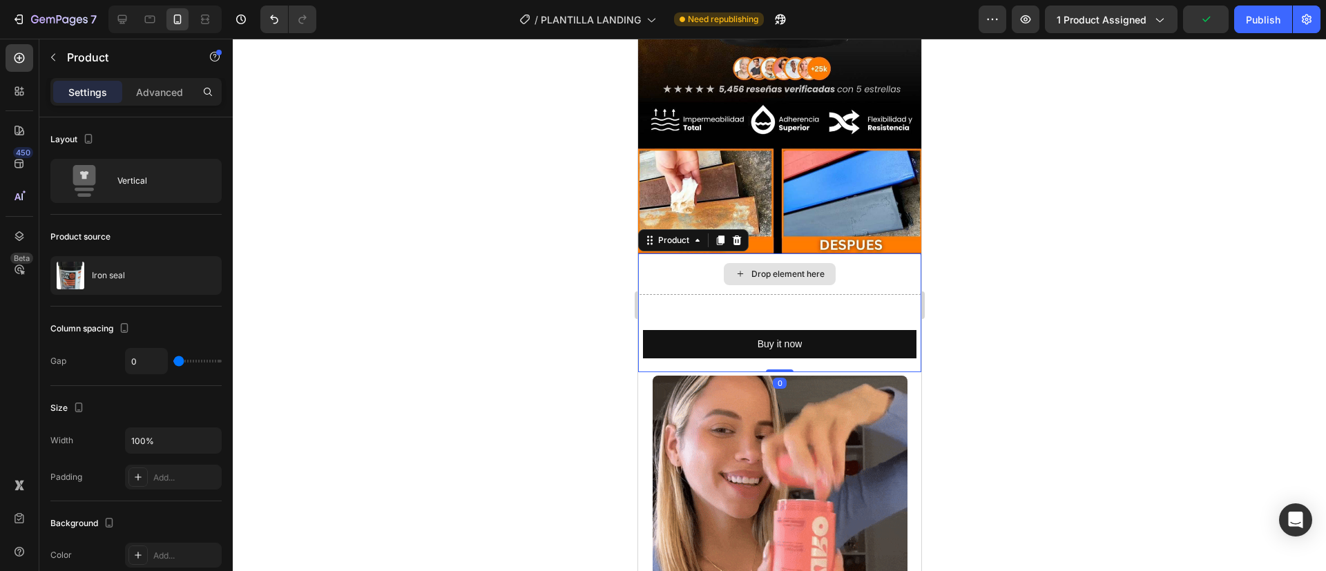
click at [839, 253] on div "Drop element here" at bounding box center [778, 273] width 283 height 41
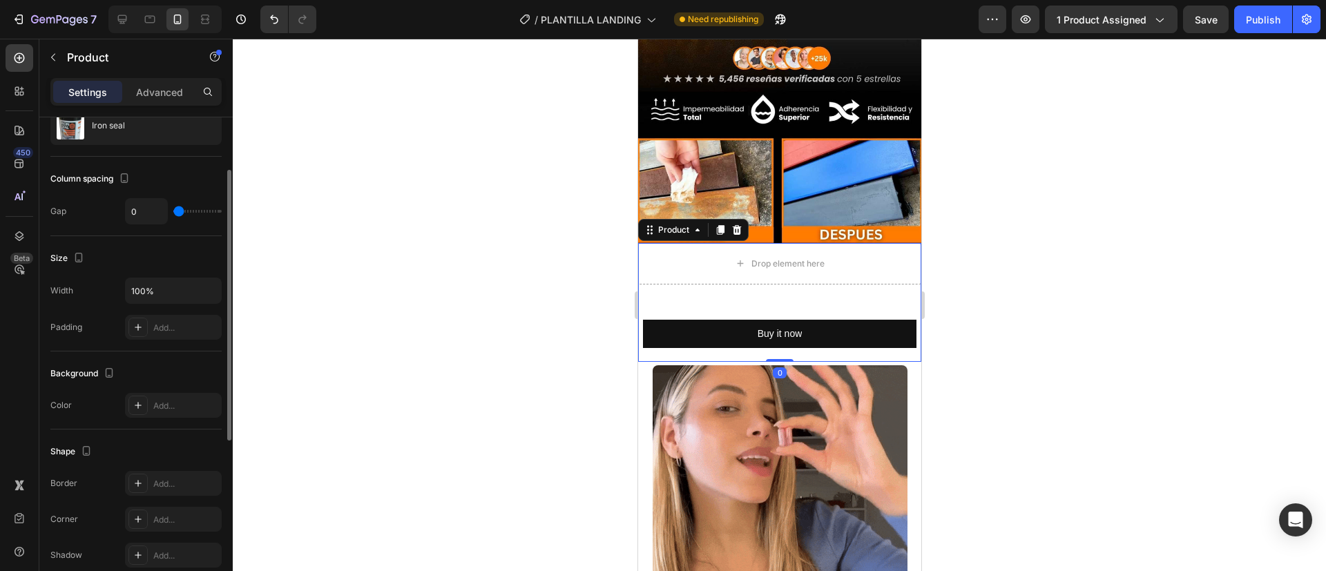
scroll to position [0, 0]
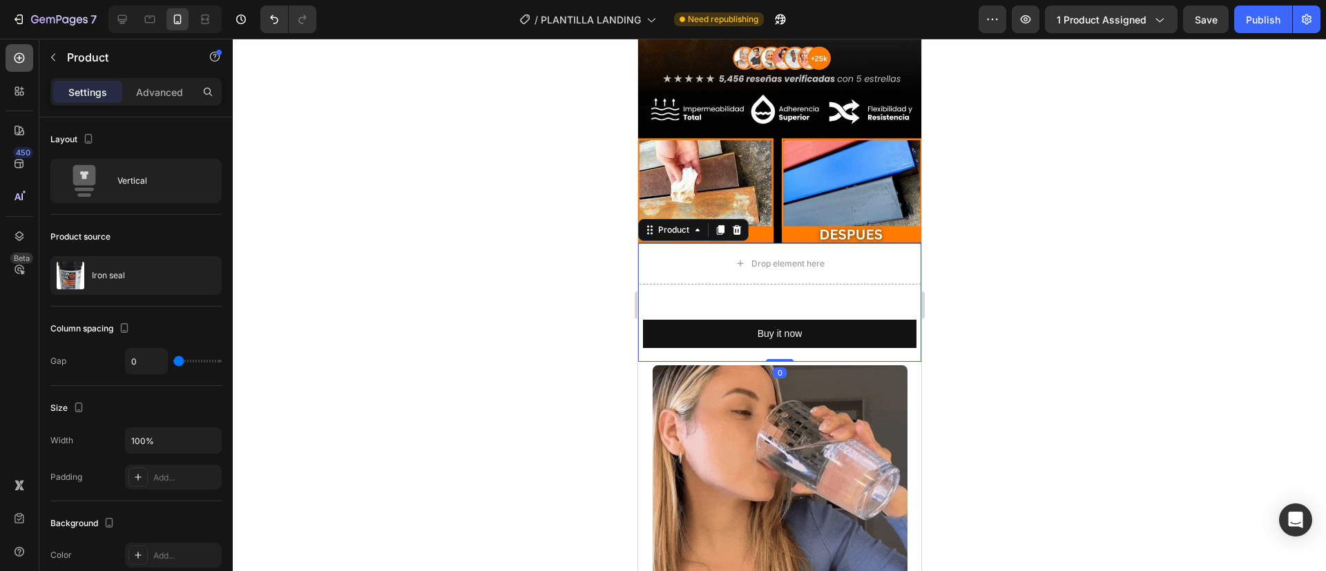
click at [8, 64] on div at bounding box center [20, 58] width 28 height 28
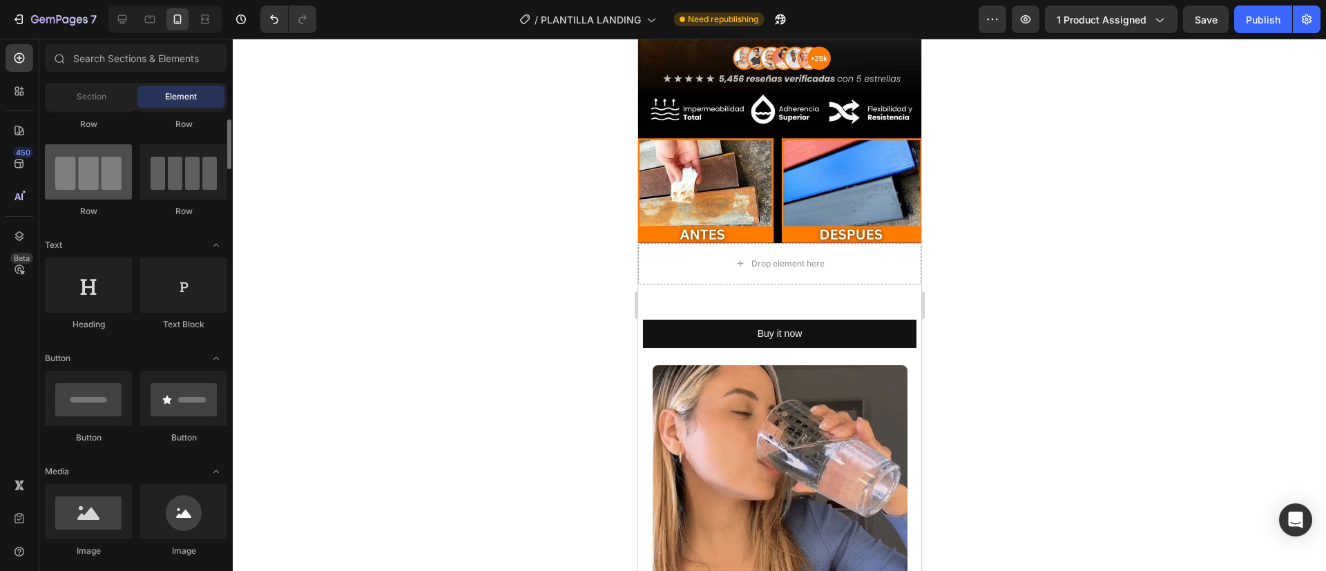
scroll to position [283, 0]
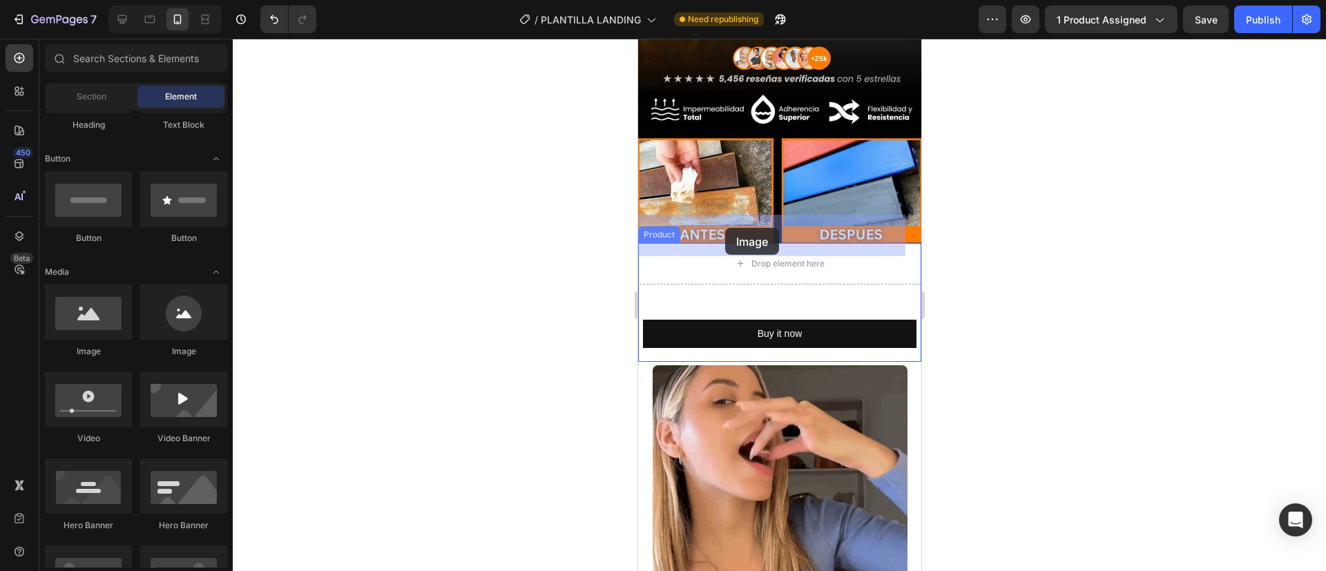
drag, startPoint x: 729, startPoint y: 364, endPoint x: 719, endPoint y: 233, distance: 130.8
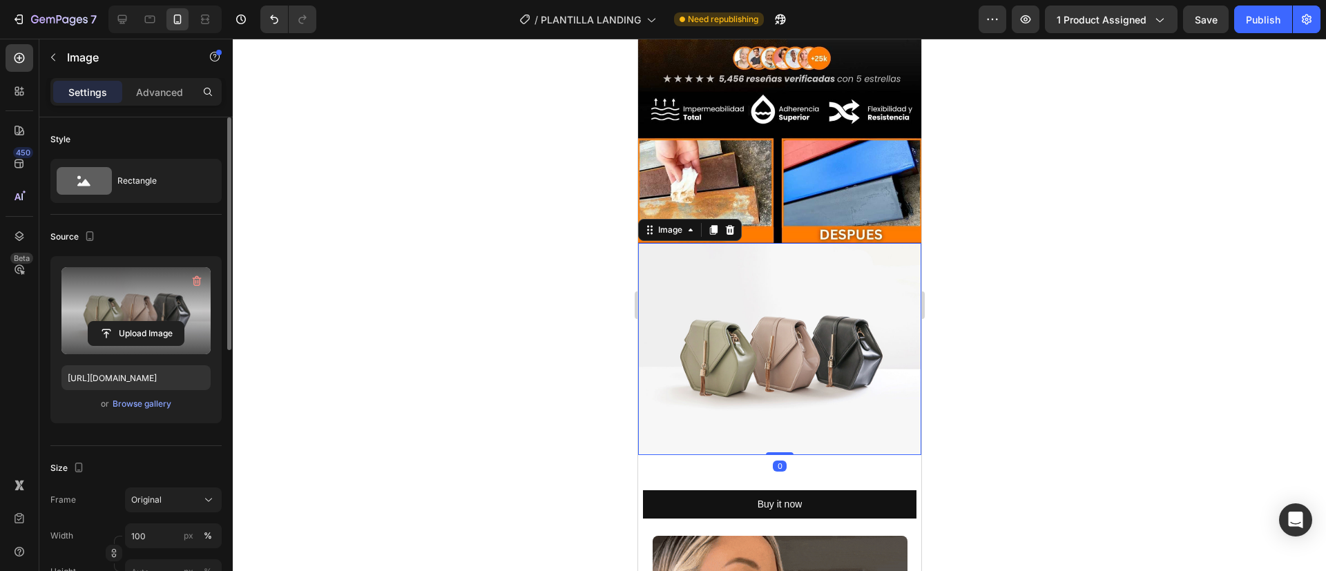
click at [119, 321] on button "Upload Image" at bounding box center [136, 333] width 97 height 25
click at [119, 329] on input "file" at bounding box center [135, 333] width 95 height 23
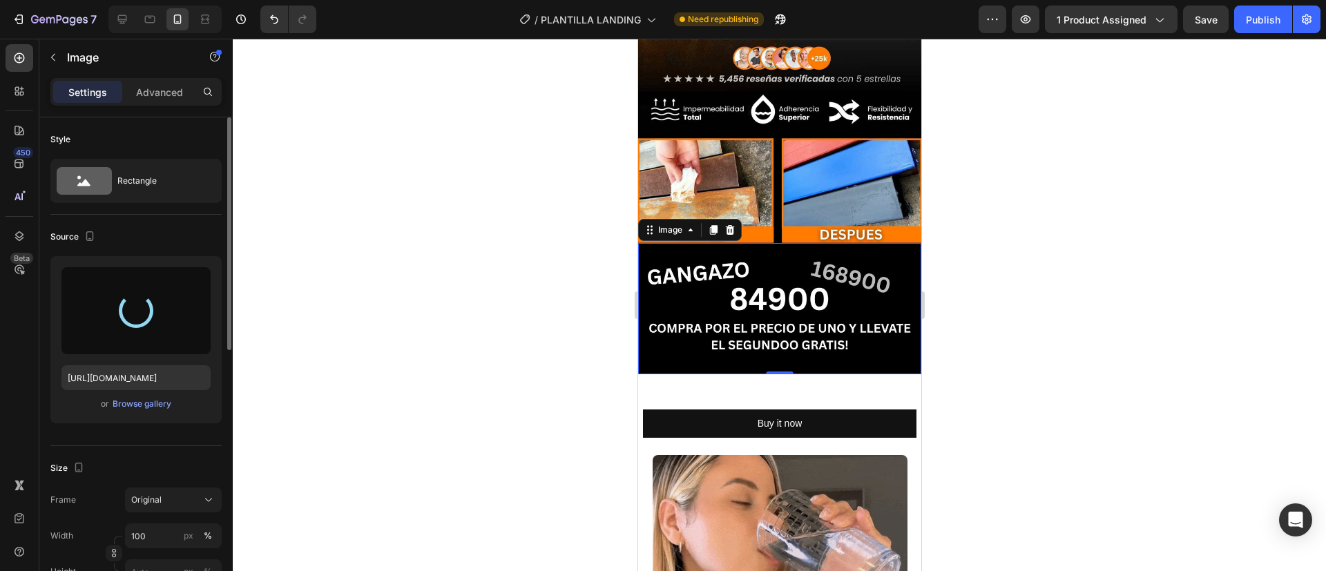
type input "[URL][DOMAIN_NAME]"
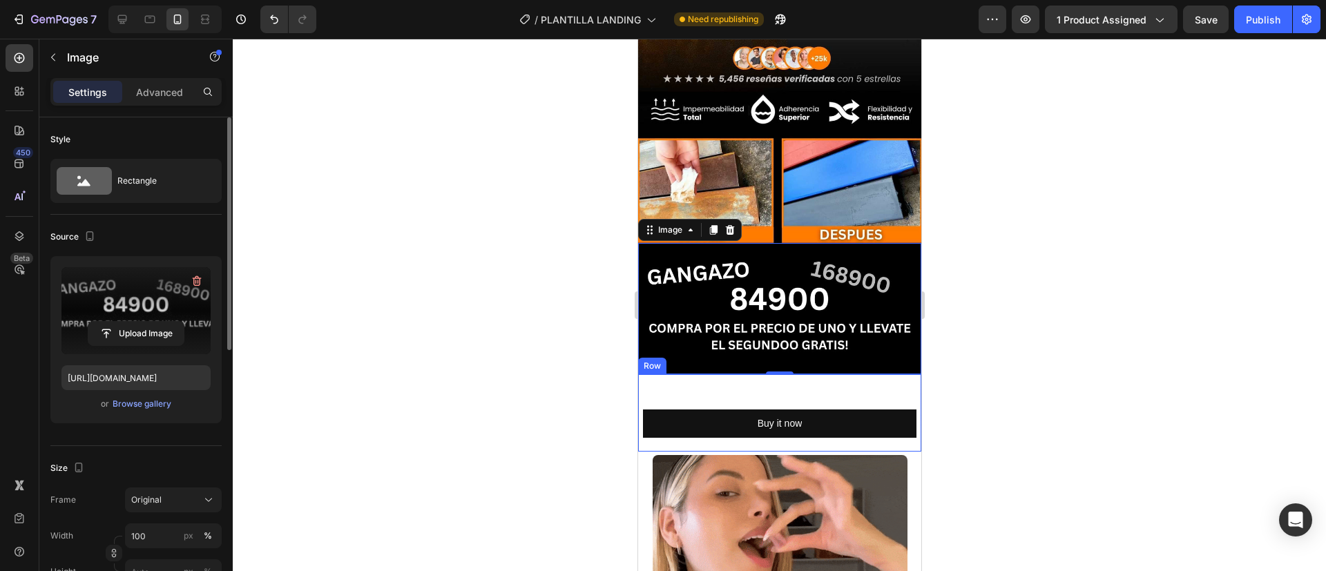
click at [657, 374] on div "Buy it now Dynamic Checkout Row" at bounding box center [778, 412] width 283 height 77
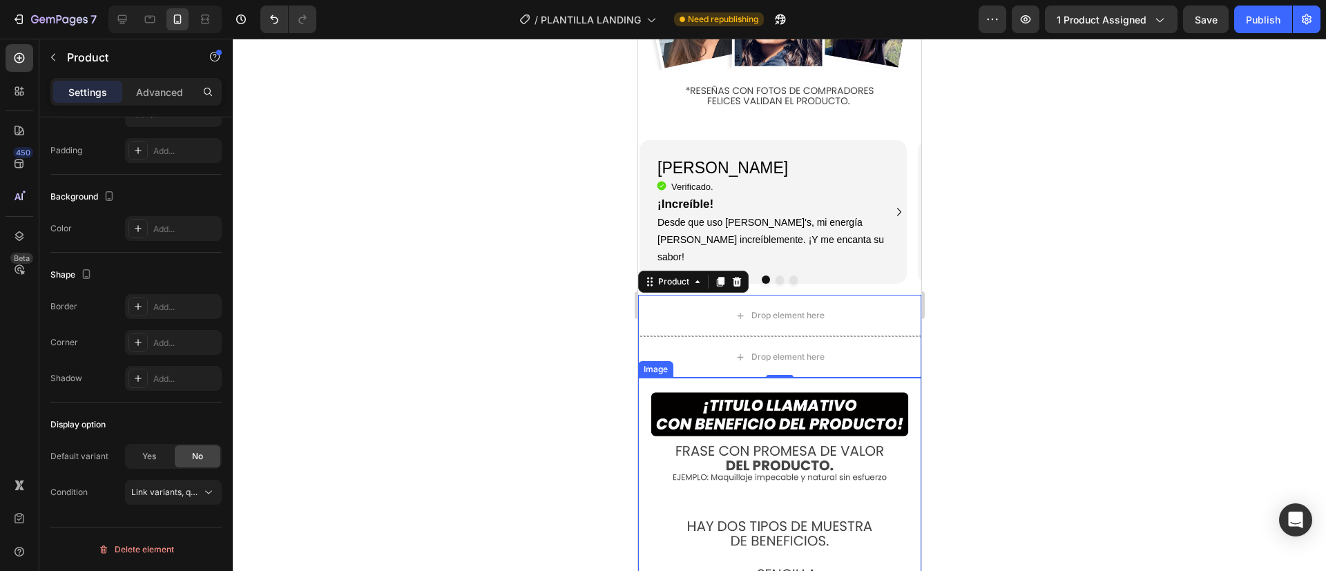
scroll to position [2158, 0]
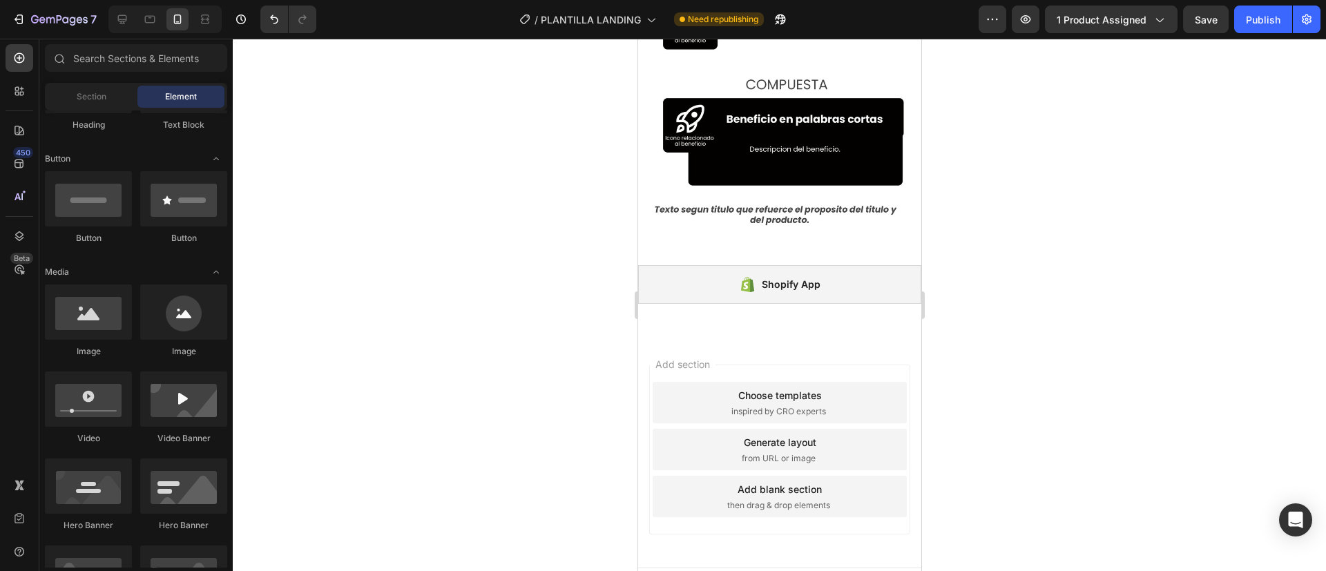
click at [871, 337] on div "Add section Choose templates inspired by CRO experts Generate layout from URL o…" at bounding box center [778, 452] width 283 height 231
click at [86, 103] on div "Section" at bounding box center [91, 97] width 87 height 22
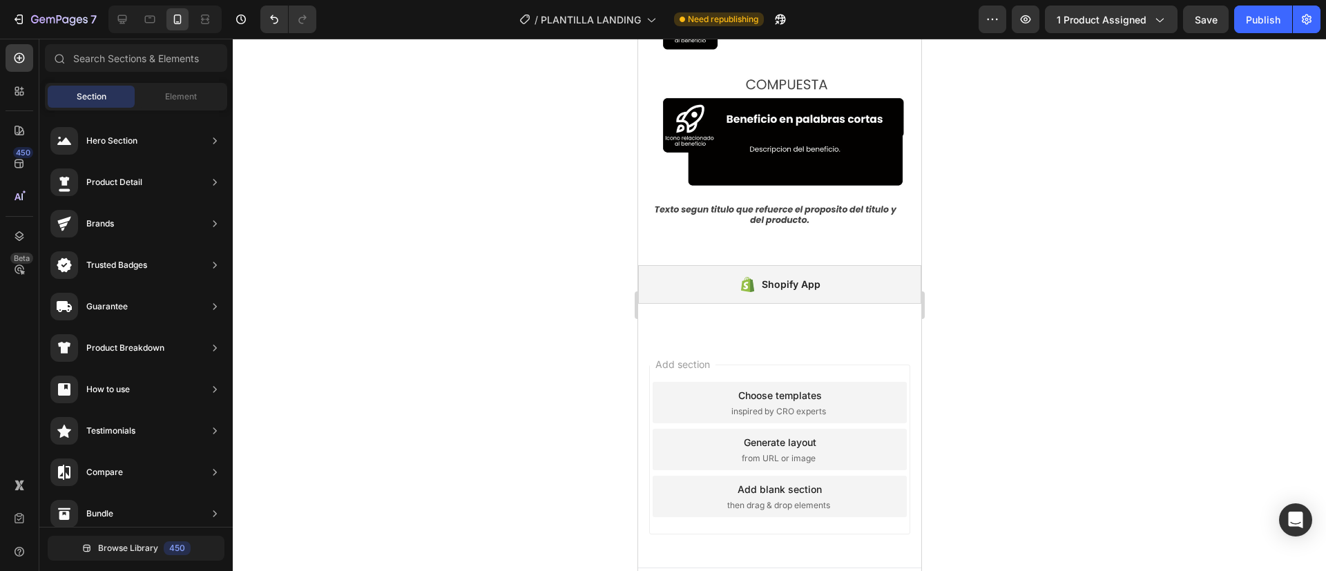
click at [893, 337] on div "Add section Choose templates inspired by CRO experts Generate layout from URL o…" at bounding box center [778, 452] width 283 height 231
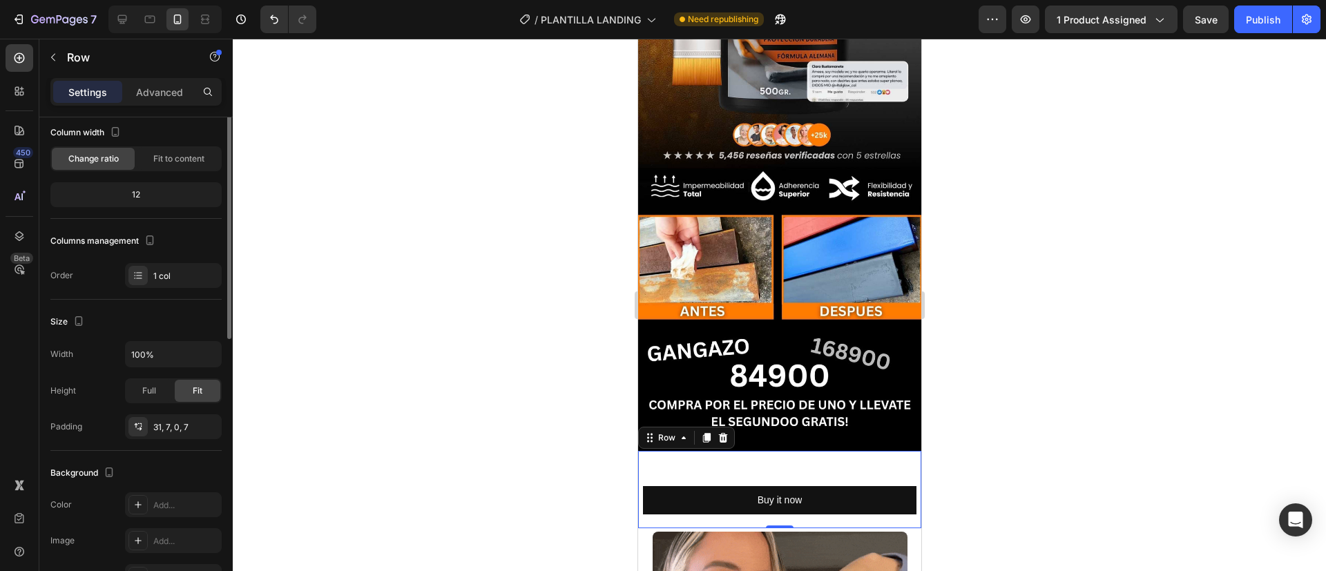
scroll to position [0, 0]
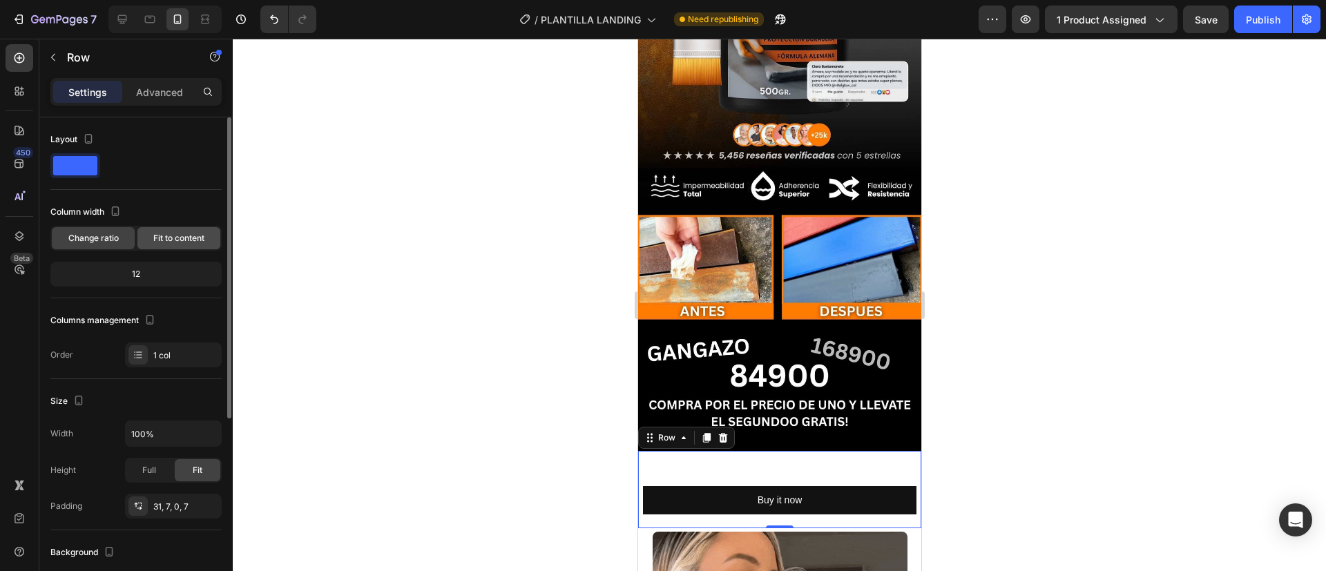
click at [173, 241] on span "Fit to content" at bounding box center [178, 238] width 51 height 12
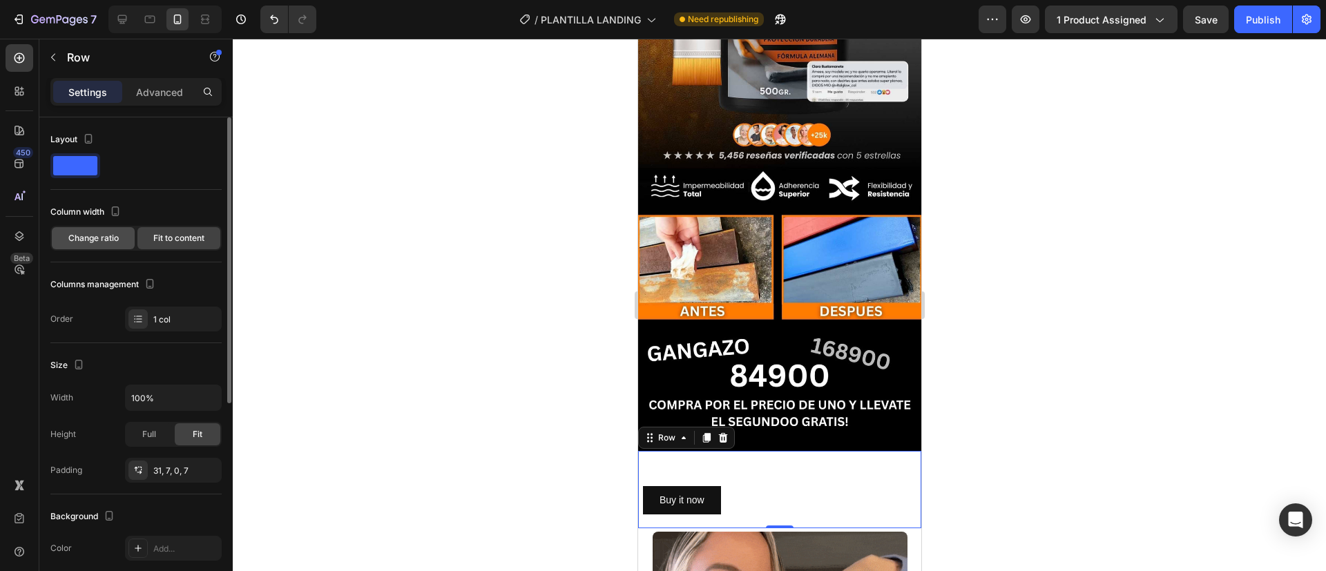
click at [90, 244] on span "Change ratio" at bounding box center [93, 238] width 50 height 12
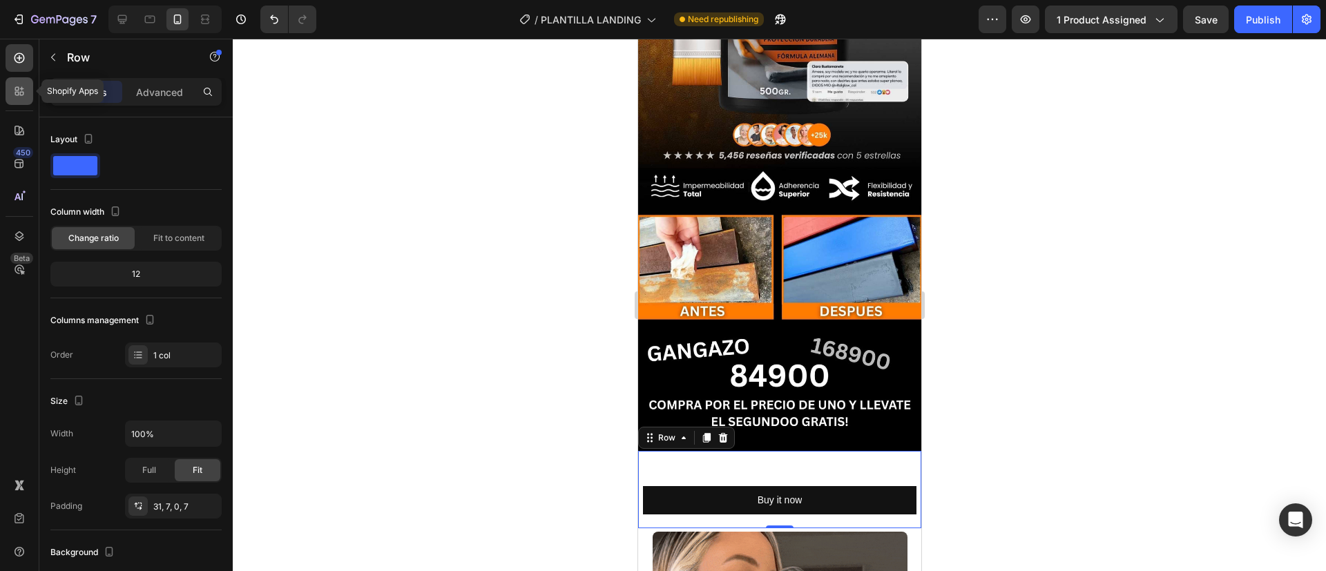
click at [17, 93] on icon at bounding box center [19, 91] width 14 height 14
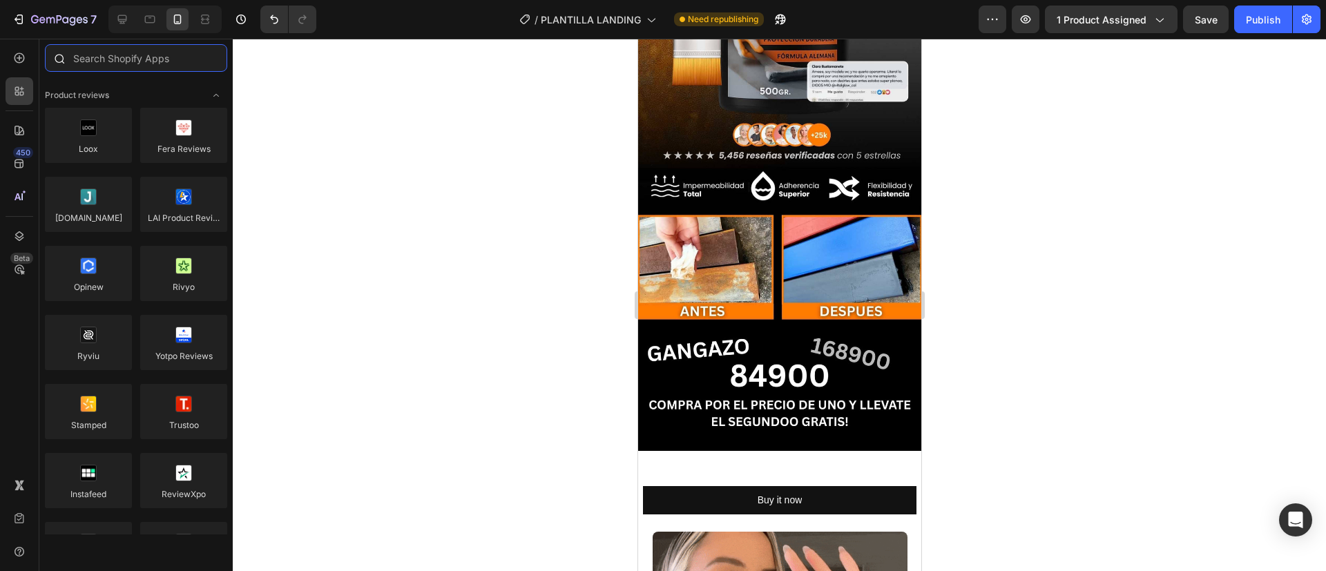
click at [99, 61] on input "text" at bounding box center [136, 58] width 182 height 28
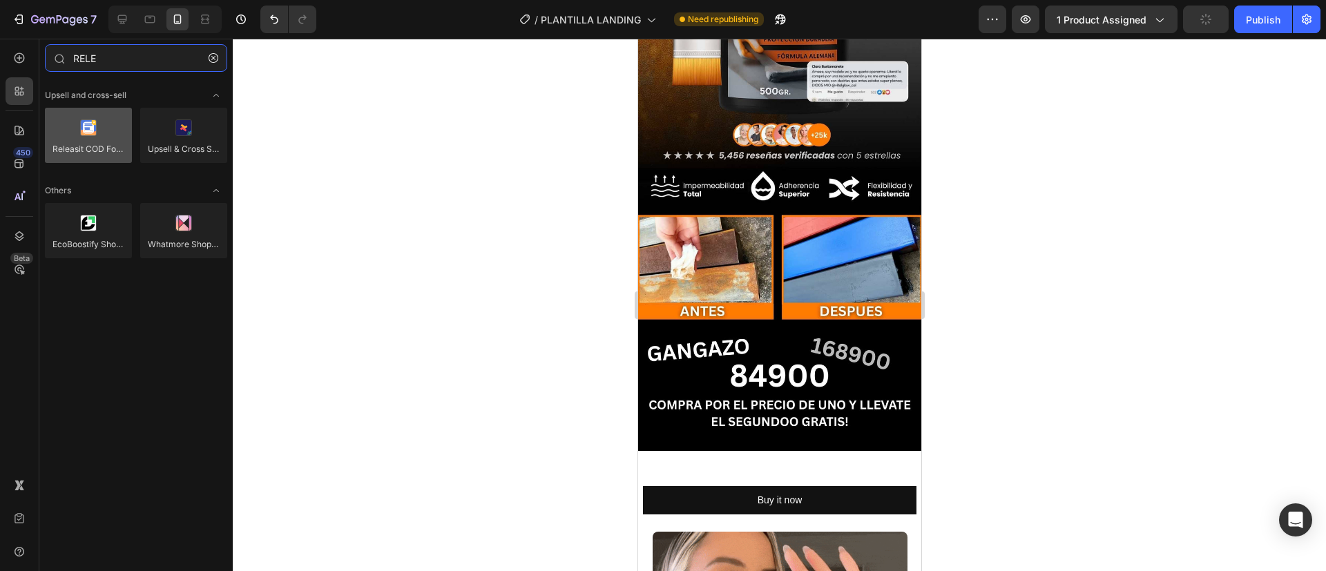
type input "RELE"
click at [100, 117] on div at bounding box center [88, 135] width 87 height 55
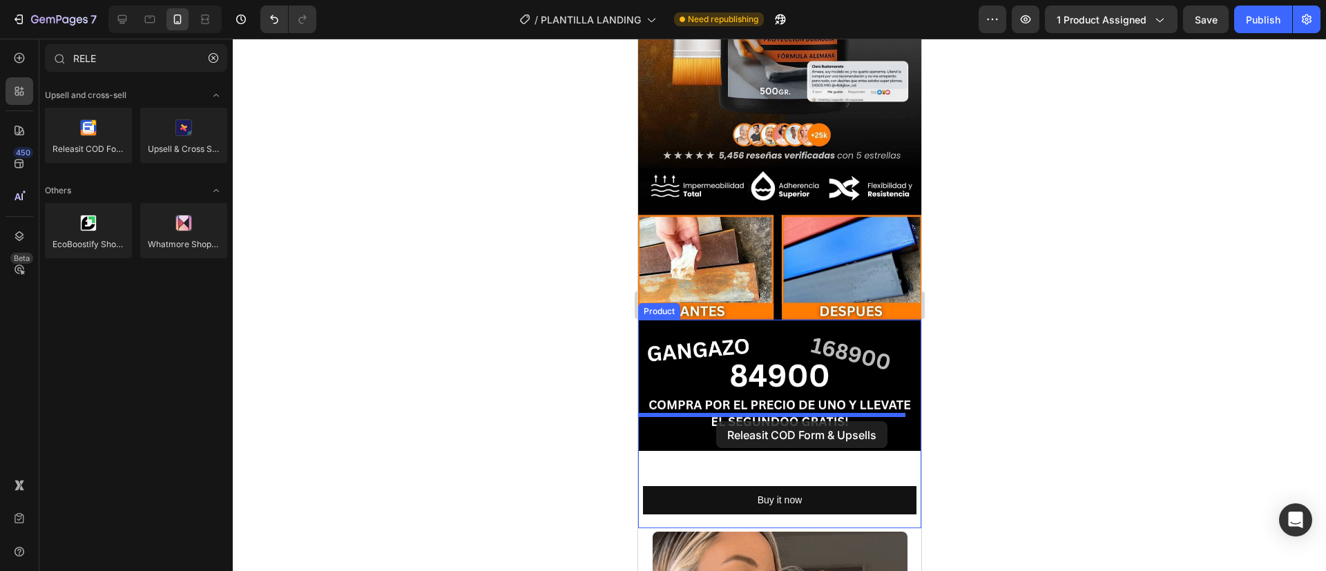
drag, startPoint x: 717, startPoint y: 173, endPoint x: 715, endPoint y: 421, distance: 248.6
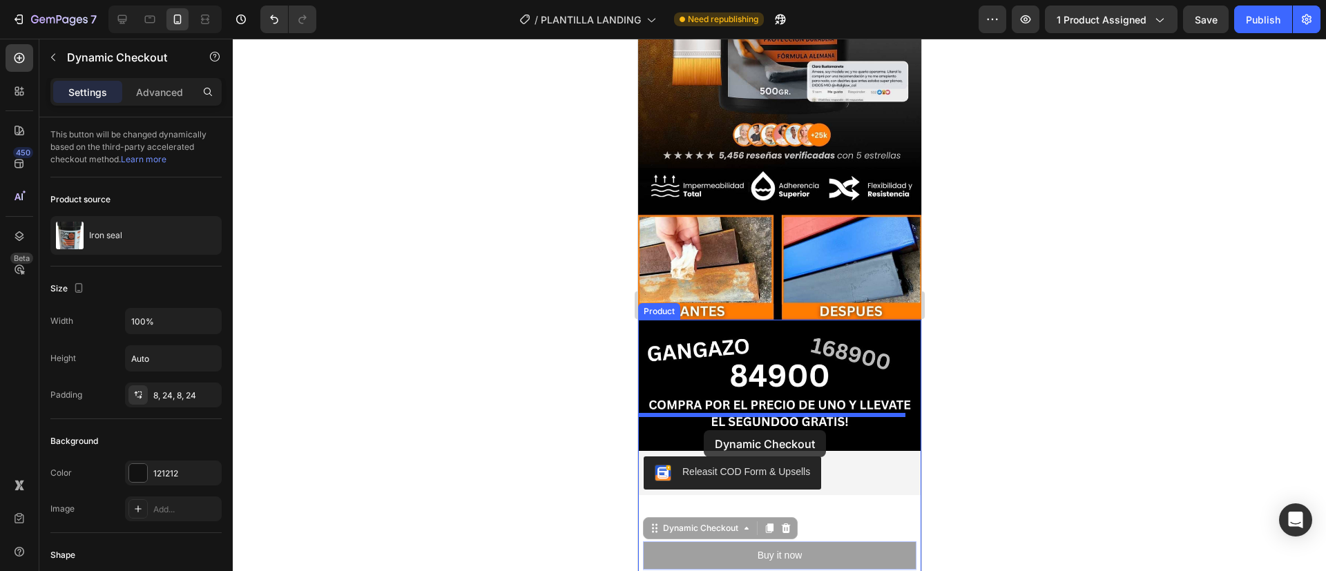
drag, startPoint x: 714, startPoint y: 521, endPoint x: 703, endPoint y: 430, distance: 91.8
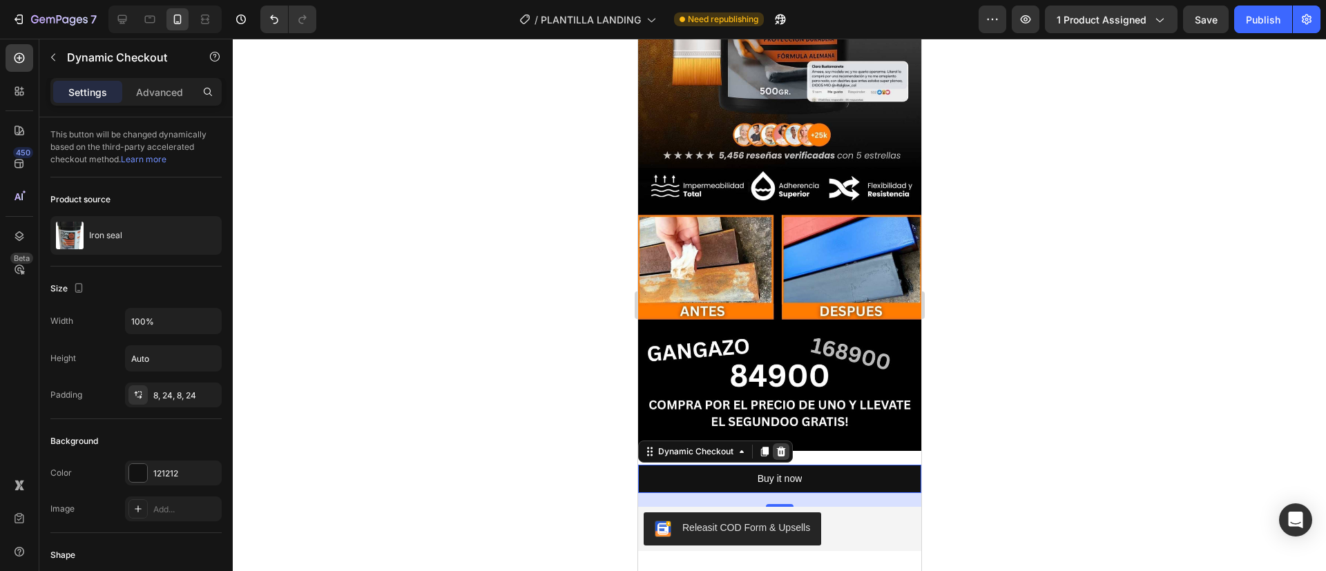
click at [779, 447] on icon at bounding box center [780, 452] width 9 height 10
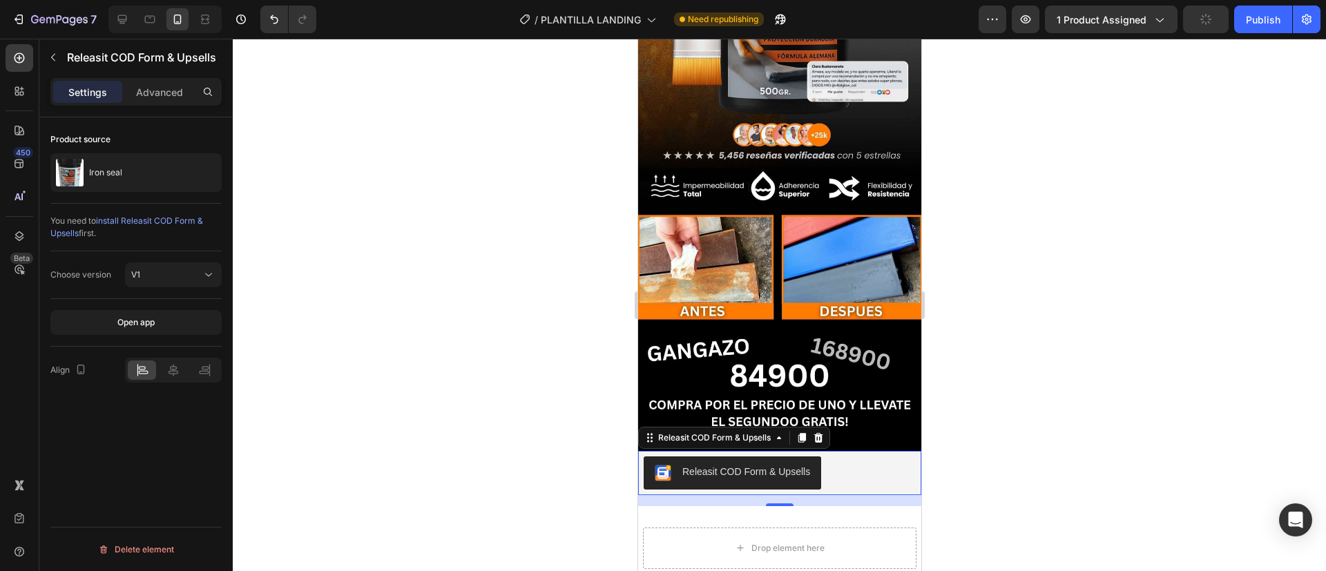
click at [985, 487] on div at bounding box center [779, 305] width 1093 height 532
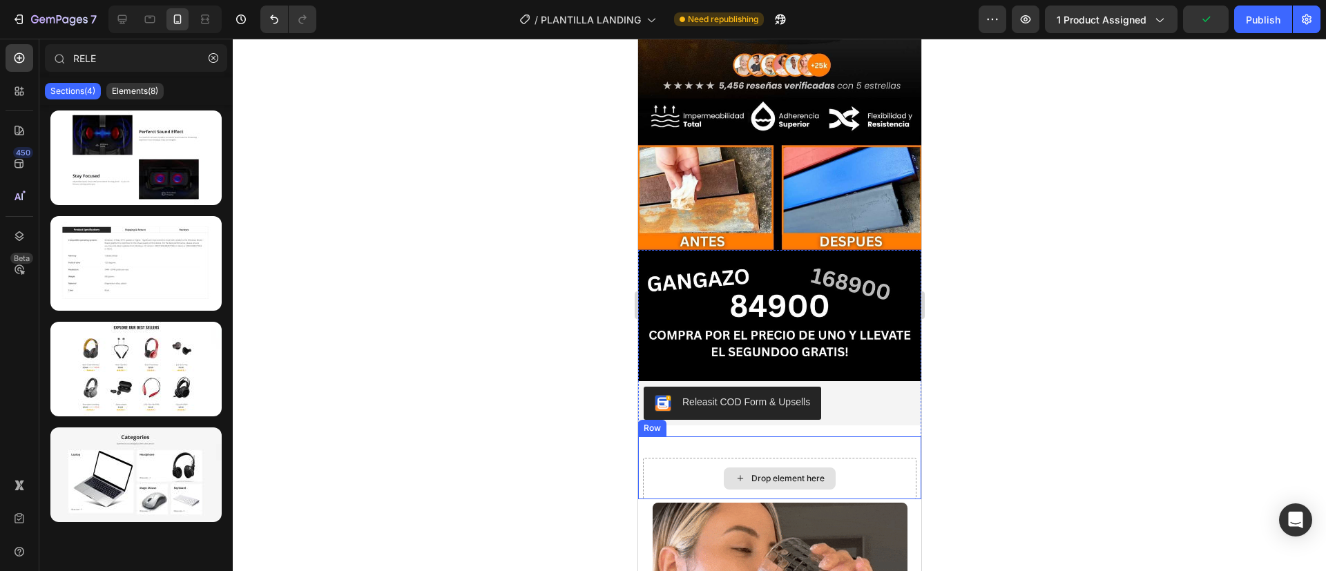
scroll to position [322, 0]
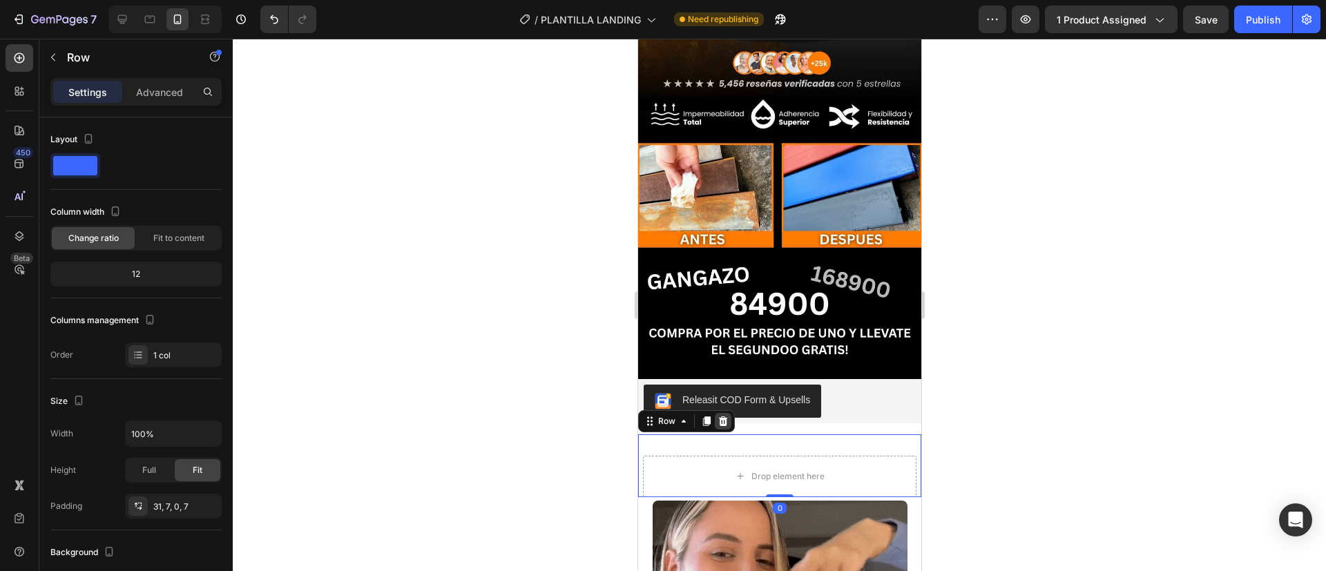
click at [720, 416] on icon at bounding box center [722, 421] width 11 height 11
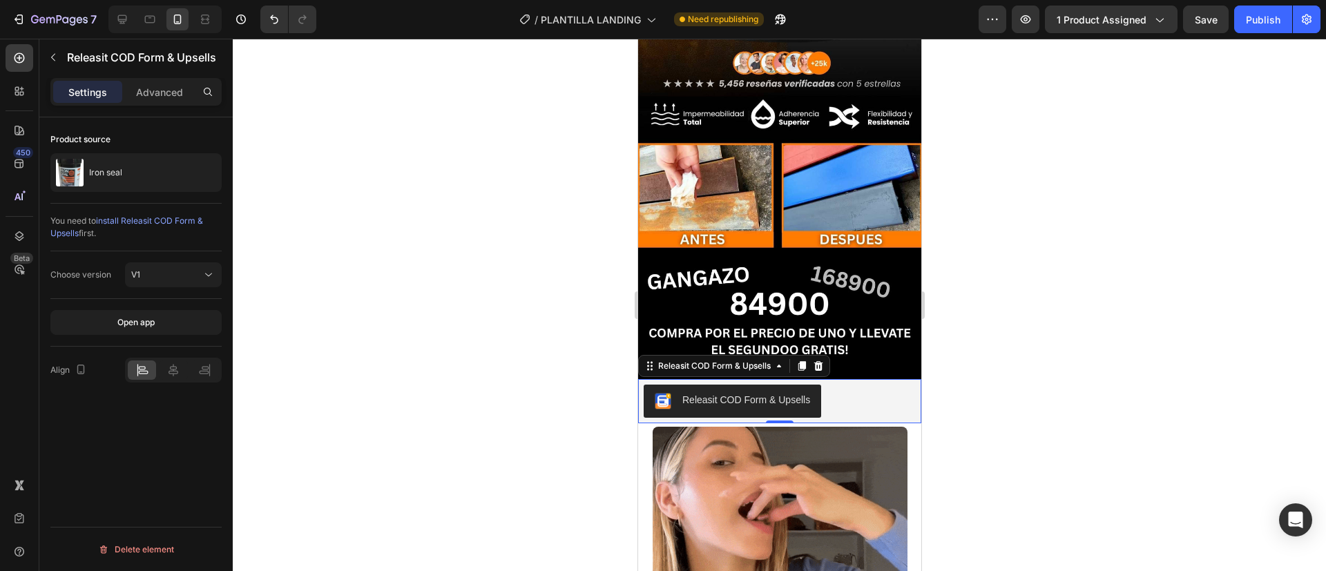
click at [473, 338] on div at bounding box center [779, 305] width 1093 height 532
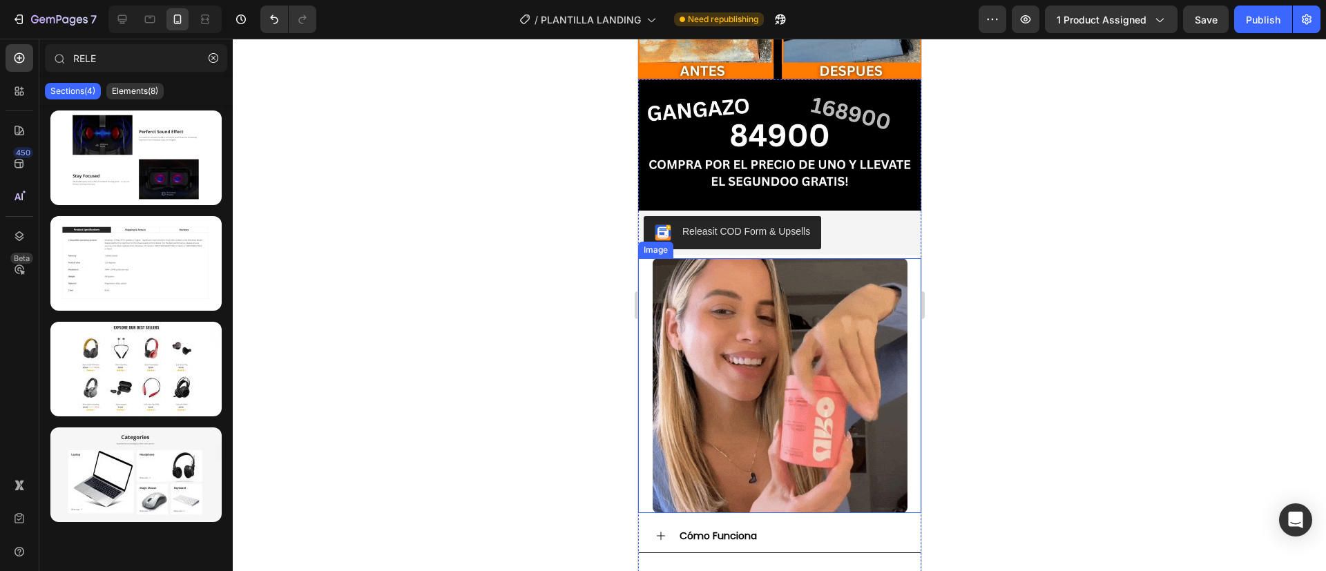
scroll to position [494, 0]
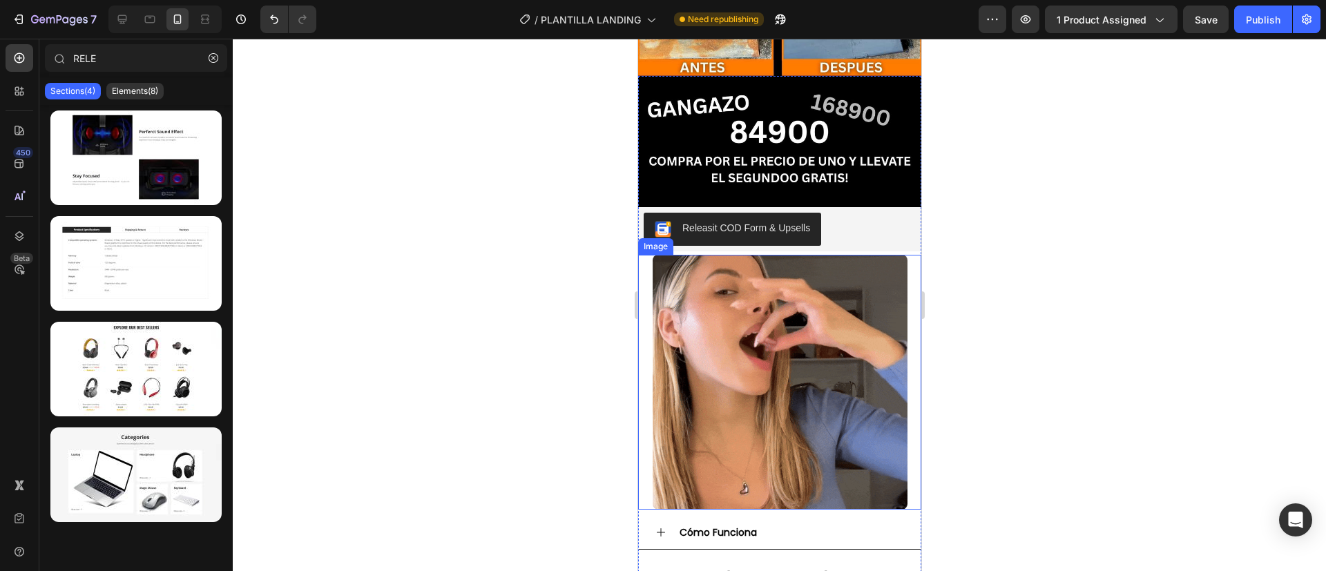
click at [721, 347] on img at bounding box center [779, 382] width 255 height 255
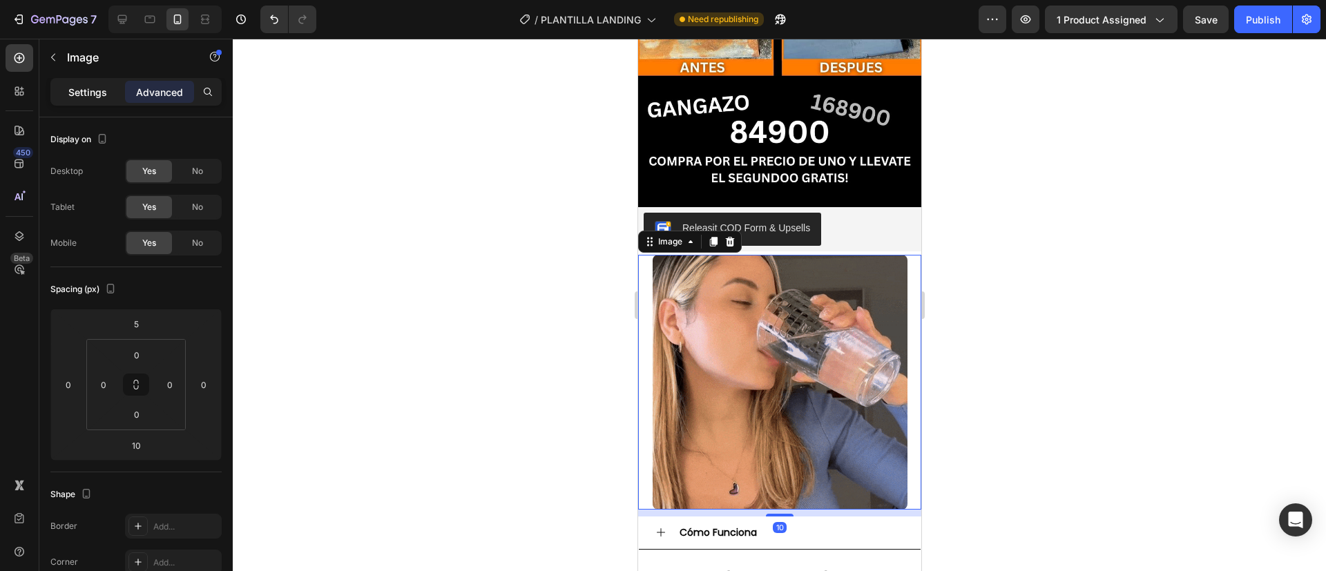
click at [93, 93] on p "Settings" at bounding box center [87, 92] width 39 height 14
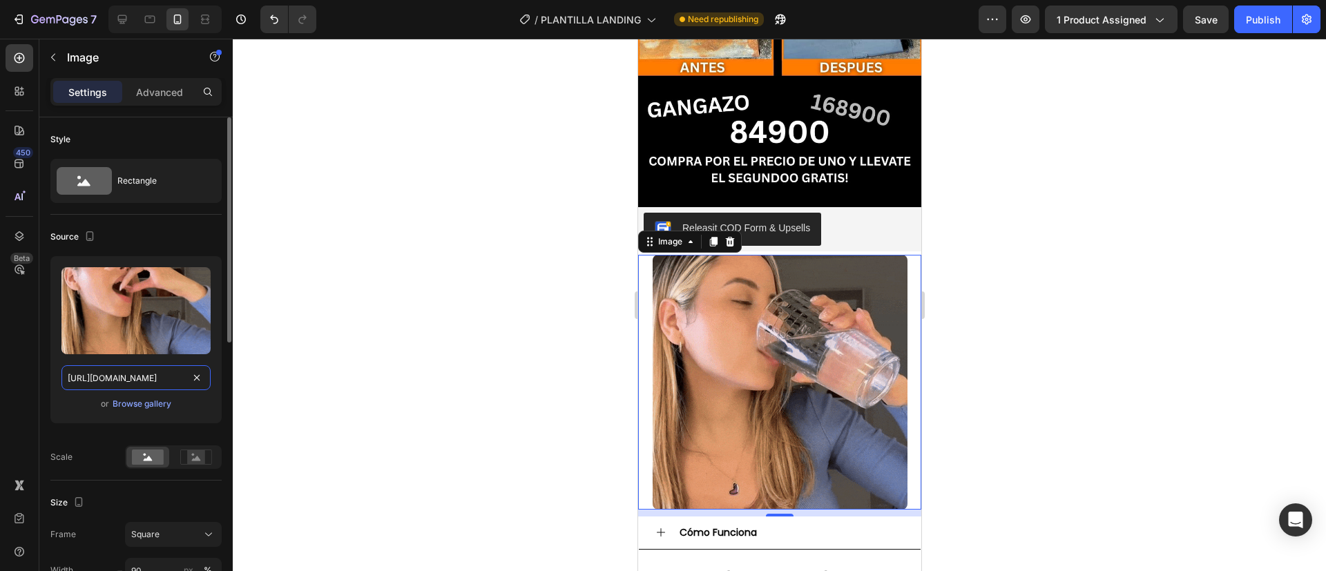
click at [122, 380] on input "[URL][DOMAIN_NAME]" at bounding box center [135, 377] width 149 height 25
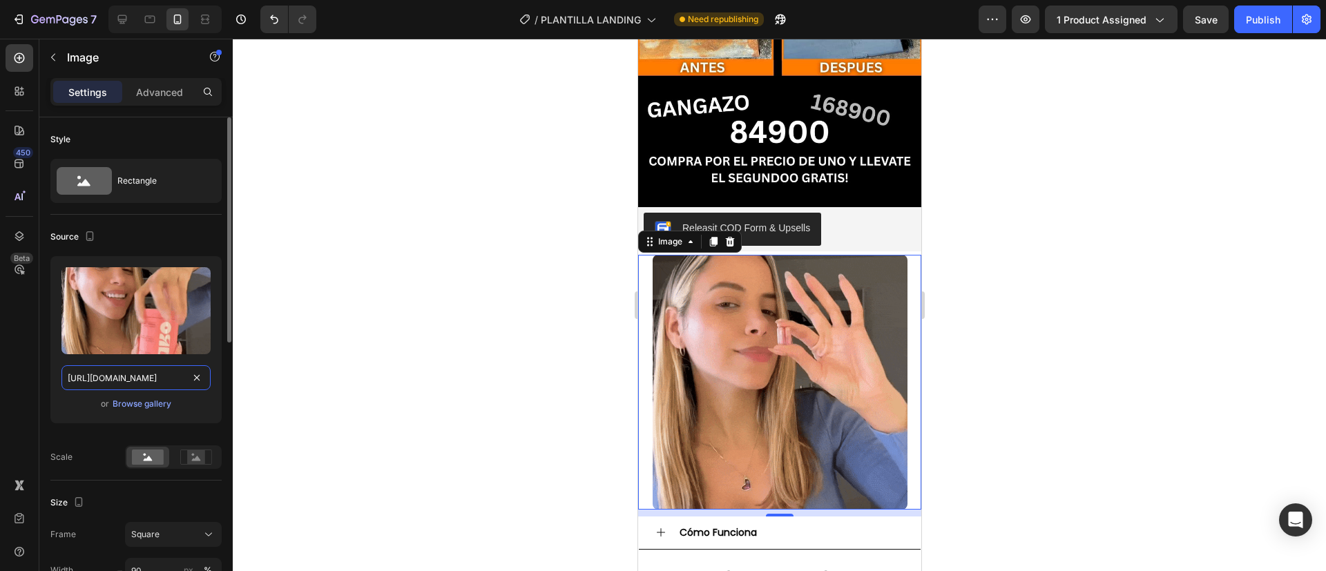
paste input "[DOMAIN_NAME][URL]"
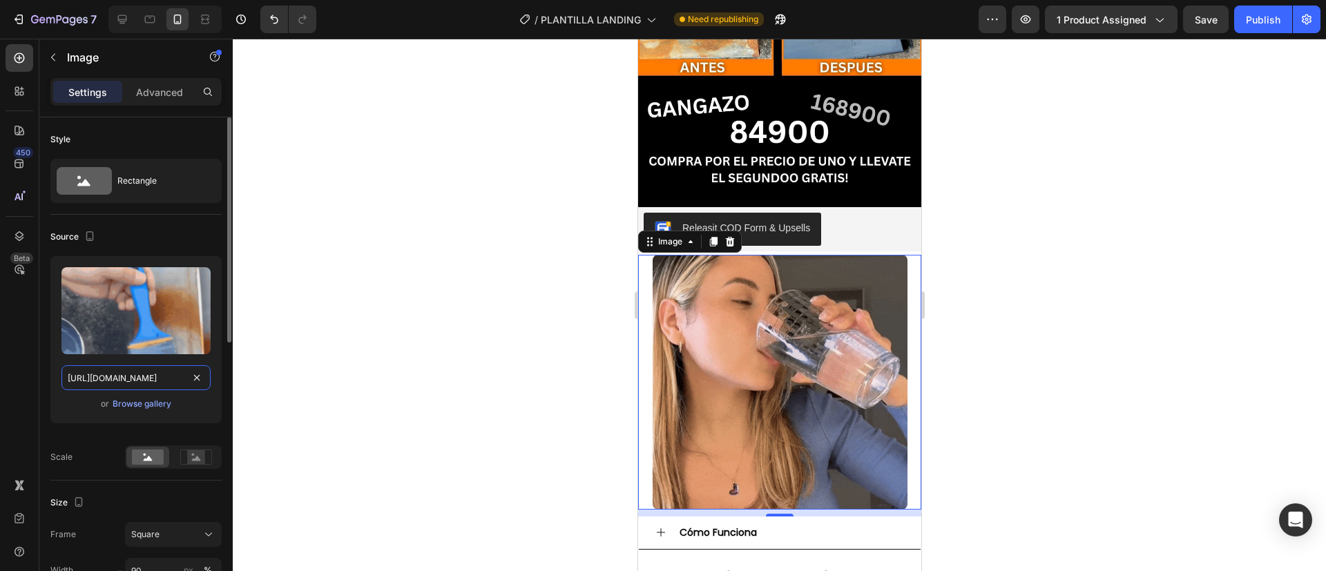
scroll to position [0, 719]
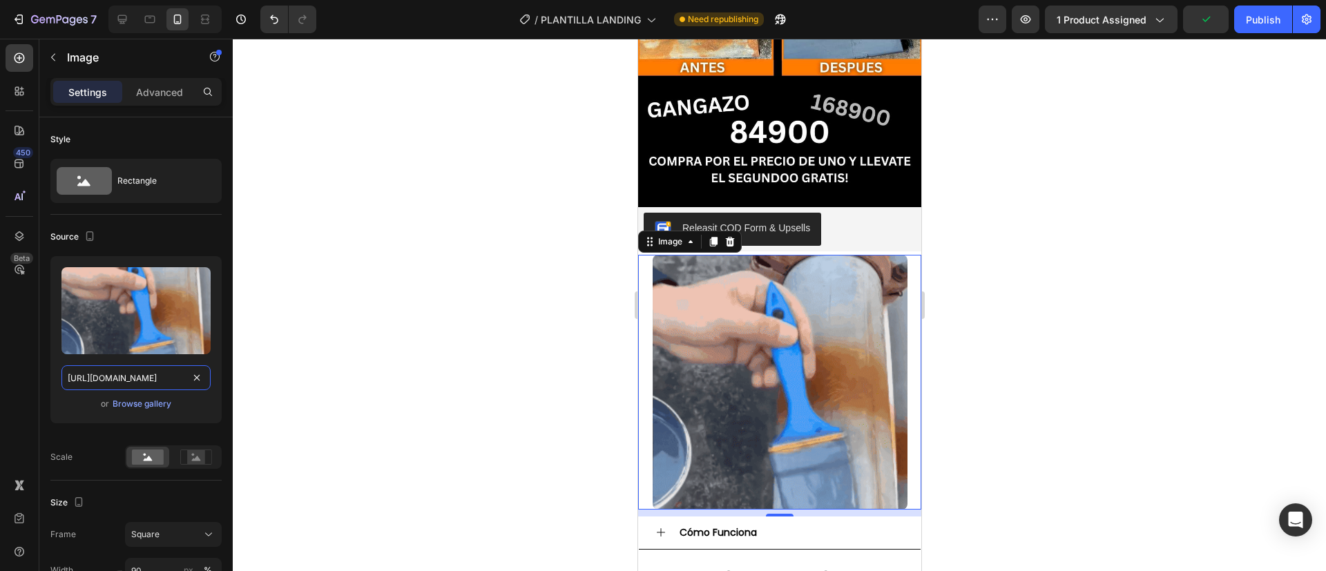
type input "[URL][DOMAIN_NAME]"
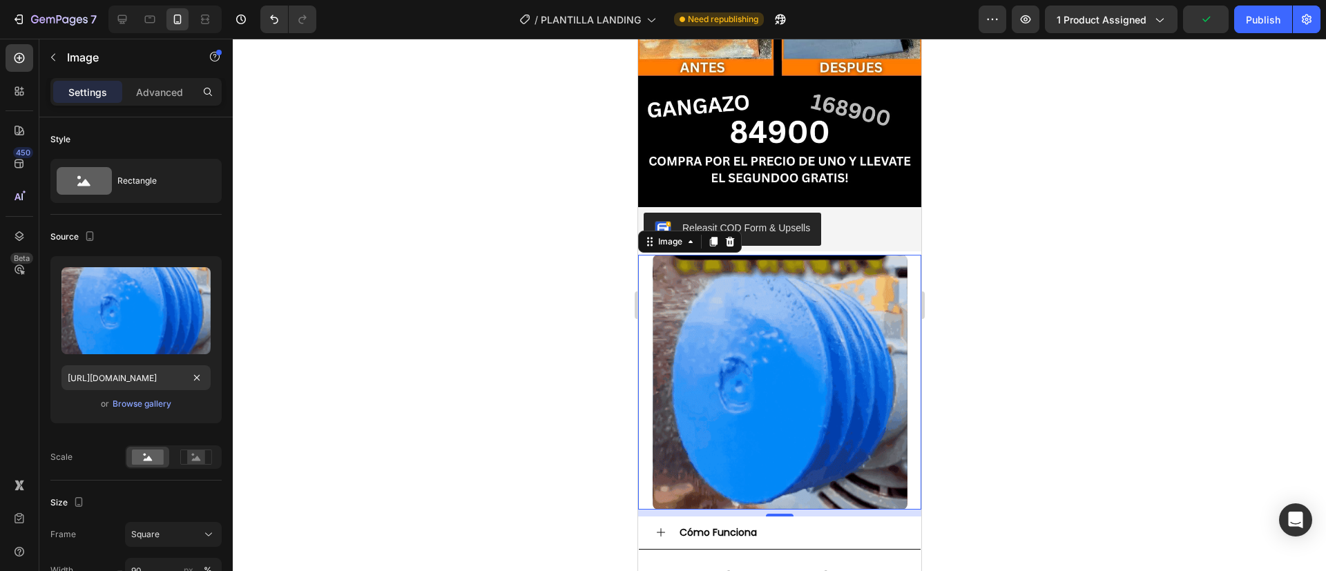
scroll to position [0, 0]
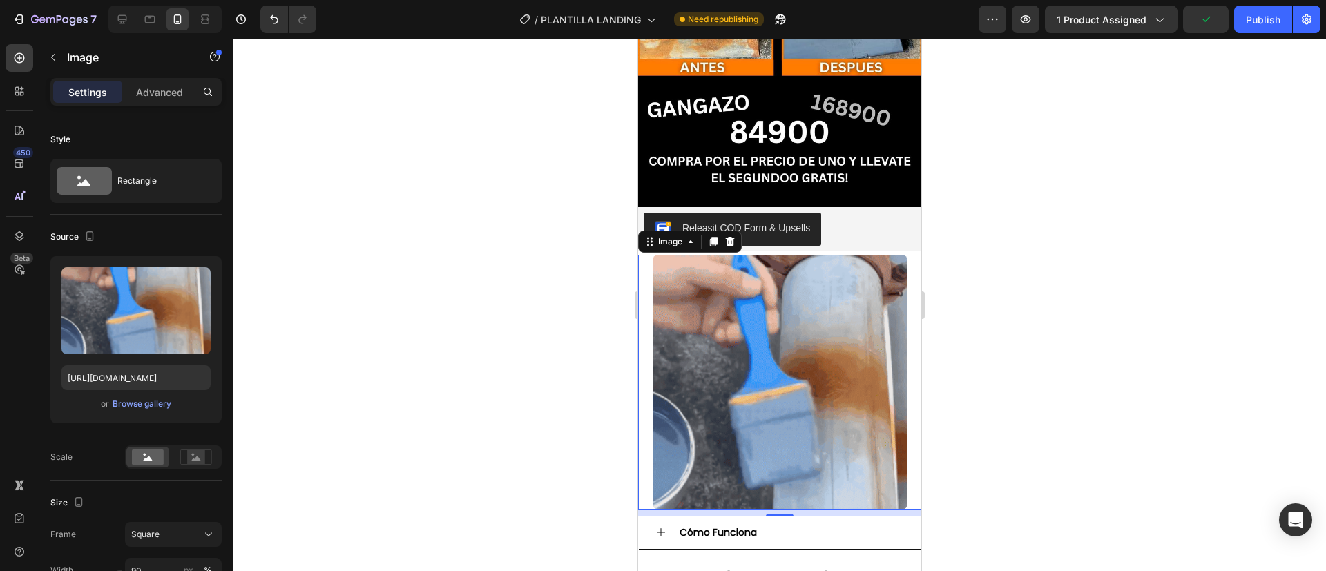
click at [345, 287] on div at bounding box center [779, 305] width 1093 height 532
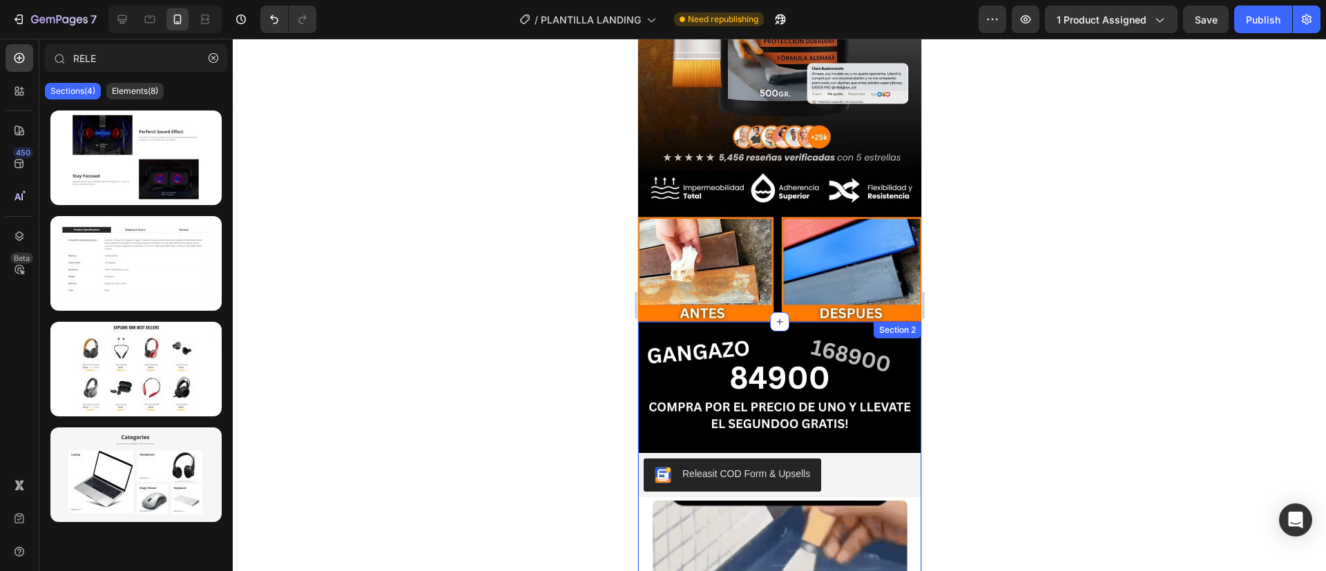
scroll to position [248, 0]
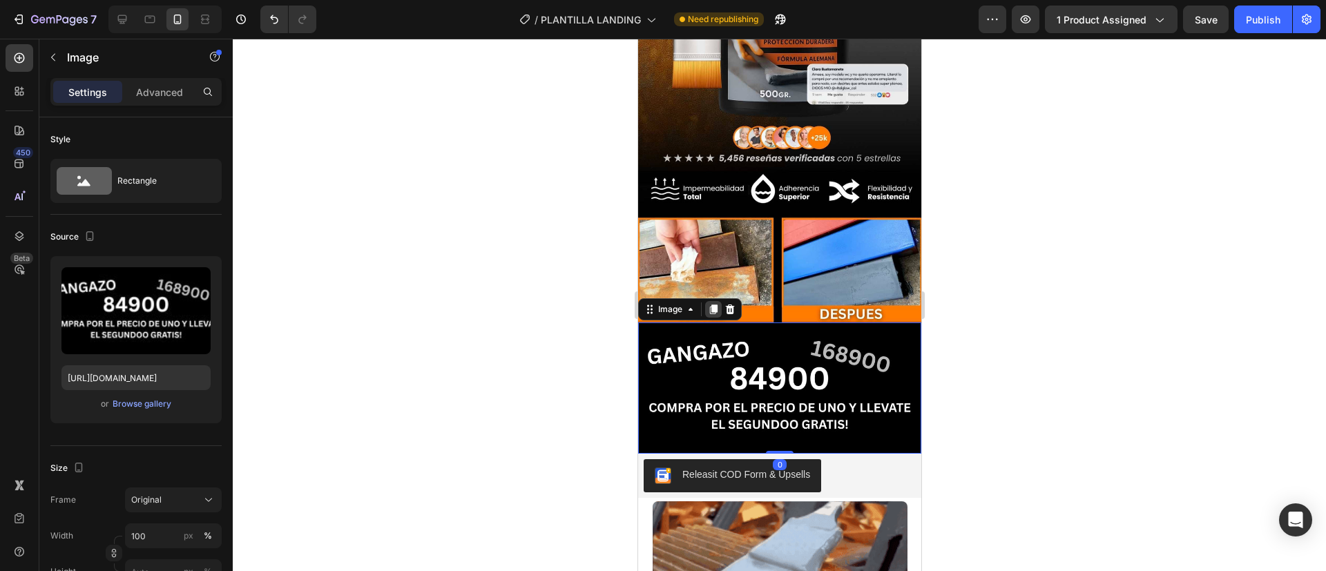
click at [712, 304] on icon at bounding box center [712, 309] width 11 height 11
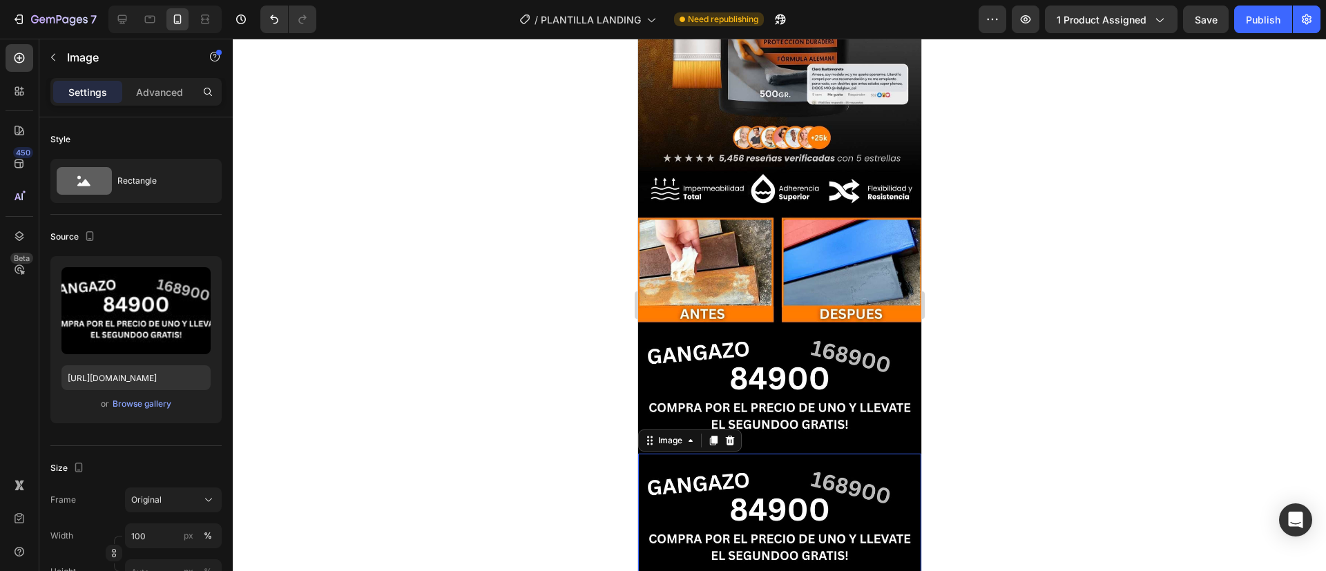
scroll to position [420, 0]
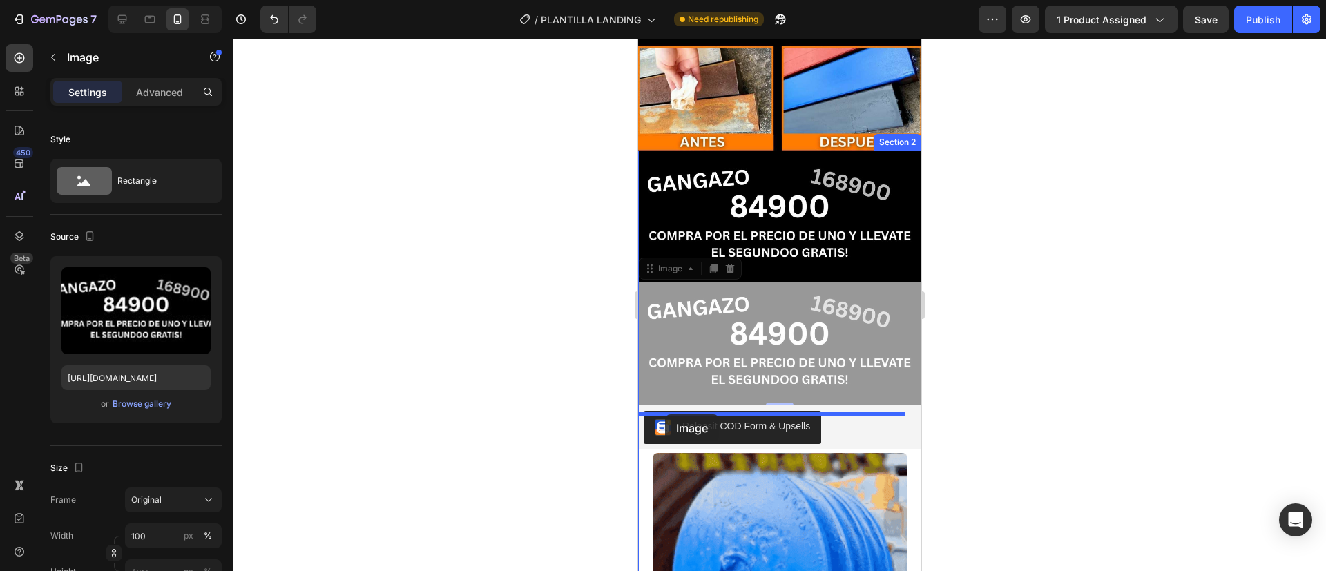
drag, startPoint x: 664, startPoint y: 229, endPoint x: 664, endPoint y: 414, distance: 185.0
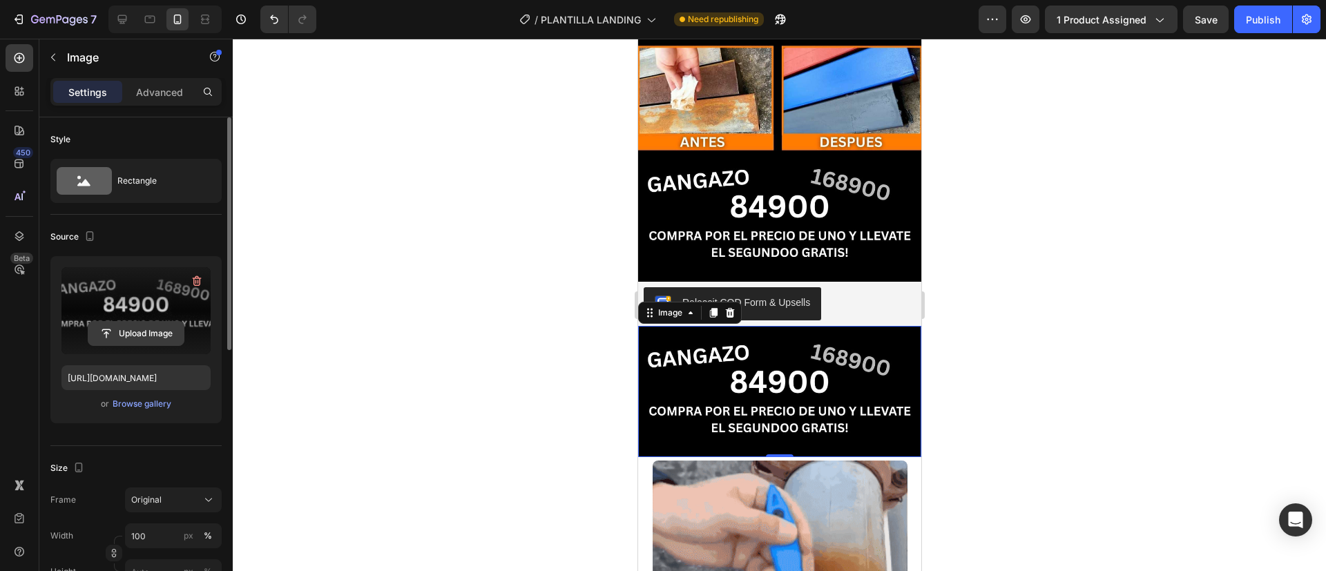
click at [122, 341] on input "file" at bounding box center [135, 333] width 95 height 23
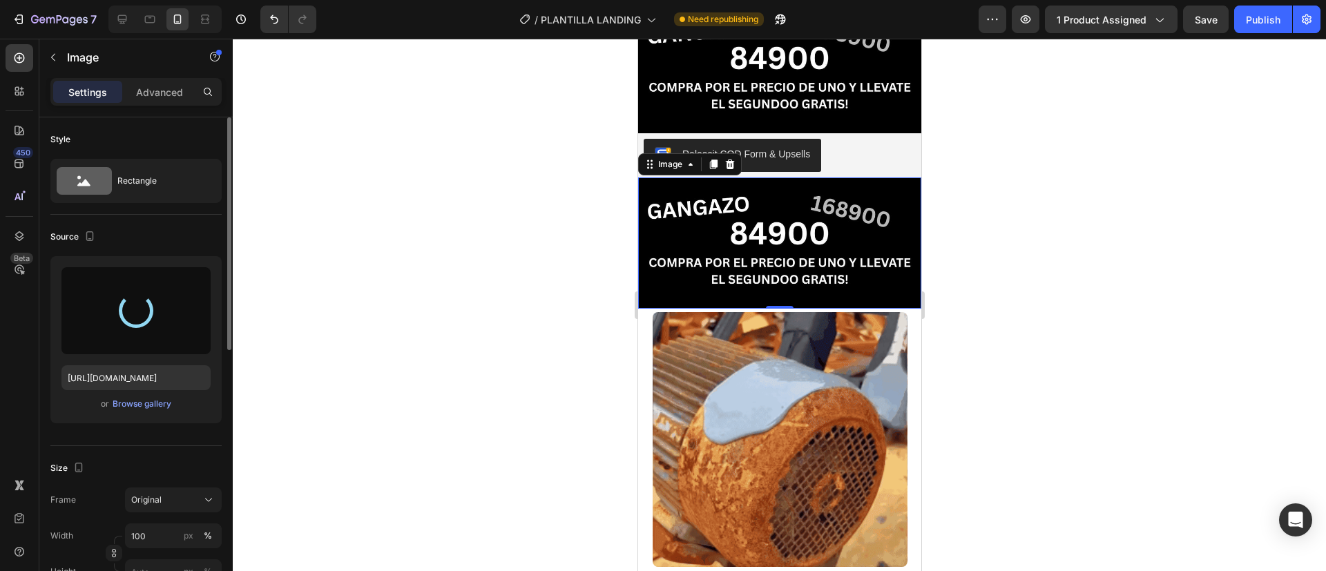
type input "[URL][DOMAIN_NAME]"
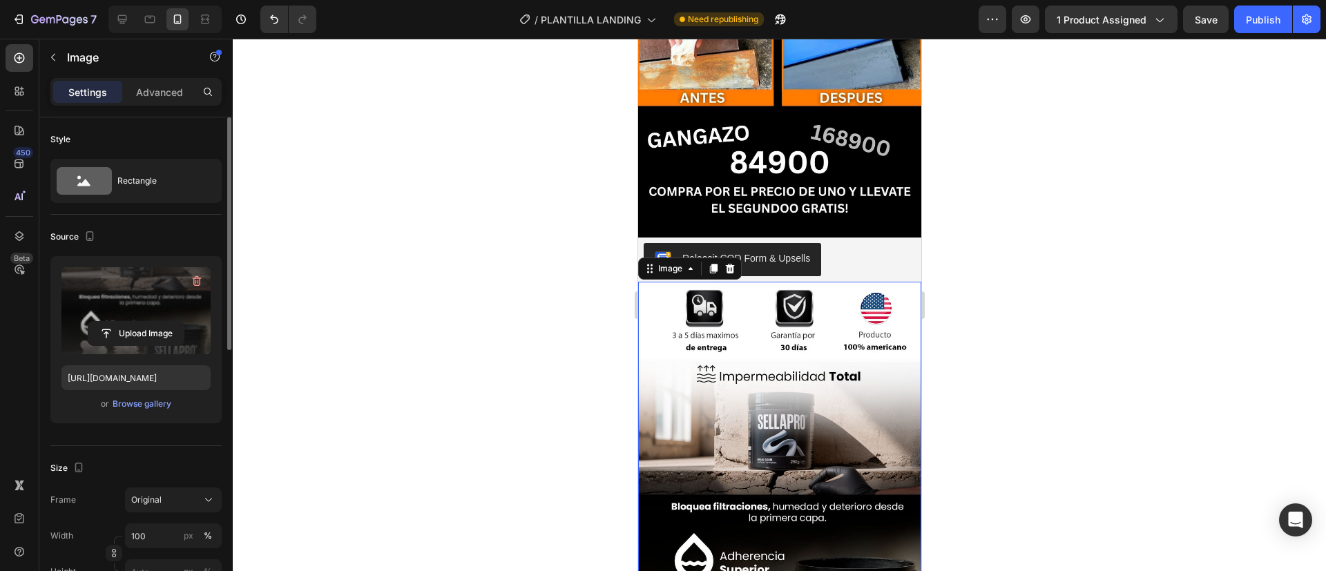
scroll to position [455, 0]
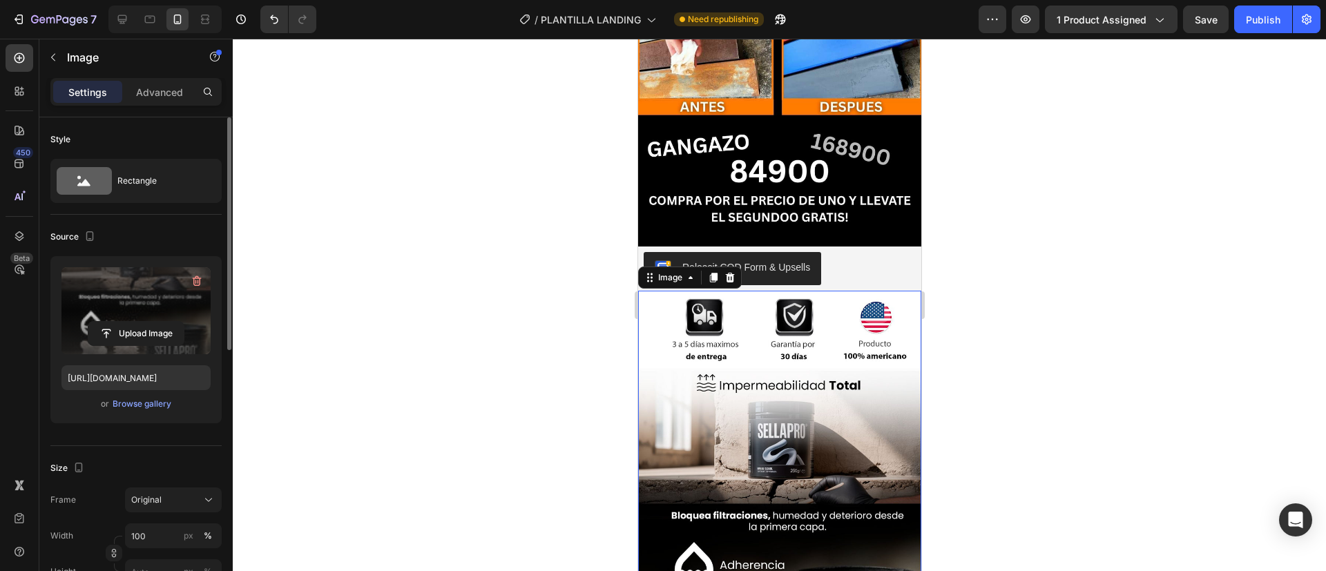
click at [577, 337] on div at bounding box center [779, 305] width 1093 height 532
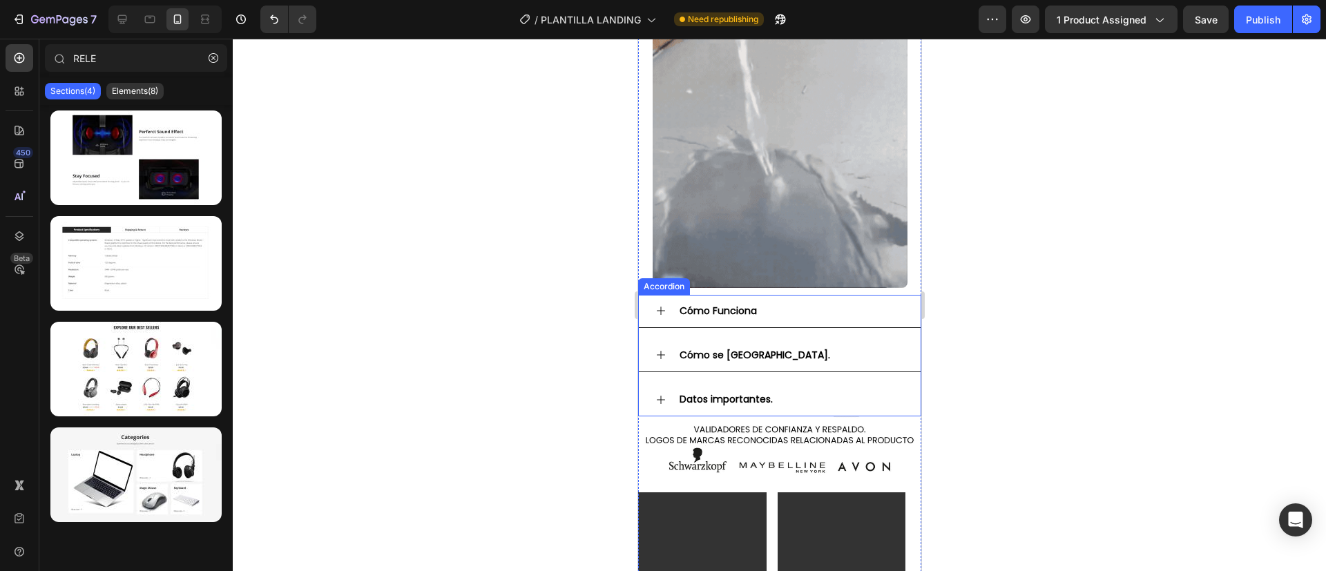
scroll to position [1192, 0]
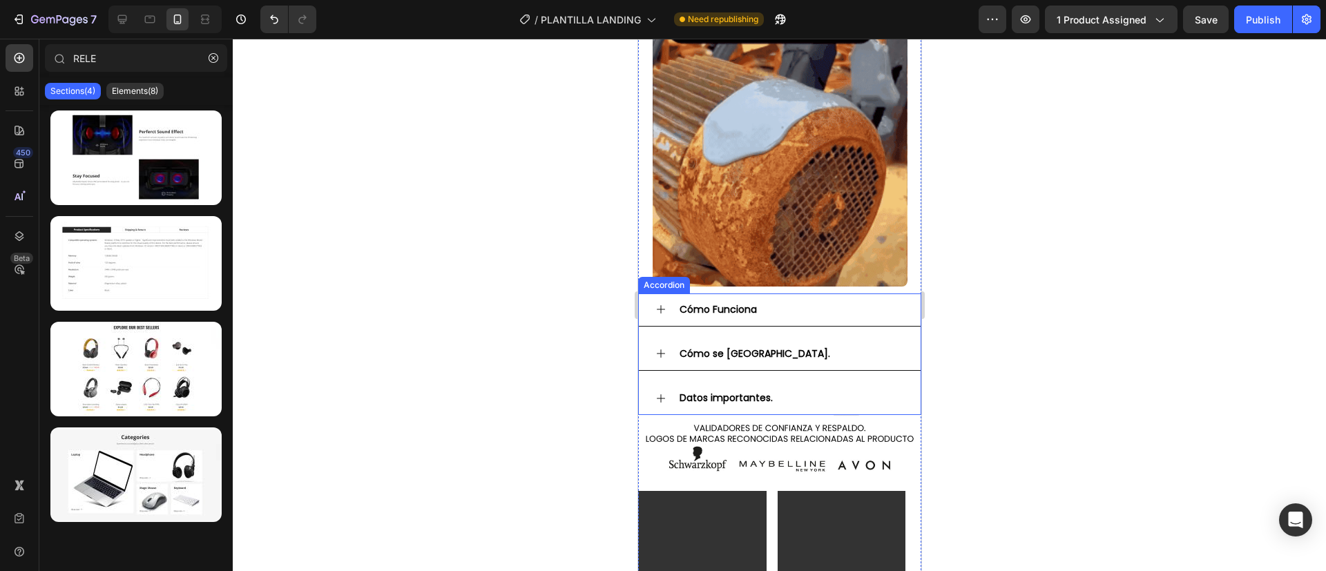
click at [885, 299] on div "Cómo Funciona" at bounding box center [790, 309] width 226 height 21
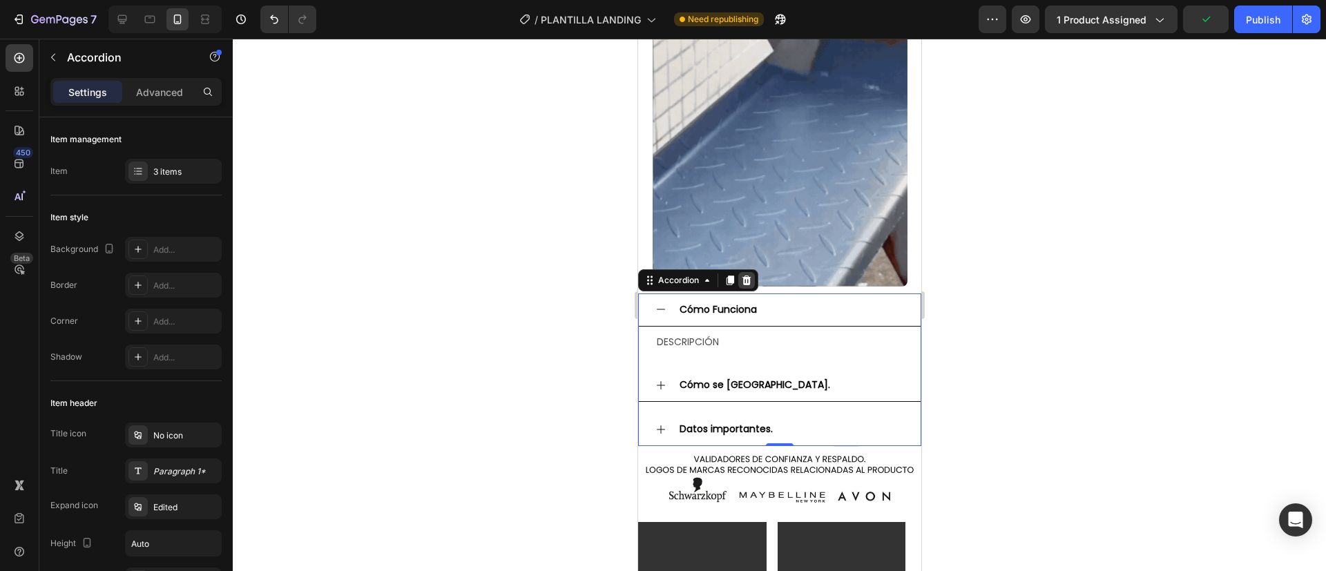
click at [753, 272] on div at bounding box center [745, 280] width 17 height 17
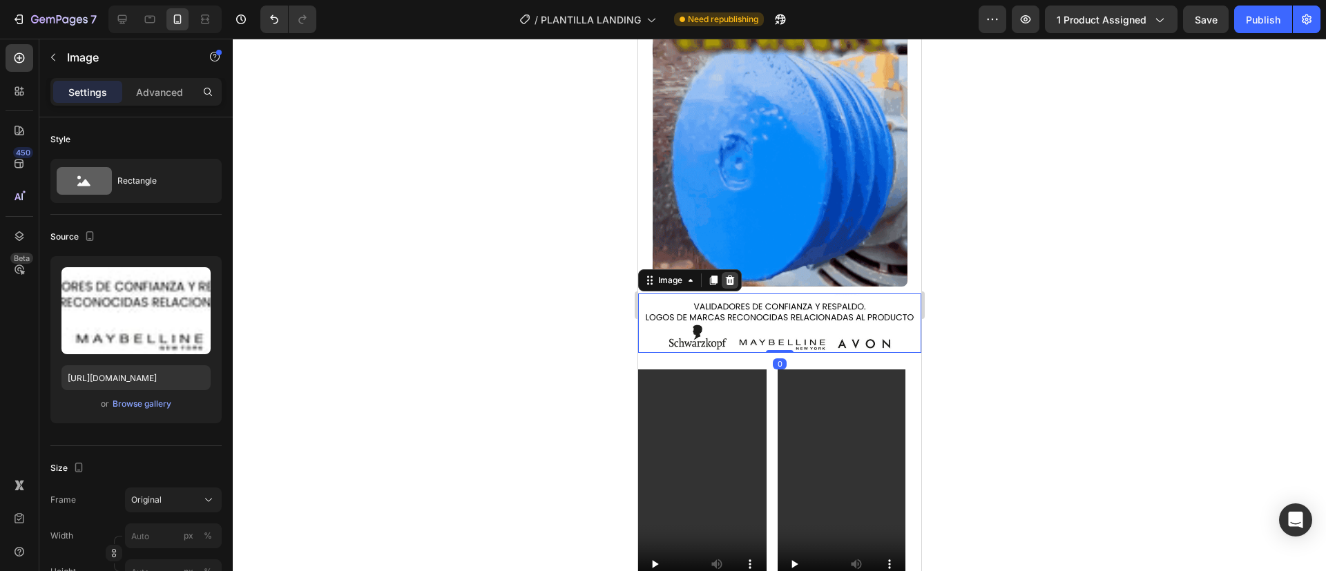
click at [724, 275] on icon at bounding box center [729, 280] width 11 height 11
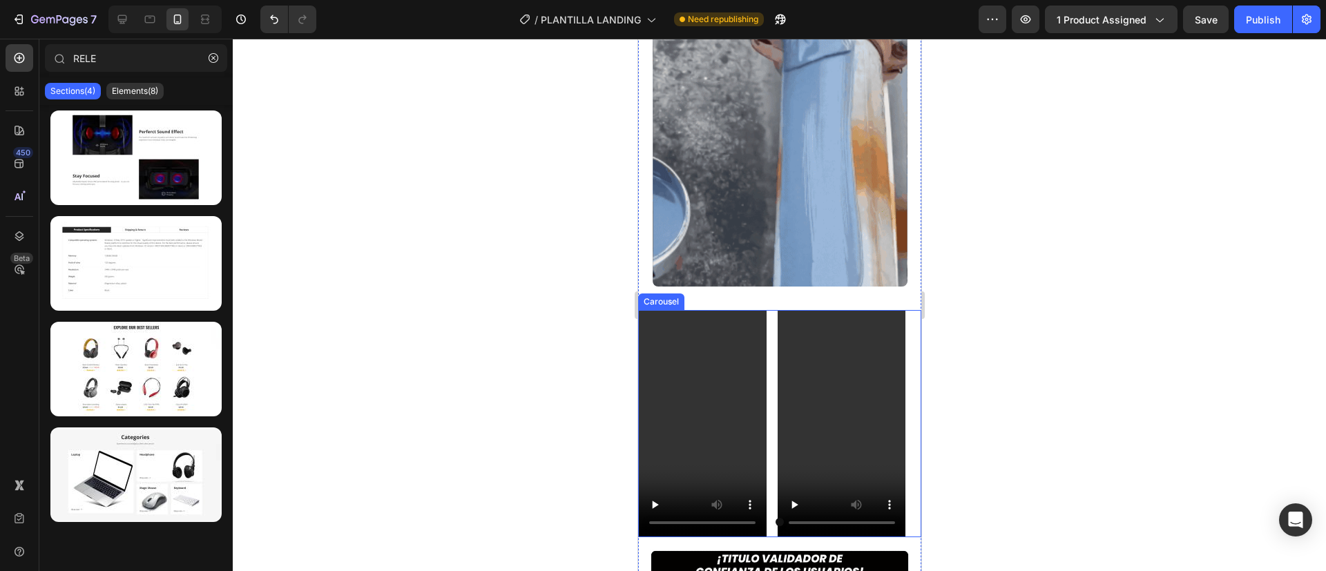
click at [772, 310] on div "Video Video" at bounding box center [778, 424] width 283 height 228
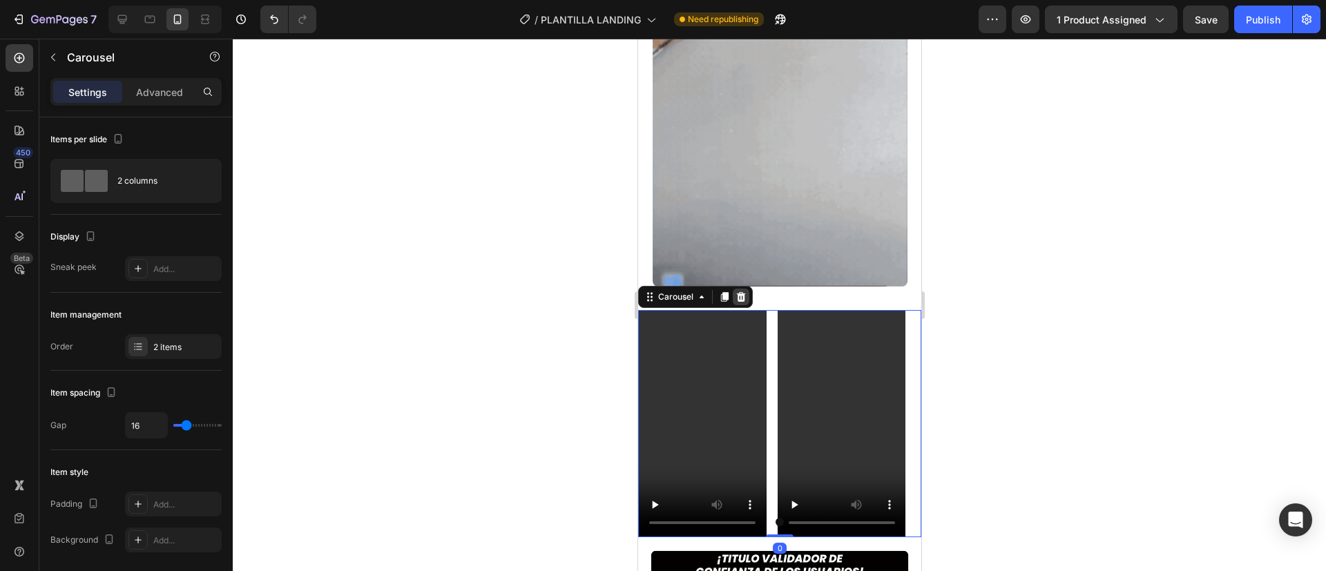
click at [741, 291] on icon at bounding box center [740, 296] width 9 height 10
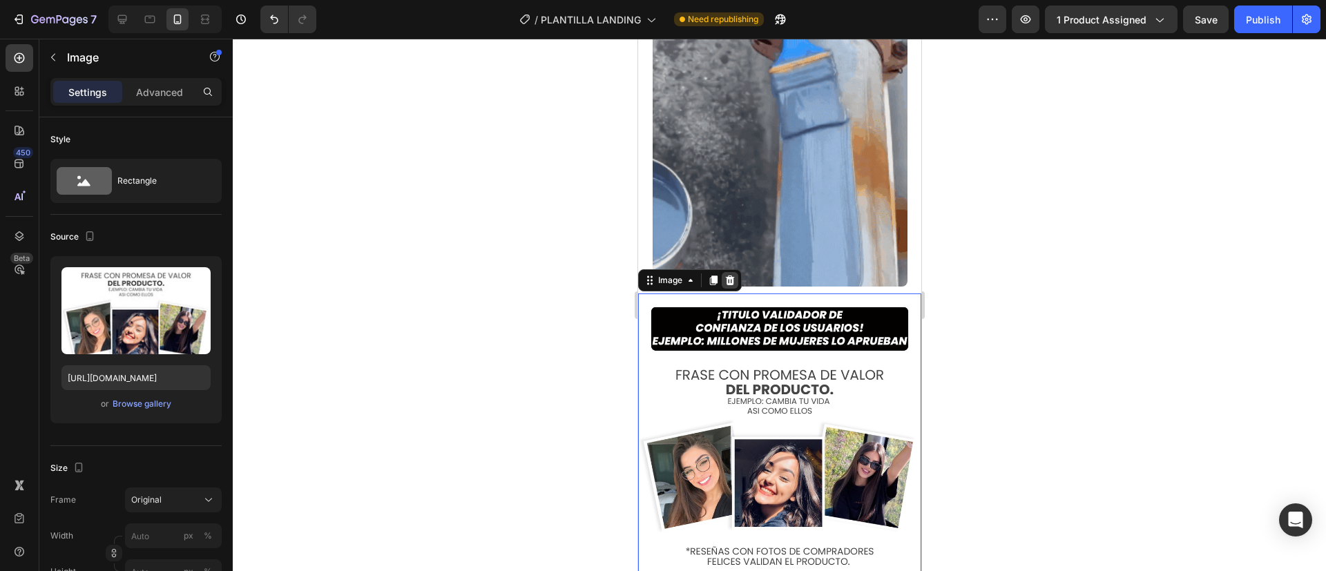
click at [730, 275] on icon at bounding box center [729, 280] width 11 height 11
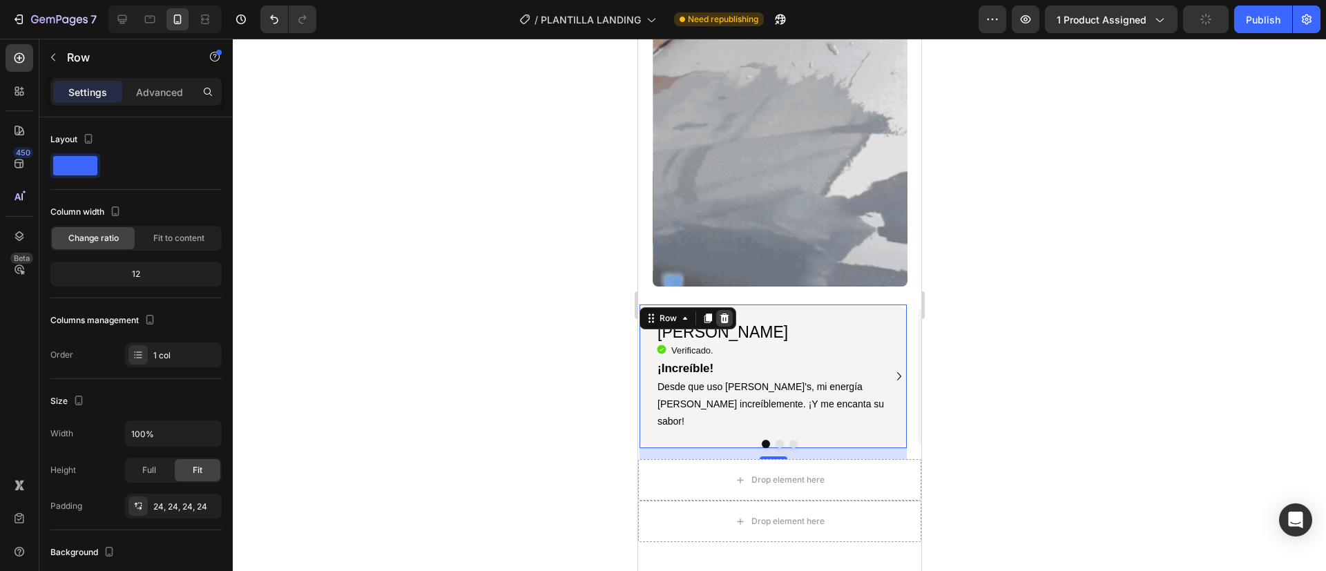
click at [725, 313] on icon at bounding box center [723, 318] width 11 height 11
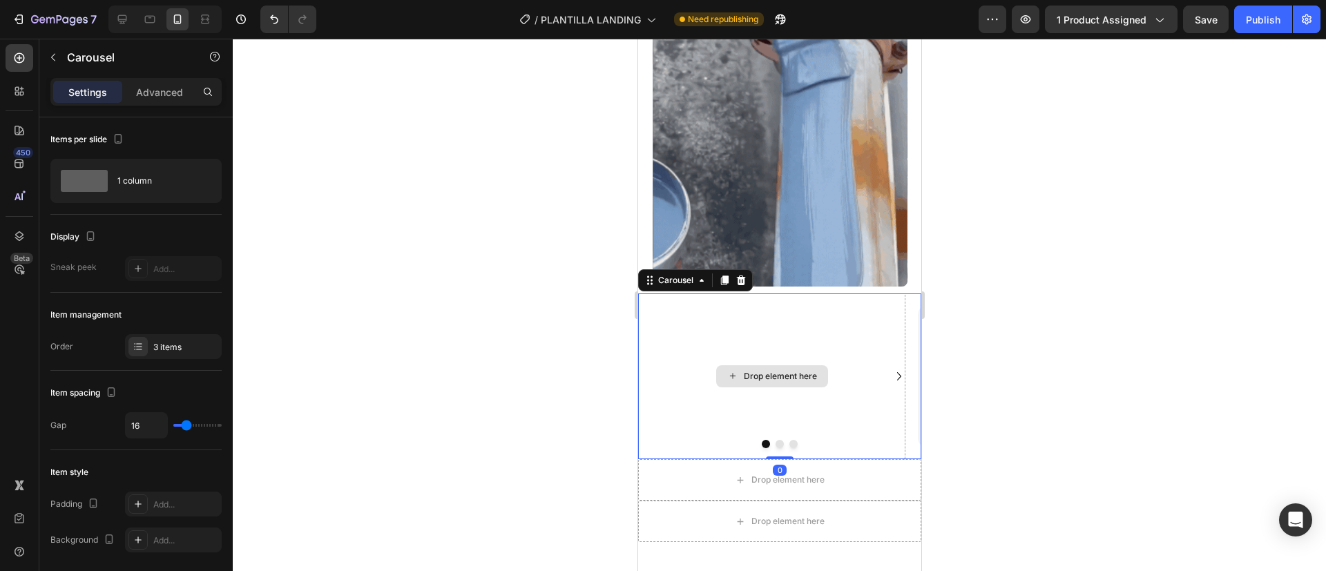
click at [704, 293] on div "Drop element here" at bounding box center [770, 376] width 267 height 166
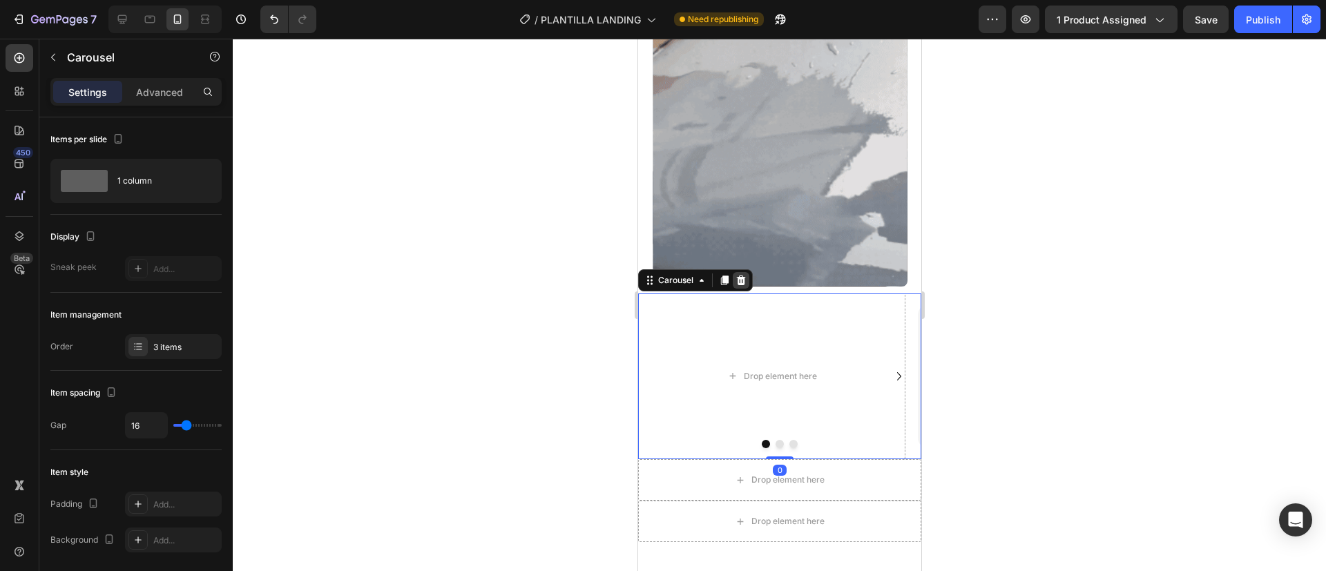
click at [742, 275] on icon at bounding box center [740, 280] width 9 height 10
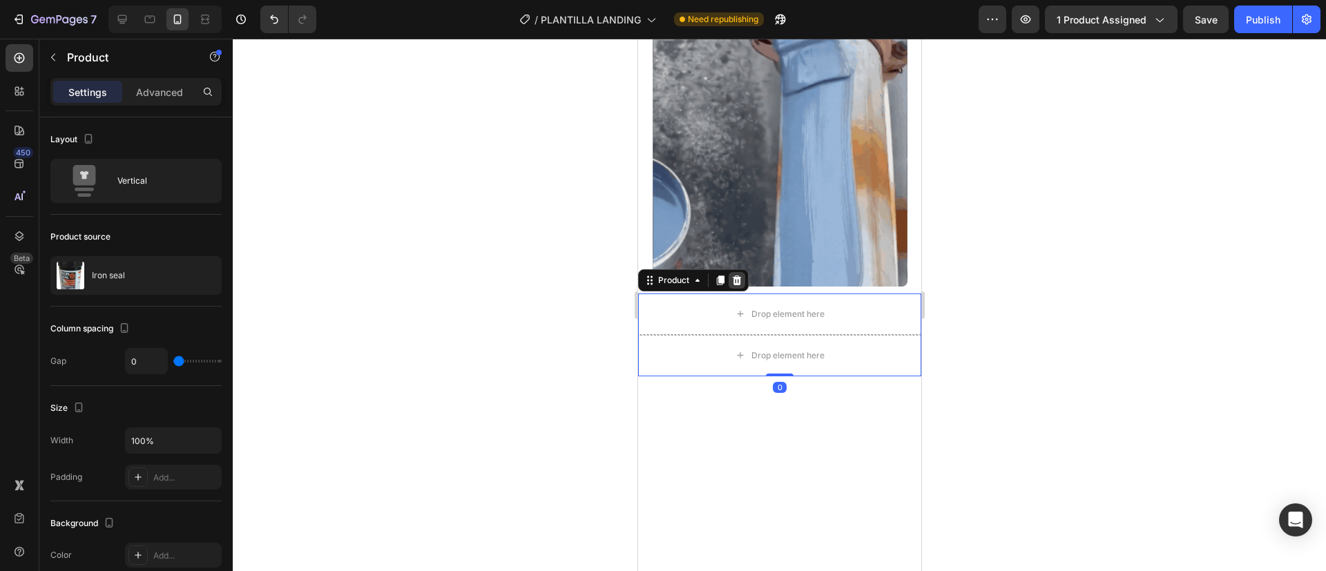
click at [739, 275] on icon at bounding box center [736, 280] width 9 height 10
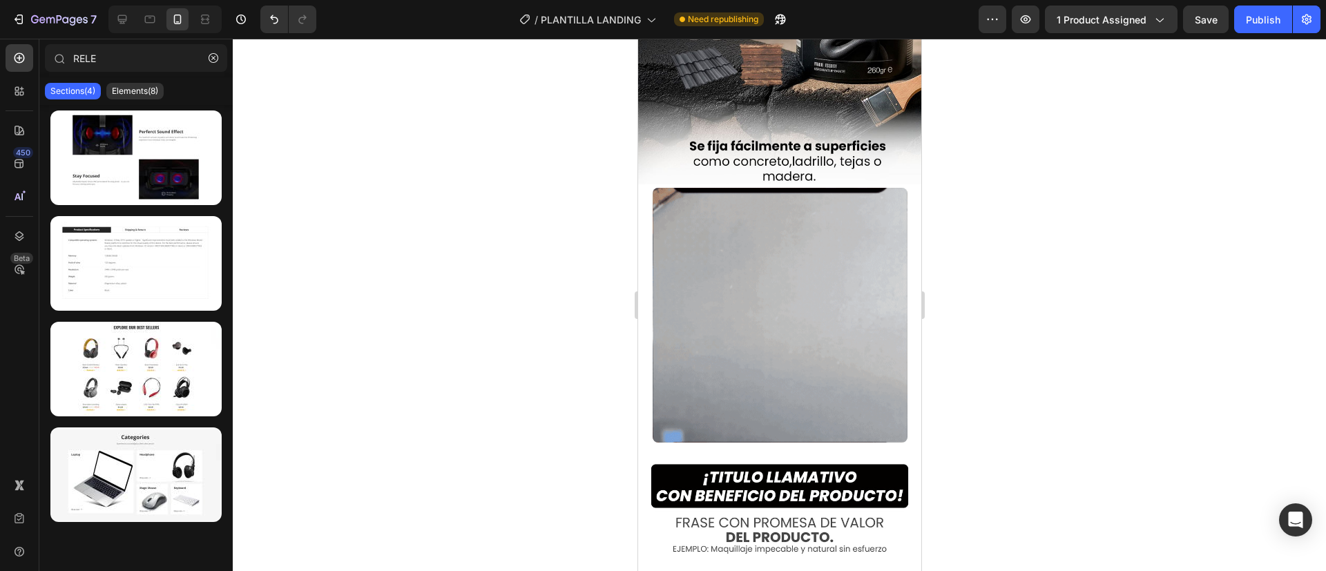
scroll to position [1038, 0]
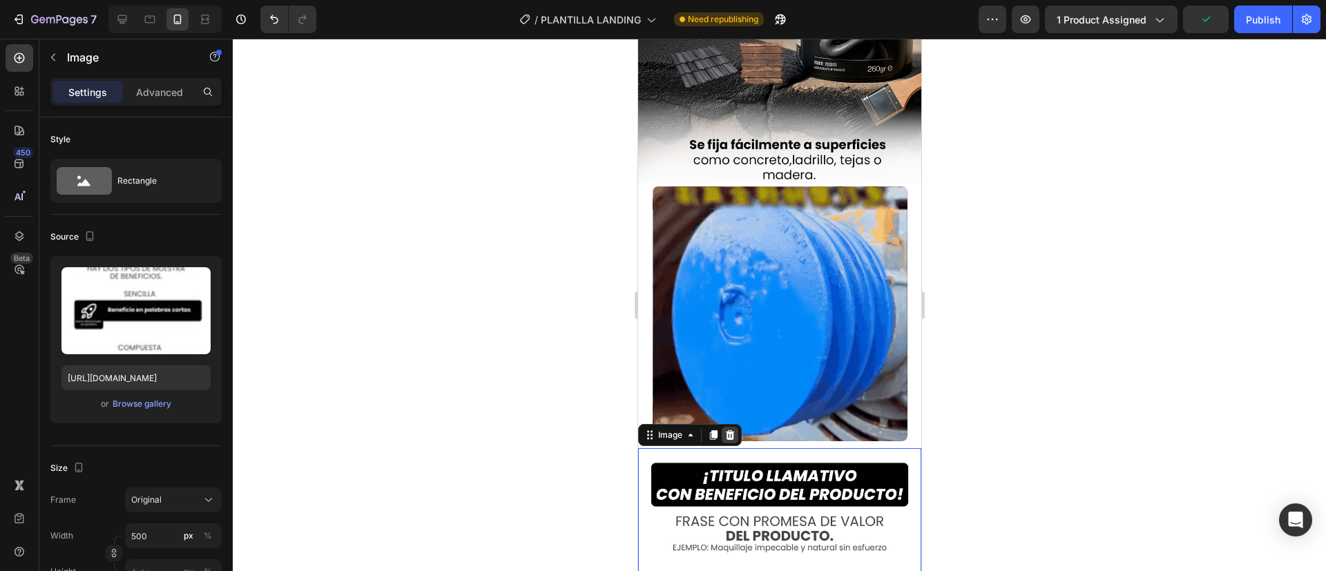
click at [730, 429] on icon at bounding box center [729, 434] width 9 height 10
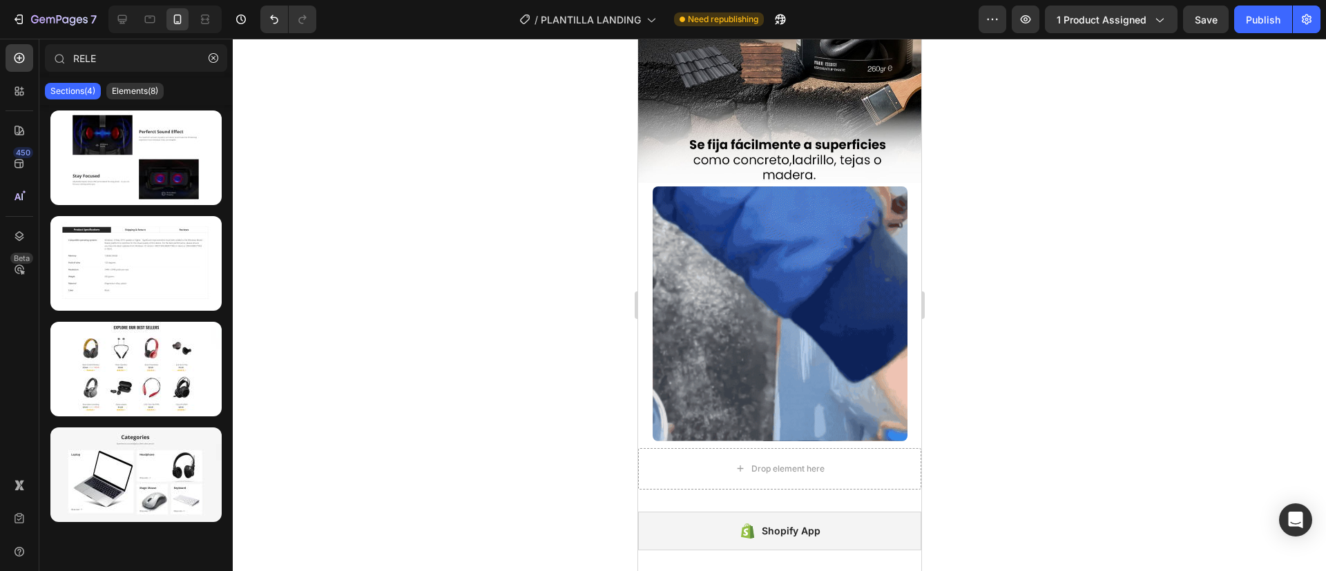
scroll to position [1154, 0]
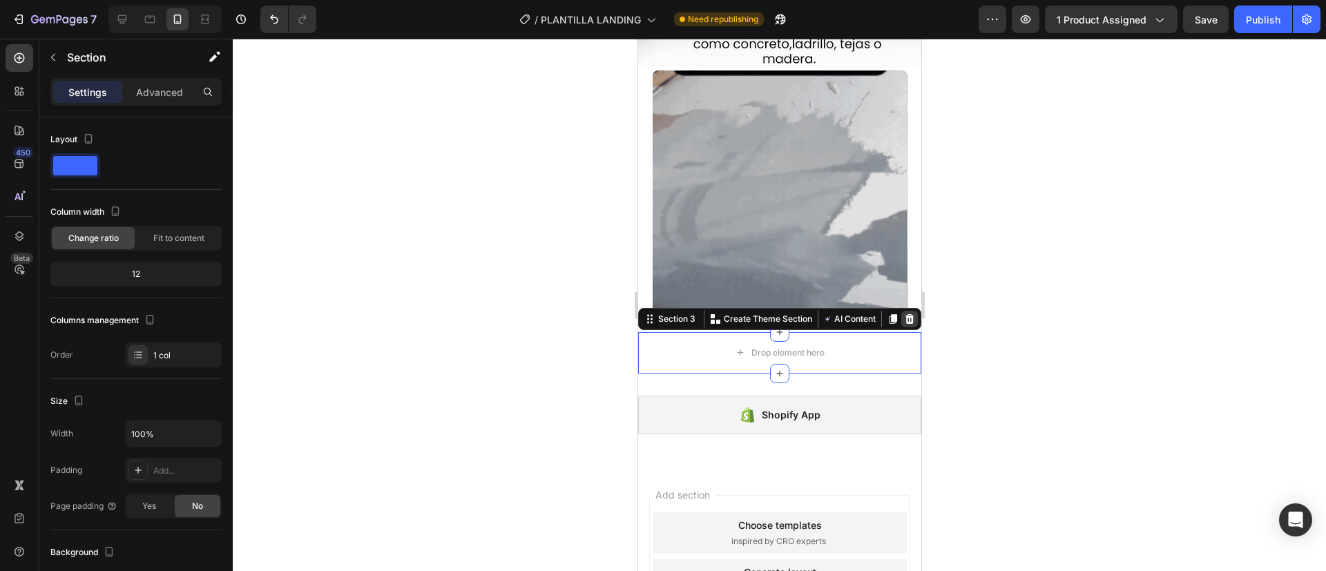
click at [903, 313] on icon at bounding box center [908, 318] width 11 height 11
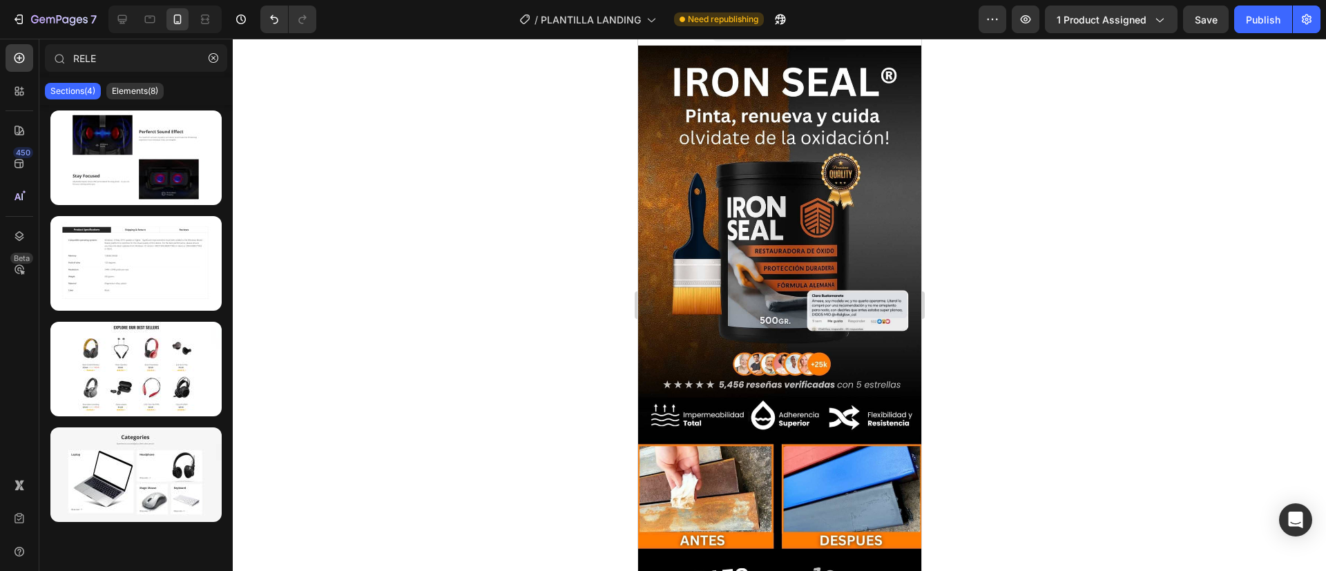
scroll to position [0, 0]
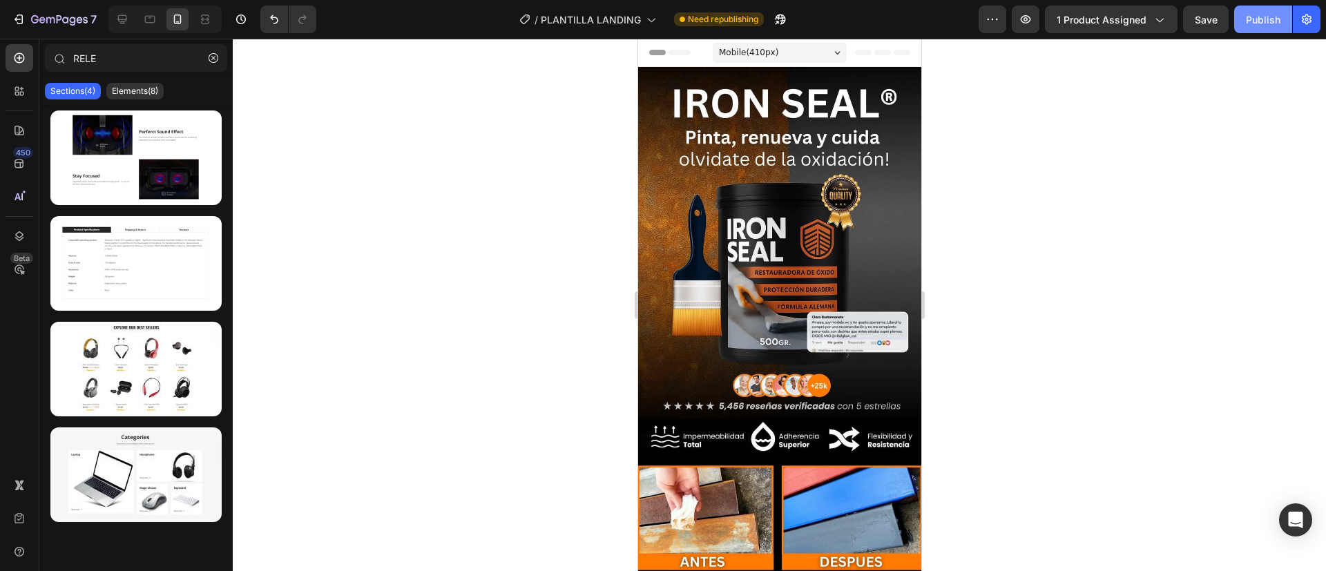
click at [1246, 24] on div "Publish" at bounding box center [1263, 19] width 35 height 14
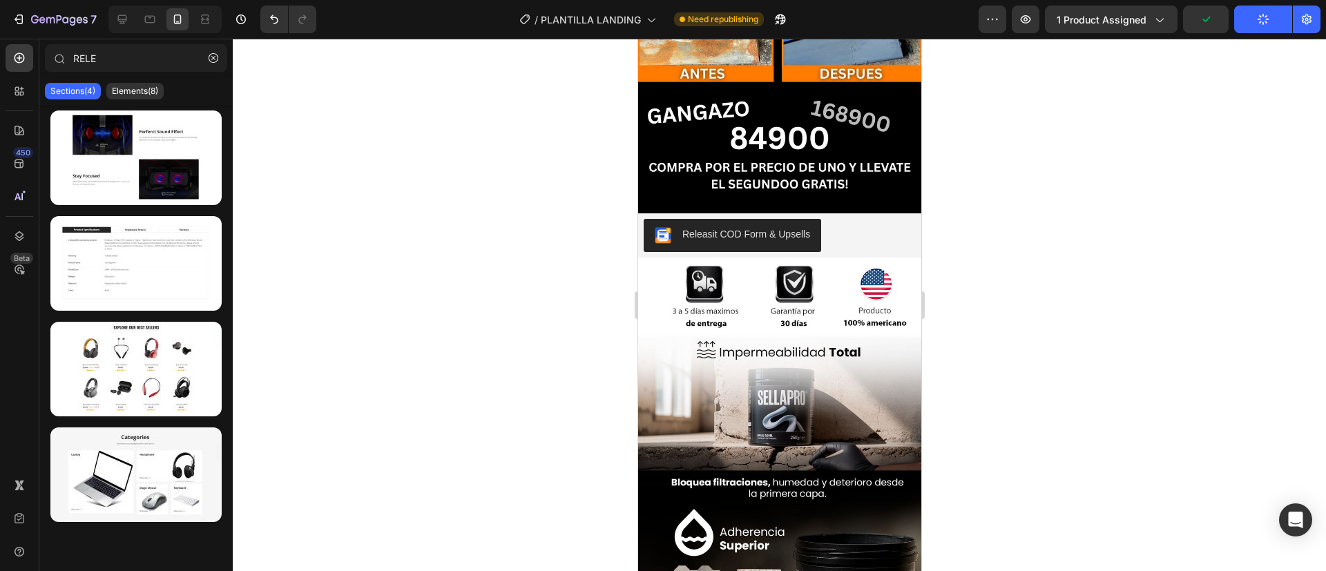
scroll to position [439, 0]
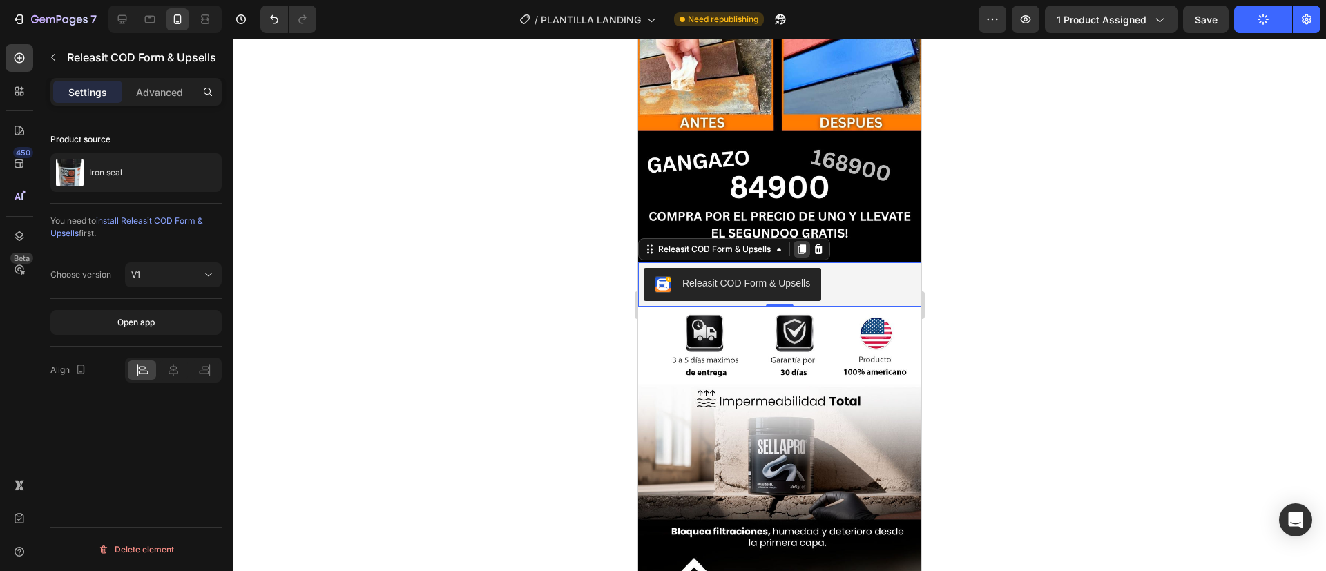
click at [800, 244] on icon at bounding box center [801, 249] width 8 height 10
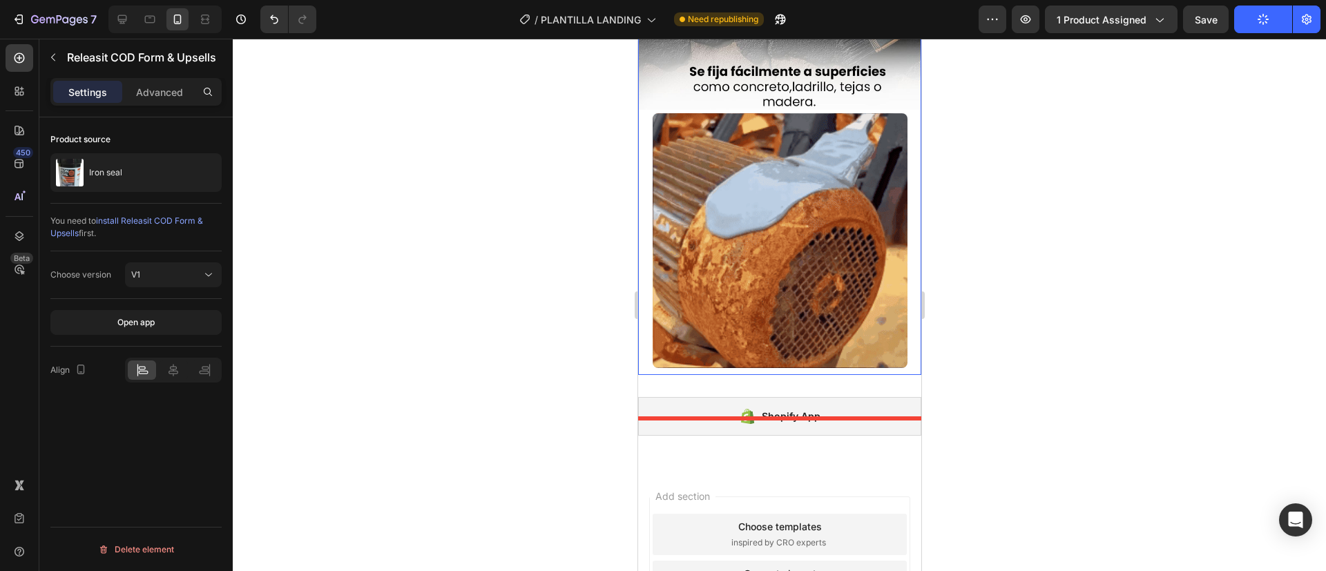
scroll to position [1262, 0]
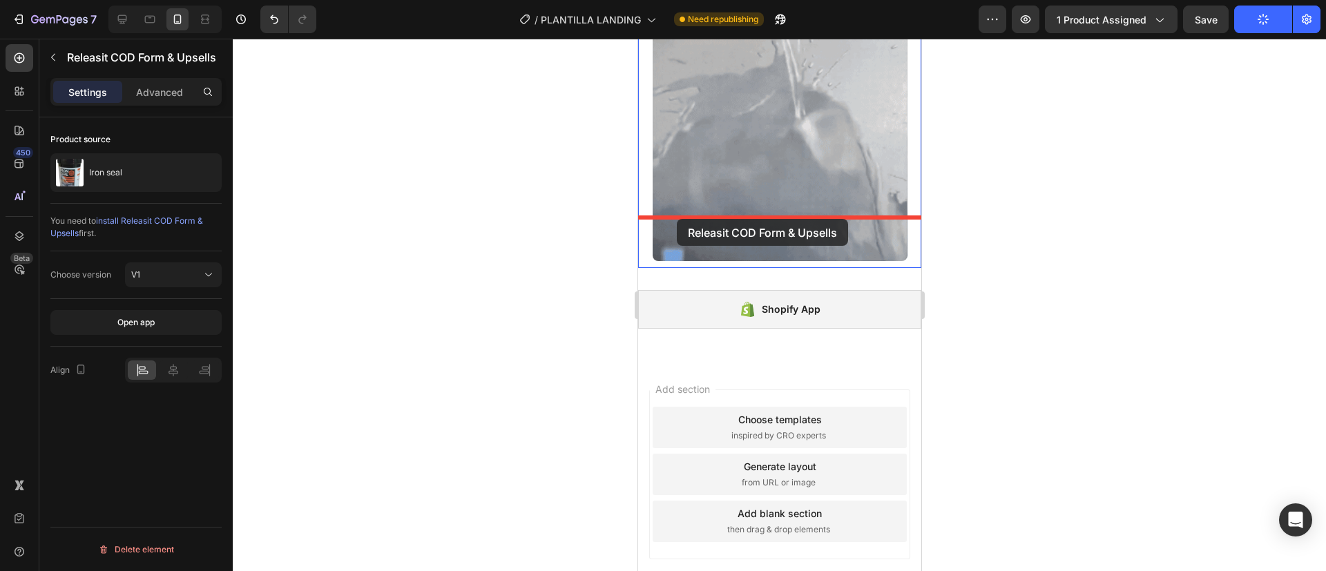
drag, startPoint x: 652, startPoint y: 259, endPoint x: 676, endPoint y: 217, distance: 48.6
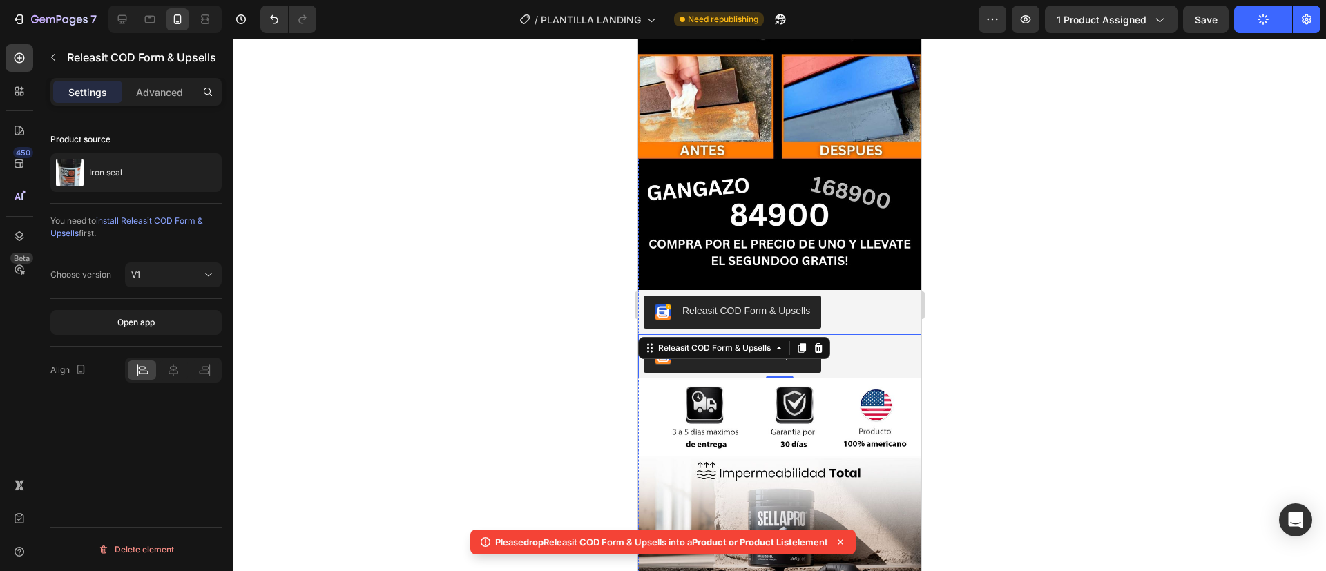
scroll to position [412, 0]
click at [820, 342] on icon at bounding box center [817, 347] width 9 height 10
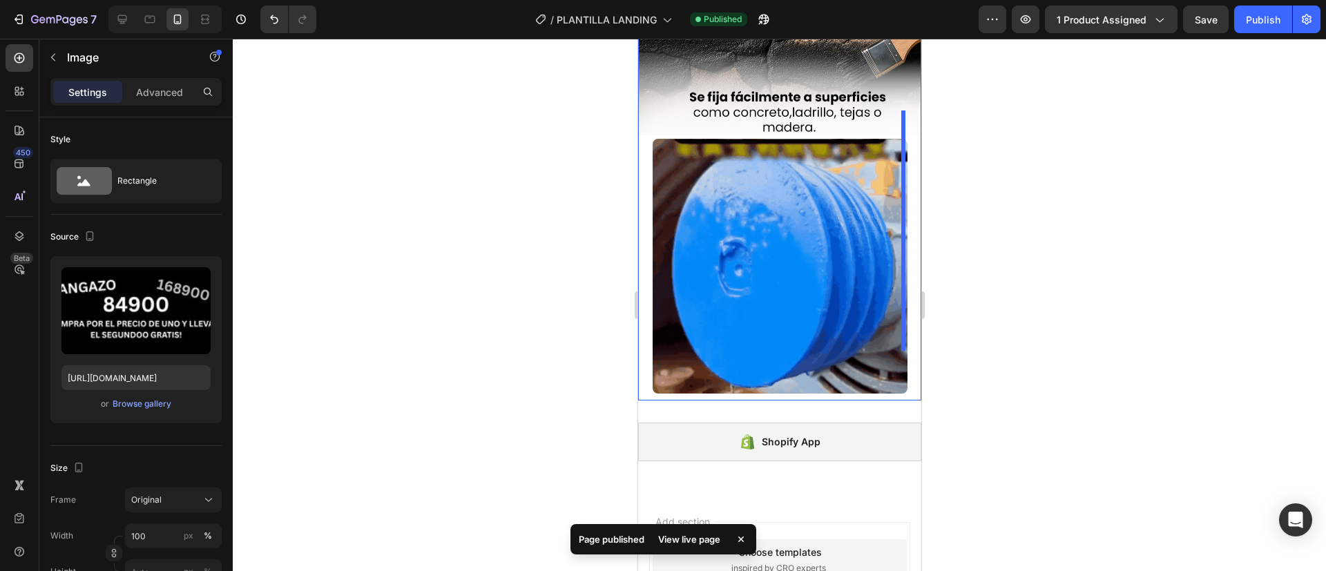
scroll to position [1162, 0]
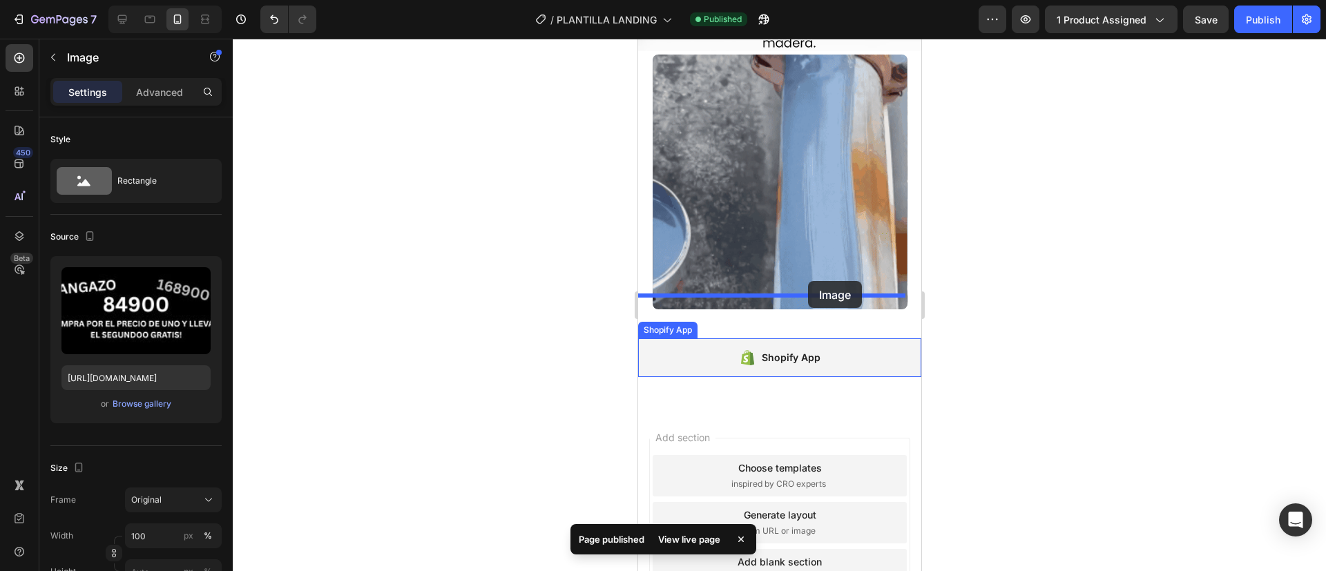
drag, startPoint x: 873, startPoint y: 164, endPoint x: 807, endPoint y: 282, distance: 135.7
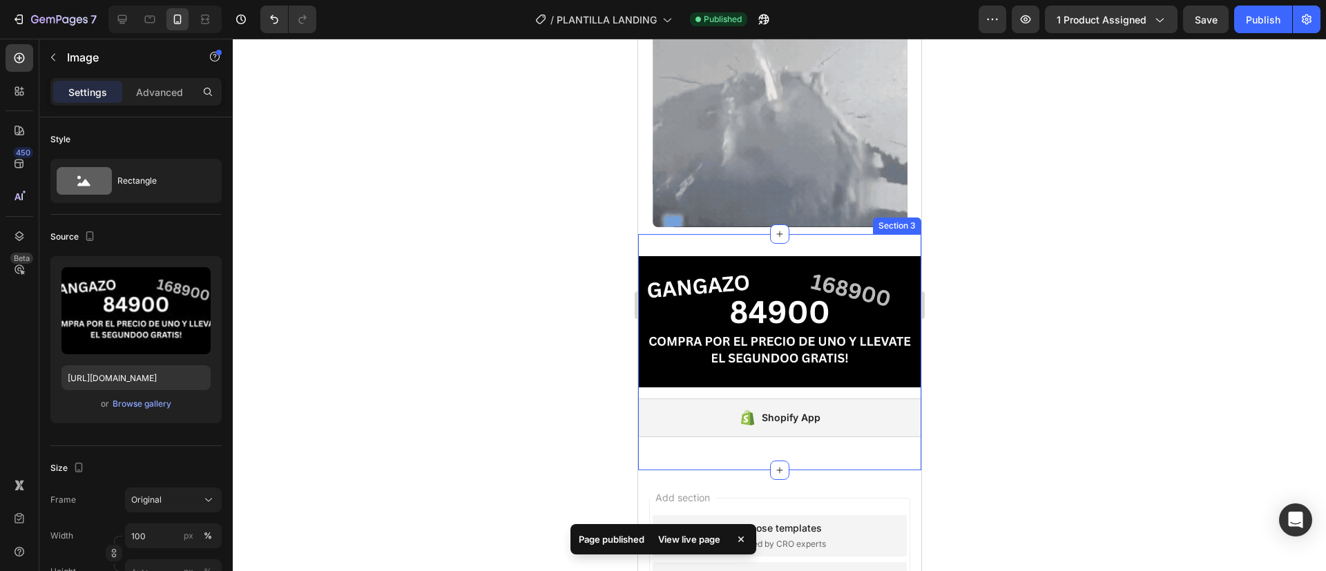
scroll to position [1080, 0]
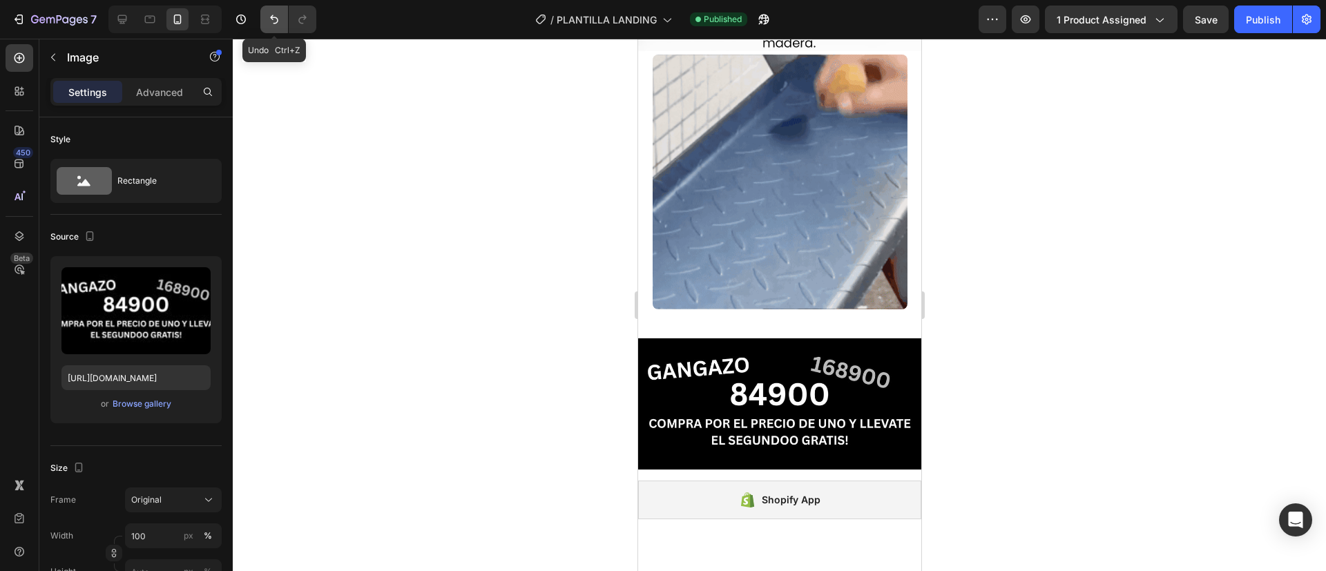
click at [267, 8] on button "Undo/Redo" at bounding box center [274, 20] width 28 height 28
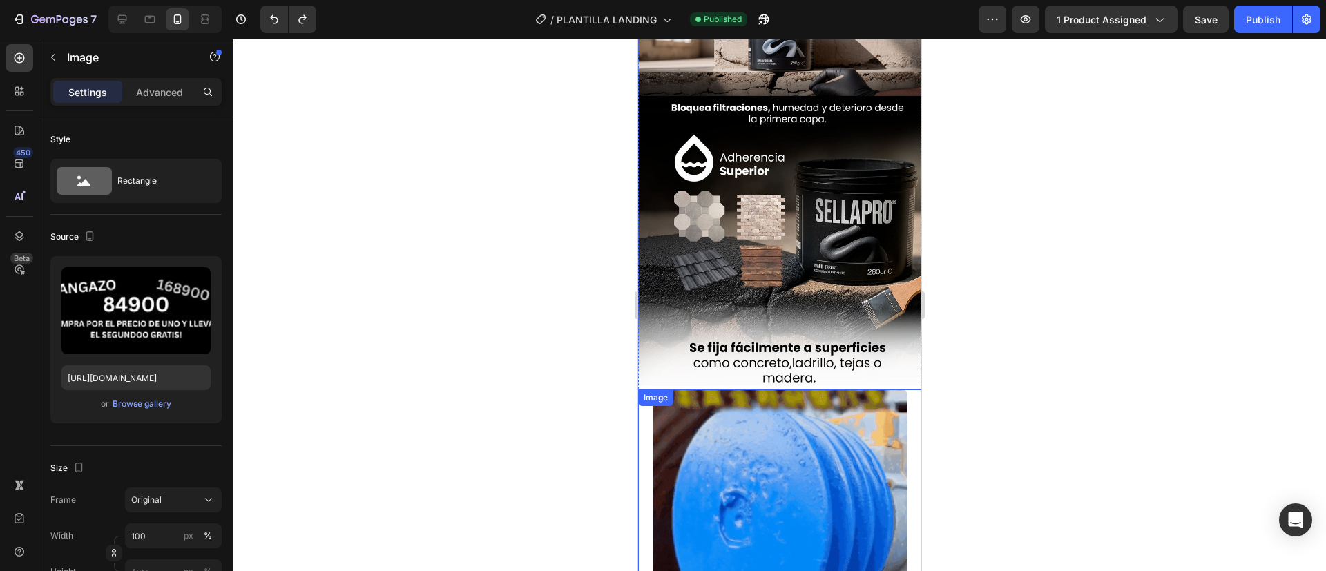
scroll to position [1218, 0]
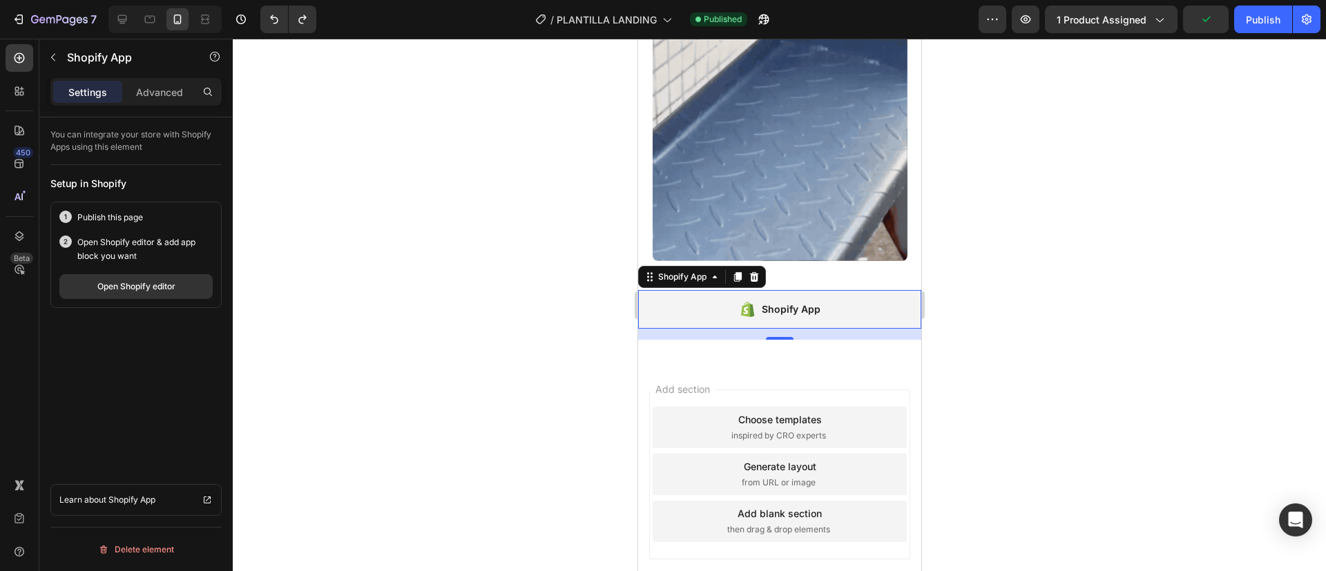
drag, startPoint x: 603, startPoint y: 301, endPoint x: 97, endPoint y: 162, distance: 524.1
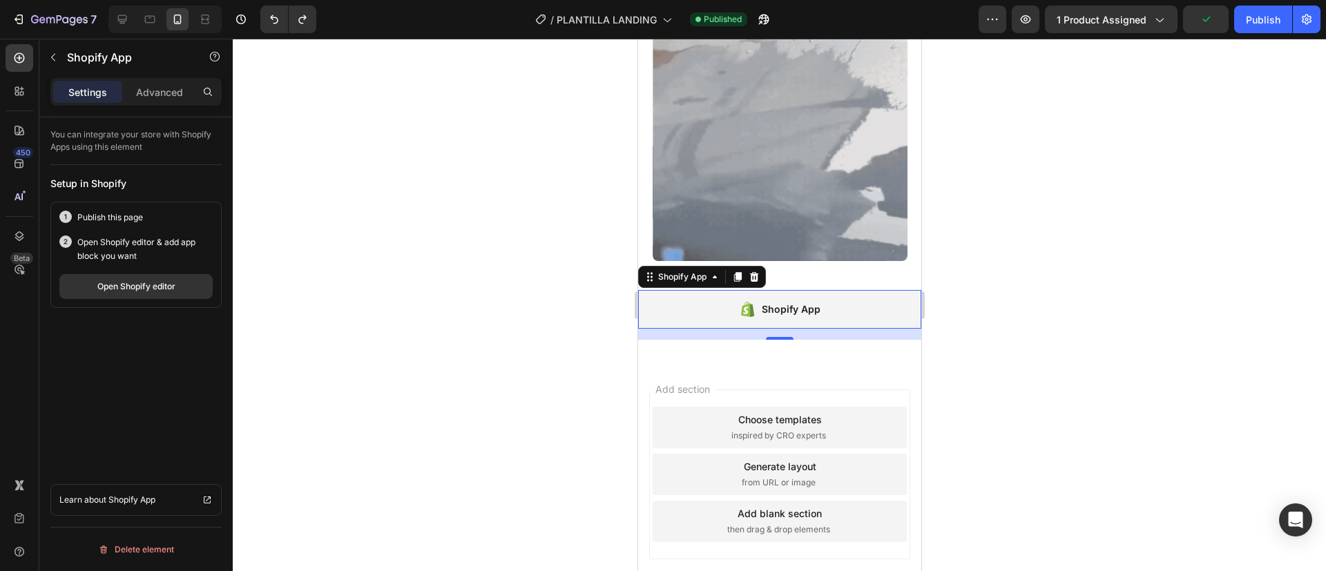
click at [603, 301] on div at bounding box center [779, 305] width 1093 height 532
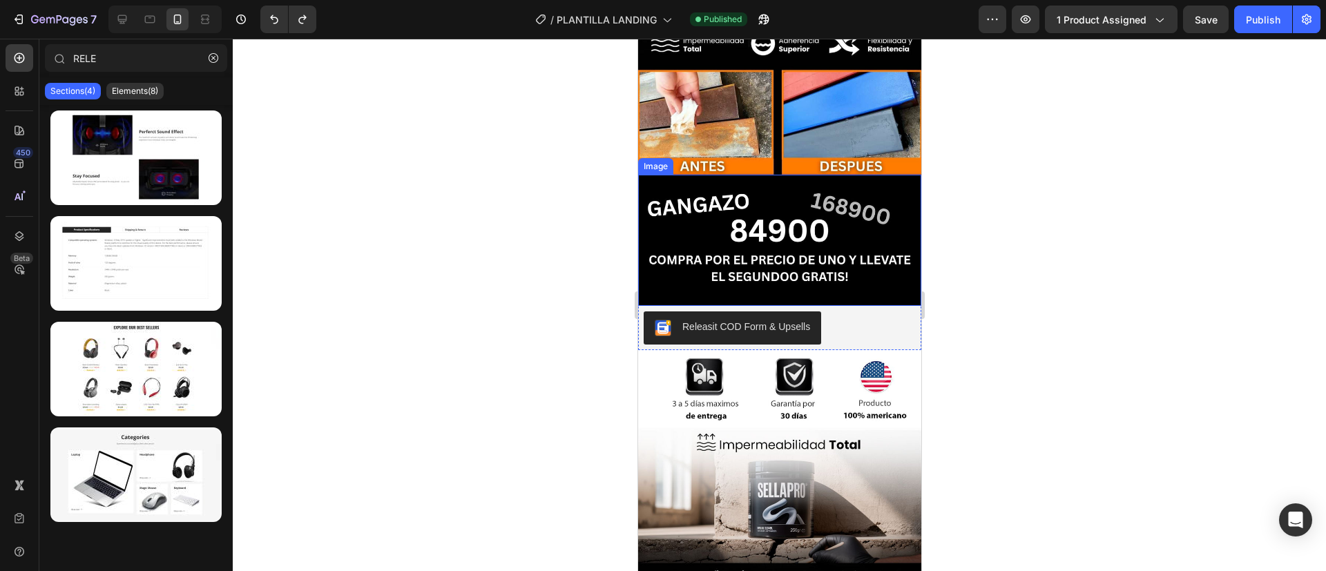
scroll to position [414, 0]
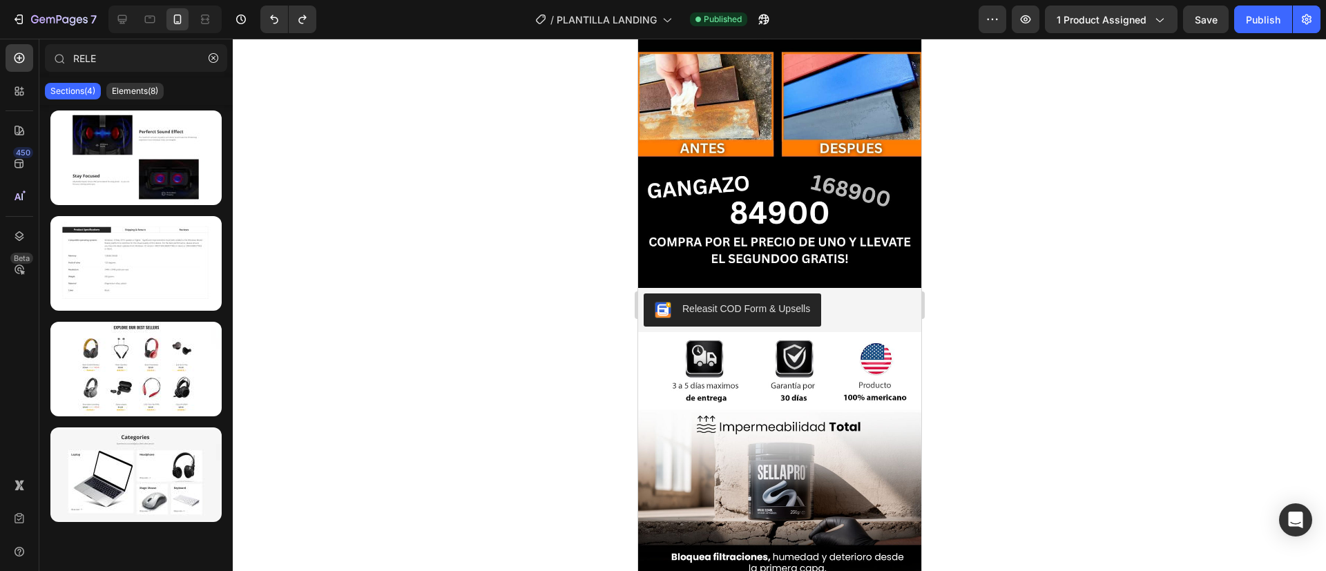
click at [593, 333] on div at bounding box center [779, 305] width 1093 height 532
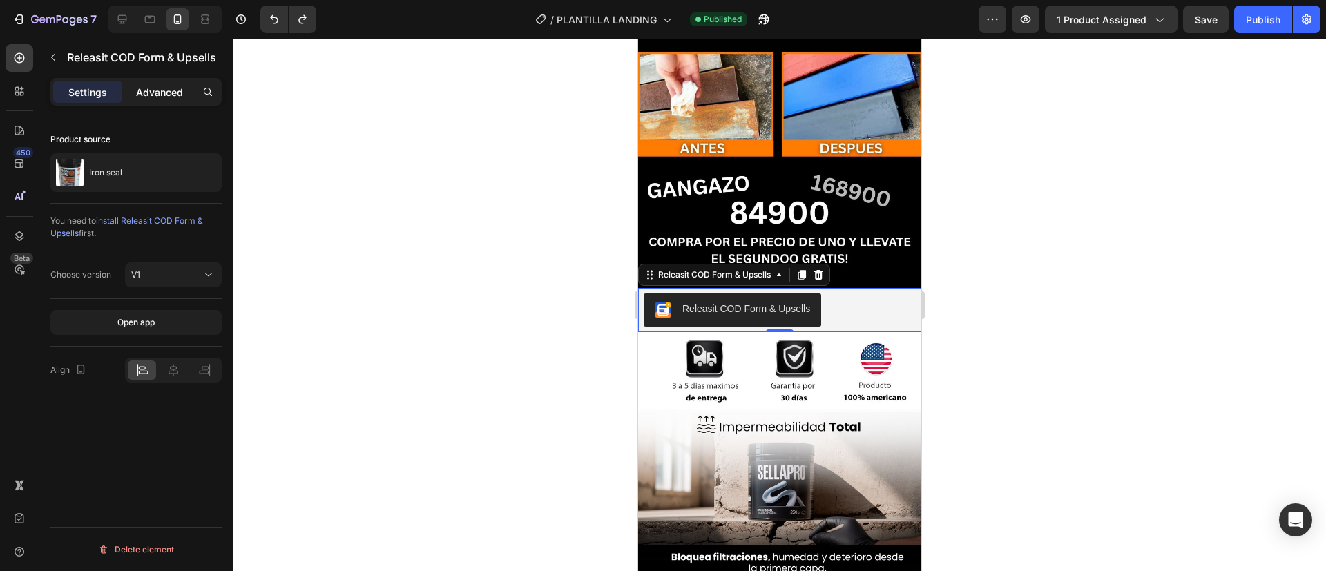
click at [145, 90] on p "Advanced" at bounding box center [159, 92] width 47 height 14
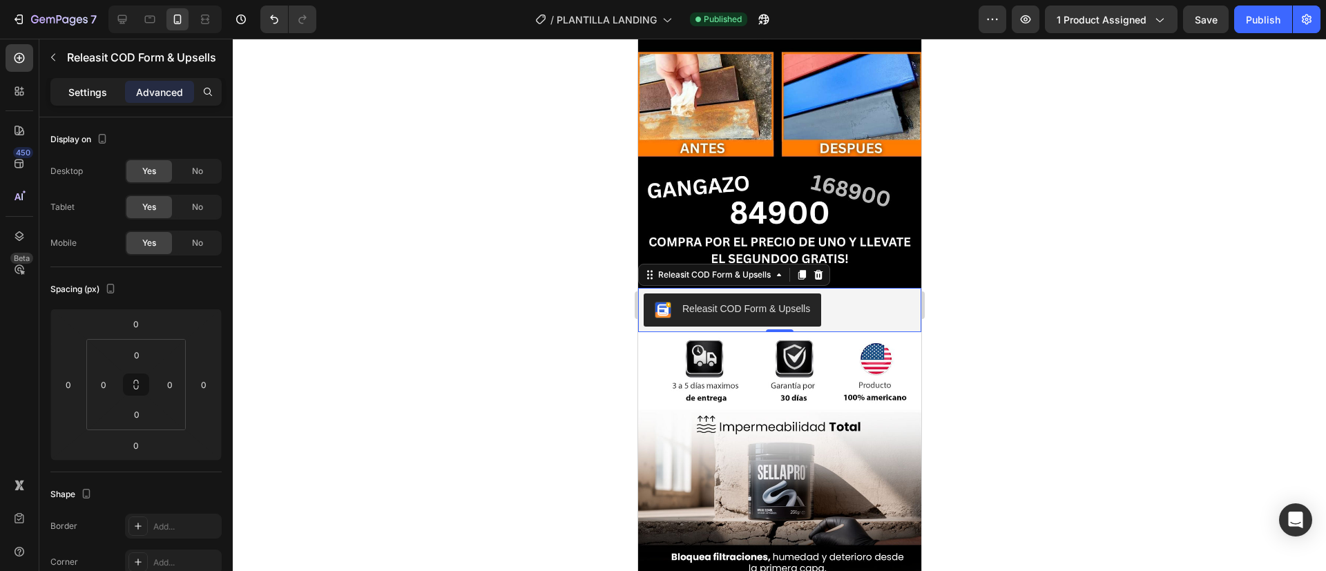
click at [93, 93] on p "Settings" at bounding box center [87, 92] width 39 height 14
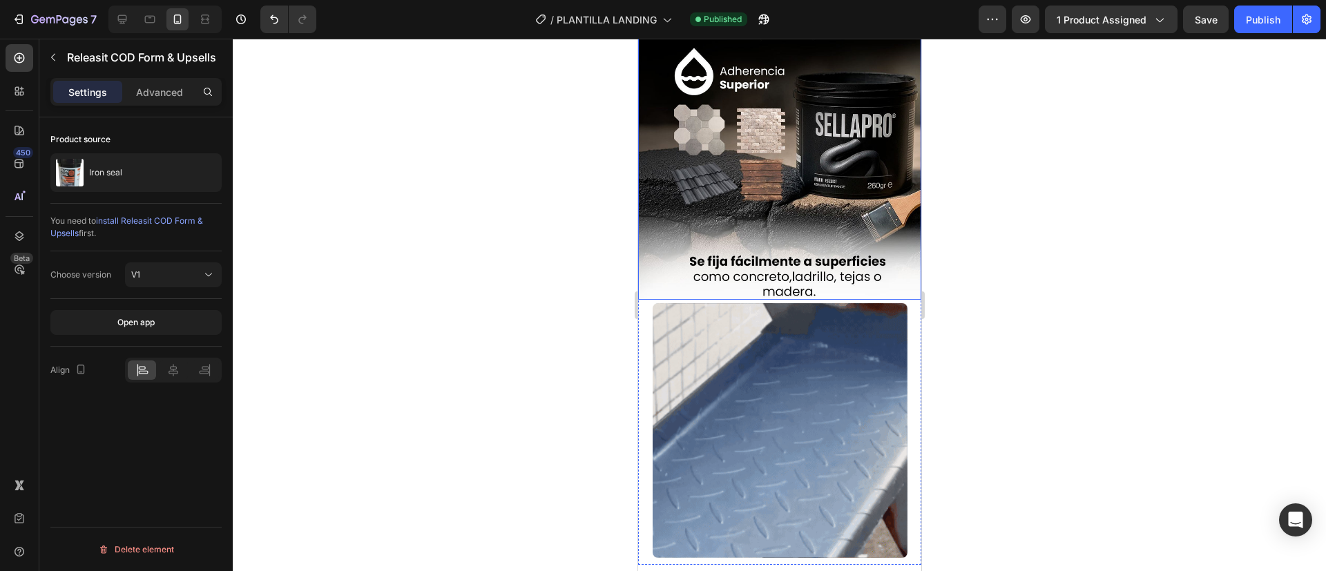
scroll to position [1218, 0]
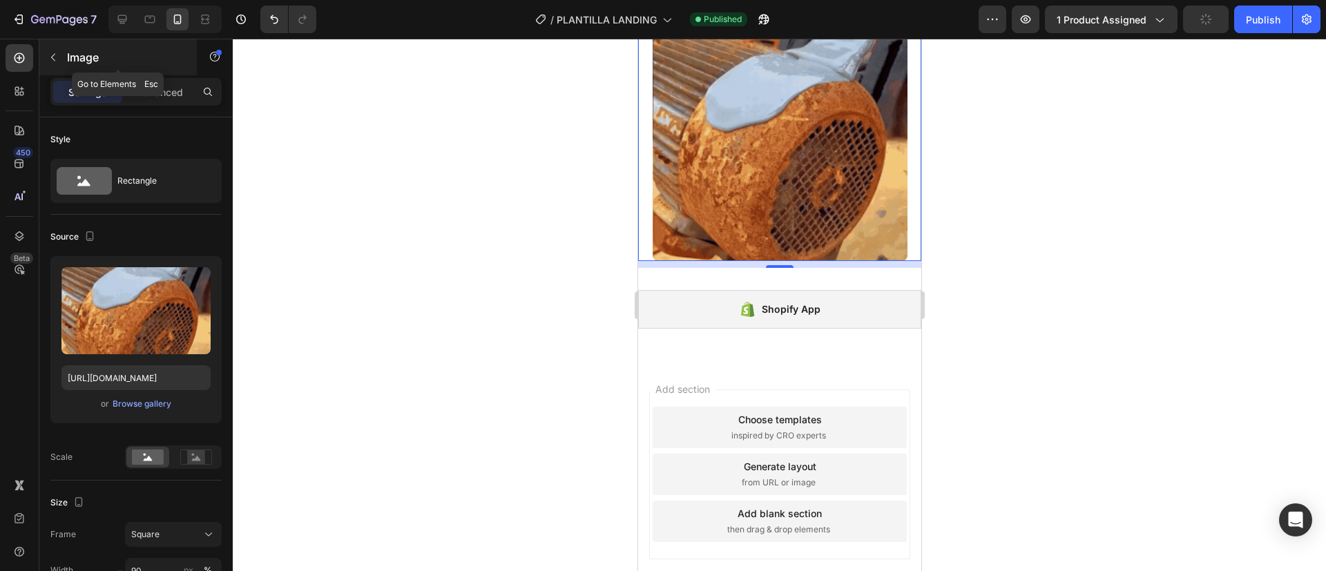
click at [47, 56] on button "button" at bounding box center [53, 57] width 22 height 22
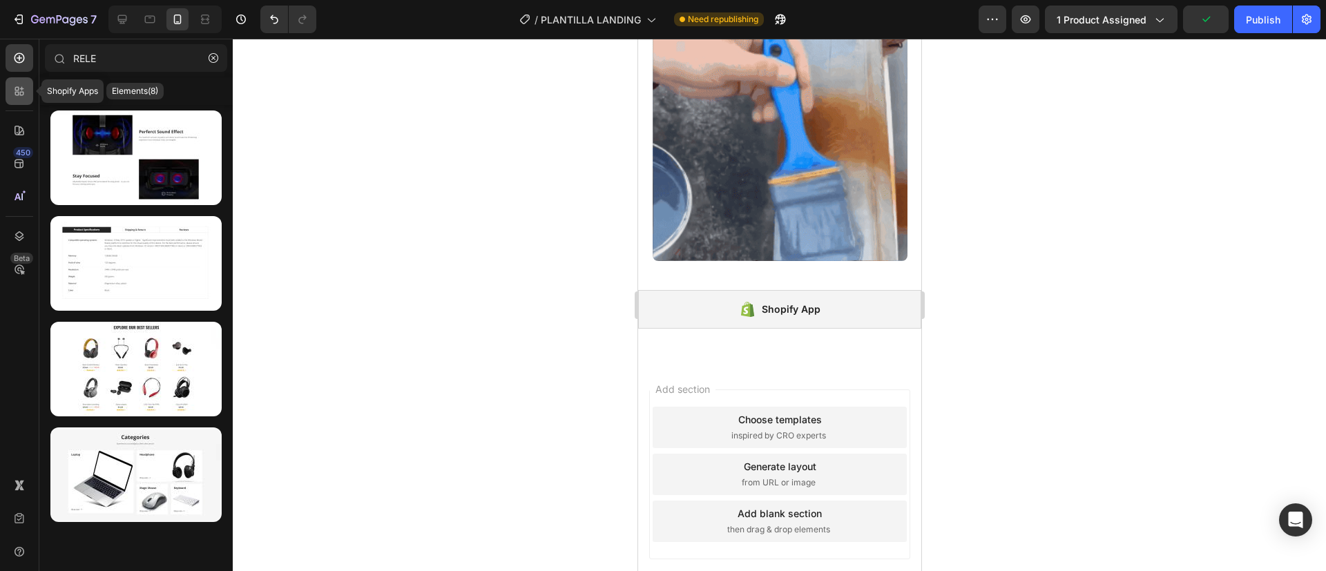
click at [15, 95] on icon at bounding box center [19, 91] width 14 height 14
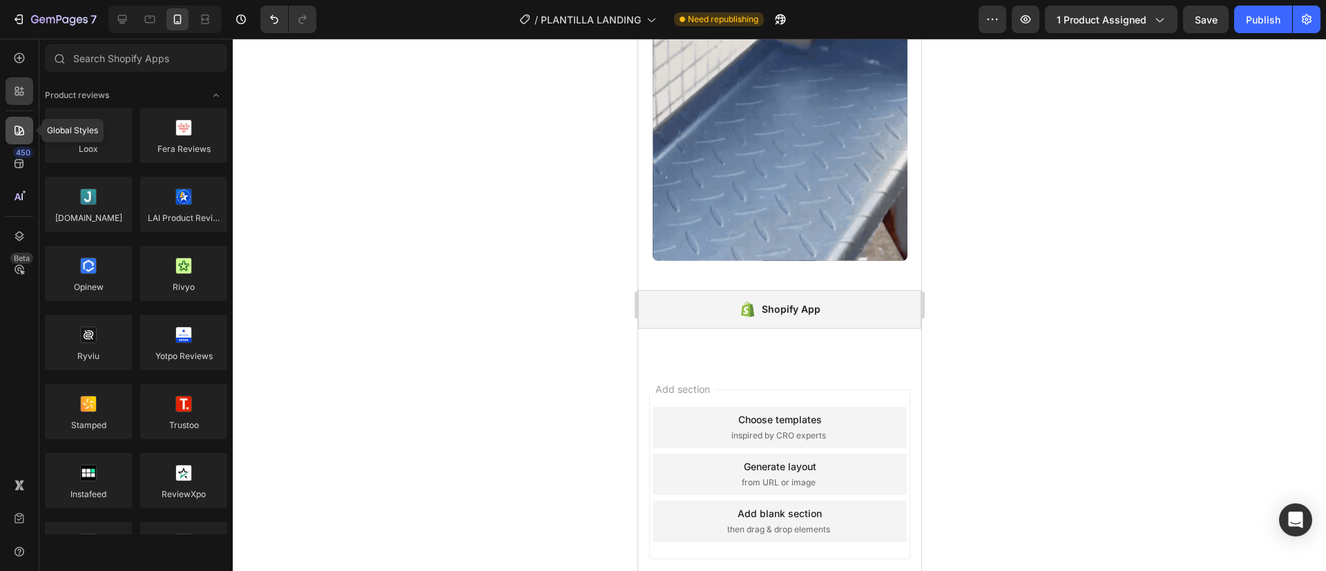
click at [19, 130] on icon at bounding box center [19, 131] width 10 height 10
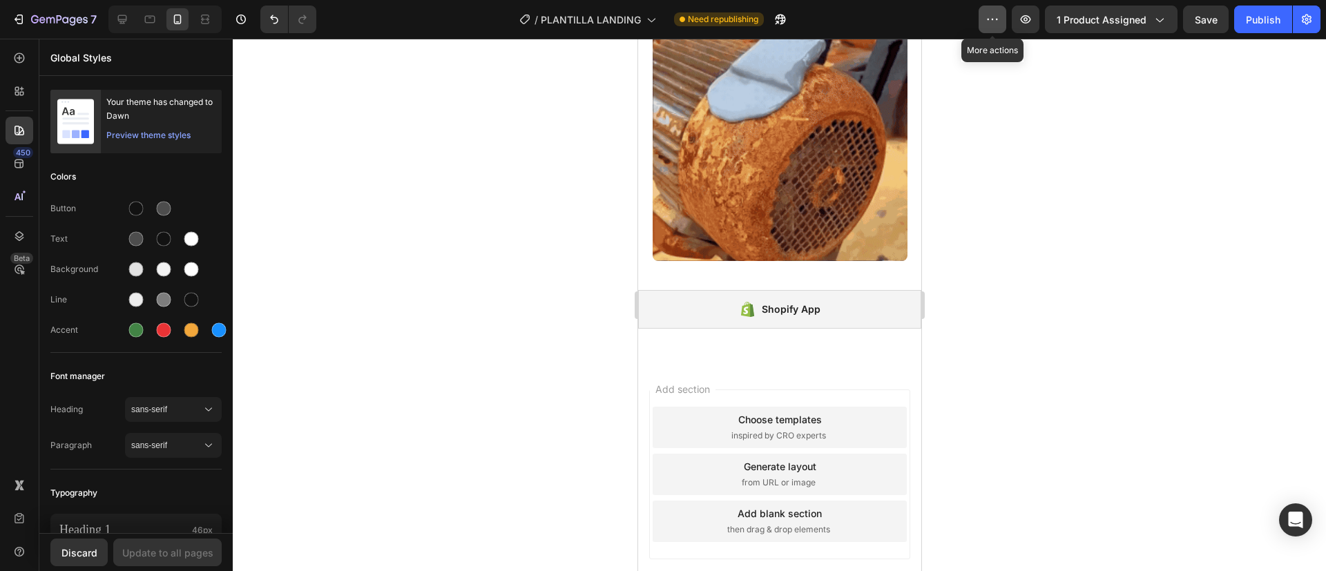
click at [995, 12] on icon "button" at bounding box center [992, 19] width 14 height 14
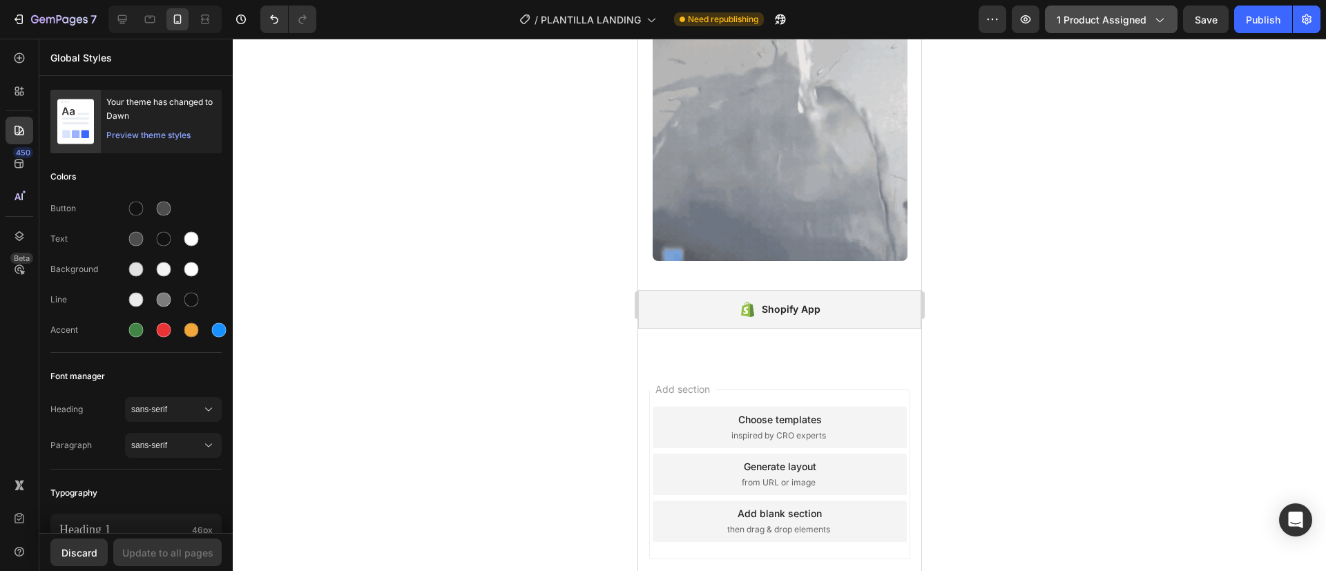
click at [1130, 26] on button "1 product assigned" at bounding box center [1111, 20] width 133 height 28
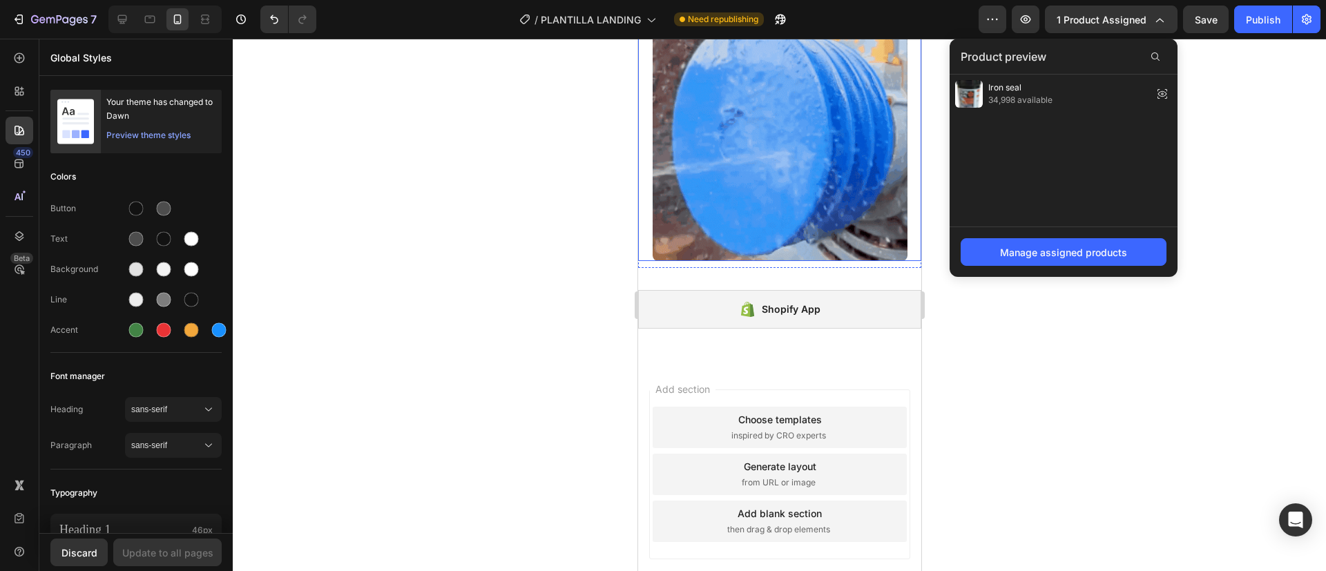
click at [900, 167] on div at bounding box center [778, 133] width 283 height 255
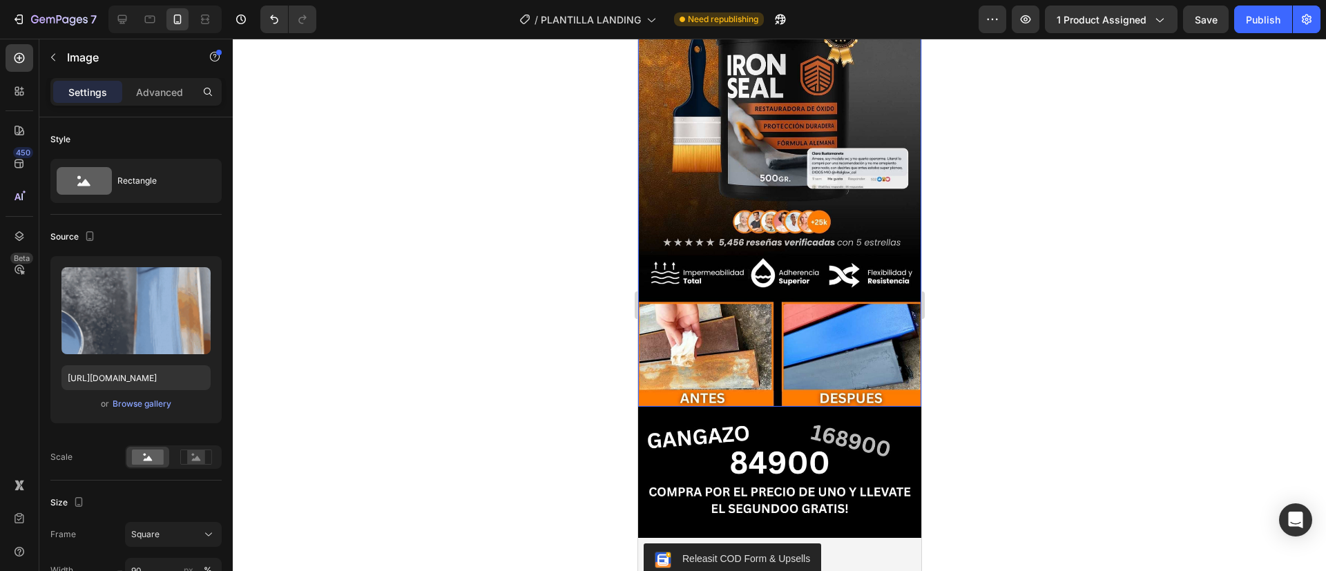
scroll to position [0, 0]
